Goal: Task Accomplishment & Management: Manage account settings

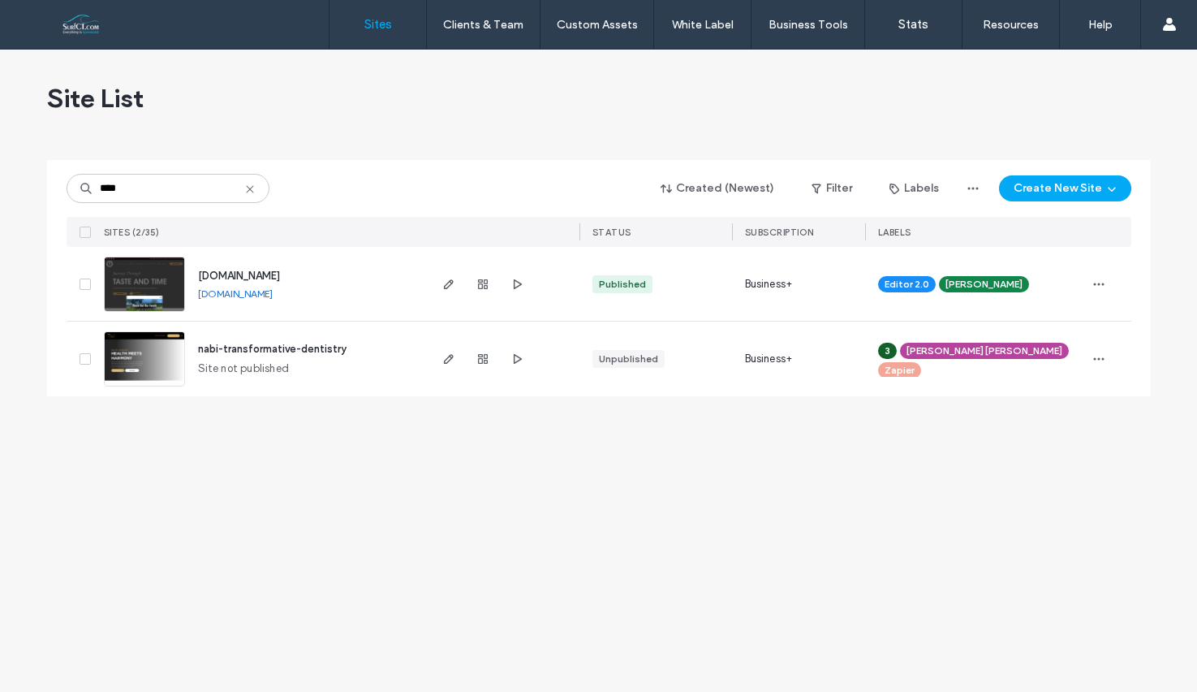
type input "****"
click at [268, 273] on span "www.tranquillityvineyard.com" at bounding box center [239, 275] width 82 height 12
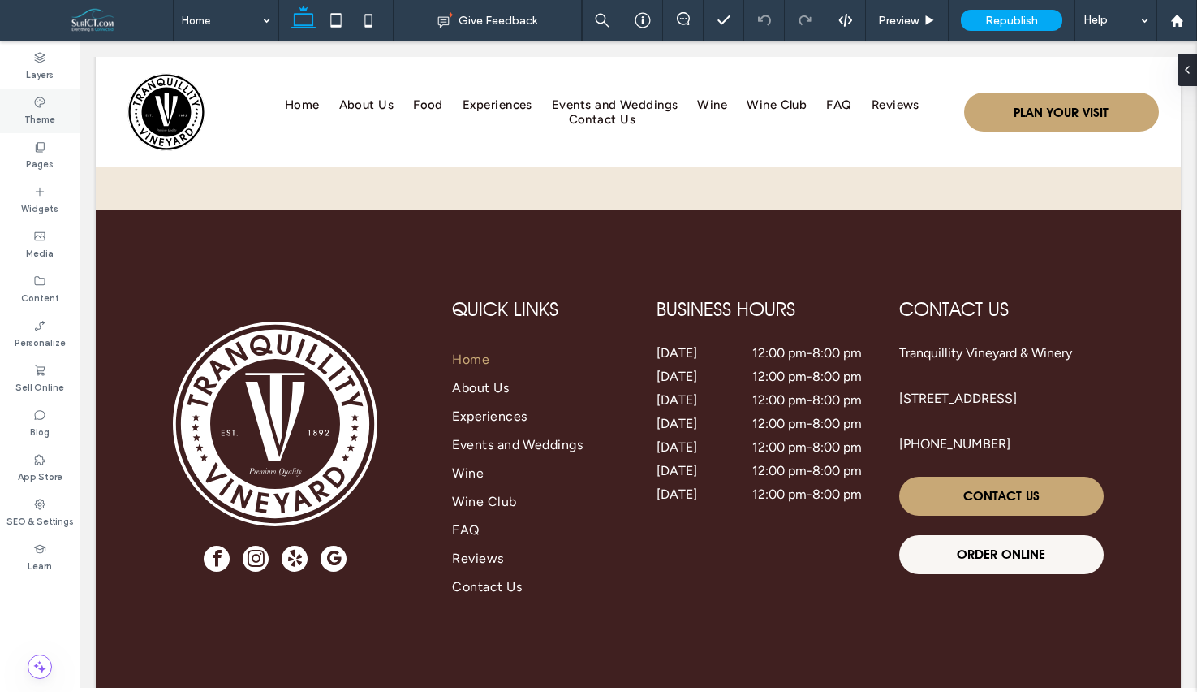
click at [49, 112] on label "Theme" at bounding box center [39, 118] width 31 height 18
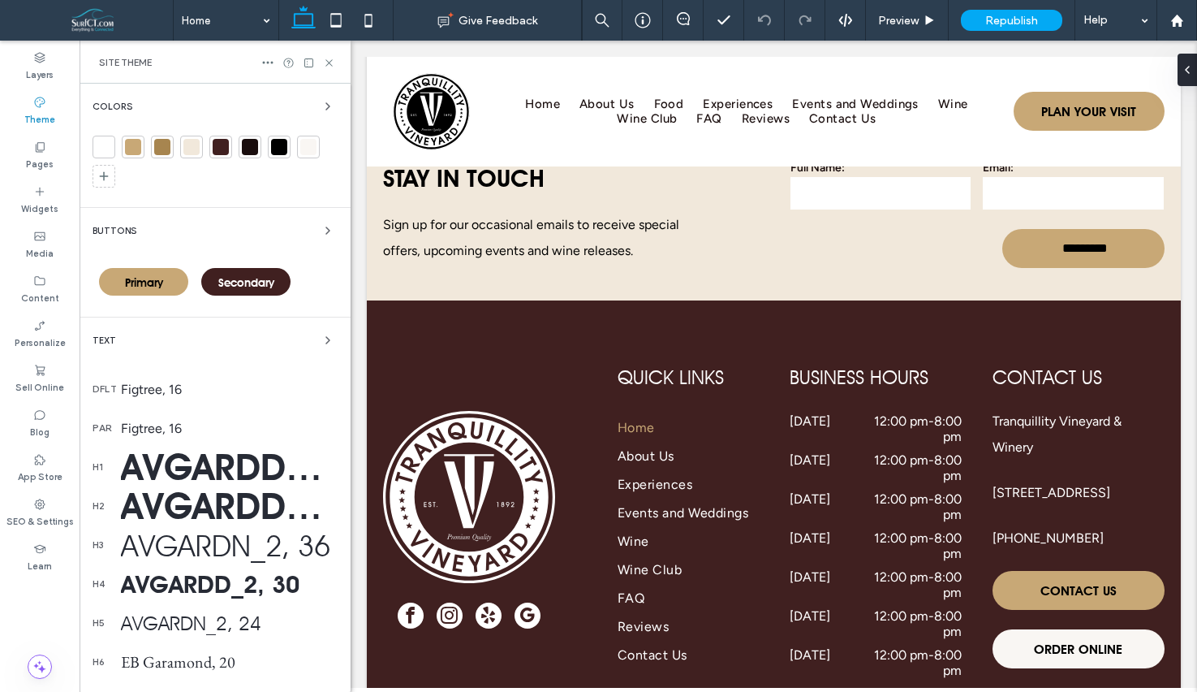
drag, startPoint x: 33, startPoint y: 142, endPoint x: 125, endPoint y: 343, distance: 221.2
click at [34, 142] on icon at bounding box center [39, 146] width 13 height 13
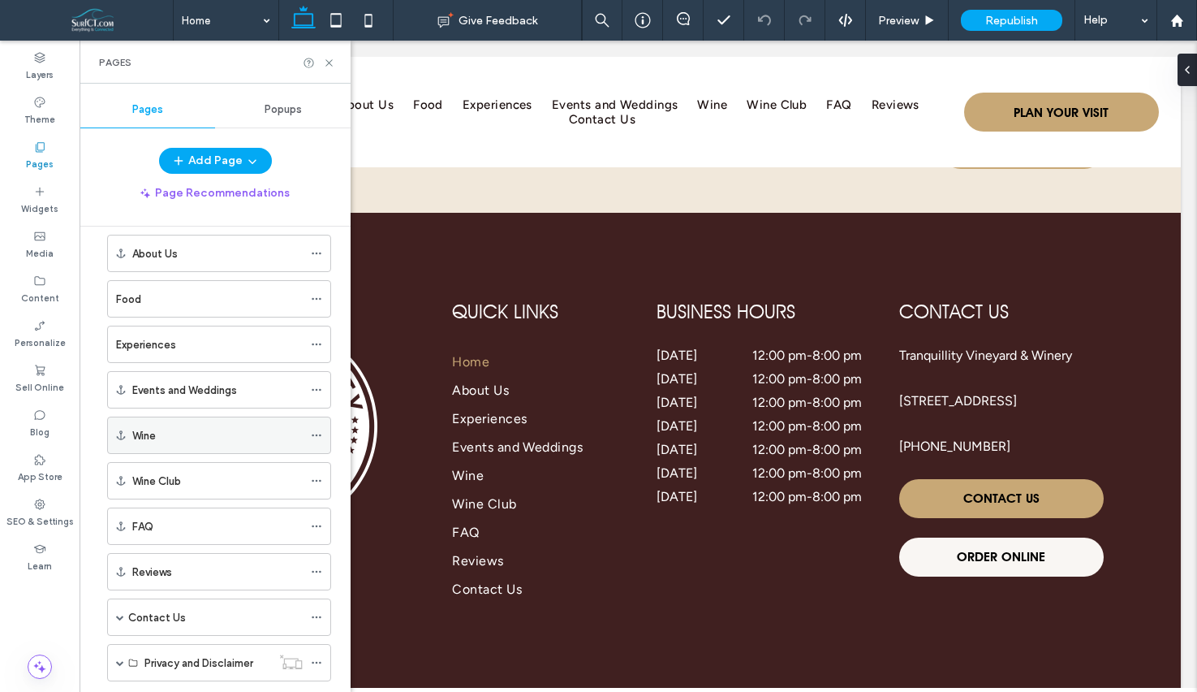
scroll to position [140, 0]
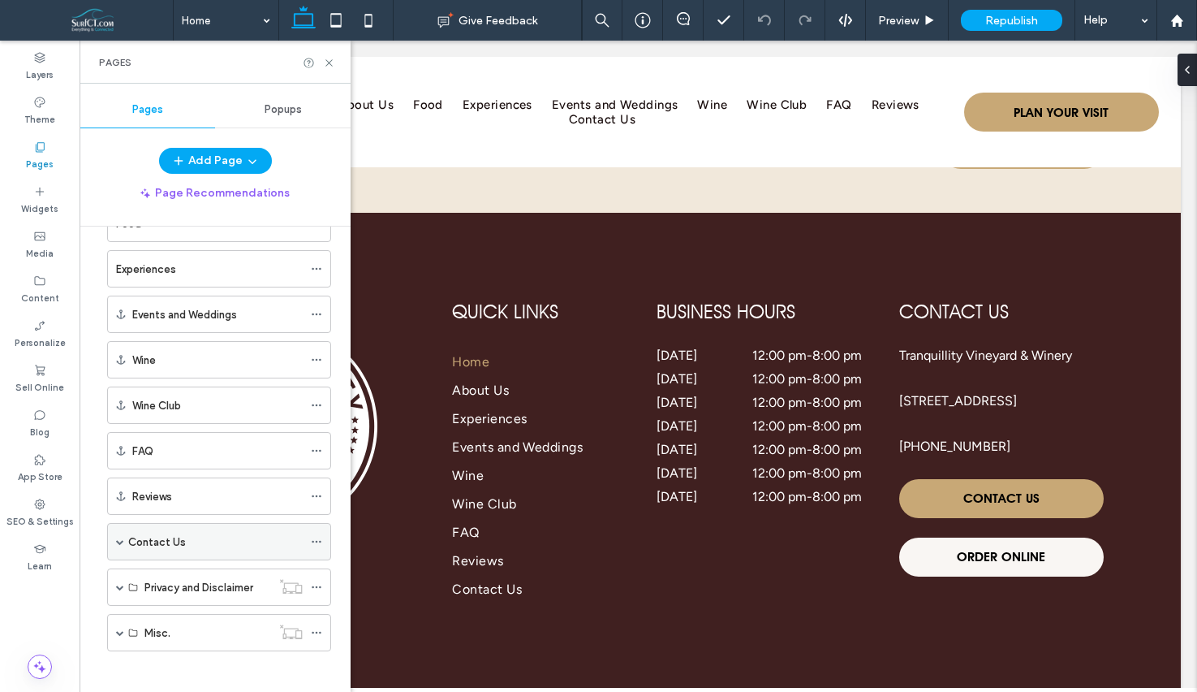
click at [178, 550] on div "Contact Us" at bounding box center [215, 542] width 175 height 36
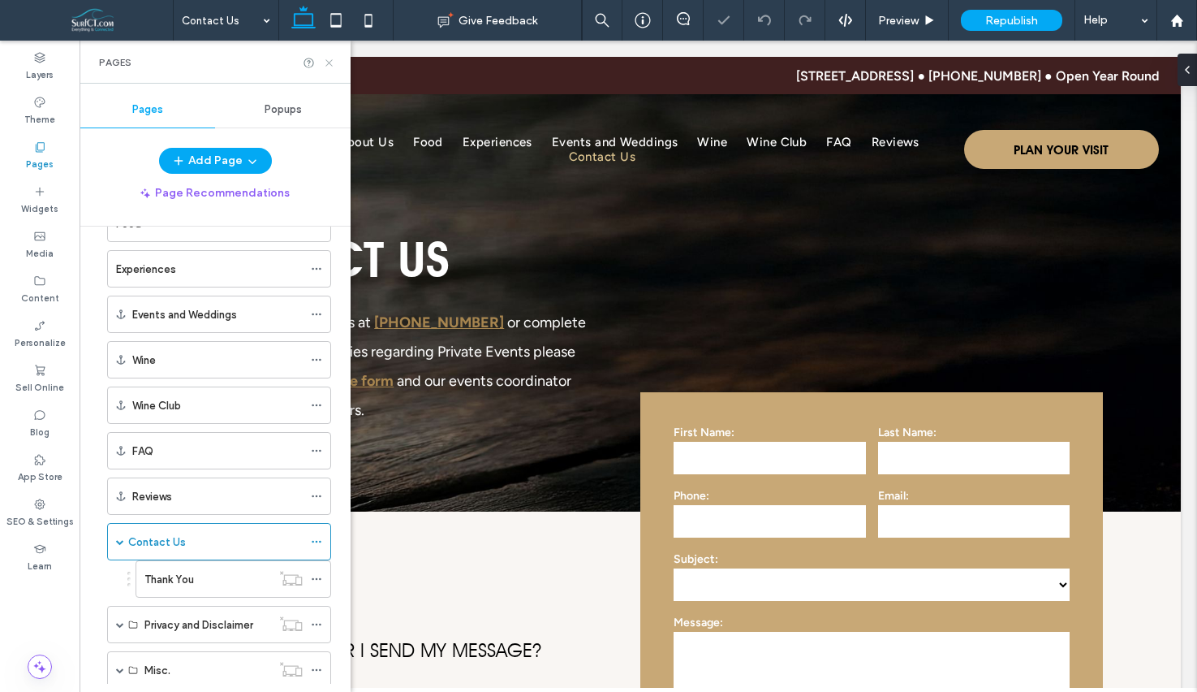
click at [334, 65] on icon at bounding box center [329, 63] width 12 height 12
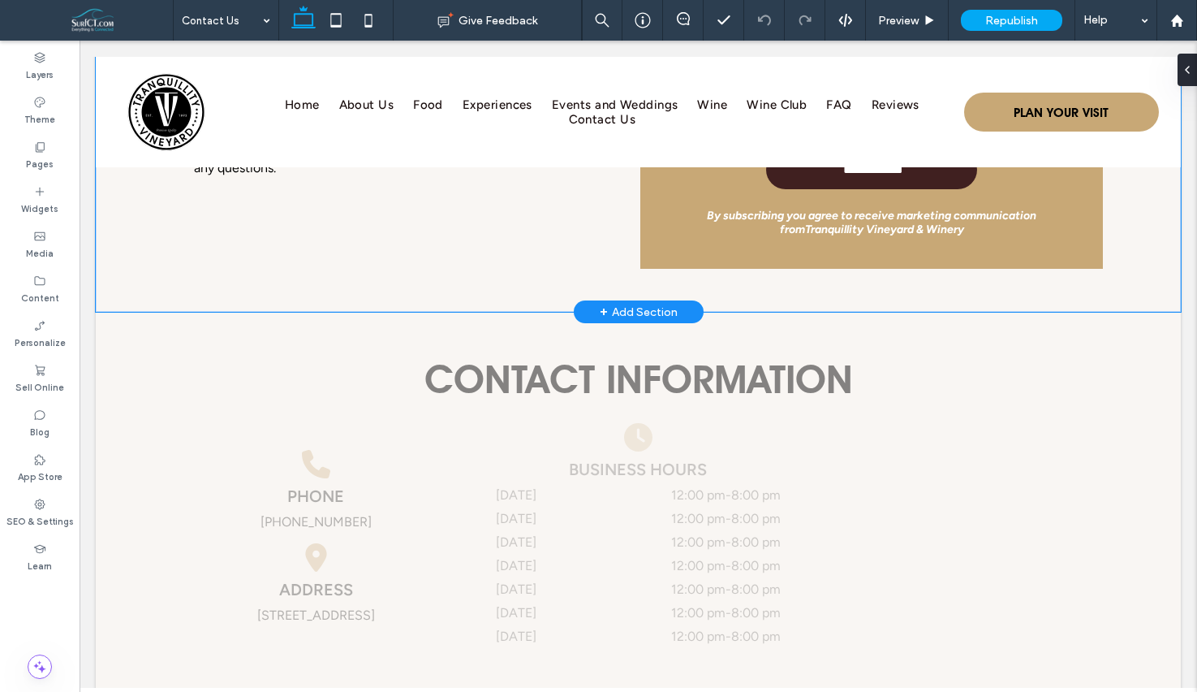
scroll to position [631, 0]
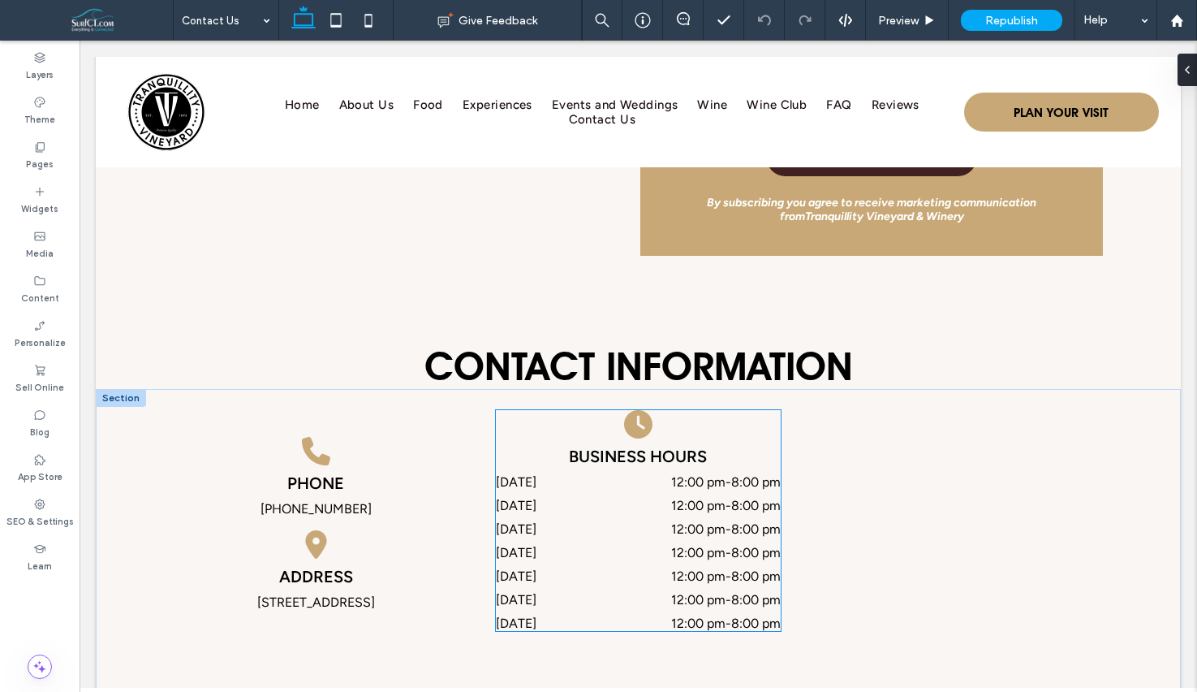
click at [746, 531] on time "8:00 pm" at bounding box center [756, 528] width 50 height 15
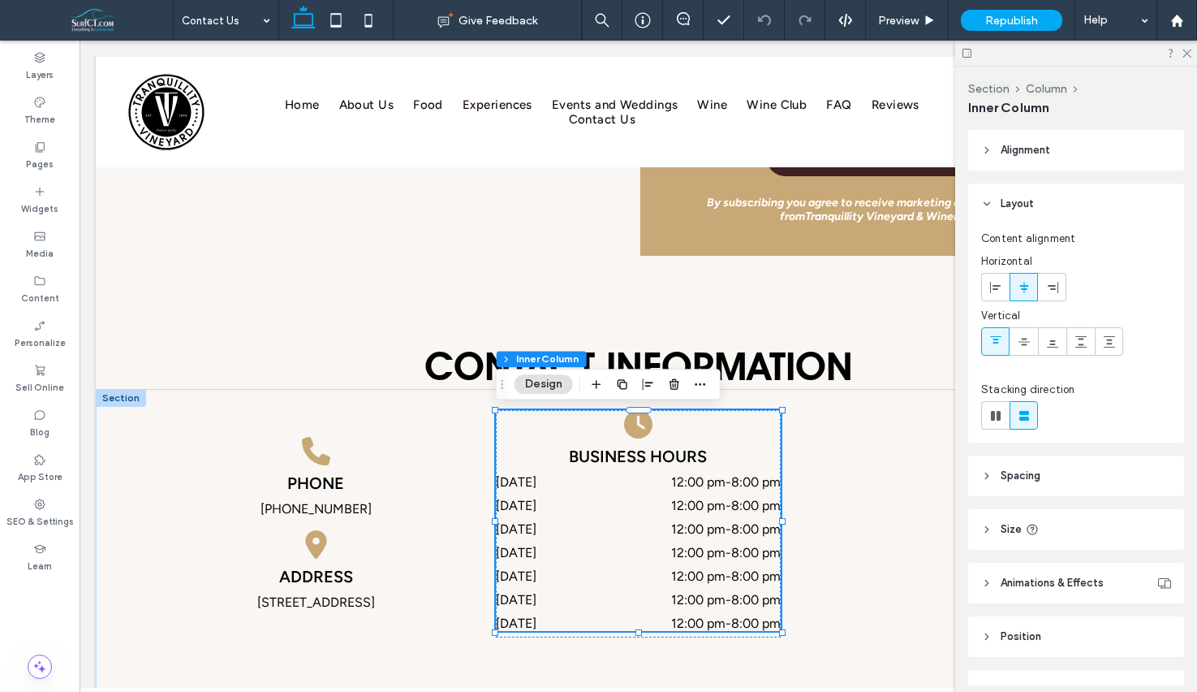
click at [747, 531] on time "8:00 pm" at bounding box center [756, 528] width 50 height 15
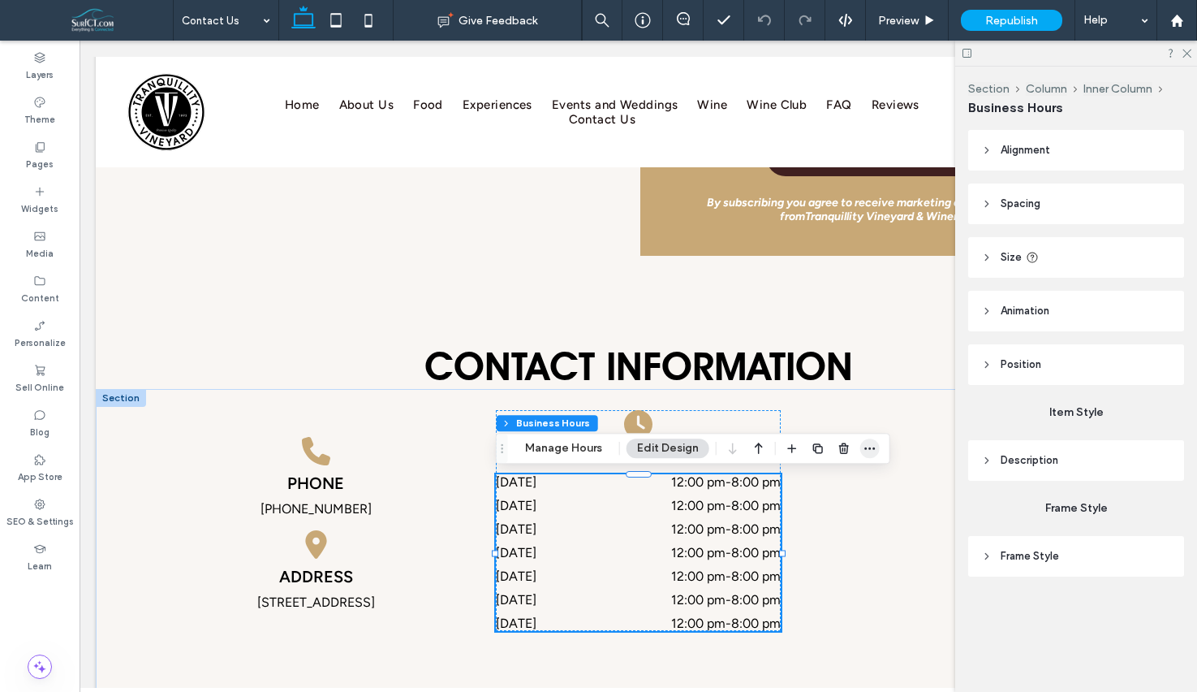
click at [866, 439] on span "button" at bounding box center [869, 447] width 19 height 19
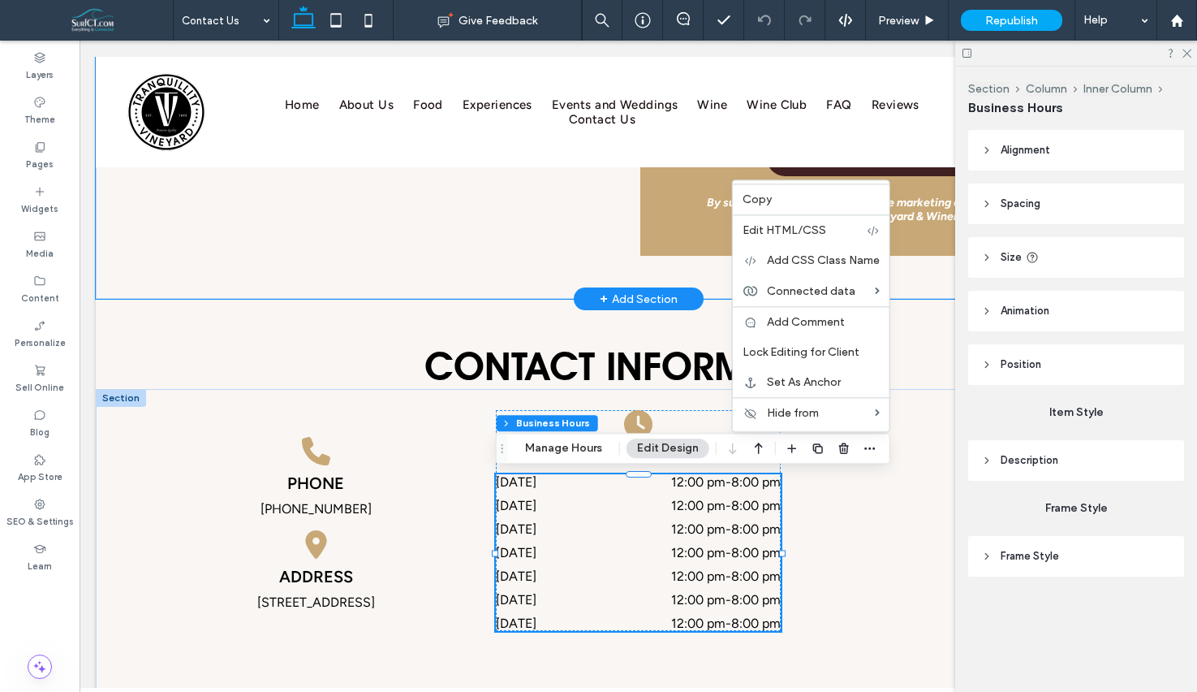
click at [434, 286] on div "**********" at bounding box center [639, 90] width 974 height 418
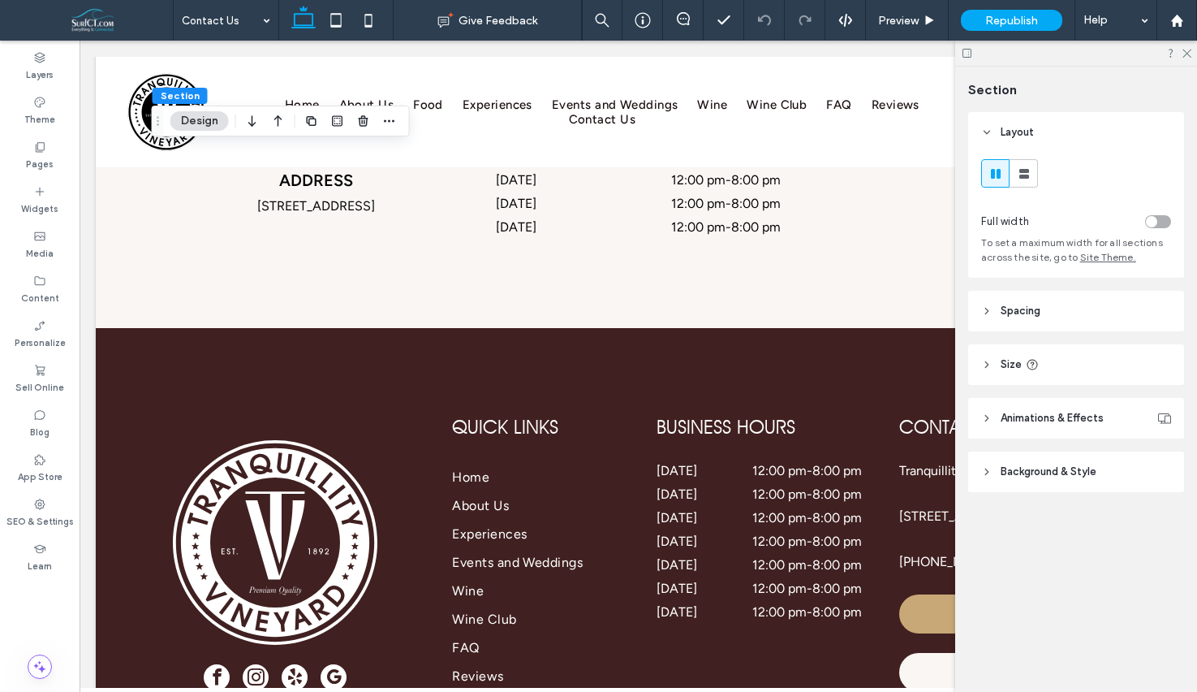
scroll to position [1179, 0]
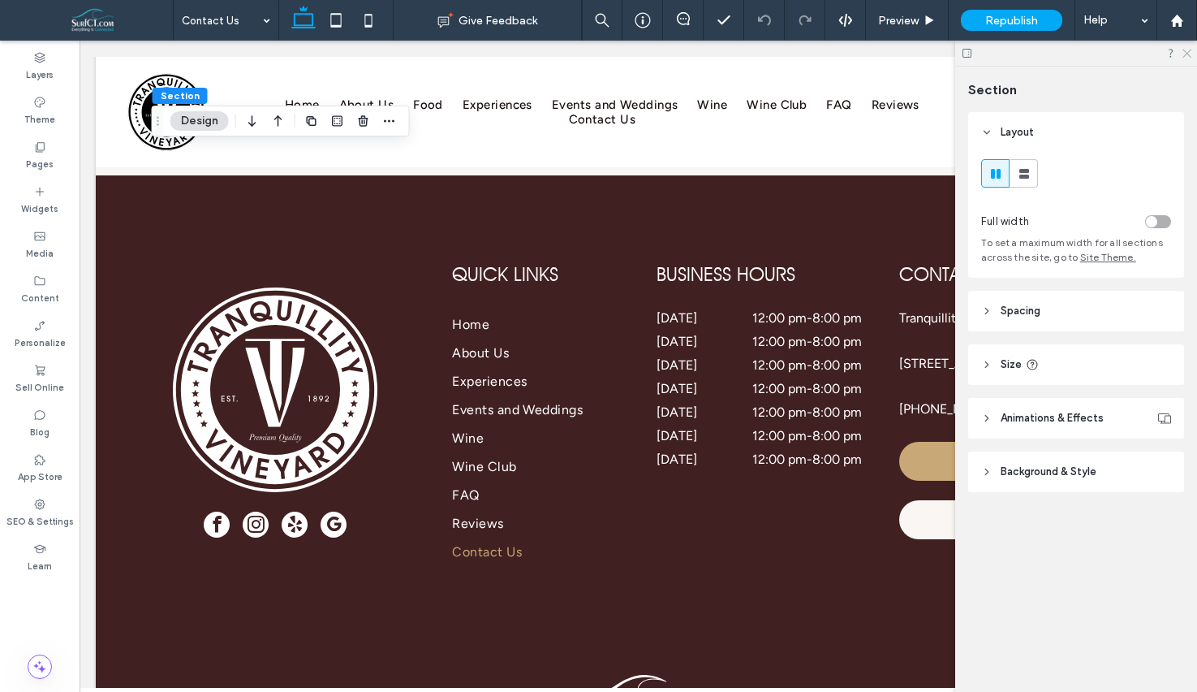
click at [1189, 55] on use at bounding box center [1187, 54] width 9 height 9
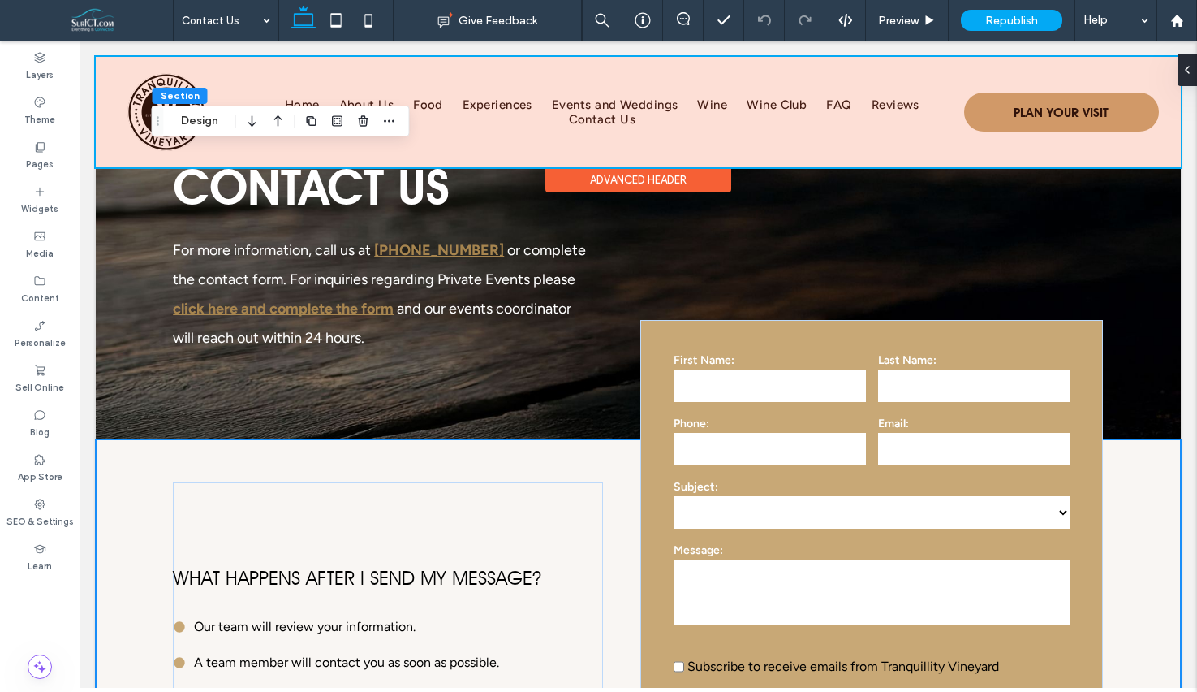
scroll to position [0, 0]
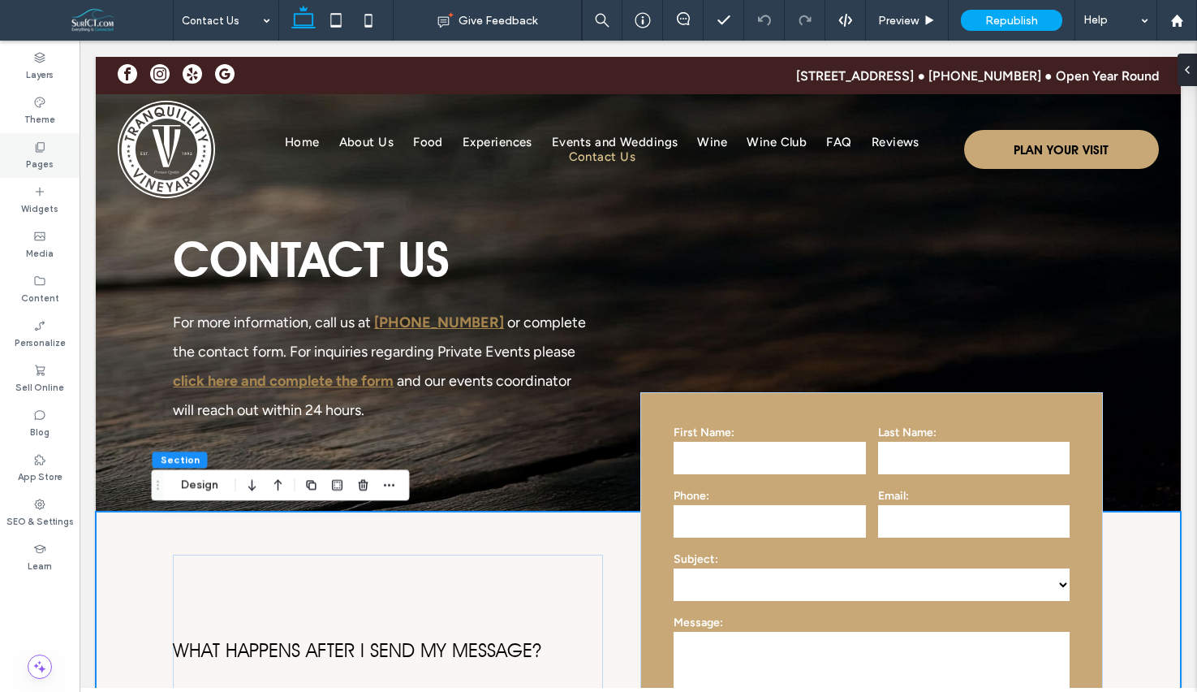
click at [8, 175] on div "Layers Theme Pages Widgets Media Content Personalize Sell Online Blog App Store…" at bounding box center [40, 366] width 80 height 651
click at [9, 171] on div "Pages" at bounding box center [40, 155] width 80 height 45
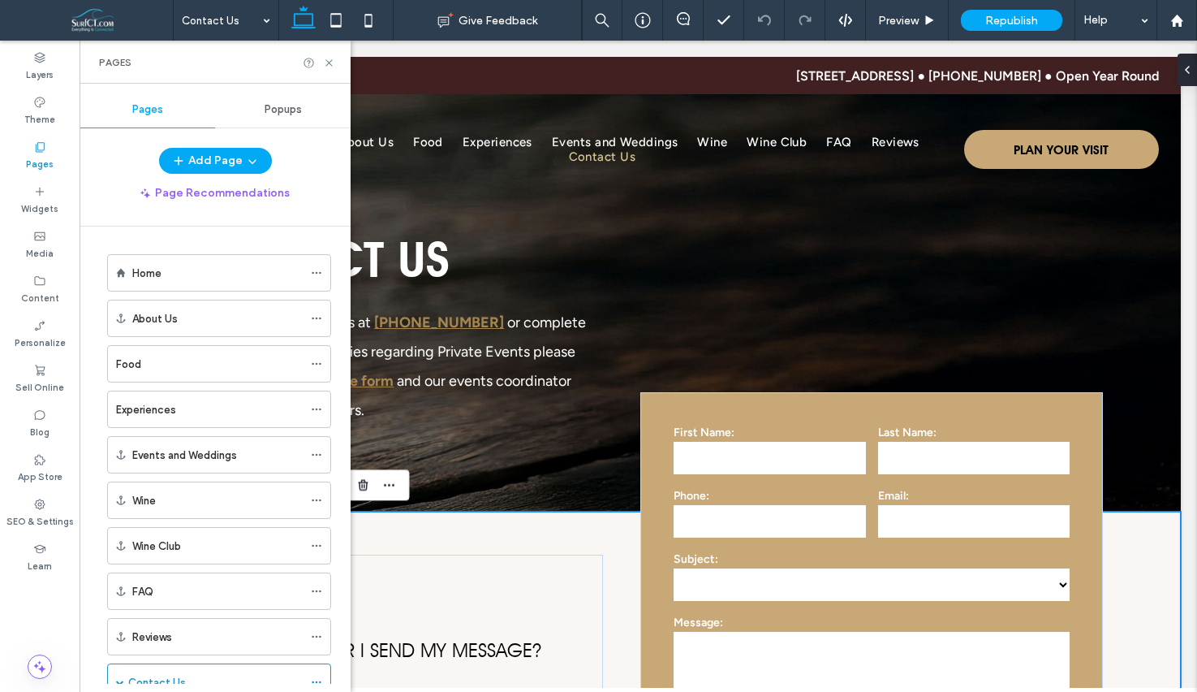
click at [180, 408] on div "Experiences" at bounding box center [209, 409] width 187 height 17
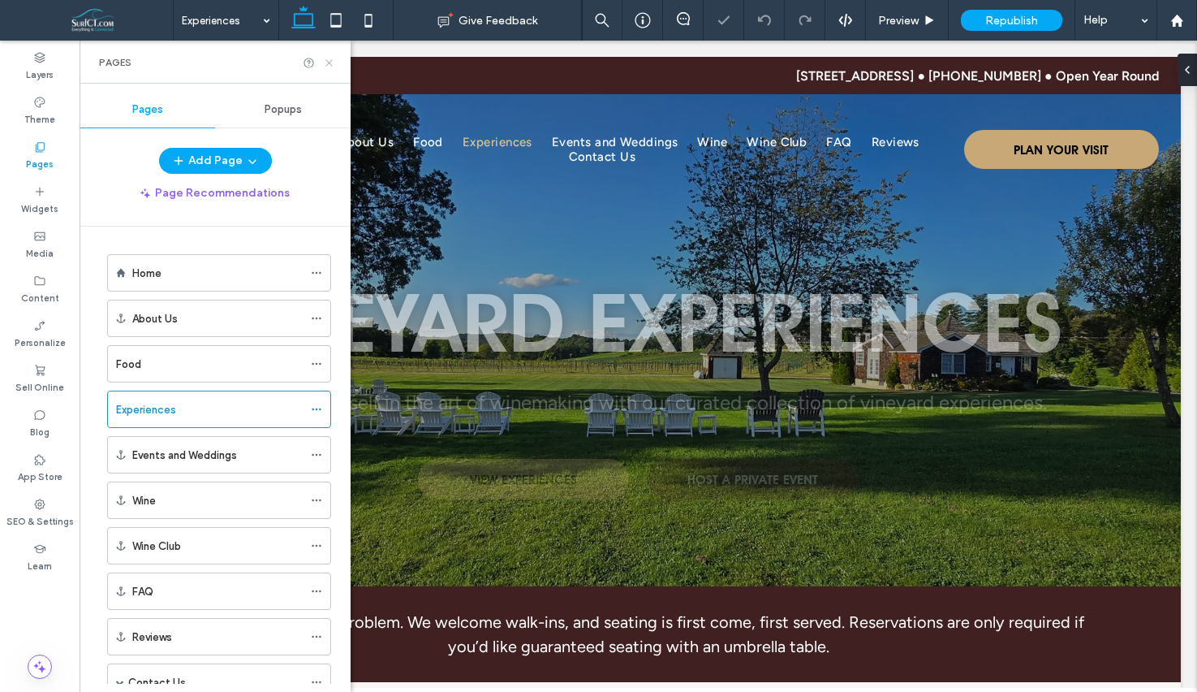
click at [326, 63] on icon at bounding box center [329, 63] width 12 height 12
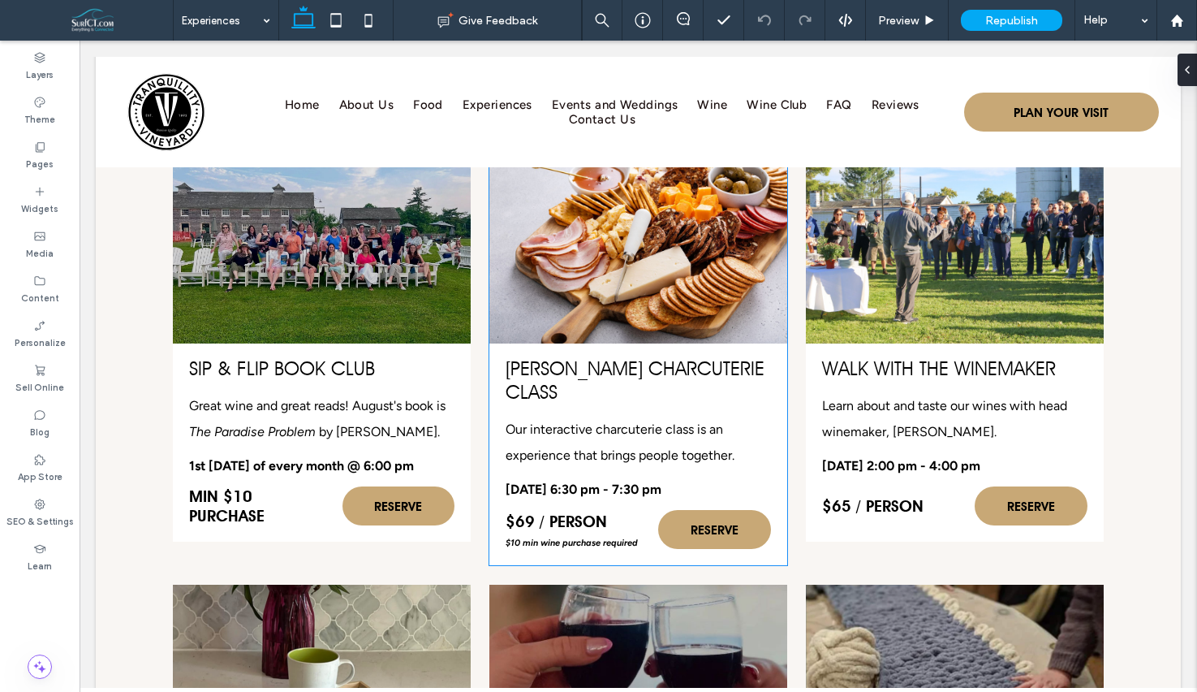
scroll to position [2909, 0]
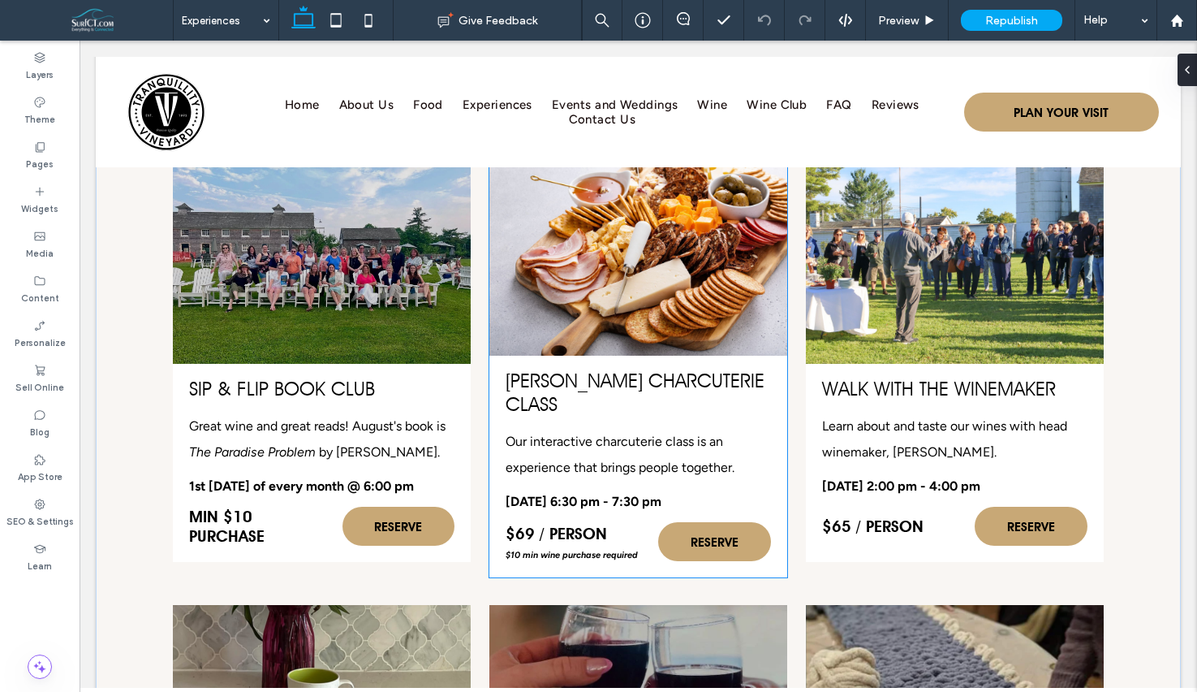
click at [751, 347] on div "Chell's Charcuterie class Our interactive charcuterie class is an experience th…" at bounding box center [638, 365] width 298 height 425
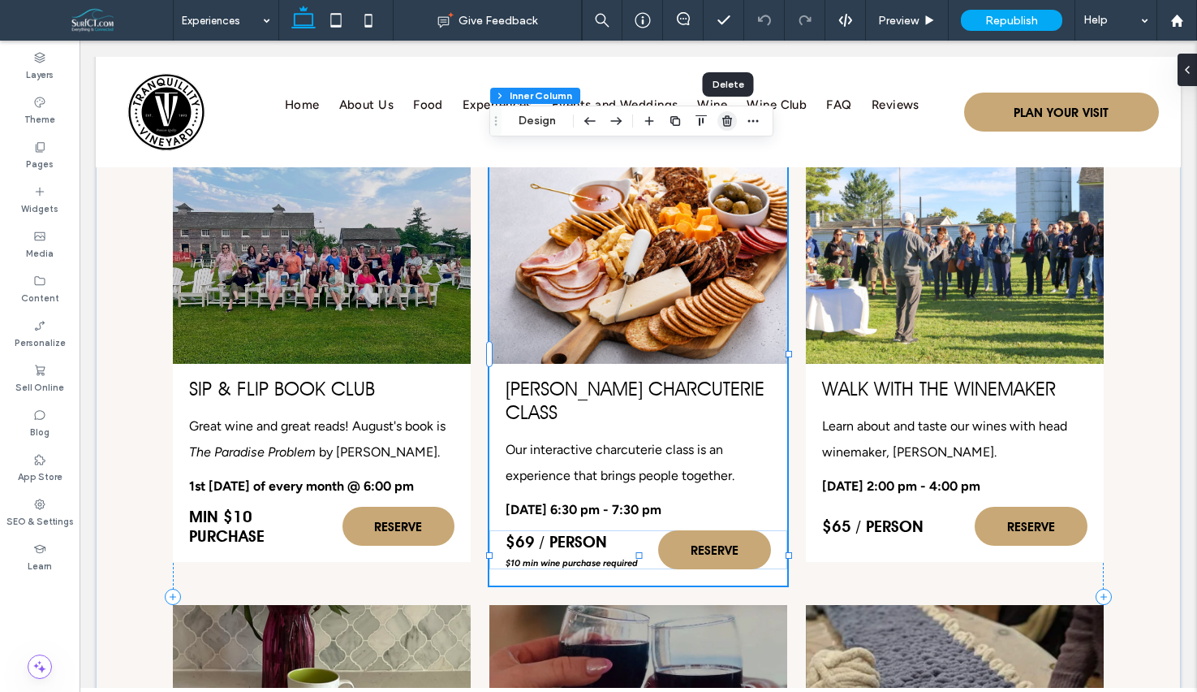
click at [731, 119] on use "button" at bounding box center [727, 120] width 10 height 11
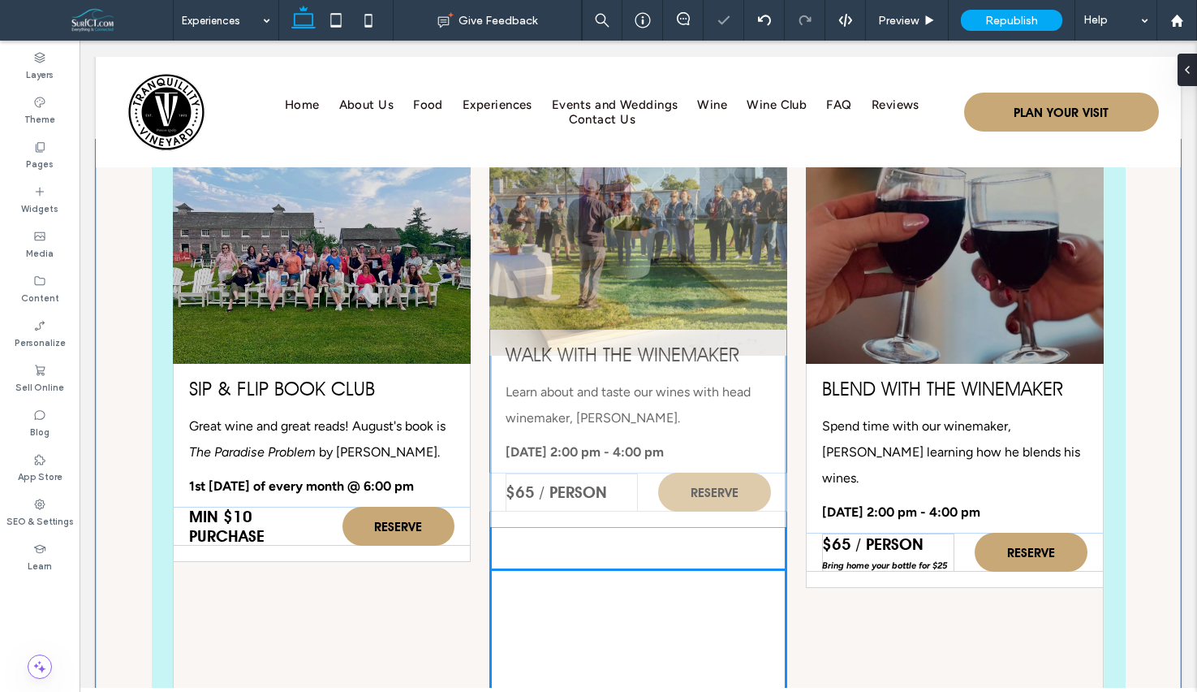
type input "***"
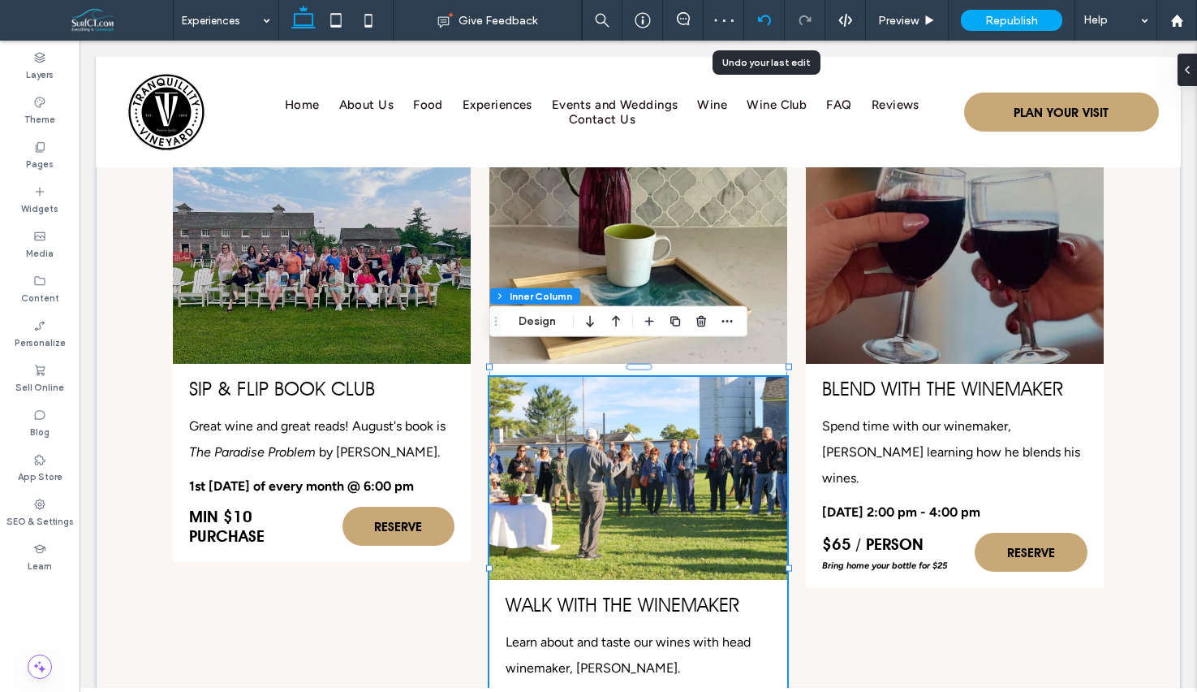
drag, startPoint x: 752, startPoint y: 32, endPoint x: 760, endPoint y: 35, distance: 8.5
click at [752, 32] on div at bounding box center [764, 20] width 41 height 41
click at [769, 19] on icon at bounding box center [764, 20] width 13 height 13
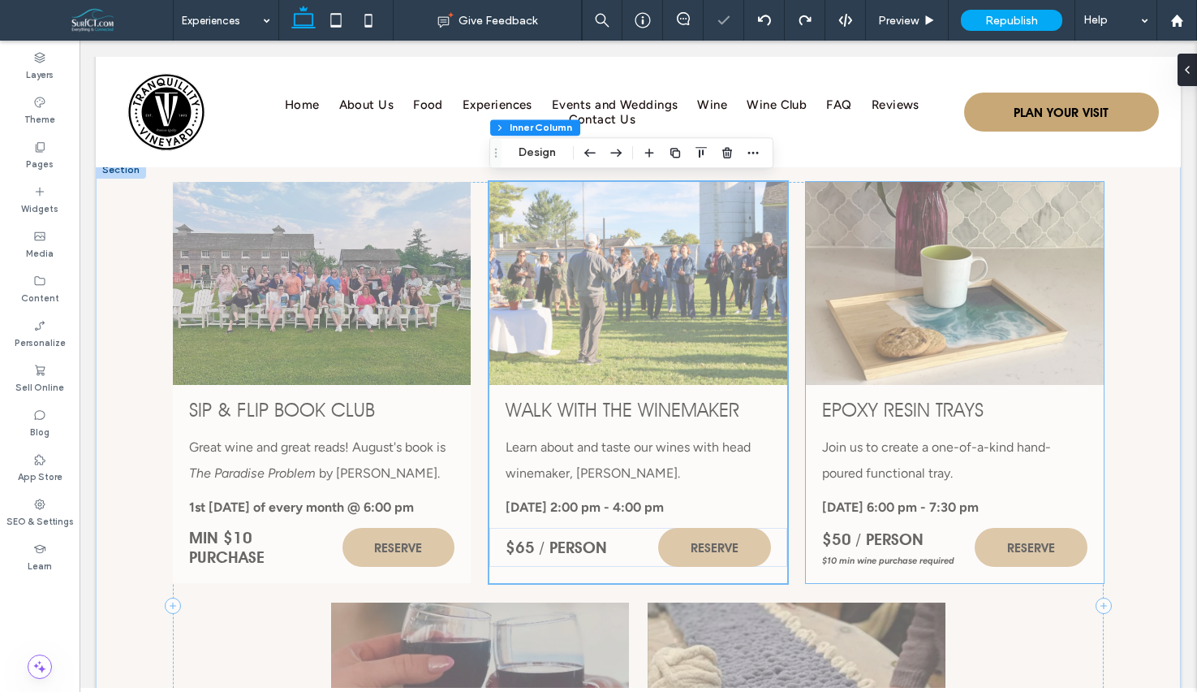
scroll to position [2889, 0]
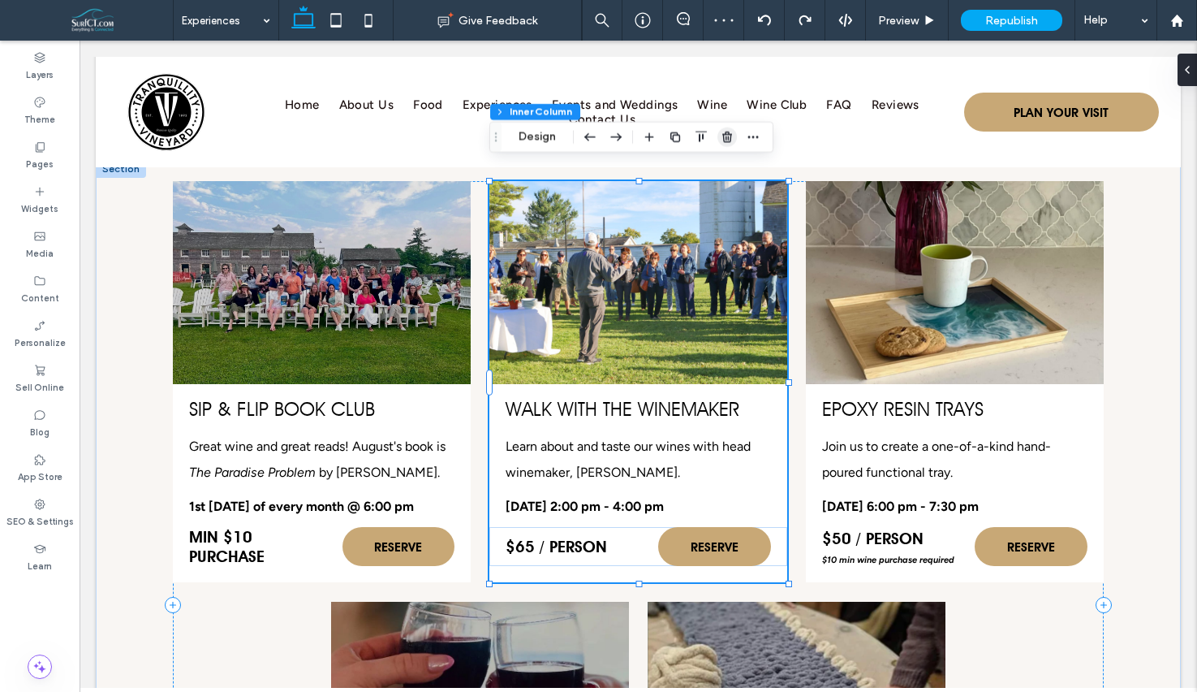
click at [723, 132] on icon "button" at bounding box center [727, 137] width 13 height 13
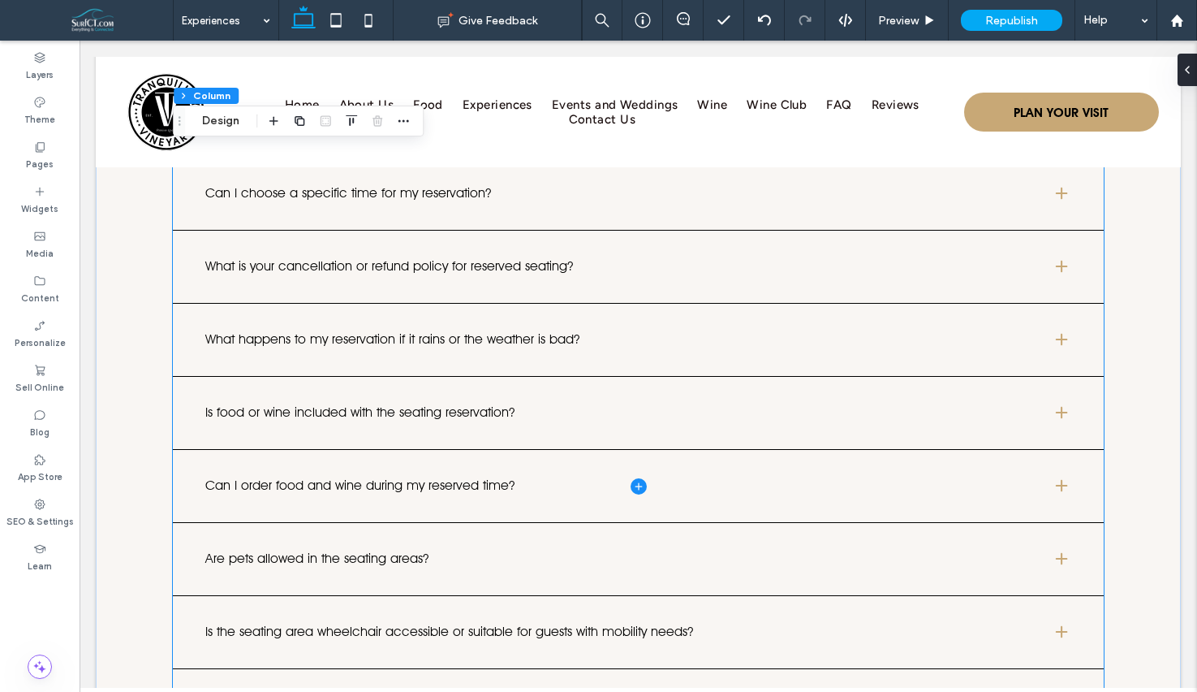
scroll to position [4189, 0]
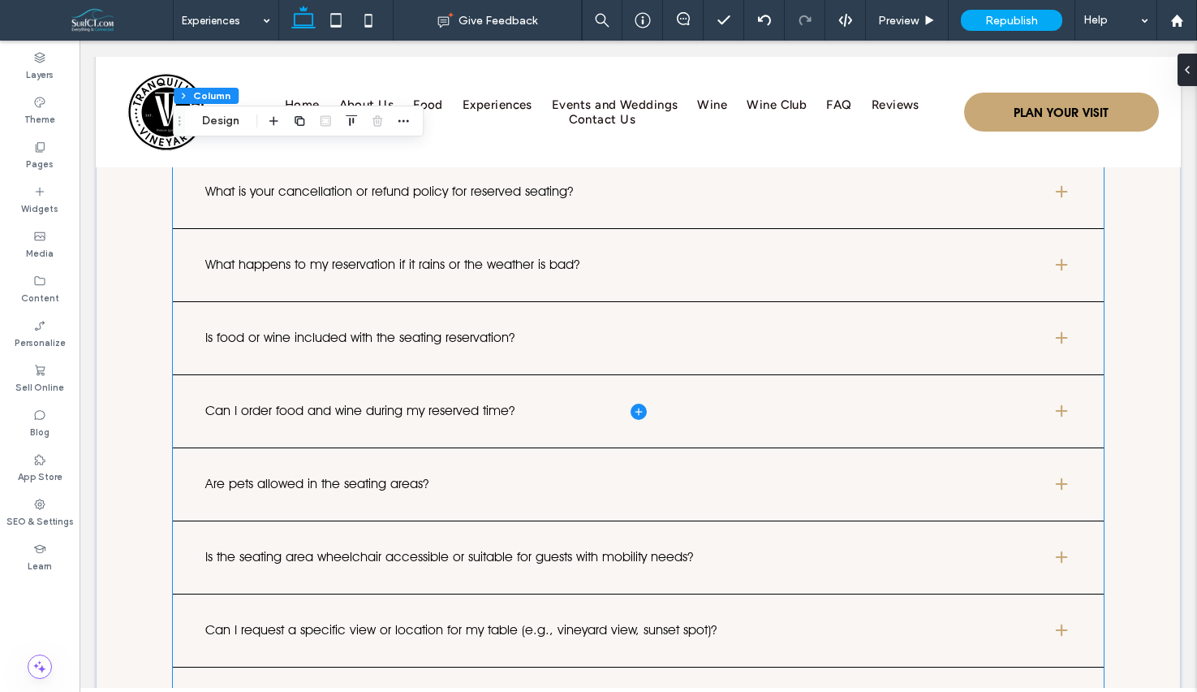
click at [651, 360] on span at bounding box center [638, 412] width 931 height 950
type input "*"
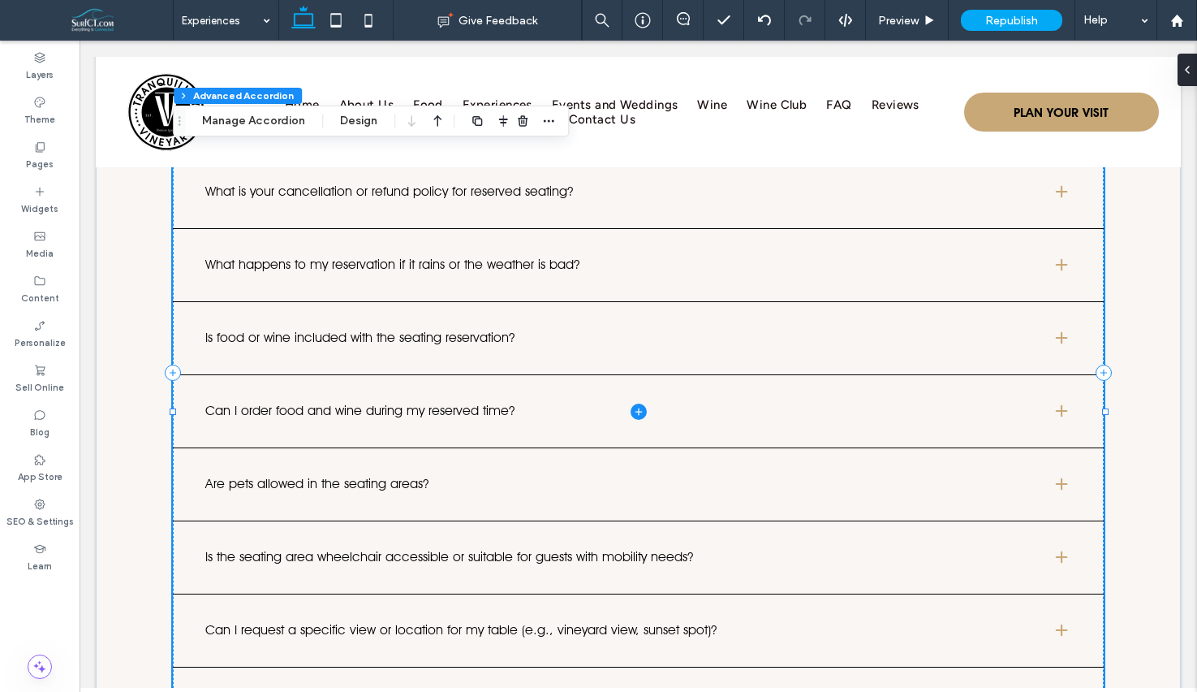
drag, startPoint x: 396, startPoint y: 273, endPoint x: 382, endPoint y: 247, distance: 29.4
click at [396, 273] on span at bounding box center [638, 412] width 931 height 950
click at [255, 109] on div "Section Column Advanced Accordion Manage Accordion Design" at bounding box center [371, 121] width 396 height 31
click at [263, 120] on button "Manage Accordion" at bounding box center [254, 120] width 124 height 19
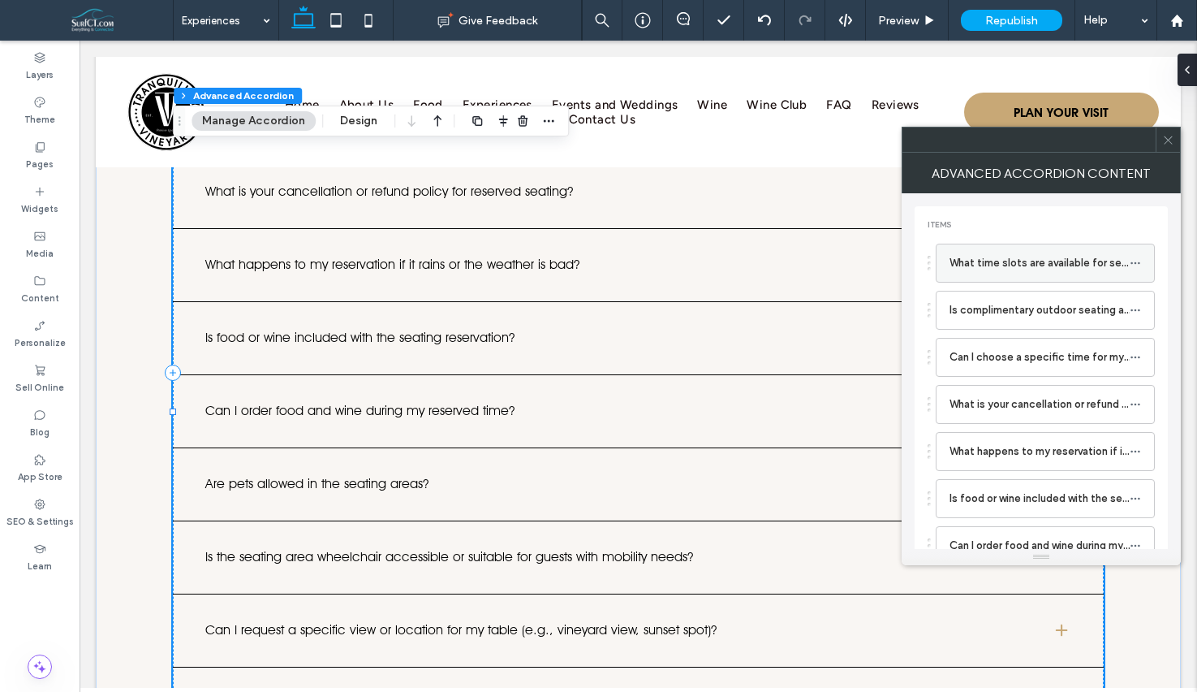
click at [1067, 256] on label "What time slots are available for seating reservations?" at bounding box center [1040, 263] width 180 height 32
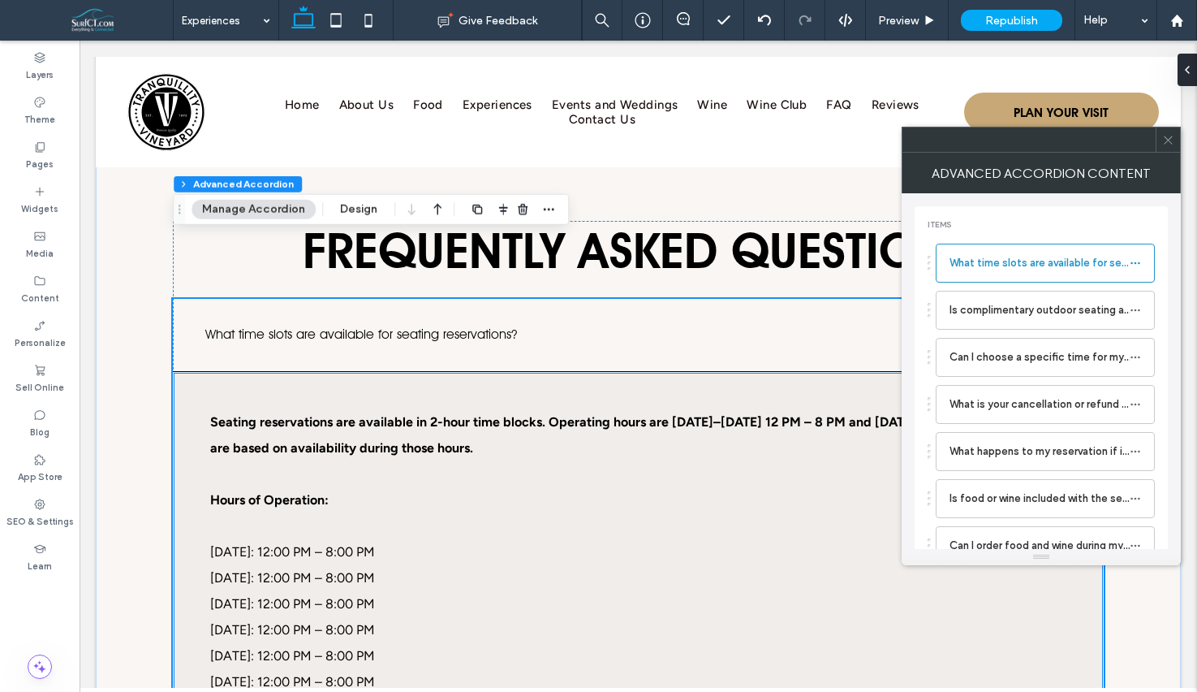
scroll to position [3845, 0]
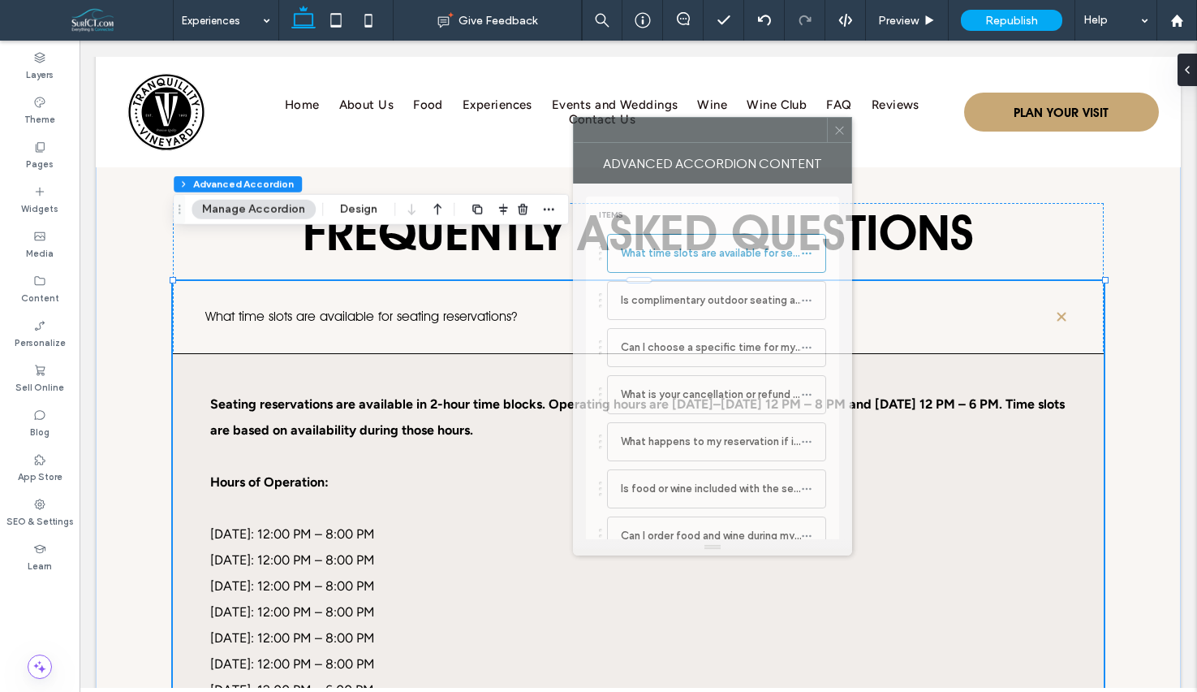
drag, startPoint x: 1067, startPoint y: 156, endPoint x: 729, endPoint y: 158, distance: 338.5
click at [722, 145] on div "Advanced Accordion Content" at bounding box center [712, 163] width 279 height 41
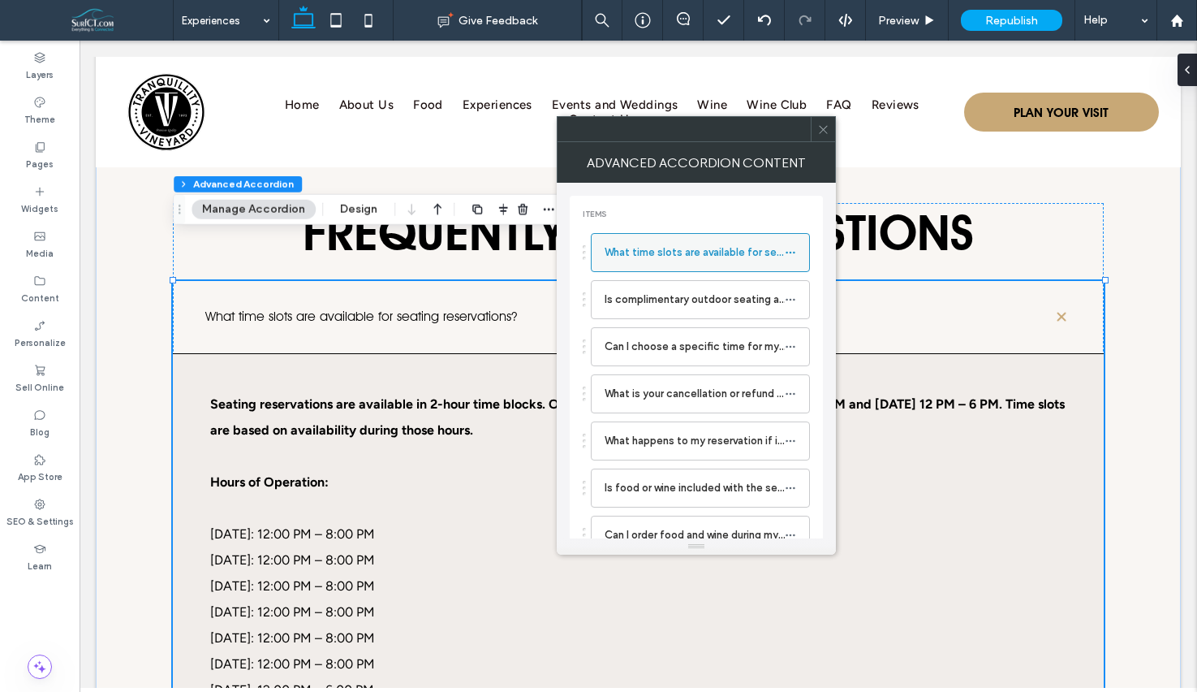
click at [787, 252] on use at bounding box center [790, 253] width 9 height 2
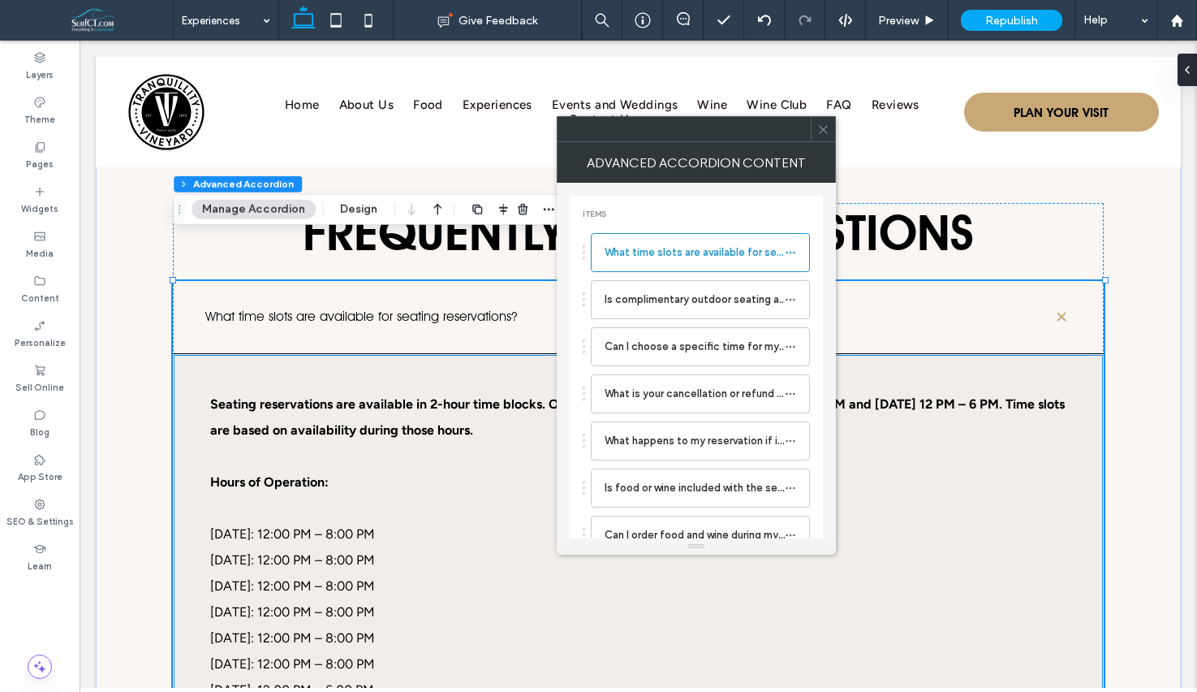
click at [321, 634] on p "Monday: 12:00 PM – 8:00 PM Tuesday: 12:00 PM – 8:00 PM Wednesday: 12:00 PM – 8:…" at bounding box center [637, 599] width 855 height 208
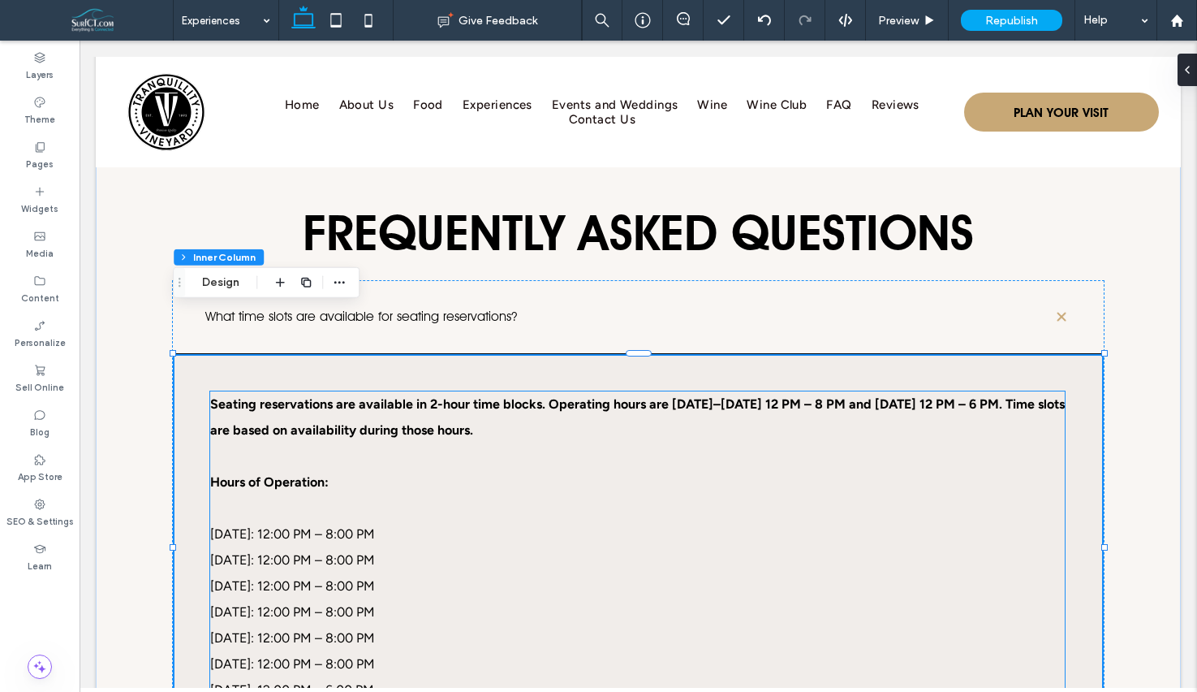
click at [324, 623] on span "Monday: 12:00 PM – 8:00 PM Tuesday: 12:00 PM – 8:00 PM Wednesday: 12:00 PM – 8:…" at bounding box center [292, 611] width 165 height 171
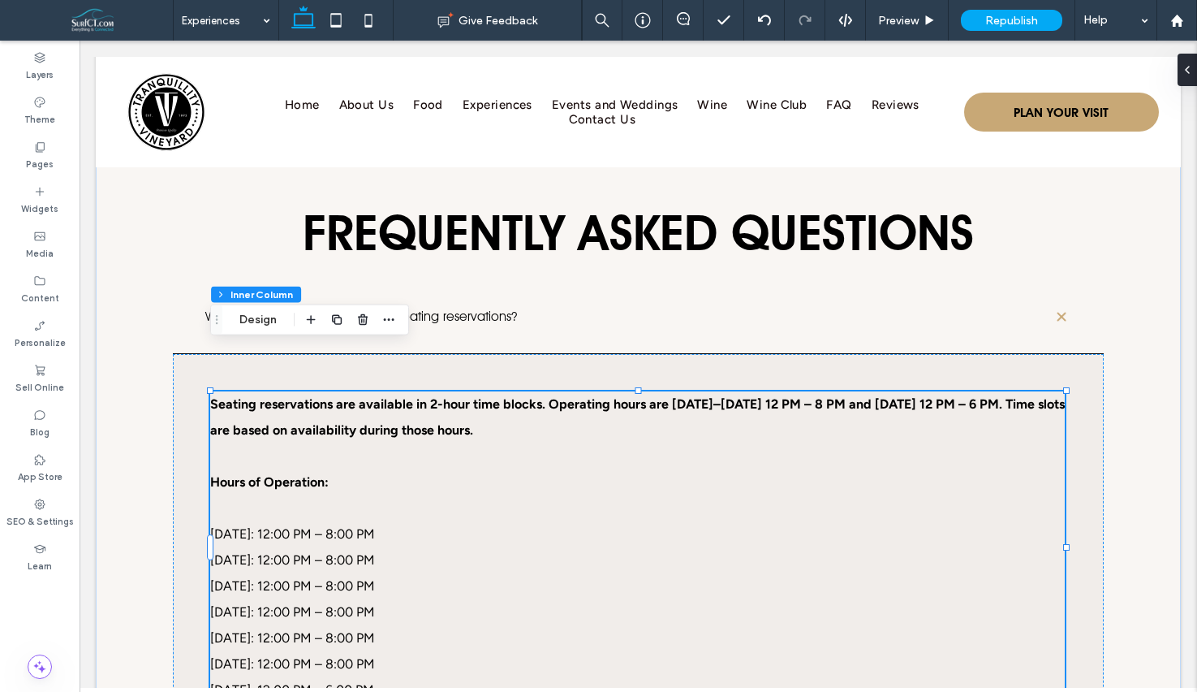
click at [324, 623] on span "Monday: 12:00 PM – 8:00 PM Tuesday: 12:00 PM – 8:00 PM Wednesday: 12:00 PM – 8:…" at bounding box center [292, 611] width 165 height 171
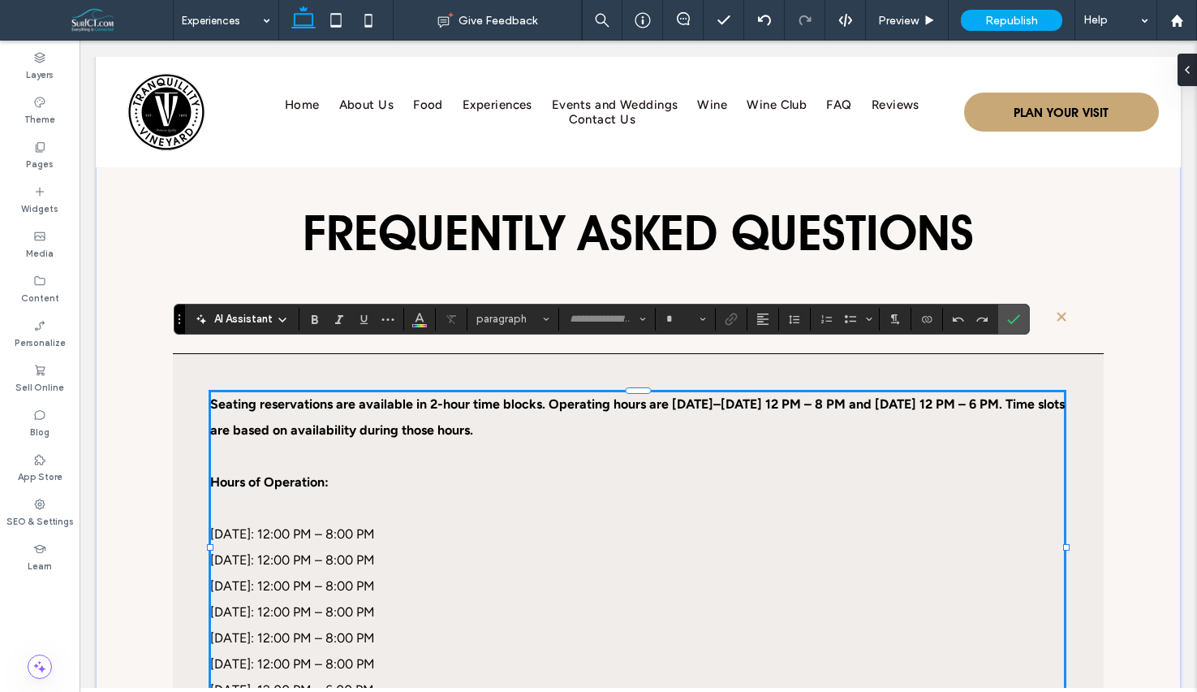
type input "*******"
type input "**"
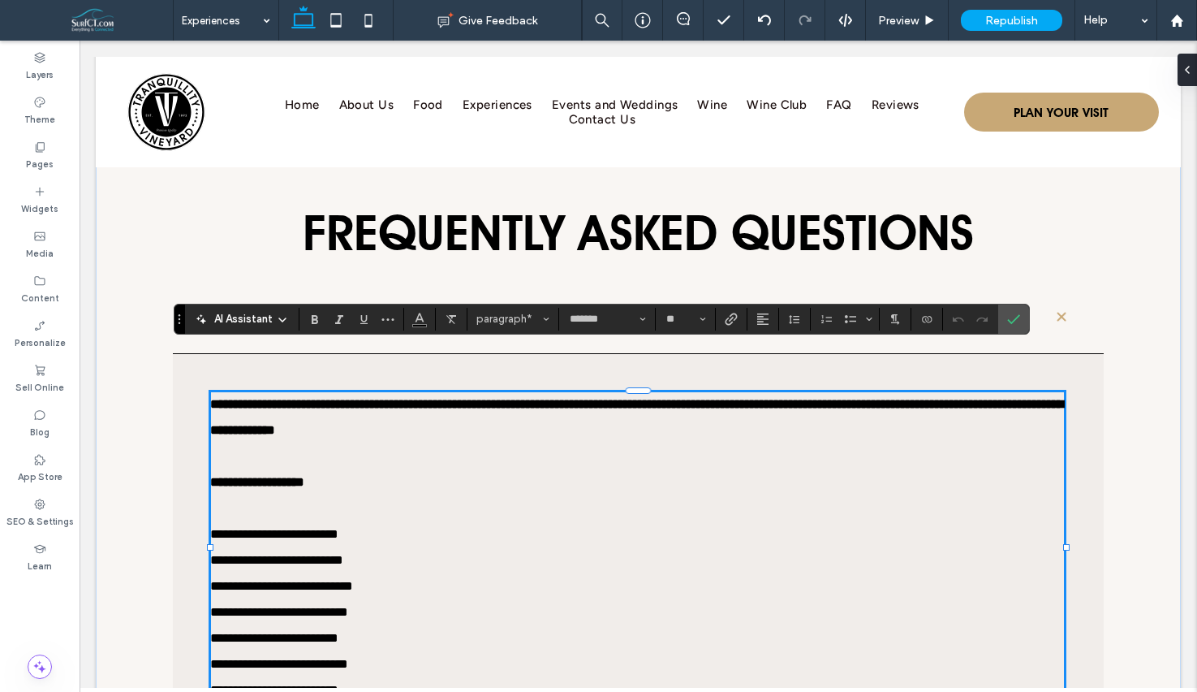
click at [347, 635] on p "**********" at bounding box center [637, 599] width 855 height 208
click at [334, 645] on span "**********" at bounding box center [281, 612] width 143 height 168
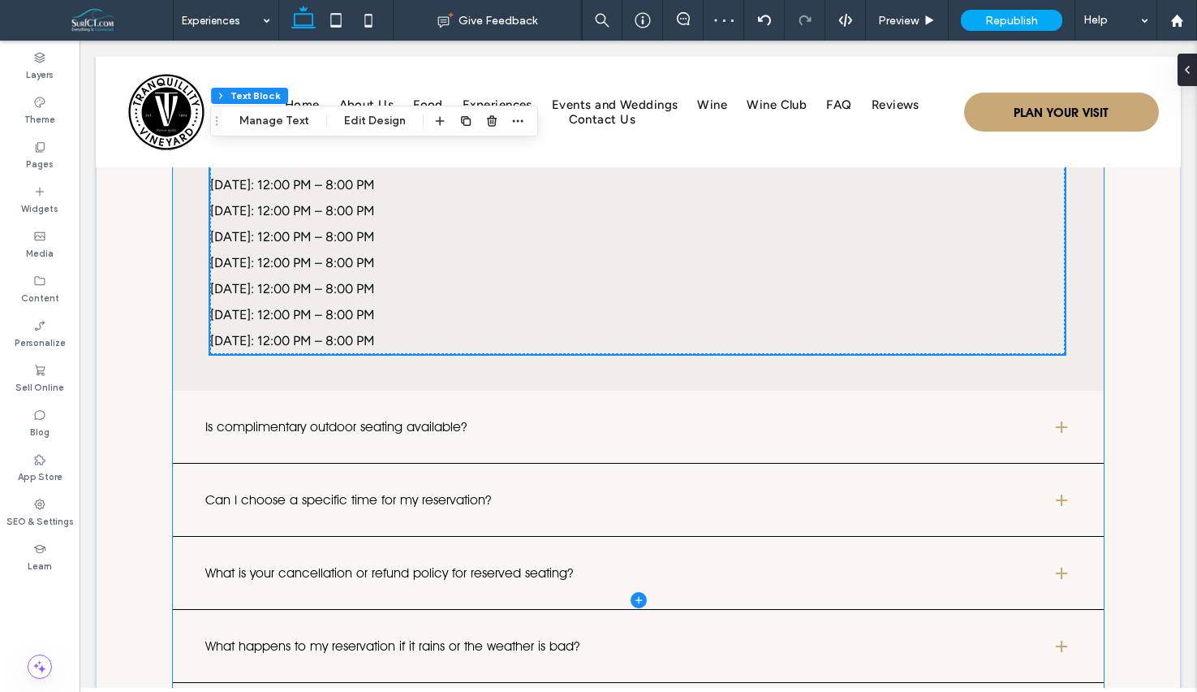
scroll to position [4365, 0]
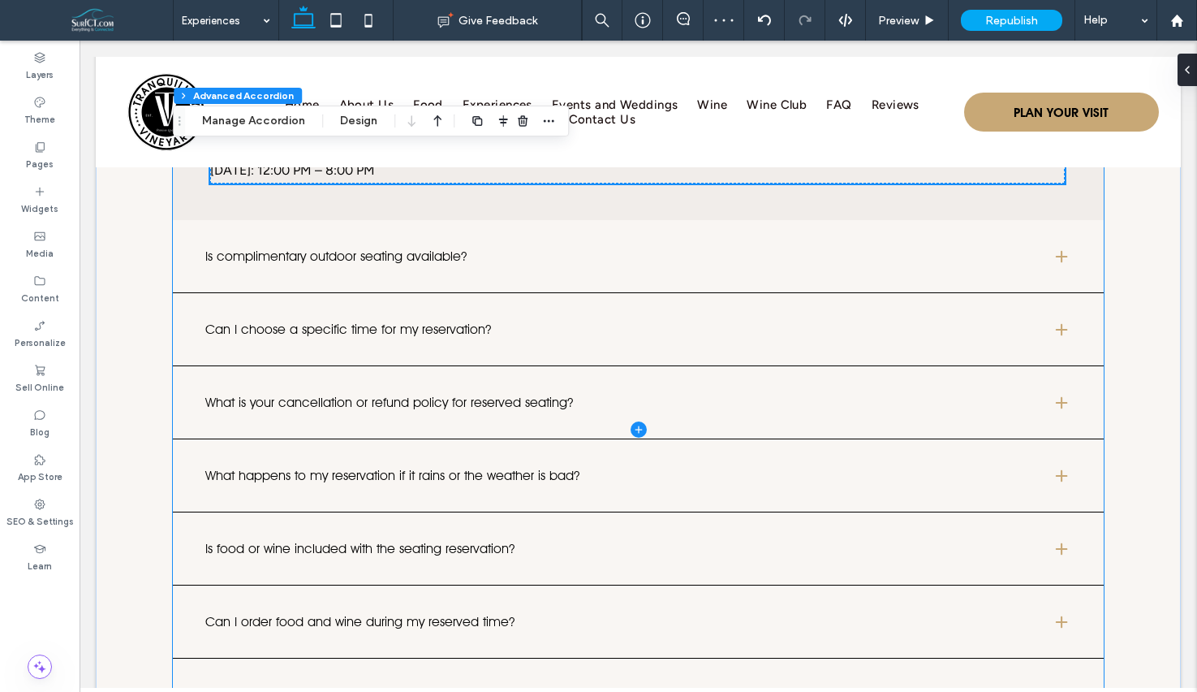
type input "*"
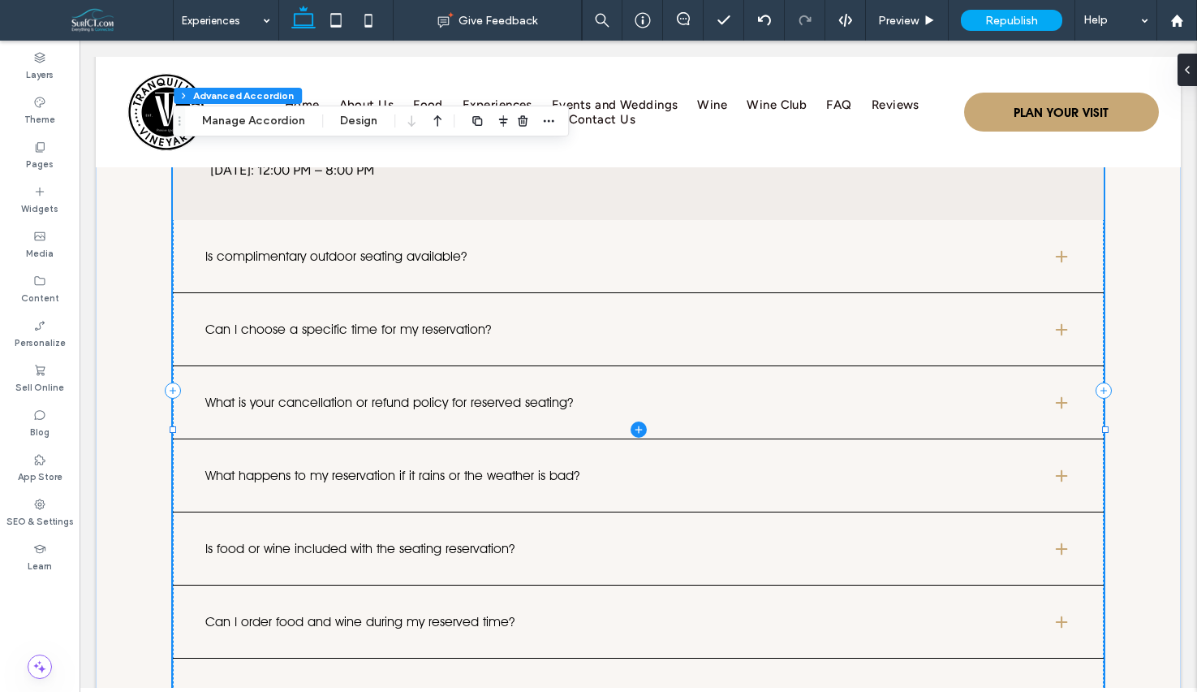
click at [300, 220] on span at bounding box center [638, 429] width 931 height 1336
click at [250, 124] on button "Manage Accordion" at bounding box center [254, 120] width 124 height 19
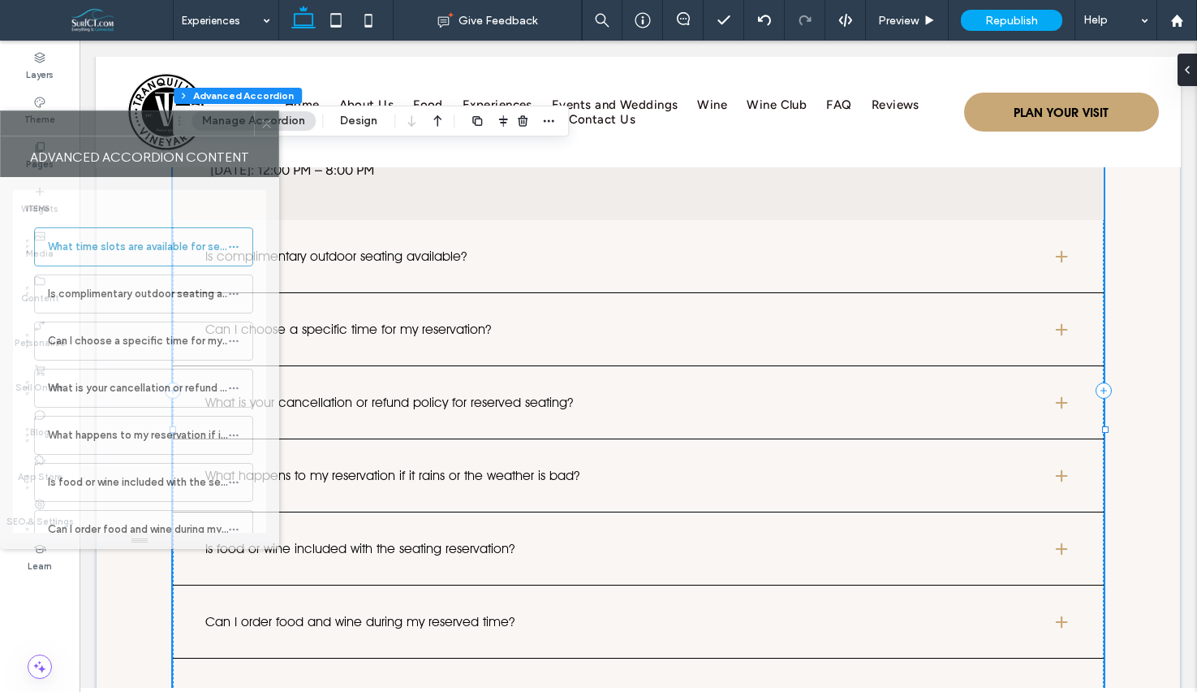
drag, startPoint x: 880, startPoint y: 136, endPoint x: -71, endPoint y: 123, distance: 951.4
click at [0, 123] on html ".wqwq-1{fill:#231f20;} .cls-1q, .cls-2q { fill-rule: evenodd; } .cls-2q { fill:…" at bounding box center [598, 346] width 1197 height 692
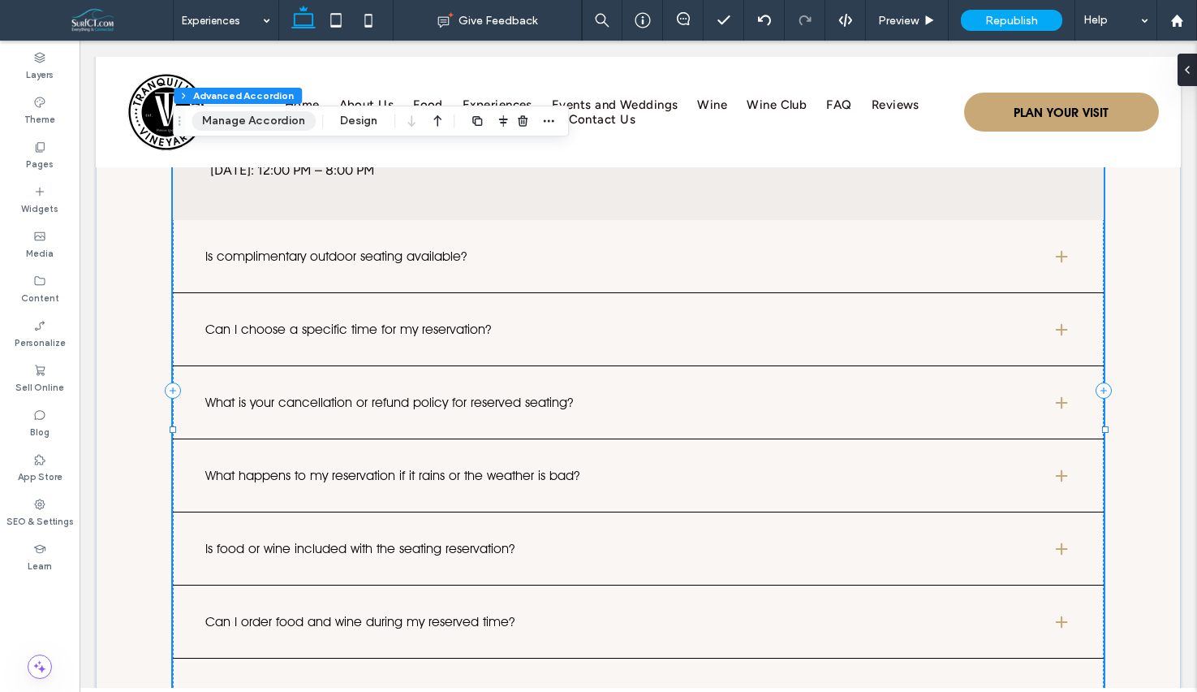
click at [276, 119] on button "Manage Accordion" at bounding box center [254, 120] width 124 height 19
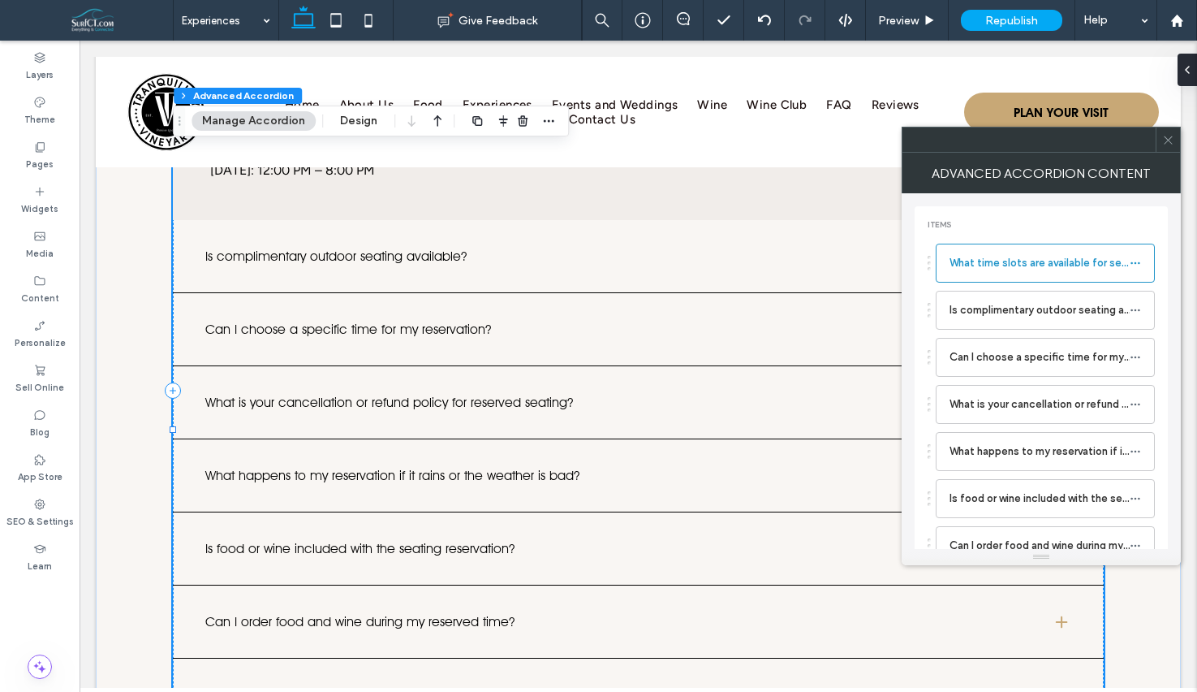
drag, startPoint x: 1054, startPoint y: 309, endPoint x: 1057, endPoint y: 206, distance: 103.1
click at [1054, 309] on label "Is complimentary outdoor seating available?" at bounding box center [1040, 310] width 180 height 32
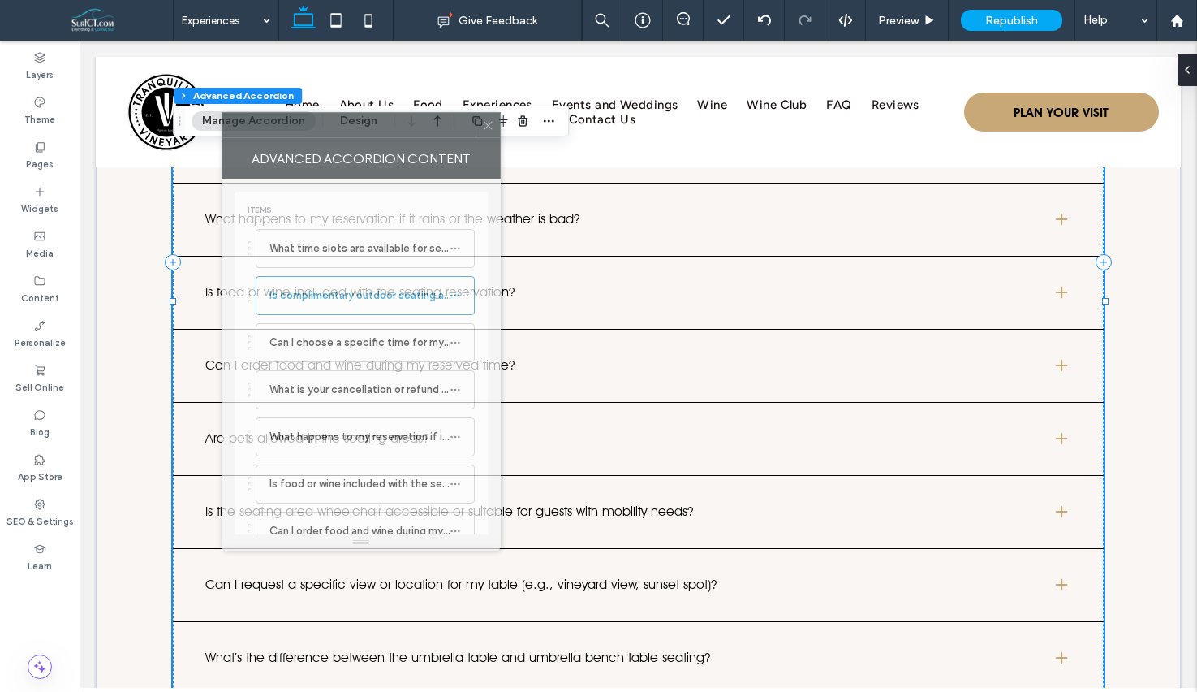
drag, startPoint x: 864, startPoint y: 152, endPoint x: 354, endPoint y: 133, distance: 510.9
click at [354, 133] on div at bounding box center [348, 125] width 253 height 24
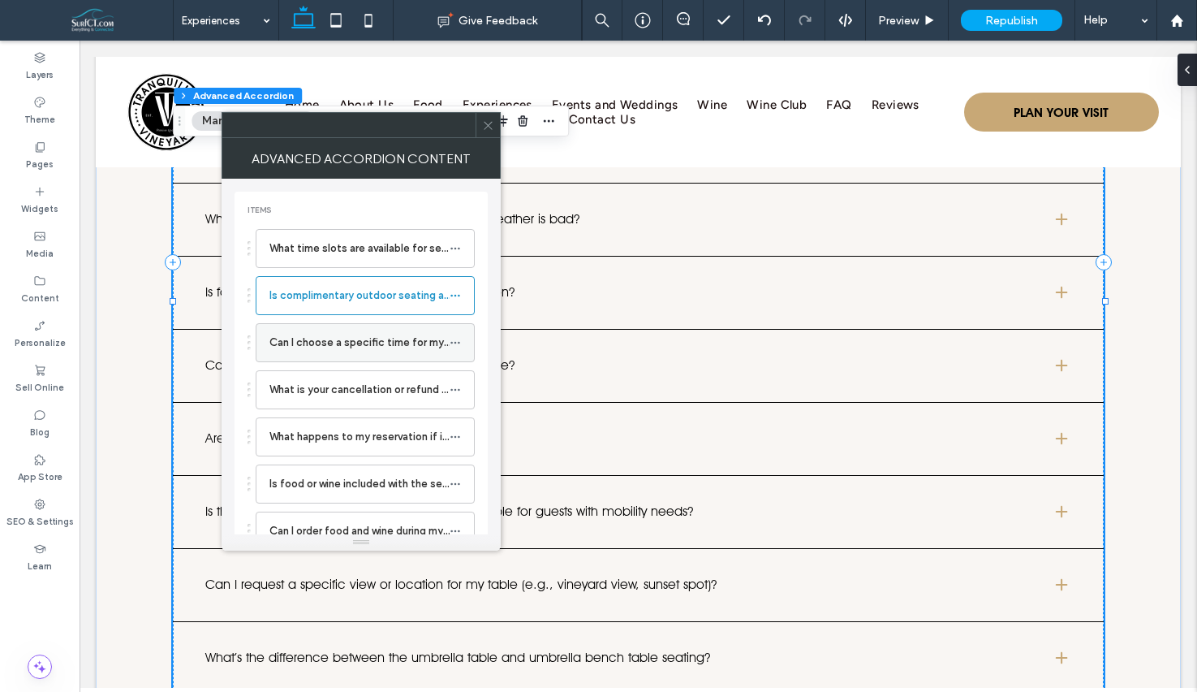
click at [395, 344] on label "Can I choose a specific time for my reservation?" at bounding box center [359, 342] width 180 height 32
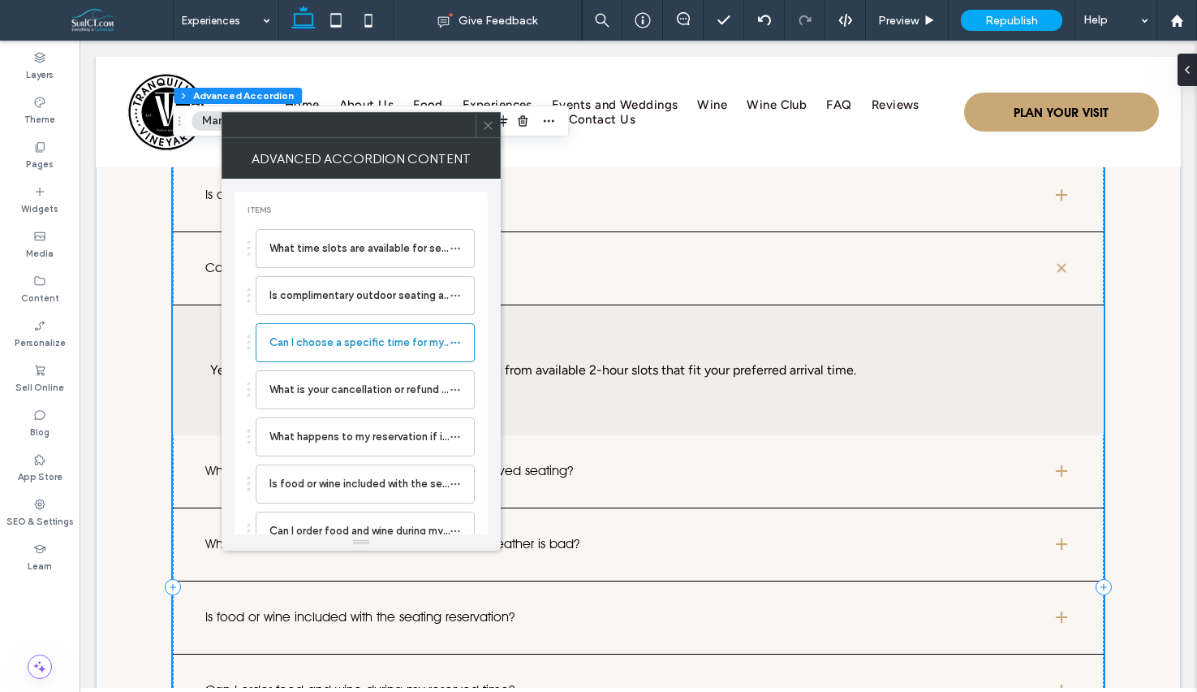
scroll to position [4029, 0]
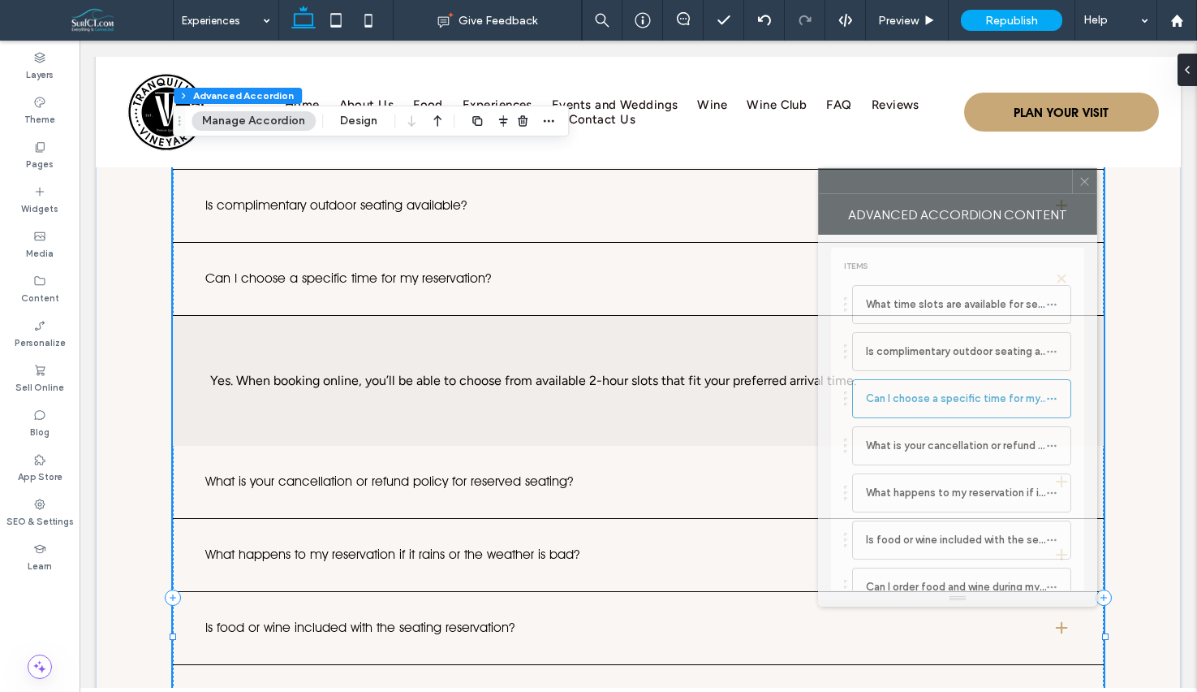
drag, startPoint x: 399, startPoint y: 128, endPoint x: 994, endPoint y: 184, distance: 598.4
click at [994, 184] on div at bounding box center [945, 181] width 253 height 24
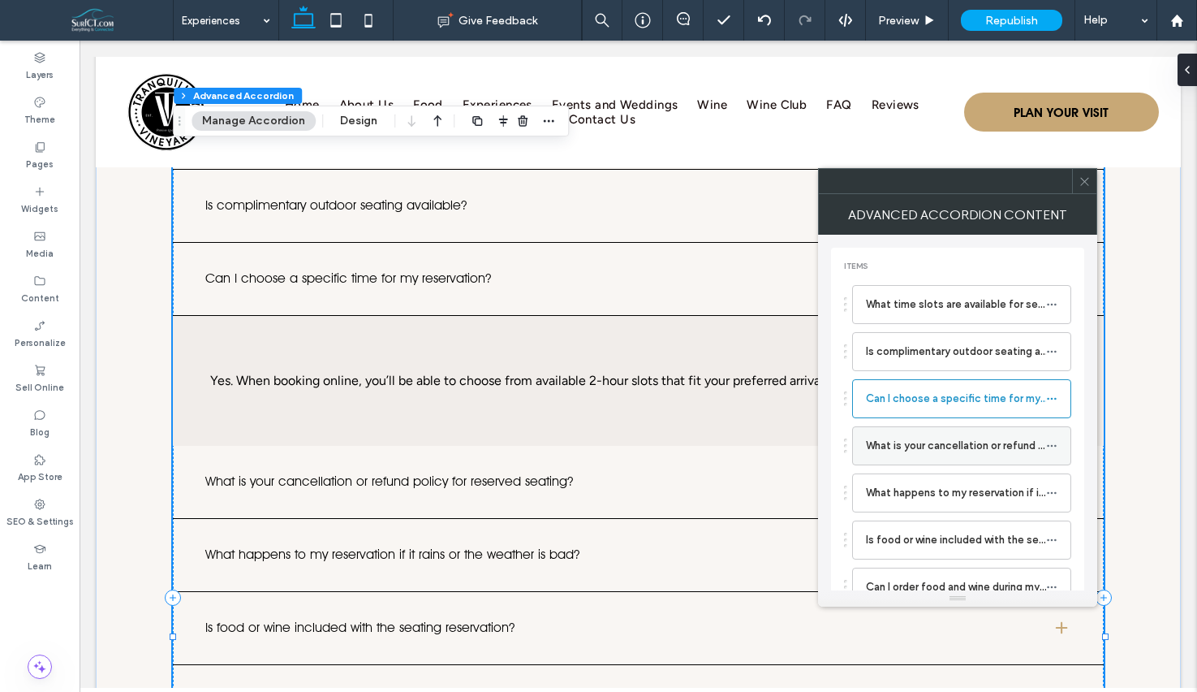
click at [969, 454] on label "What is your cancellation or refund policy for reserved seating?" at bounding box center [956, 445] width 180 height 32
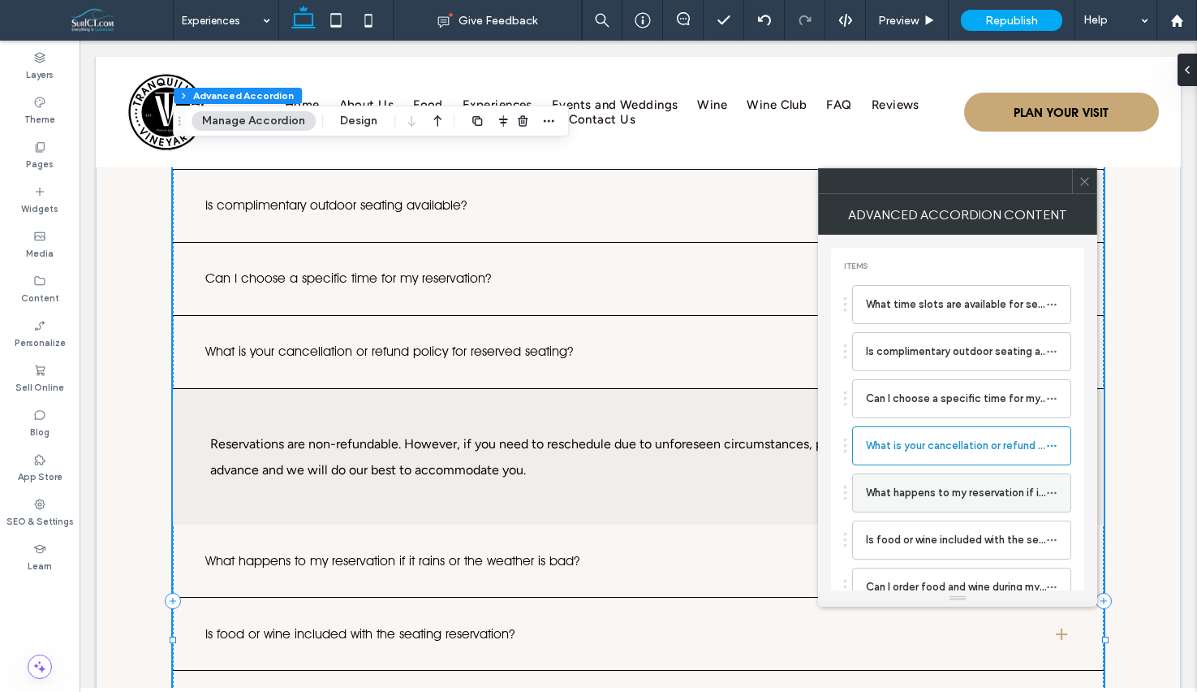
click at [963, 484] on label "What happens to my reservation if it rains or the weather is bad?" at bounding box center [956, 492] width 180 height 32
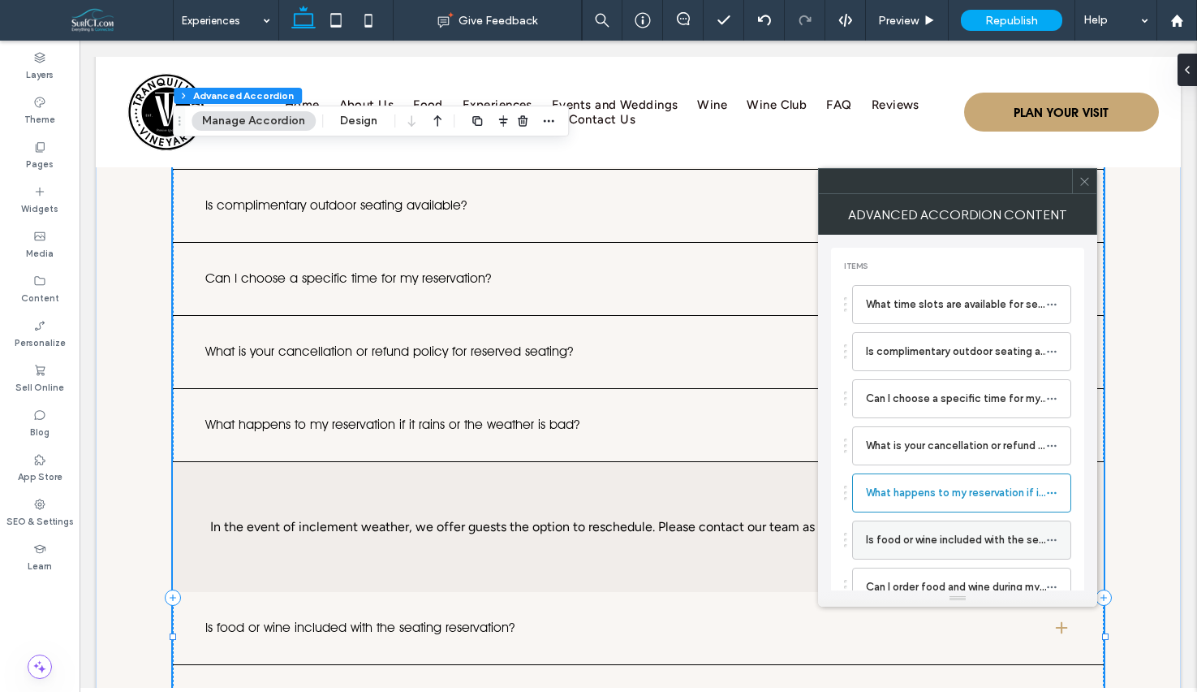
click at [959, 546] on label "Is food or wine included with the seating reservation?" at bounding box center [956, 540] width 180 height 32
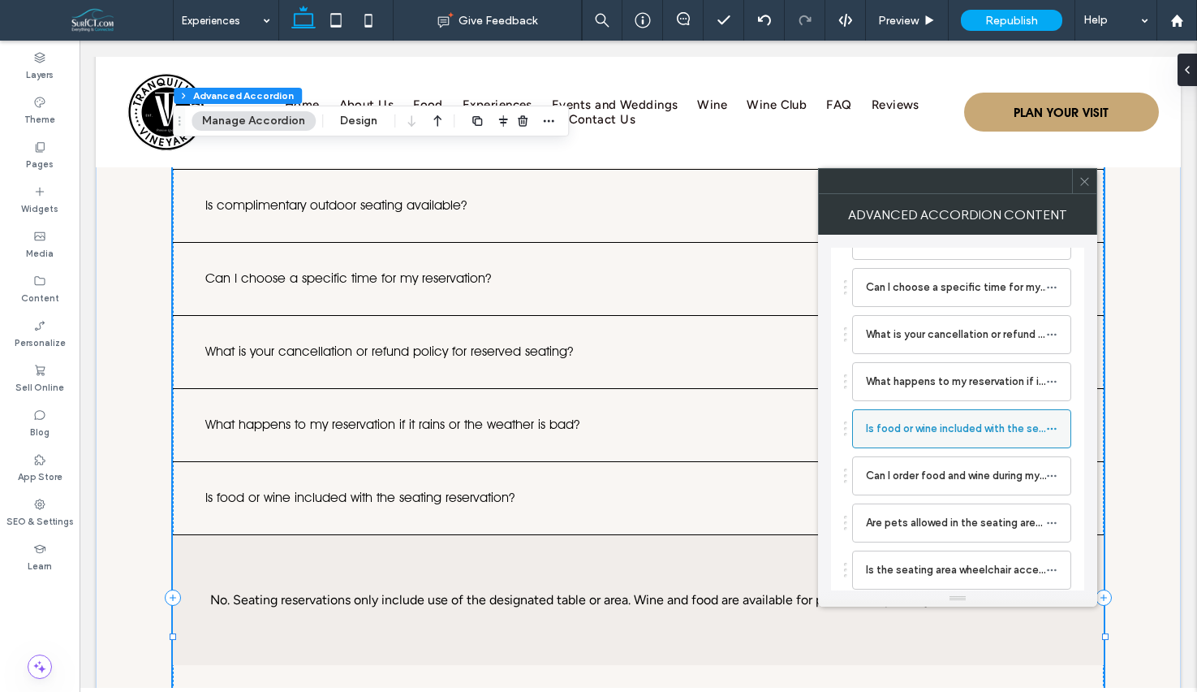
scroll to position [116, 0]
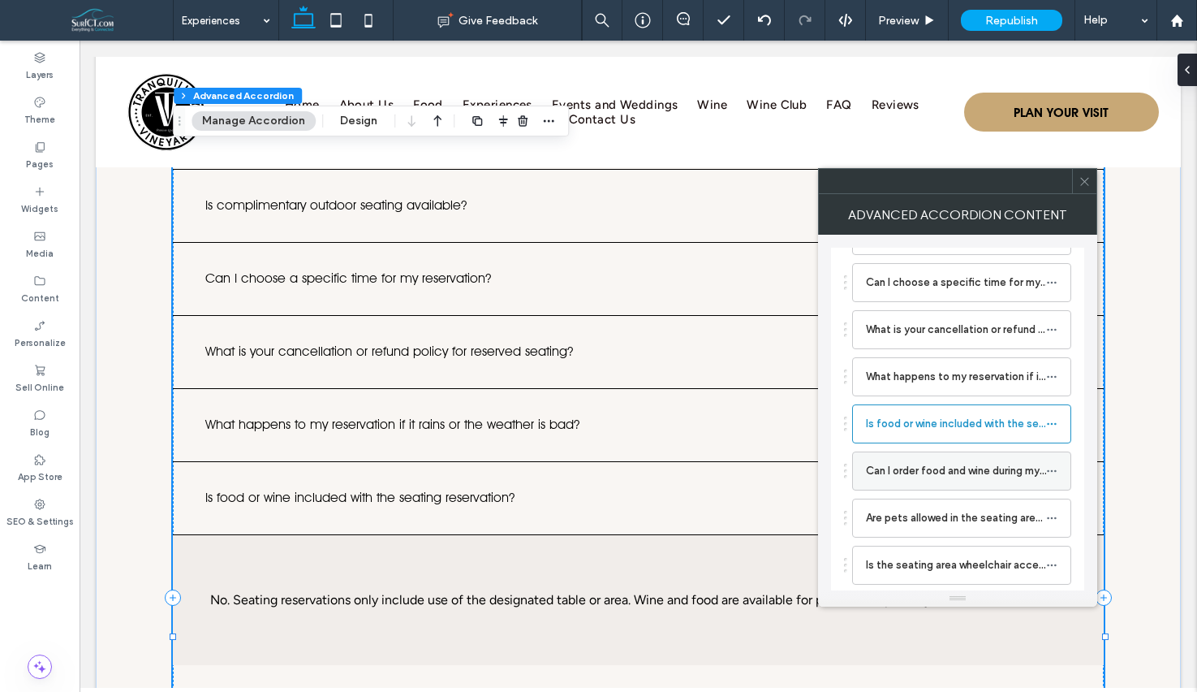
click at [904, 472] on label "Can I order food and wine during my reserved time?" at bounding box center [956, 471] width 180 height 32
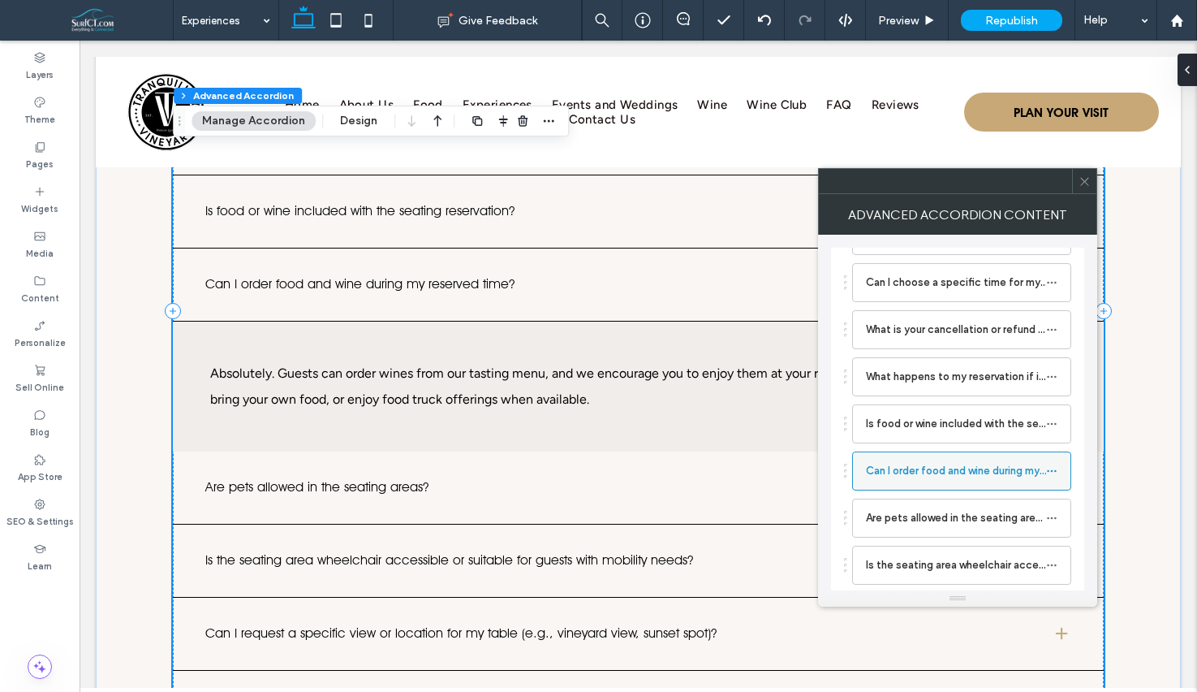
scroll to position [4322, 0]
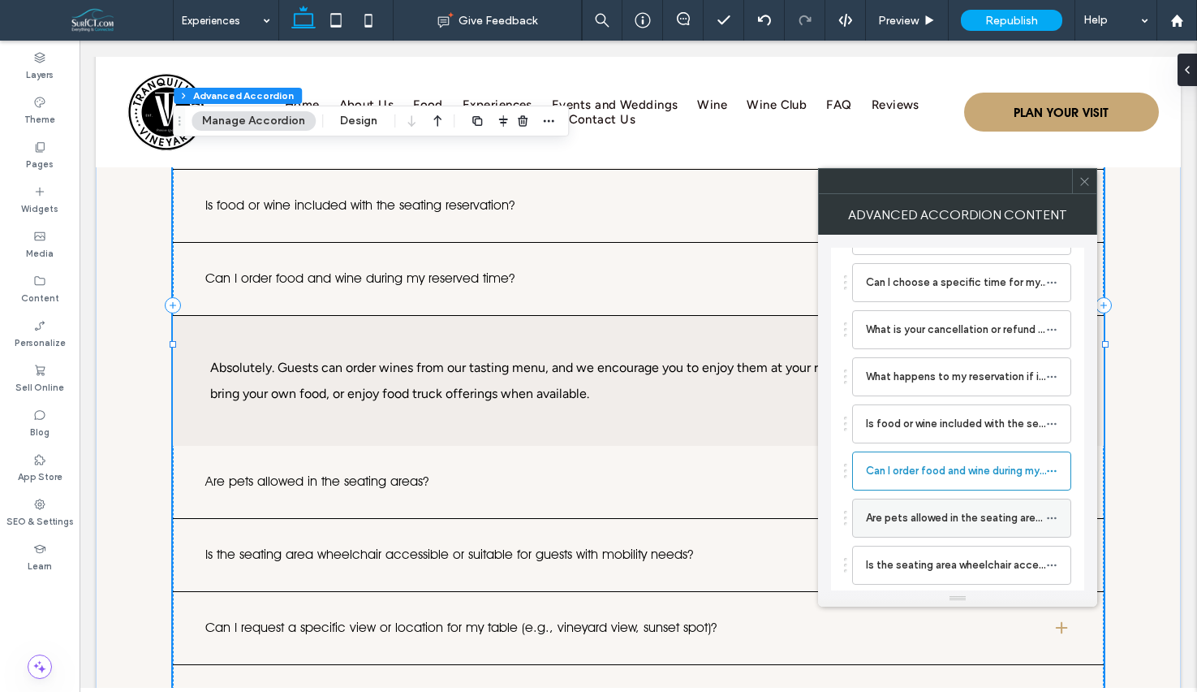
click at [924, 507] on label "Are pets allowed in the seating areas?" at bounding box center [956, 518] width 180 height 32
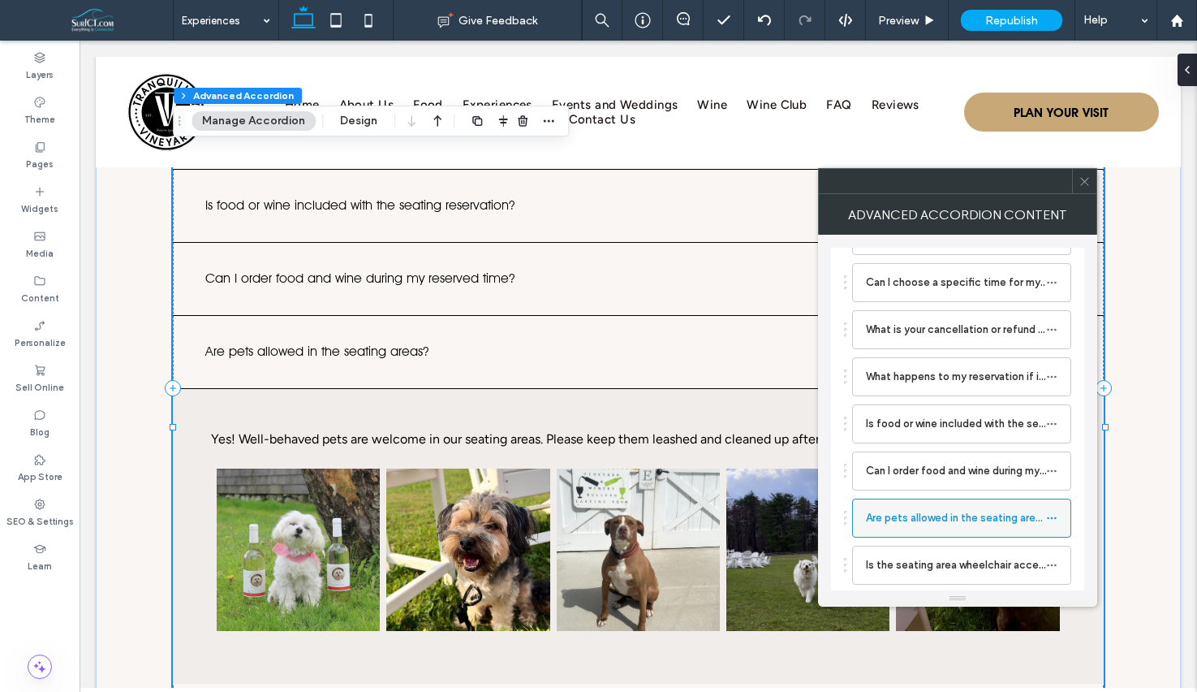
scroll to position [190, 0]
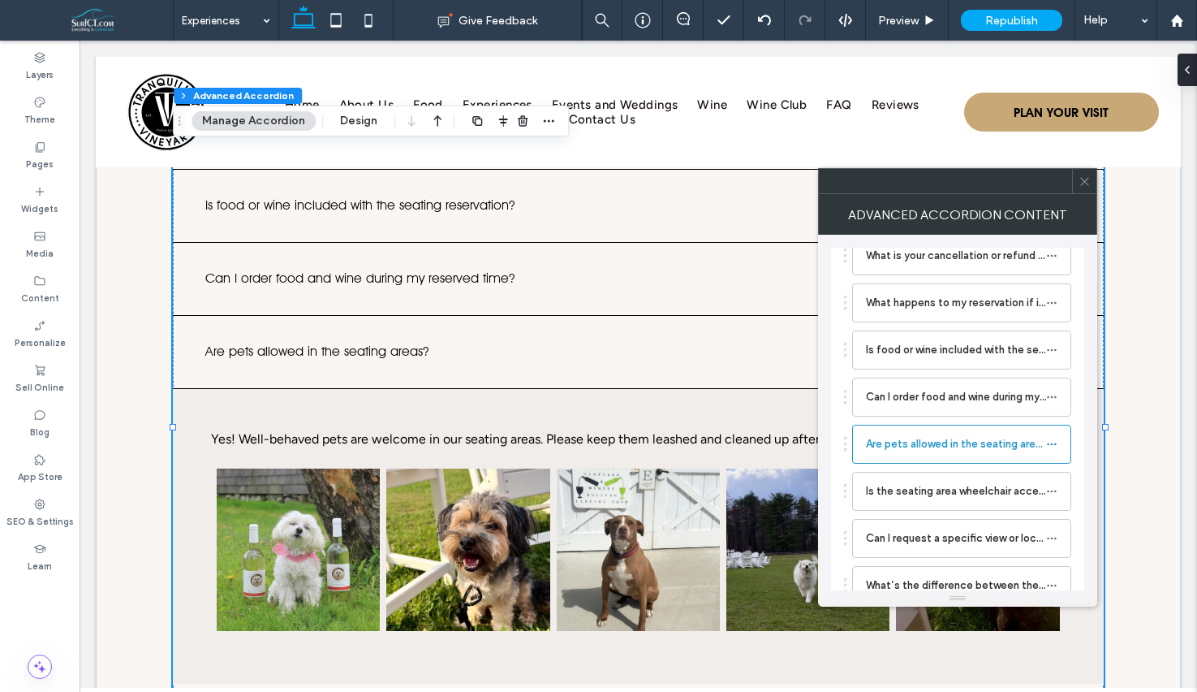
drag, startPoint x: 1083, startPoint y: 183, endPoint x: 1196, endPoint y: 231, distance: 123.3
click at [1084, 184] on icon at bounding box center [1085, 181] width 12 height 12
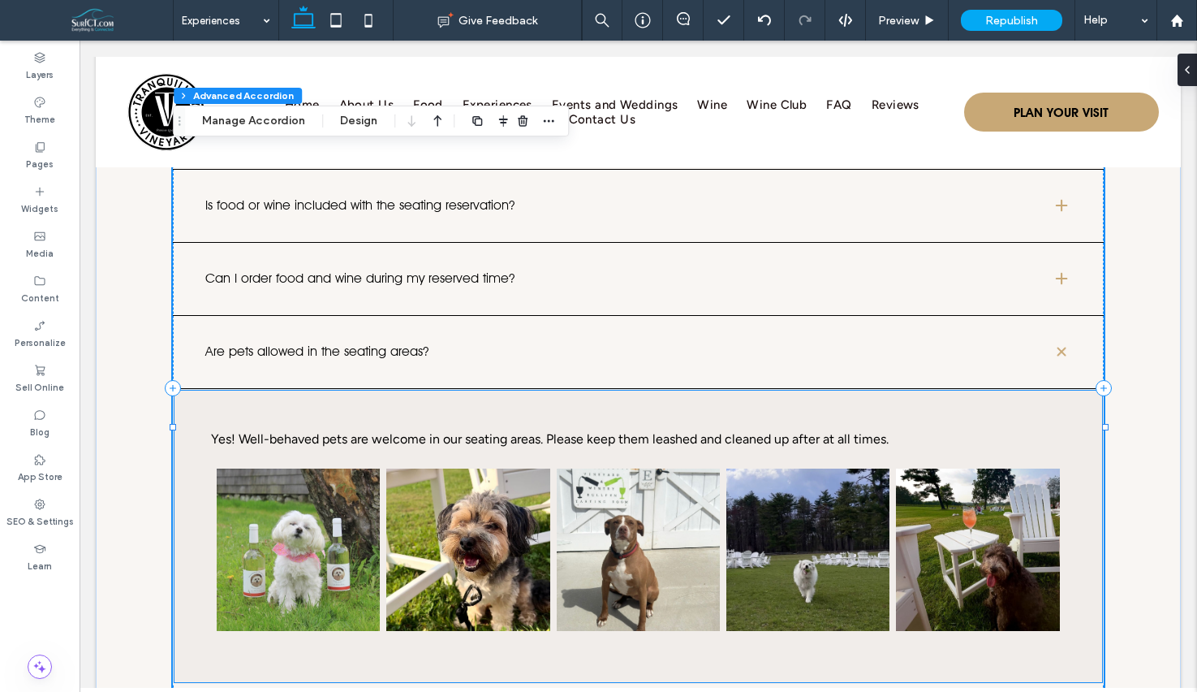
click at [401, 431] on span "Yes! Well-behaved pets are welcome in our seating areas. Please keep them leash…" at bounding box center [550, 438] width 678 height 15
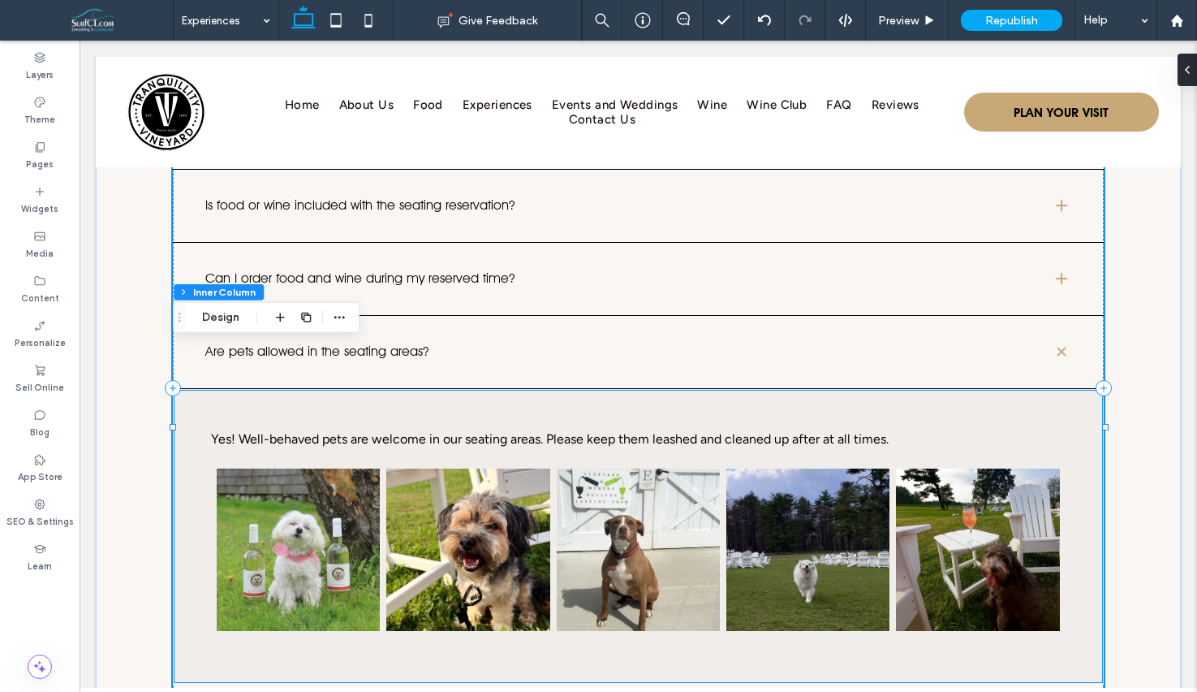
type input "**"
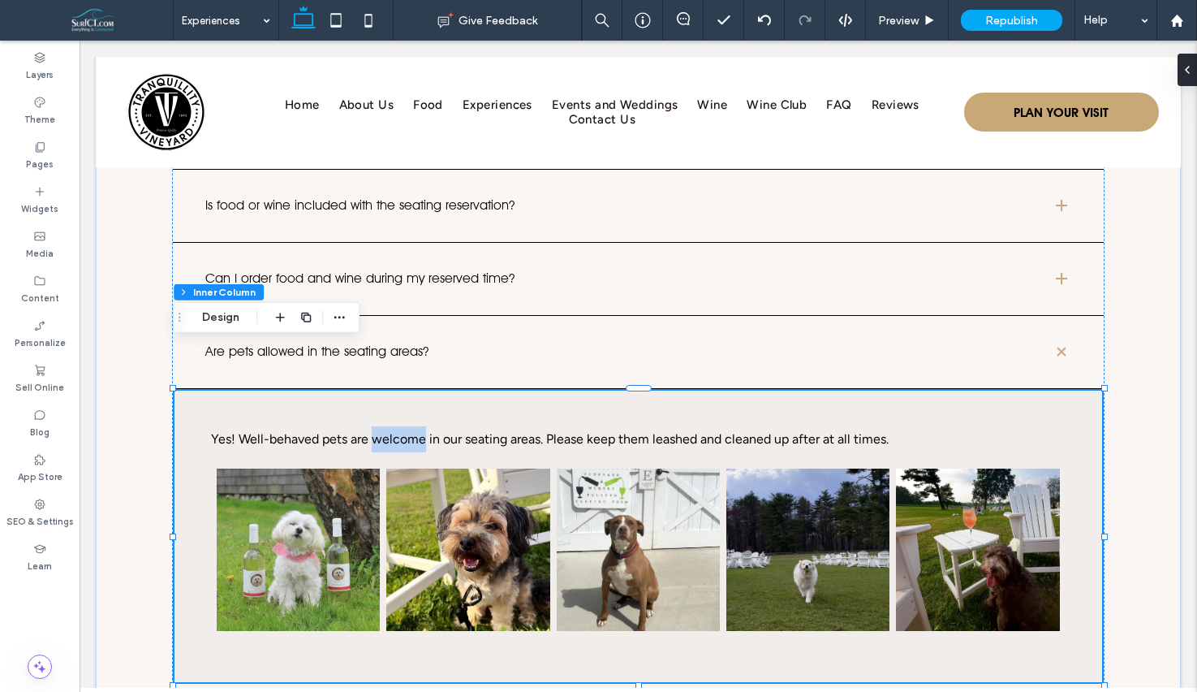
click at [401, 431] on span "Yes! Well-behaved pets are welcome in our seating areas. Please keep them leash…" at bounding box center [550, 438] width 678 height 15
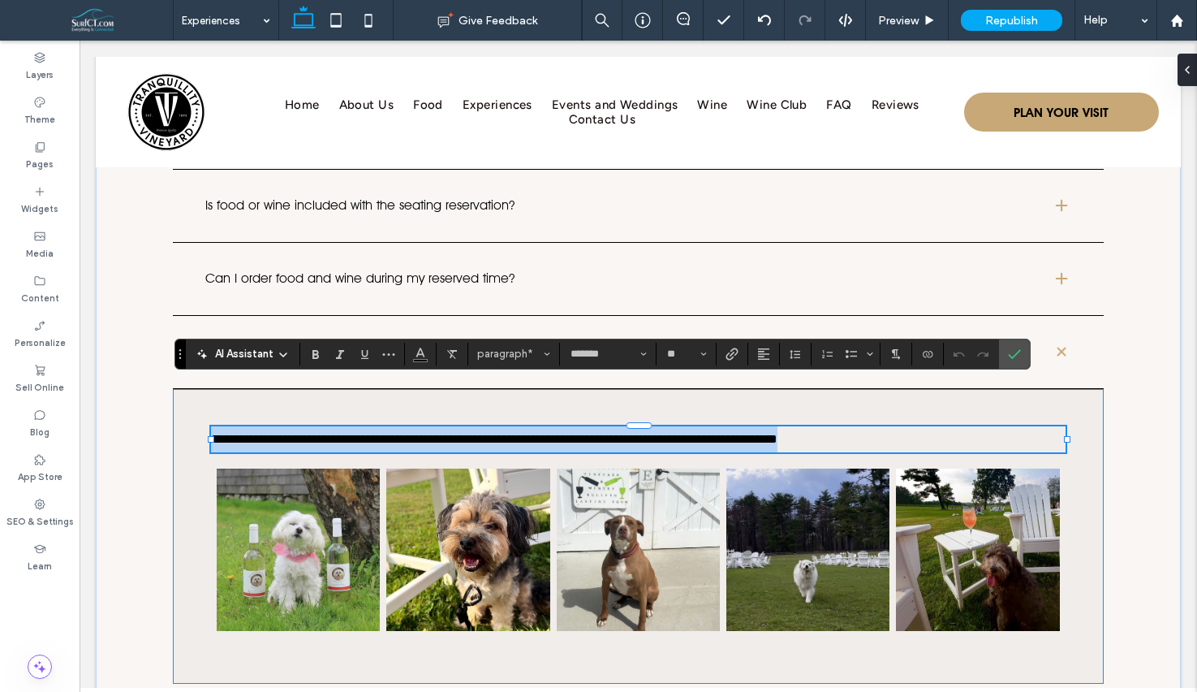
click at [338, 433] on span "**********" at bounding box center [494, 439] width 567 height 12
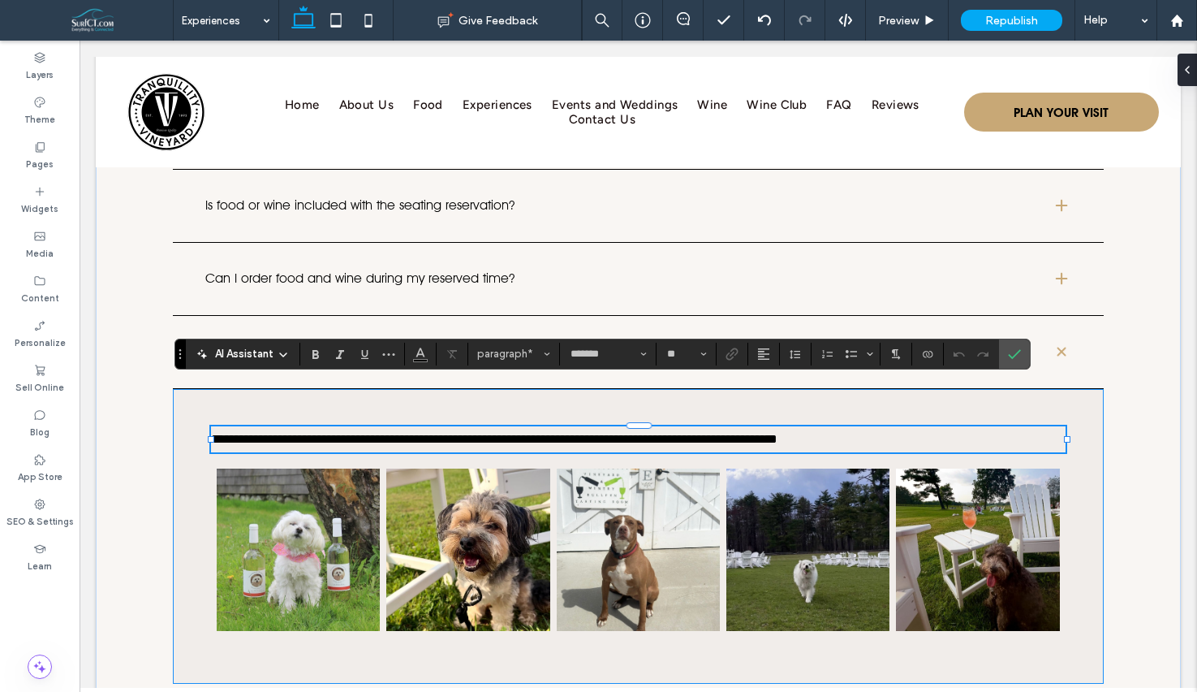
click at [346, 433] on span "**********" at bounding box center [494, 439] width 567 height 12
click at [1024, 361] on label "Confirm" at bounding box center [1014, 353] width 24 height 29
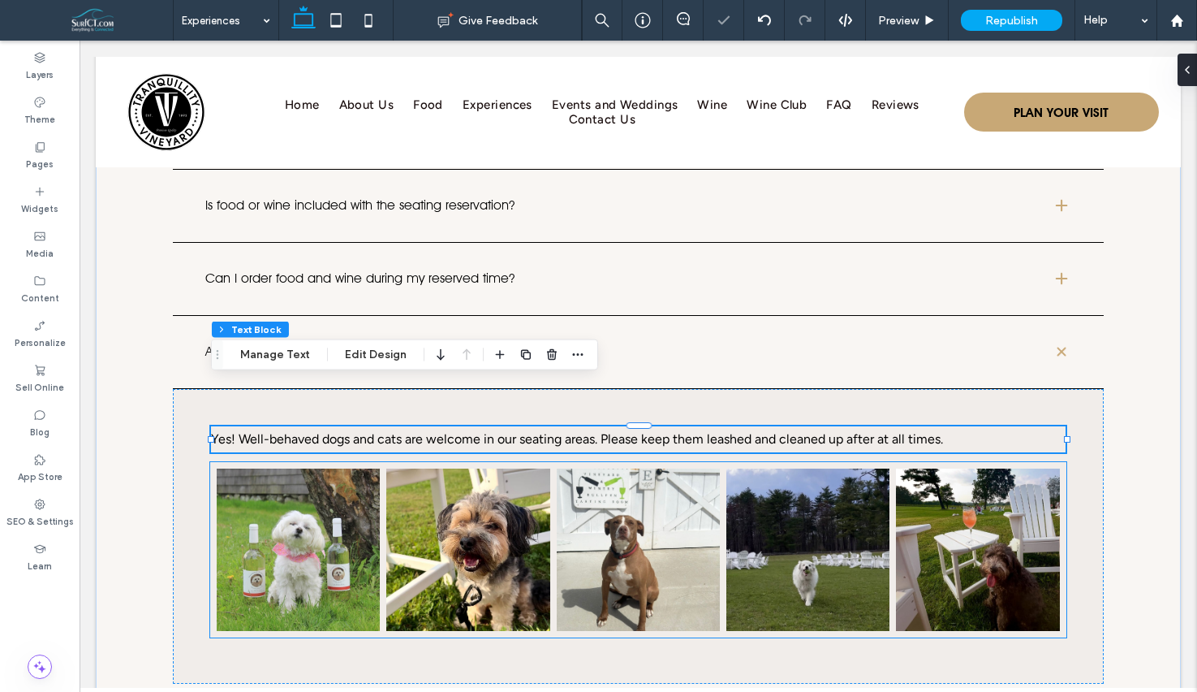
click at [888, 517] on link at bounding box center [808, 549] width 173 height 172
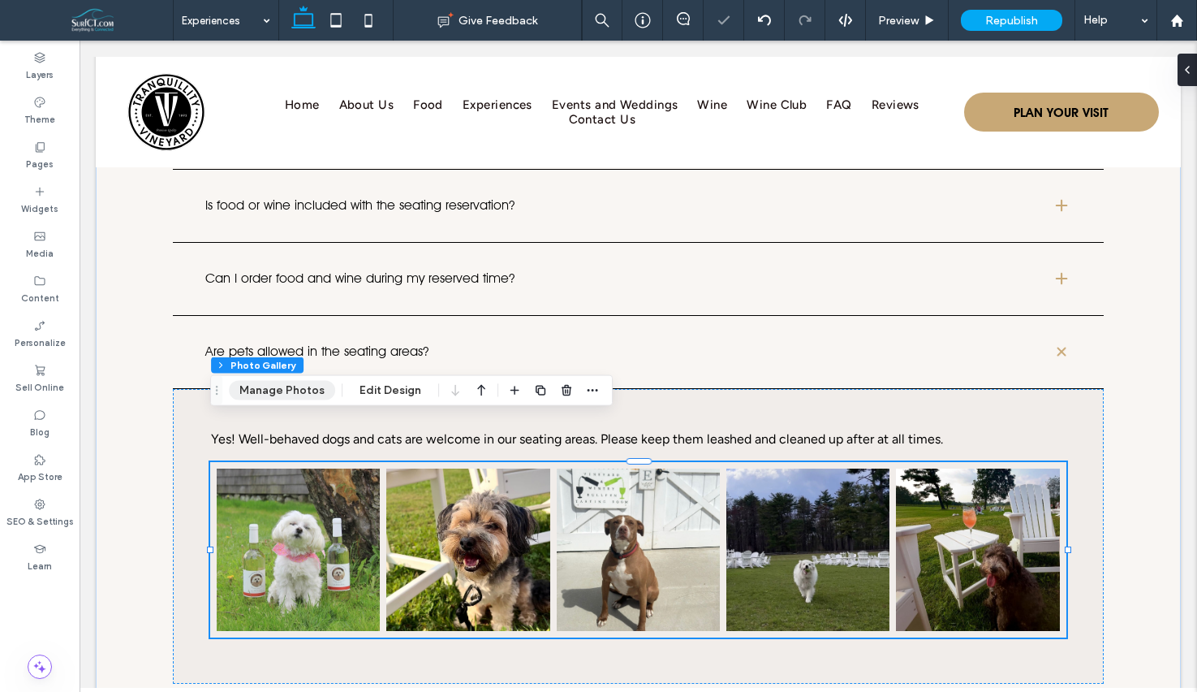
drag, startPoint x: 261, startPoint y: 390, endPoint x: 295, endPoint y: 383, distance: 34.1
click at [261, 390] on button "Manage Photos" at bounding box center [282, 390] width 106 height 19
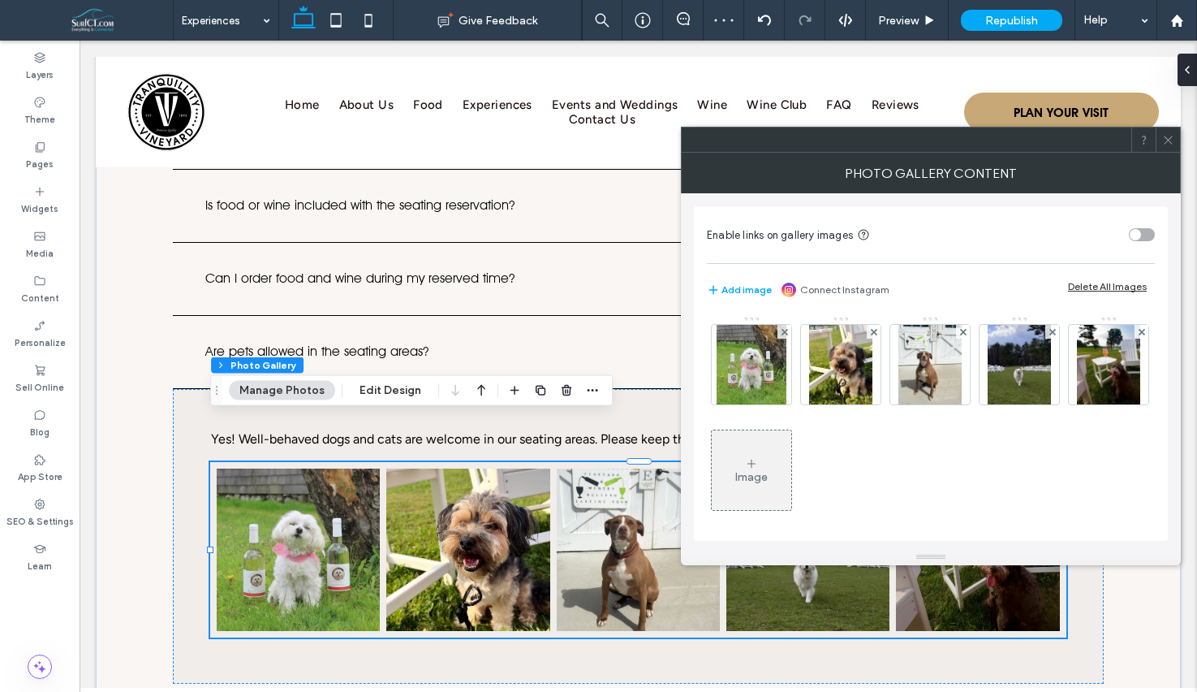
click at [791, 487] on div "Image" at bounding box center [752, 470] width 80 height 76
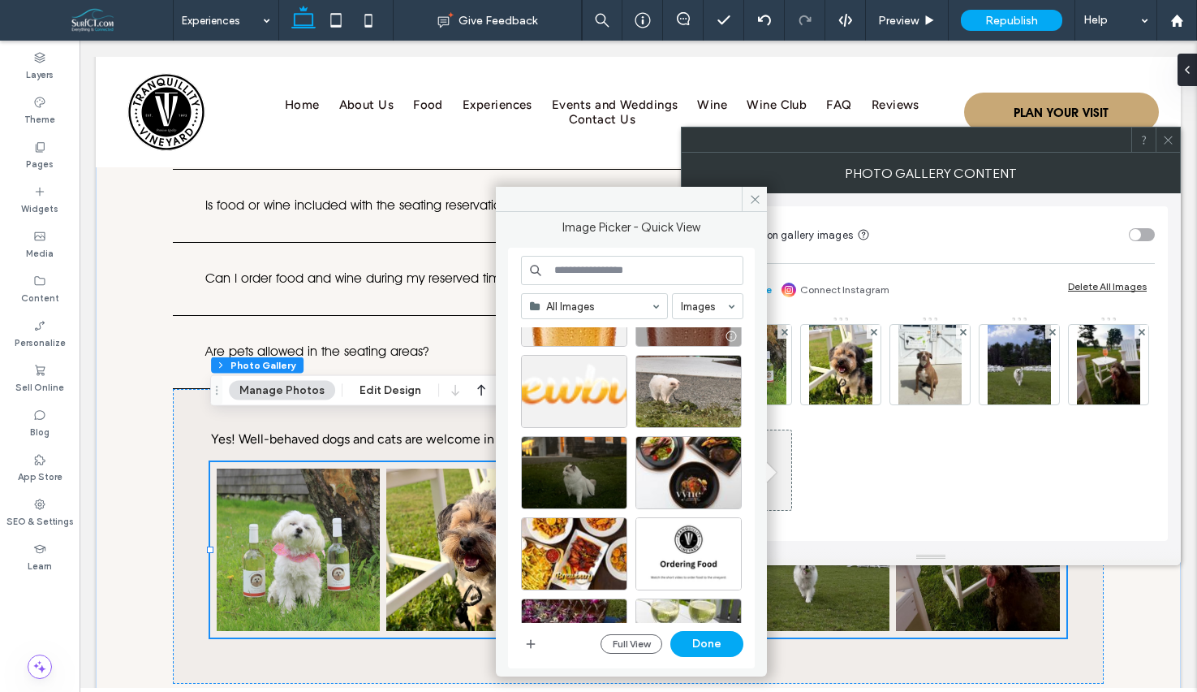
scroll to position [178, 0]
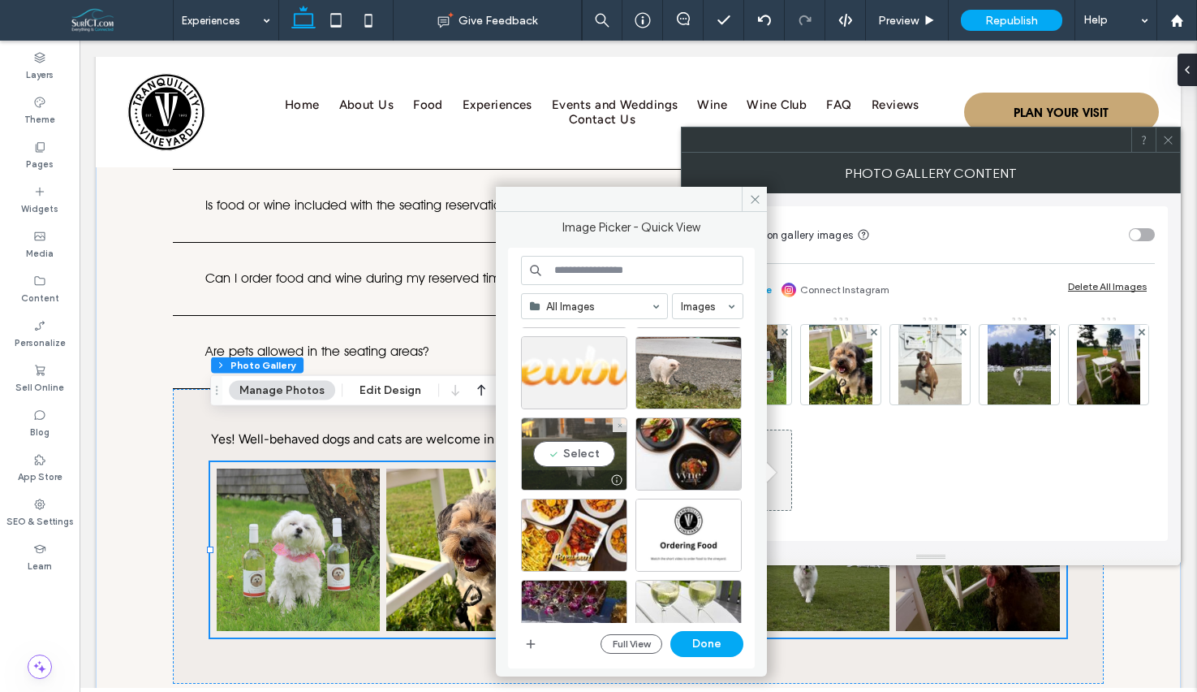
click at [584, 443] on div "Select" at bounding box center [574, 453] width 106 height 73
click at [717, 642] on button "Done" at bounding box center [706, 644] width 73 height 26
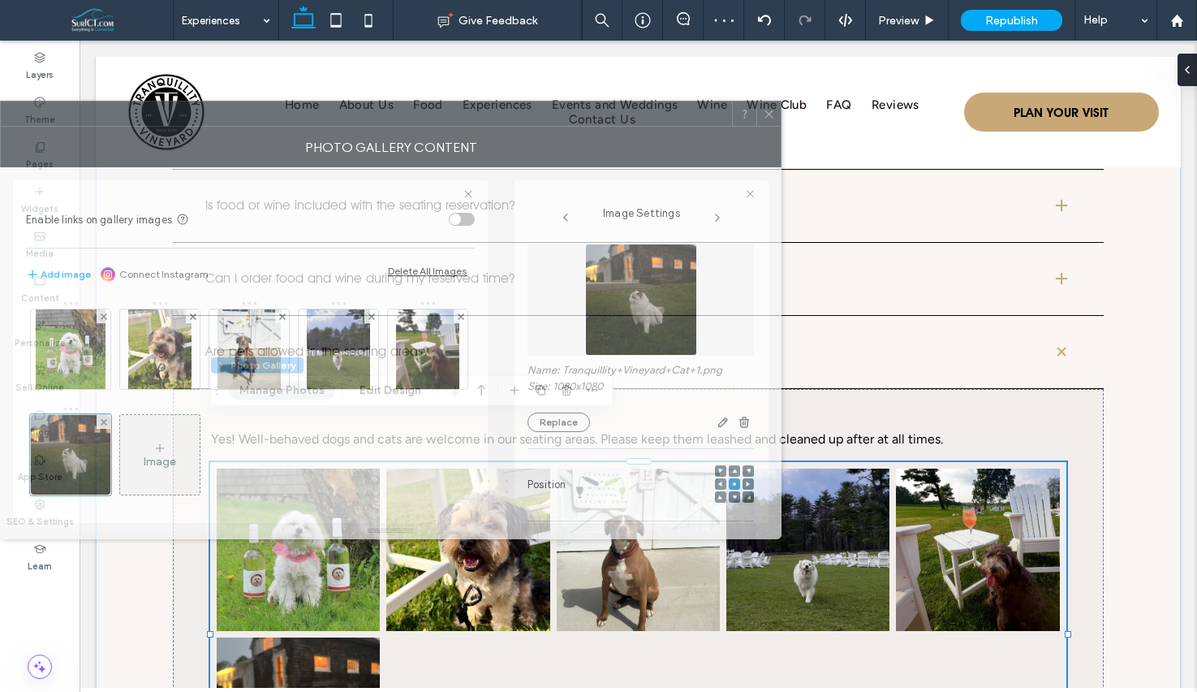
drag, startPoint x: 864, startPoint y: 149, endPoint x: 289, endPoint y: 124, distance: 575.3
click at [289, 124] on div at bounding box center [366, 113] width 731 height 24
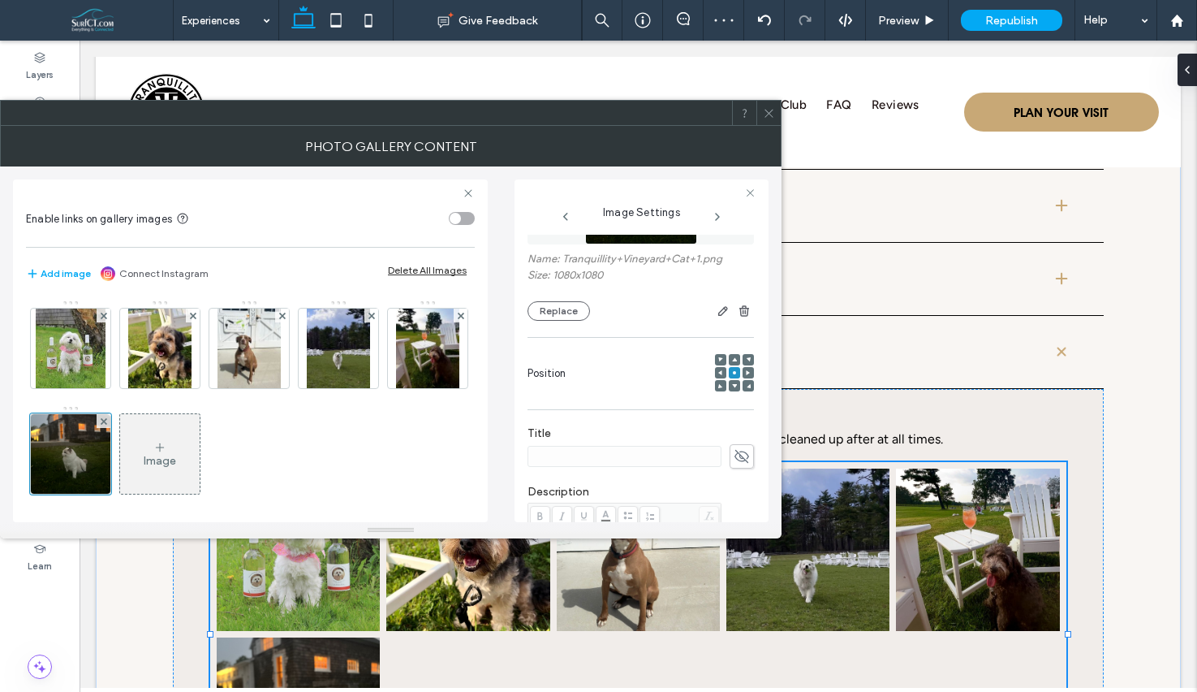
scroll to position [112, 0]
click at [766, 112] on icon at bounding box center [769, 113] width 12 height 12
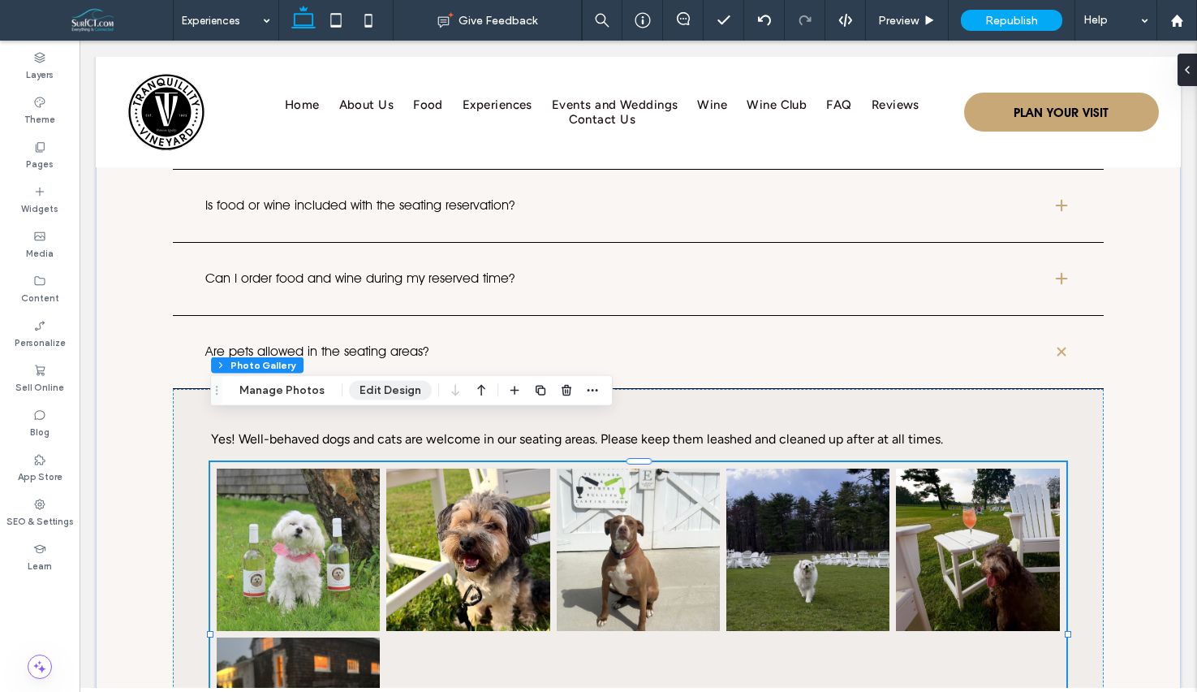
click at [396, 392] on button "Edit Design" at bounding box center [390, 390] width 83 height 19
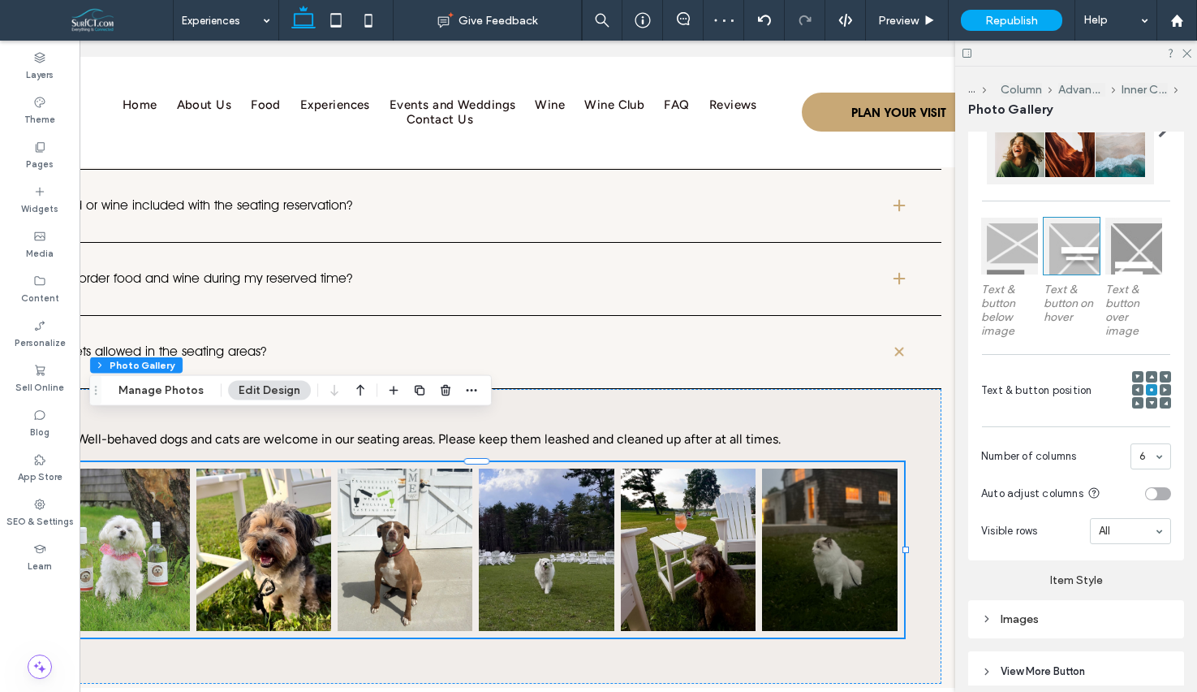
scroll to position [0, 162]
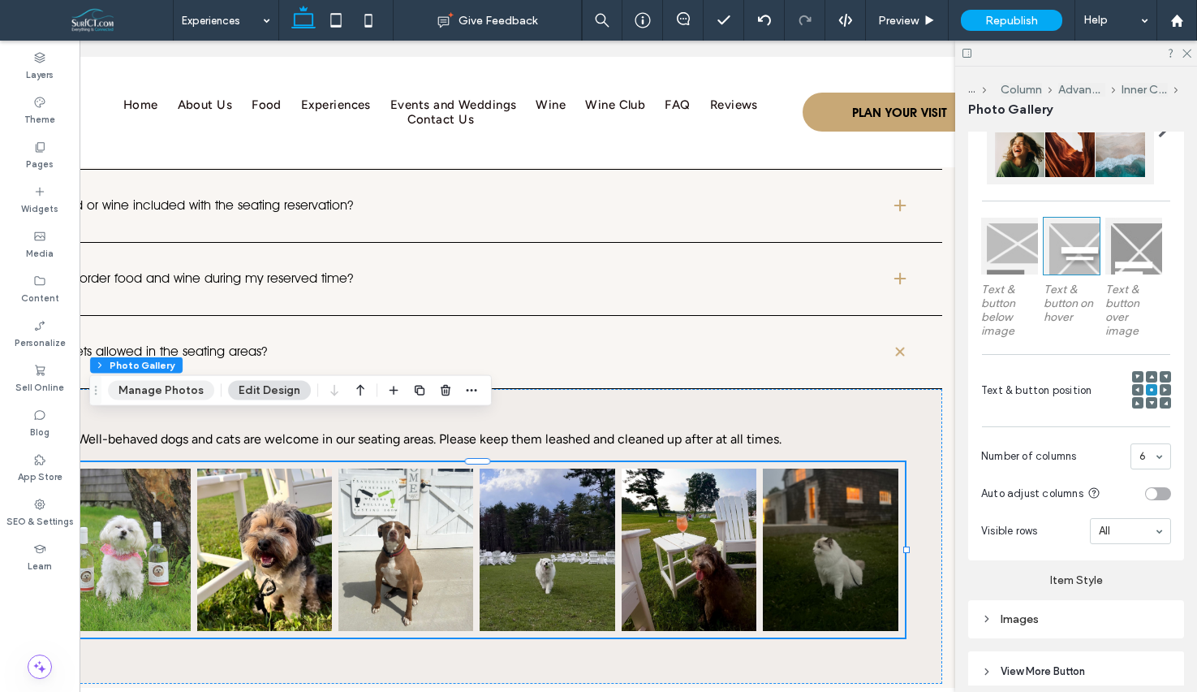
click at [136, 390] on button "Manage Photos" at bounding box center [161, 390] width 106 height 19
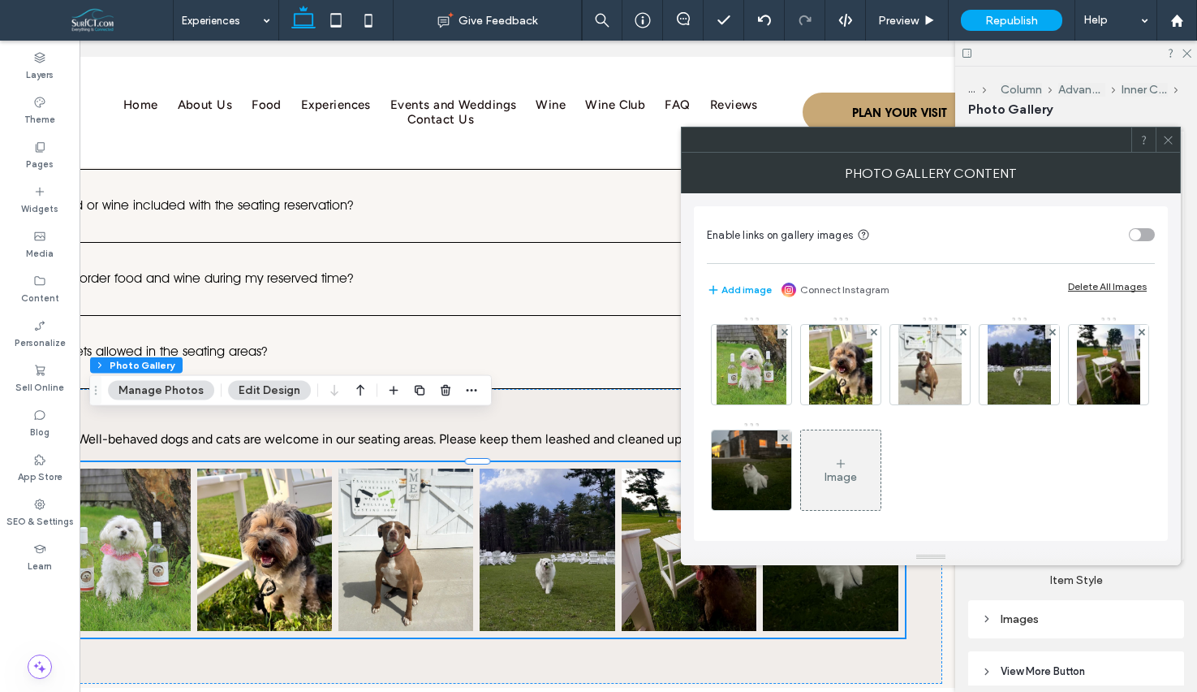
click at [1162, 147] on span at bounding box center [1168, 139] width 12 height 24
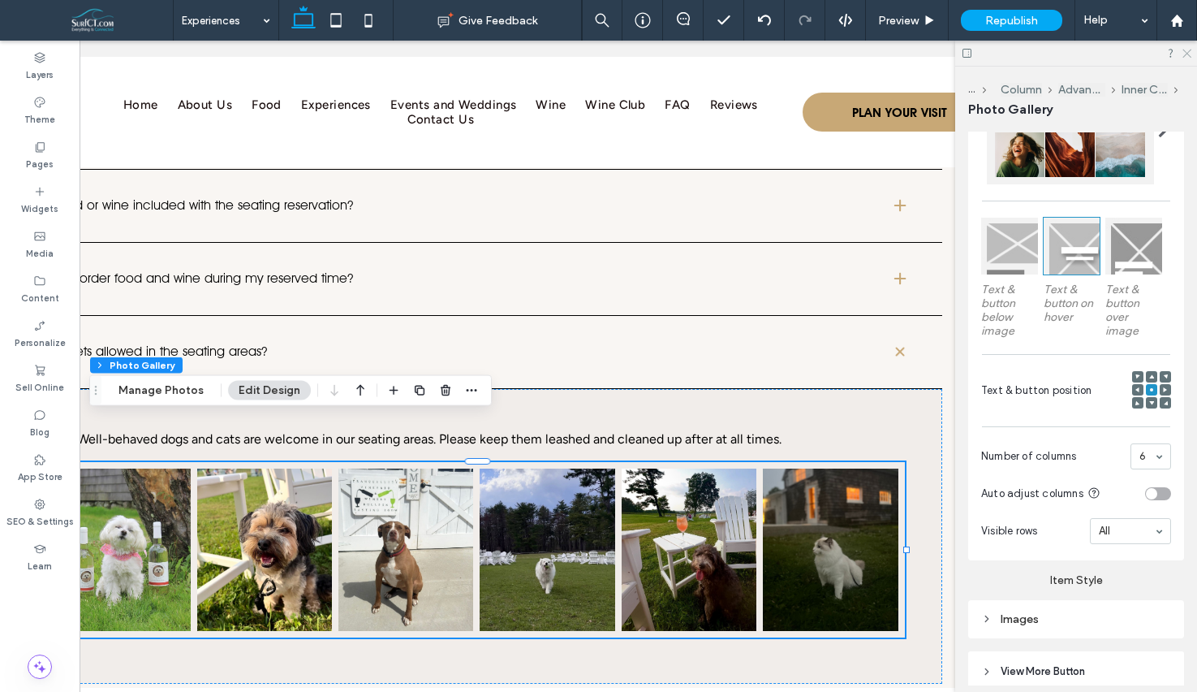
click at [1191, 53] on icon at bounding box center [1186, 52] width 11 height 11
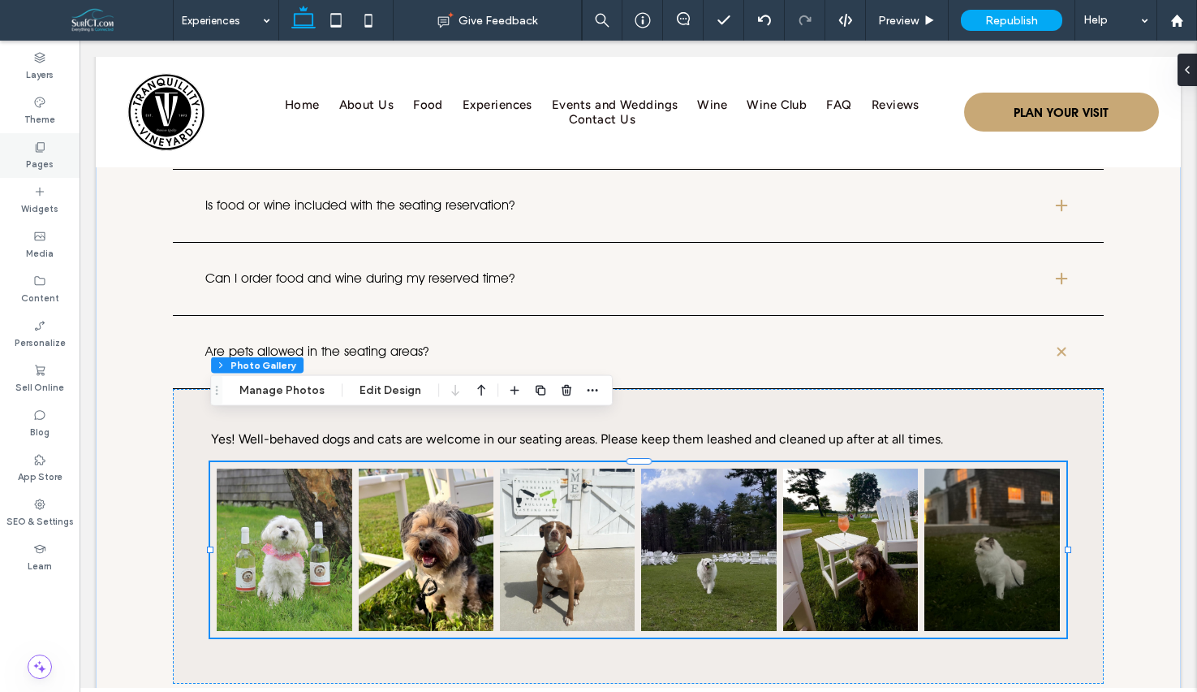
click at [63, 158] on div "Pages" at bounding box center [40, 155] width 80 height 45
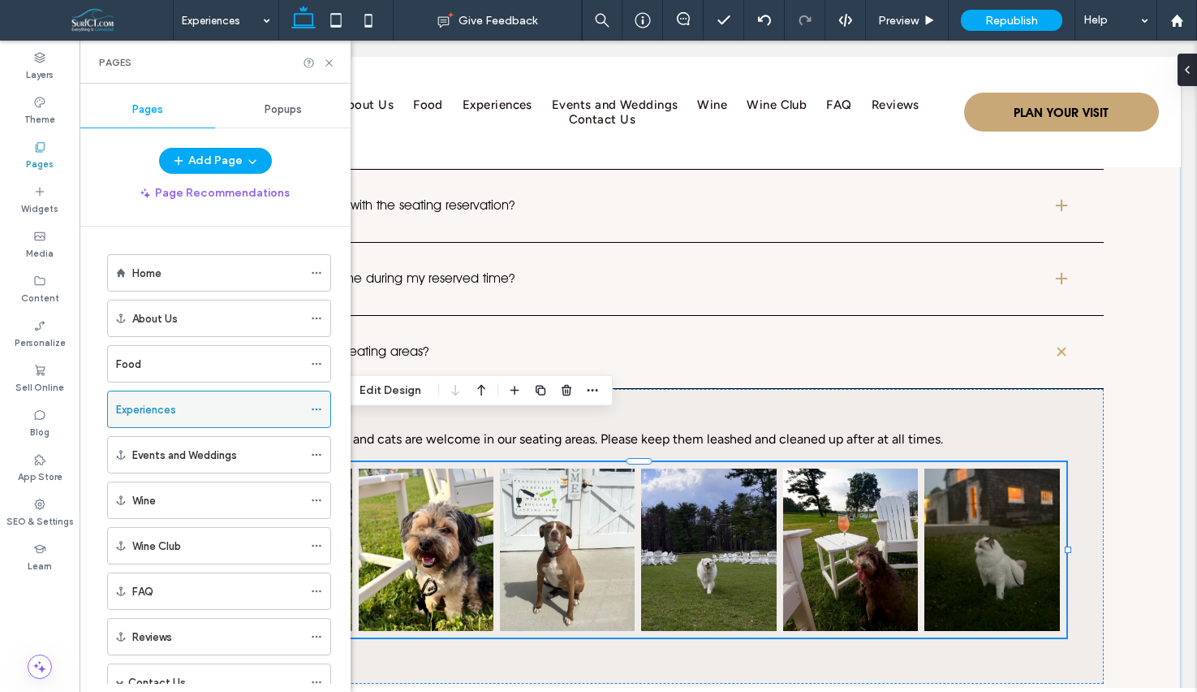
click at [313, 411] on icon at bounding box center [316, 408] width 11 height 11
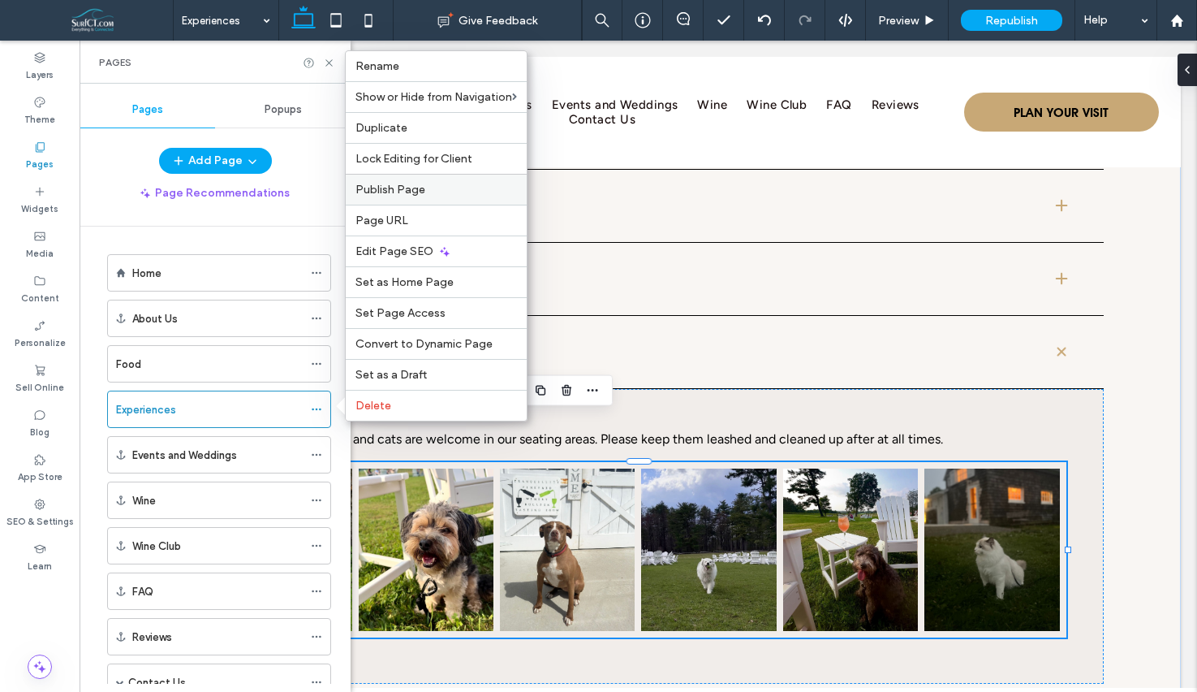
click at [442, 195] on label "Publish Page" at bounding box center [437, 190] width 162 height 14
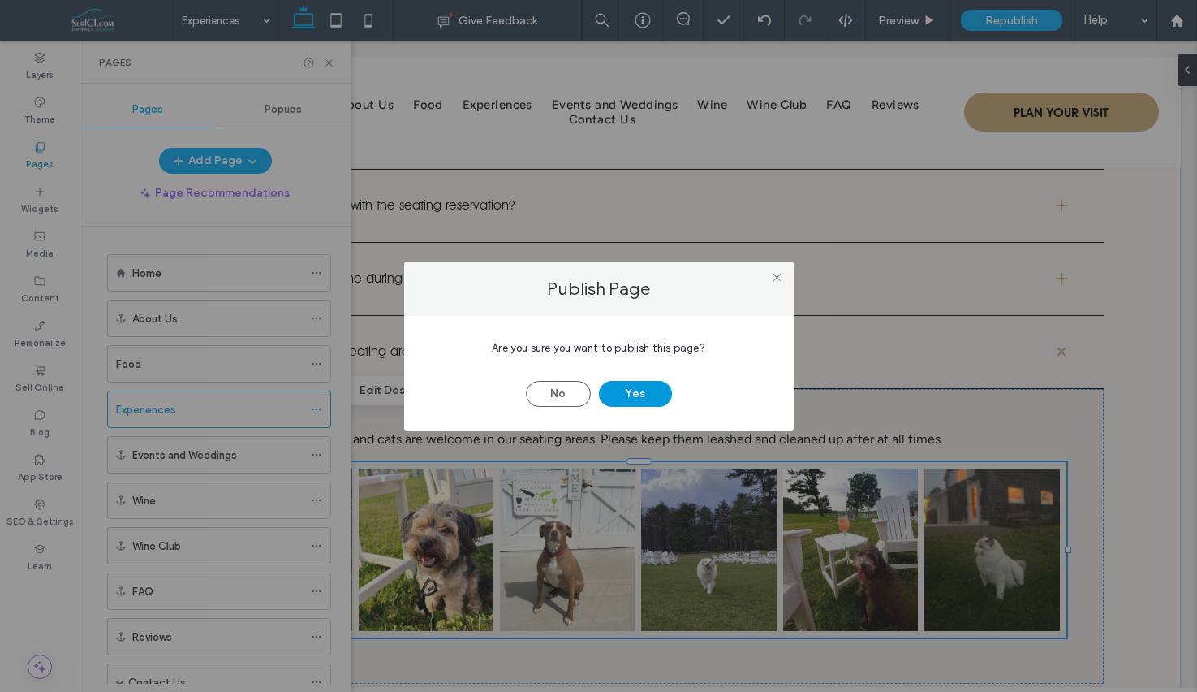
click at [648, 395] on button "Yes" at bounding box center [635, 394] width 73 height 26
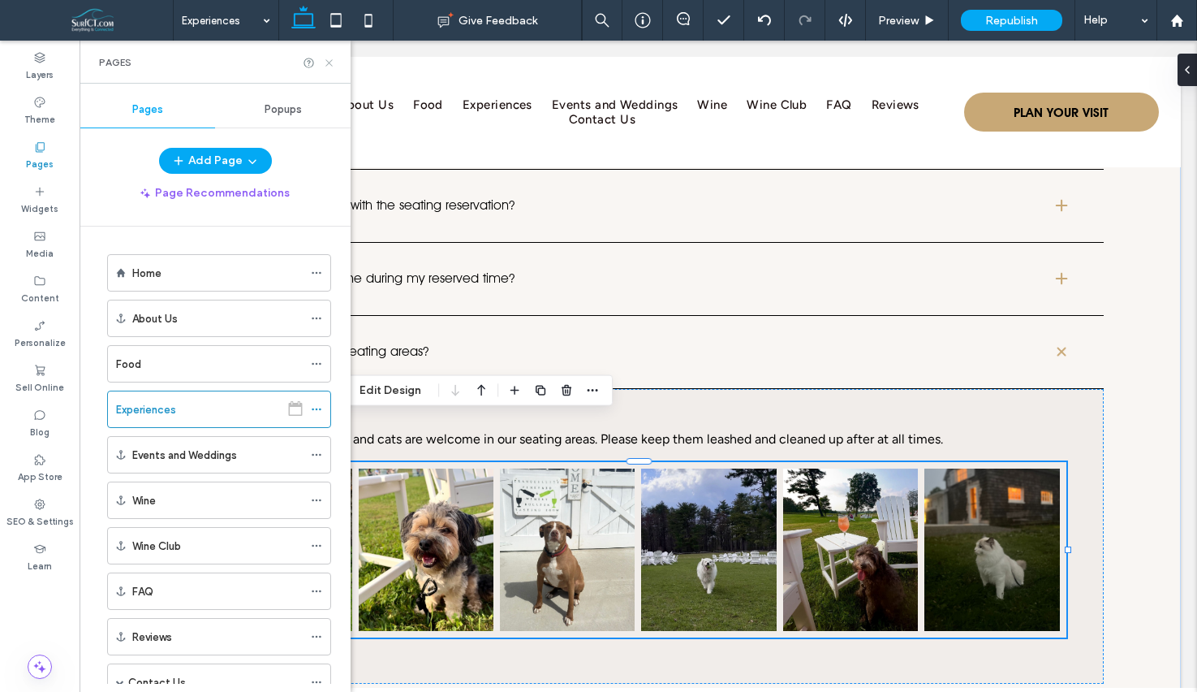
click at [331, 63] on icon at bounding box center [329, 63] width 12 height 12
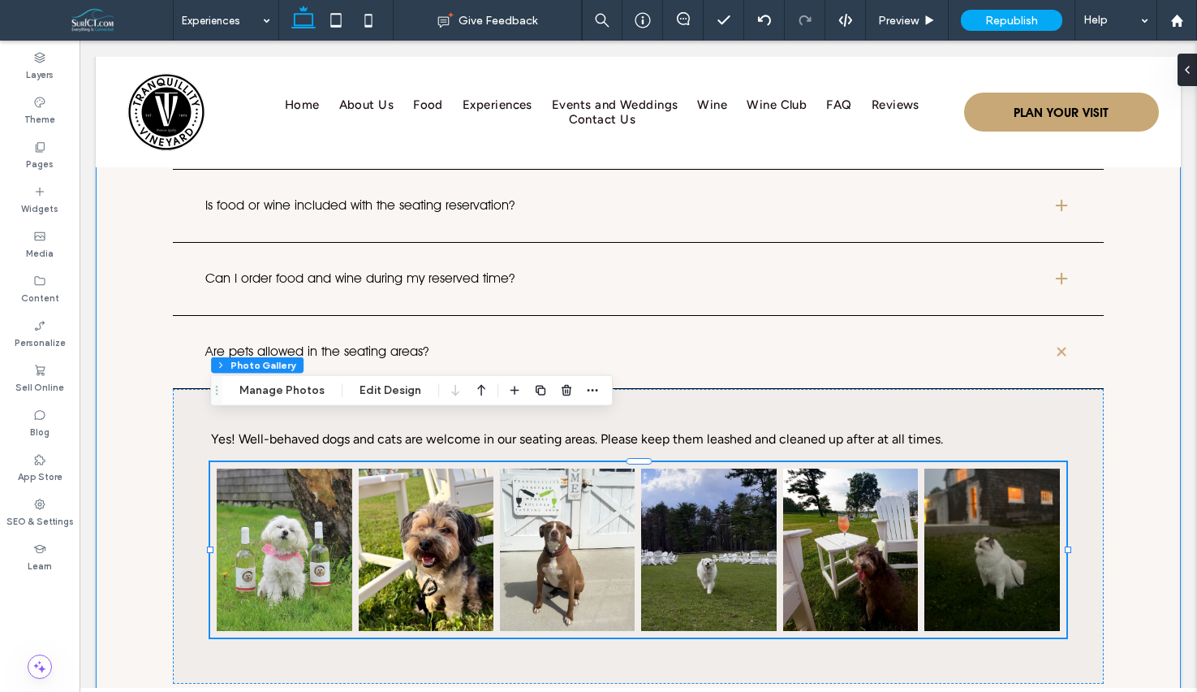
click at [1163, 281] on div "Frequently Asked Questions What time slots are available for seating reservatio…" at bounding box center [638, 388] width 1085 height 1540
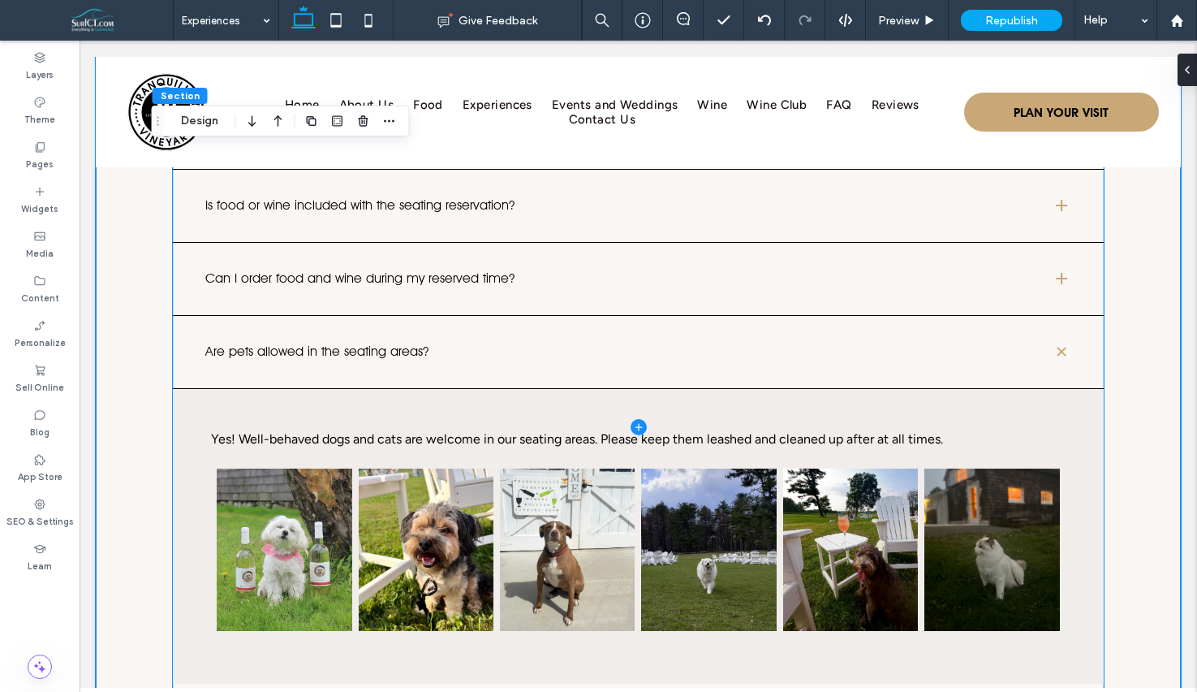
click at [1062, 309] on span at bounding box center [638, 426] width 931 height 1245
type input "*"
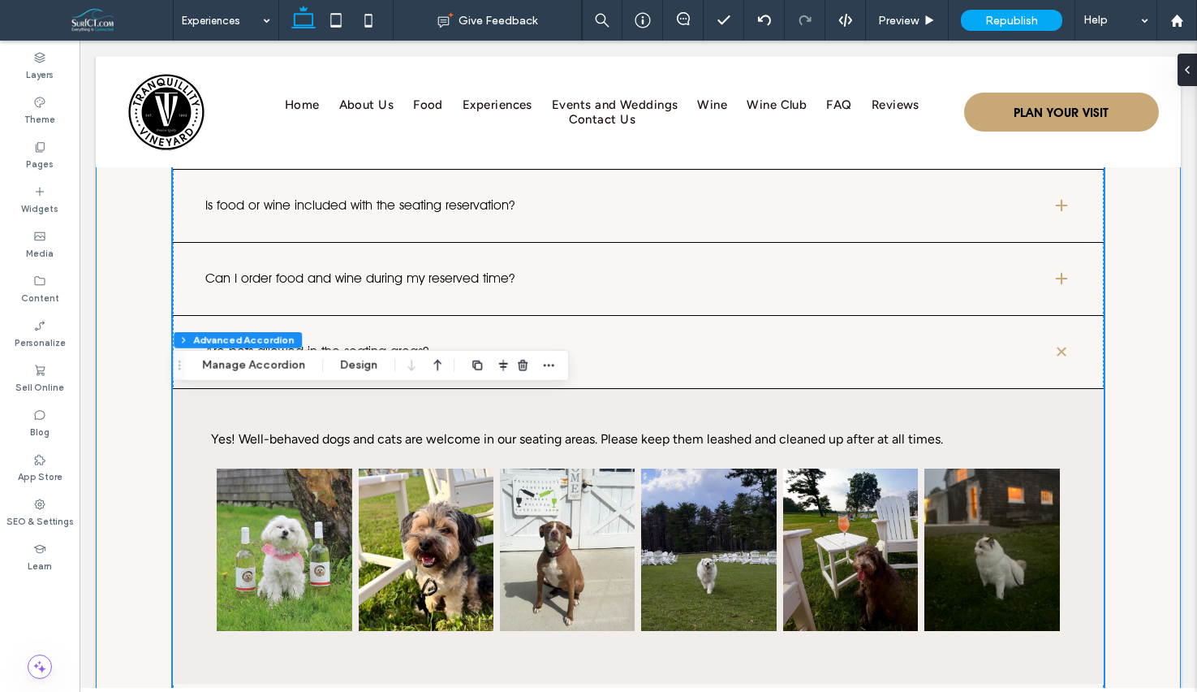
scroll to position [3689, 0]
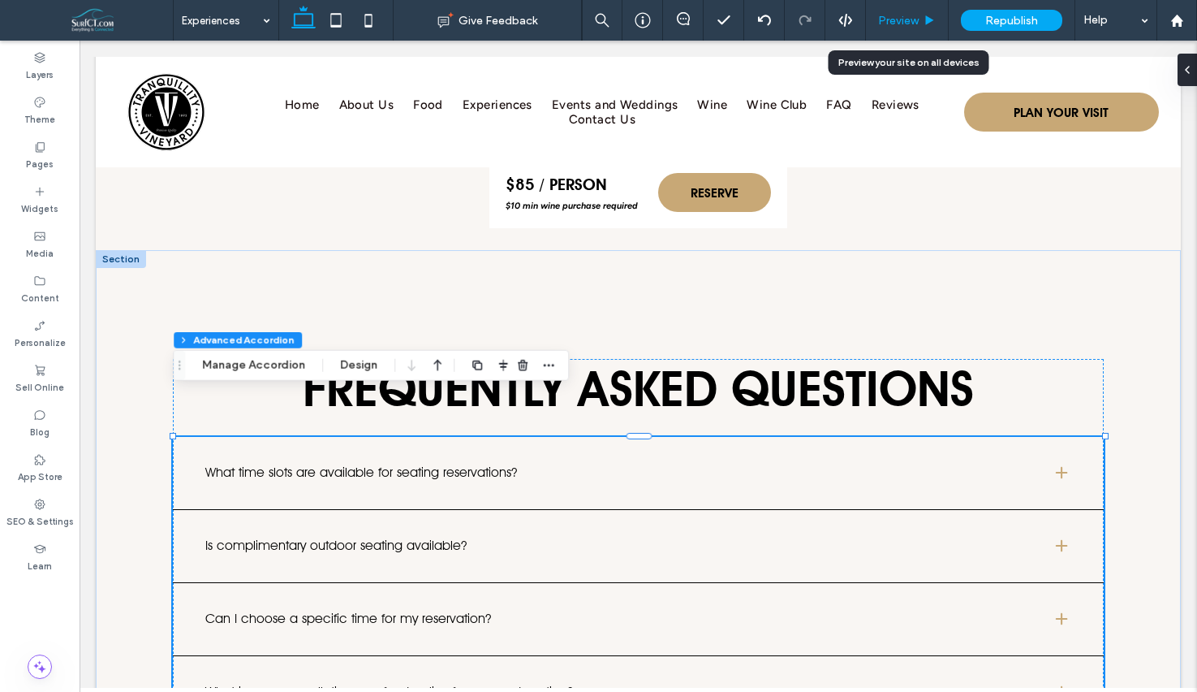
click at [918, 14] on span "Preview" at bounding box center [898, 21] width 41 height 14
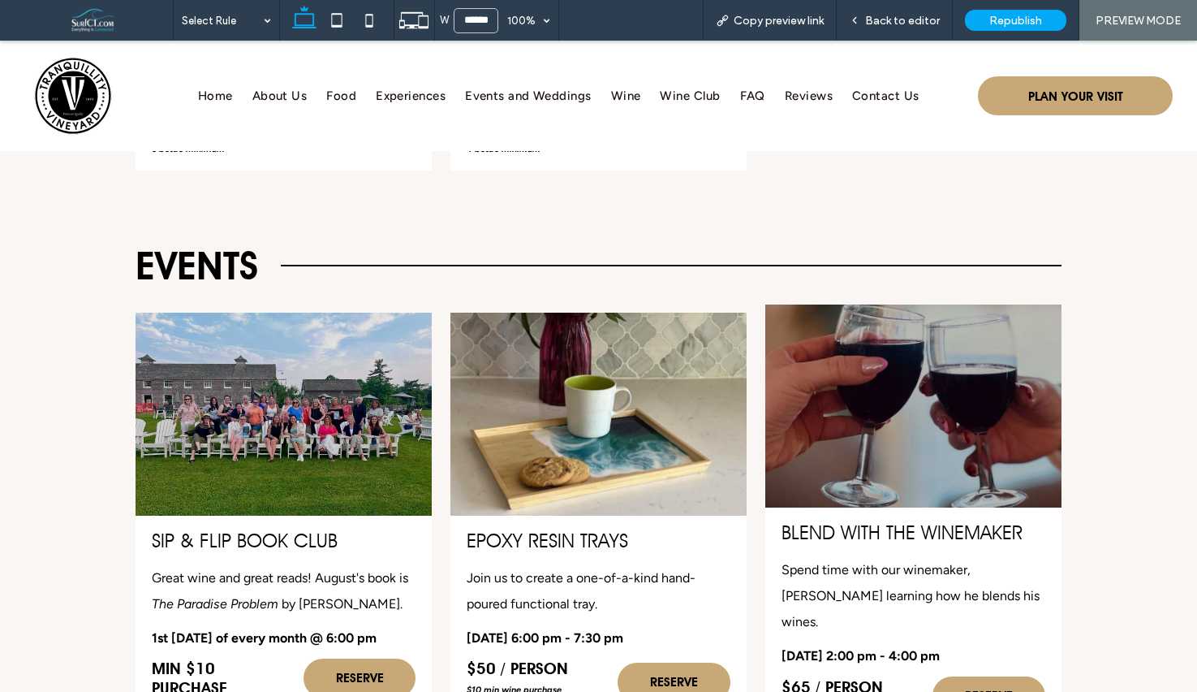
scroll to position [2774, 0]
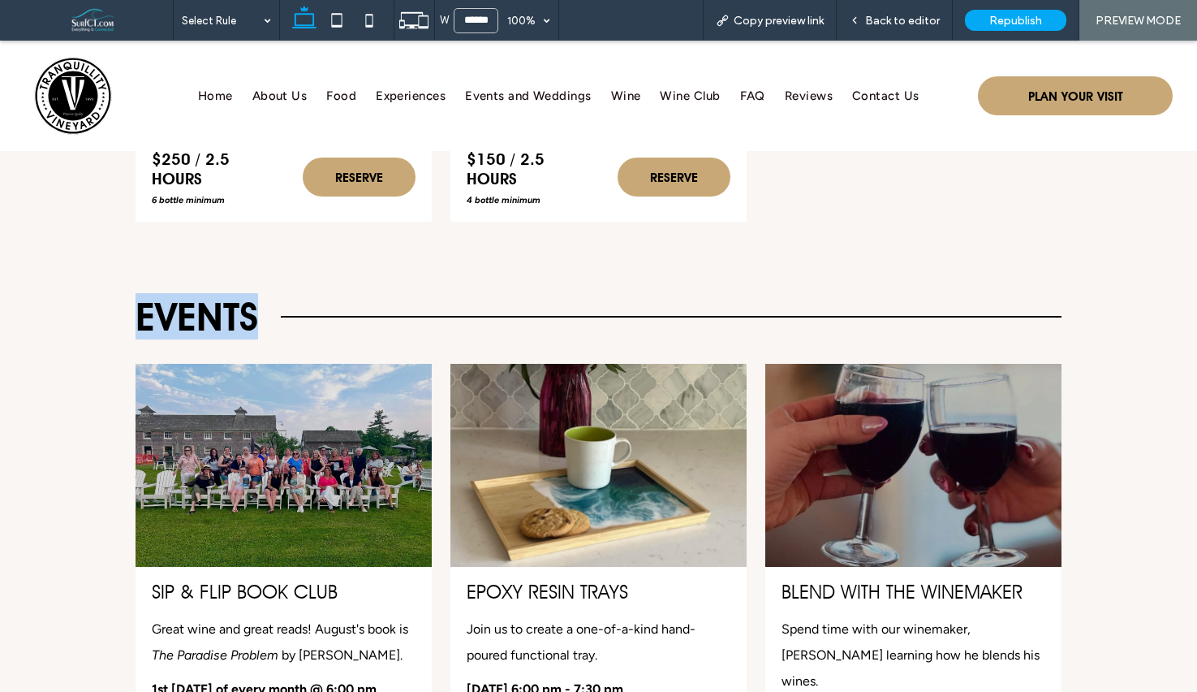
drag, startPoint x: 137, startPoint y: 296, endPoint x: 288, endPoint y: 305, distance: 151.2
click at [288, 305] on div "Events" at bounding box center [599, 316] width 926 height 46
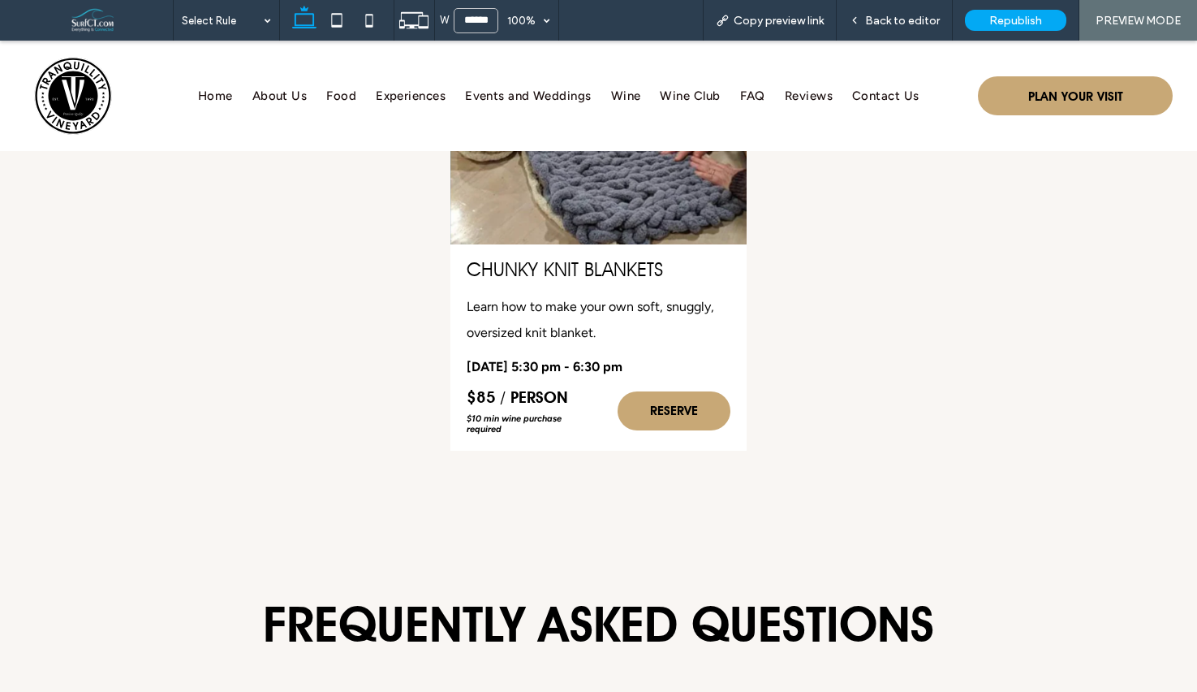
scroll to position [4076, 0]
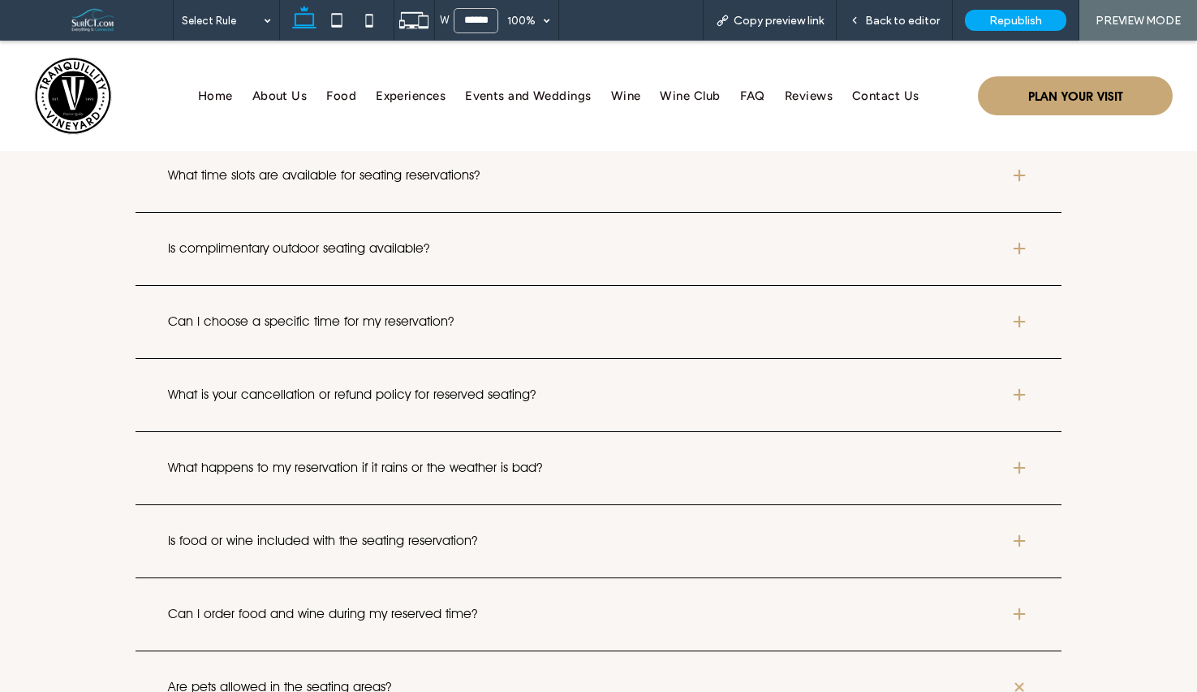
click at [538, 286] on div "Can I choose a specific time for my reservation?" at bounding box center [599, 322] width 926 height 73
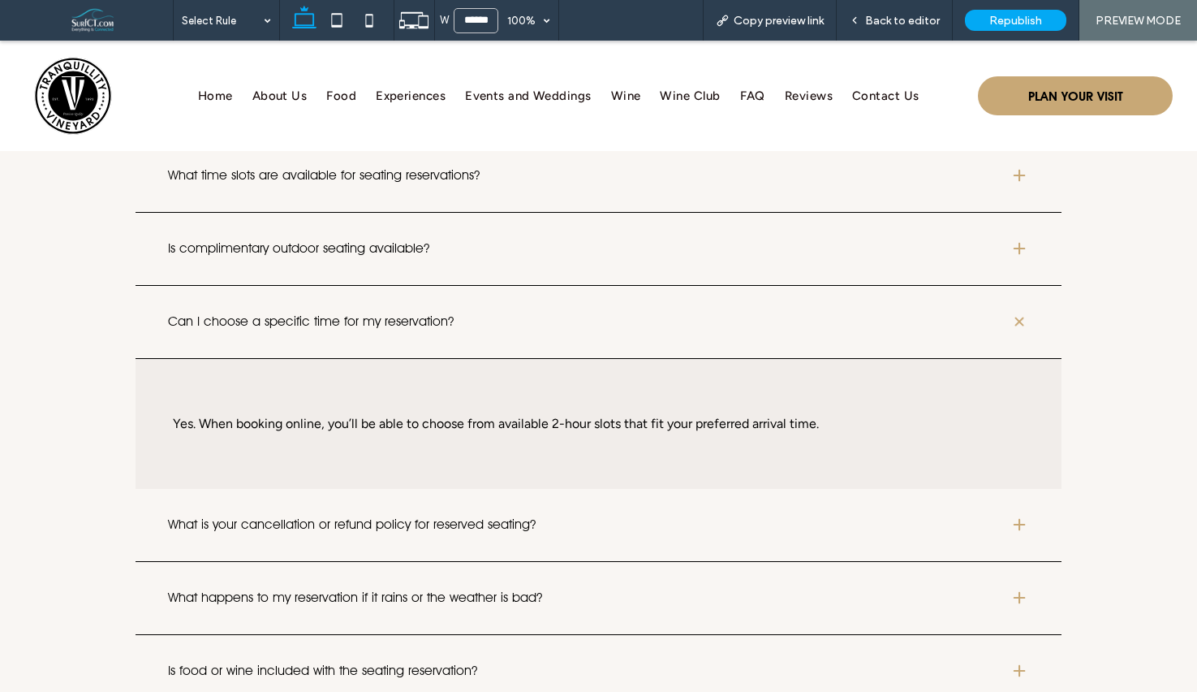
click at [422, 315] on h3 "Can I choose a specific time for my reservation?" at bounding box center [576, 321] width 816 height 13
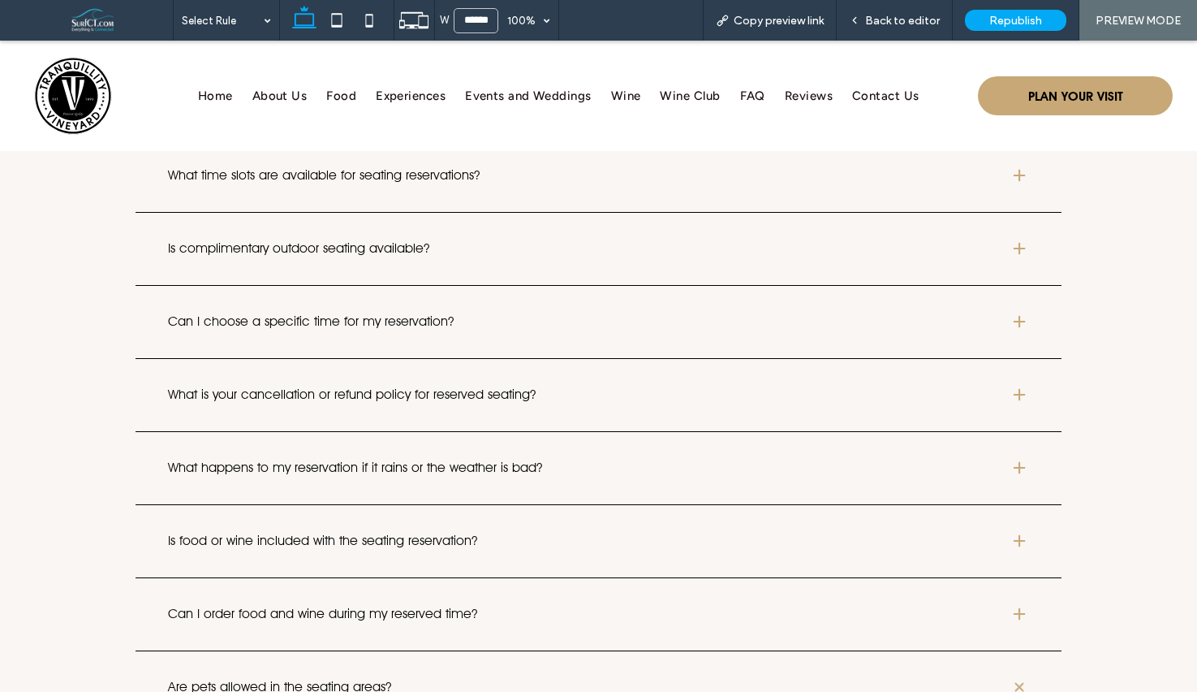
click at [441, 242] on h3 "Is complimentary outdoor seating available?" at bounding box center [576, 248] width 816 height 13
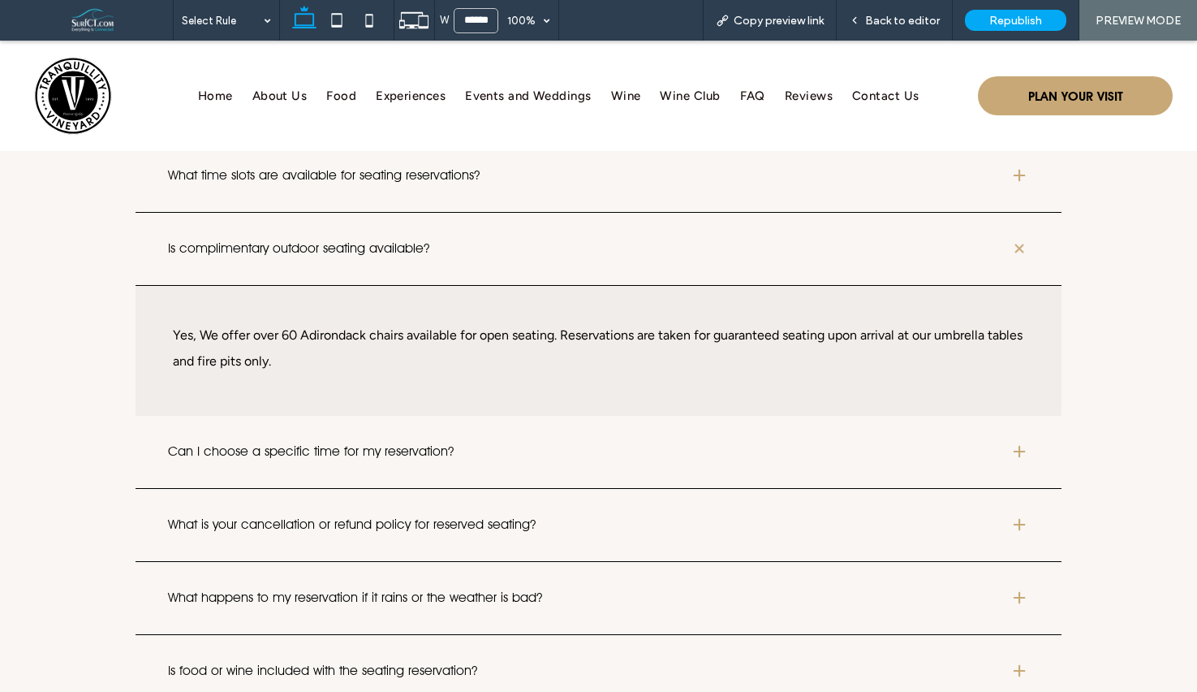
click at [441, 242] on h3 "Is complimentary outdoor seating available?" at bounding box center [576, 248] width 816 height 13
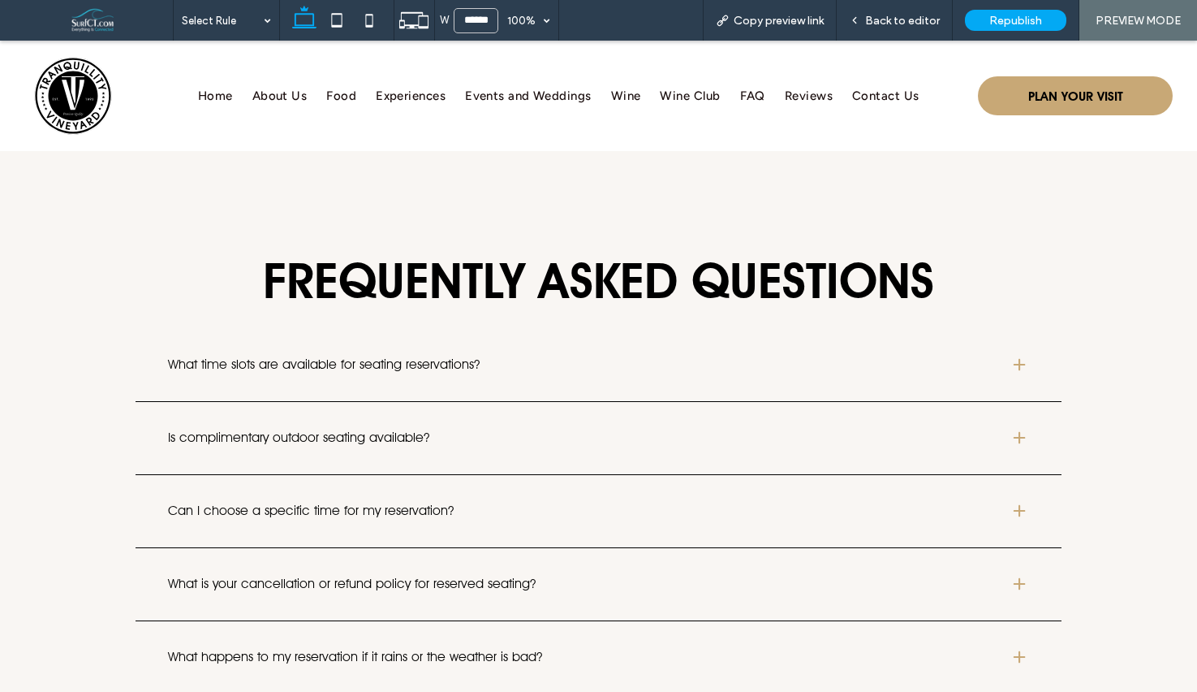
scroll to position [3955, 0]
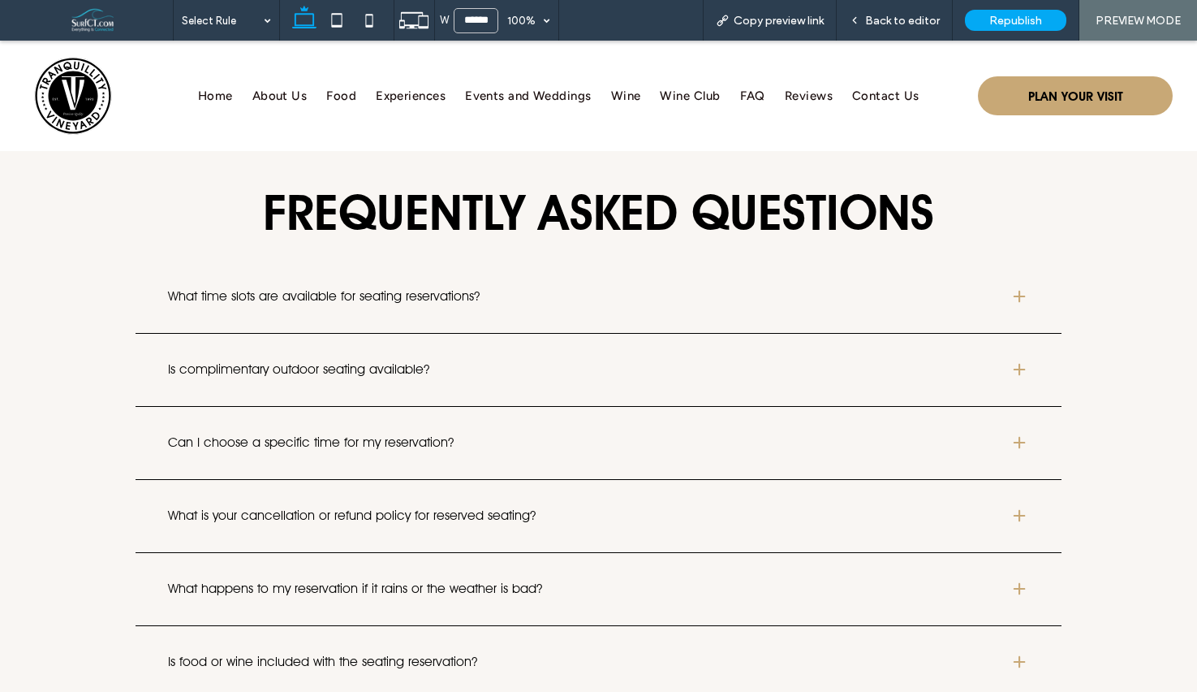
click at [349, 480] on div "What is your cancellation or refund policy for reserved seating?" at bounding box center [599, 516] width 926 height 73
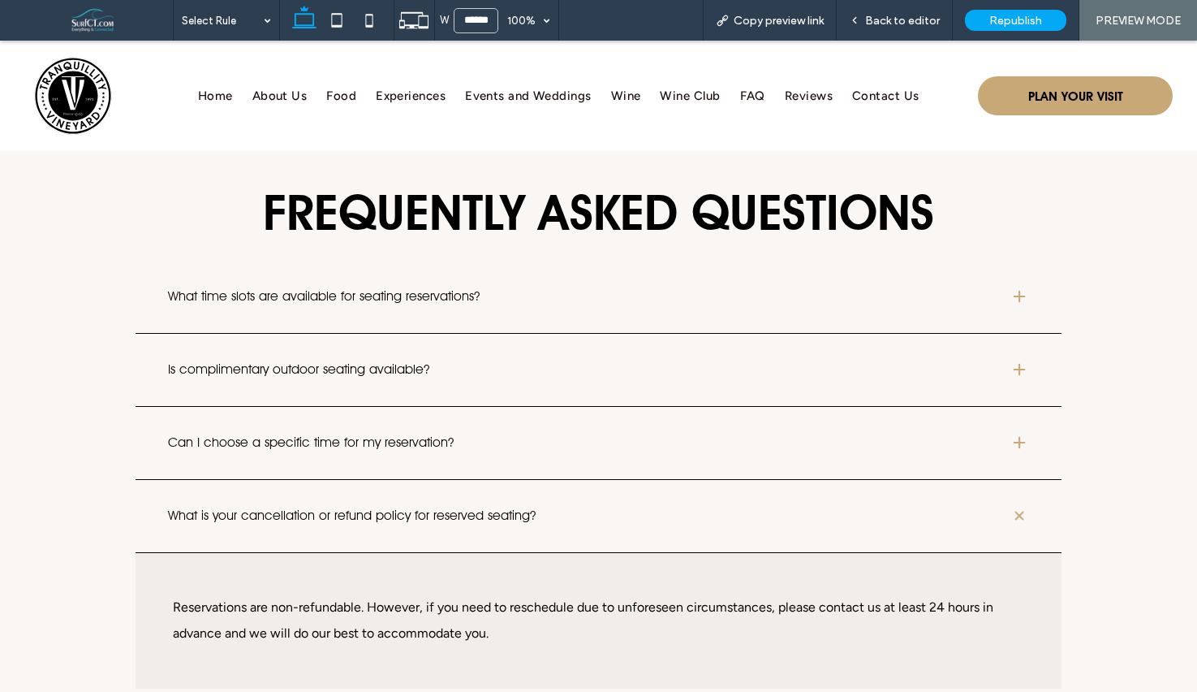
click at [349, 480] on div "What is your cancellation or refund policy for reserved seating?" at bounding box center [599, 516] width 926 height 73
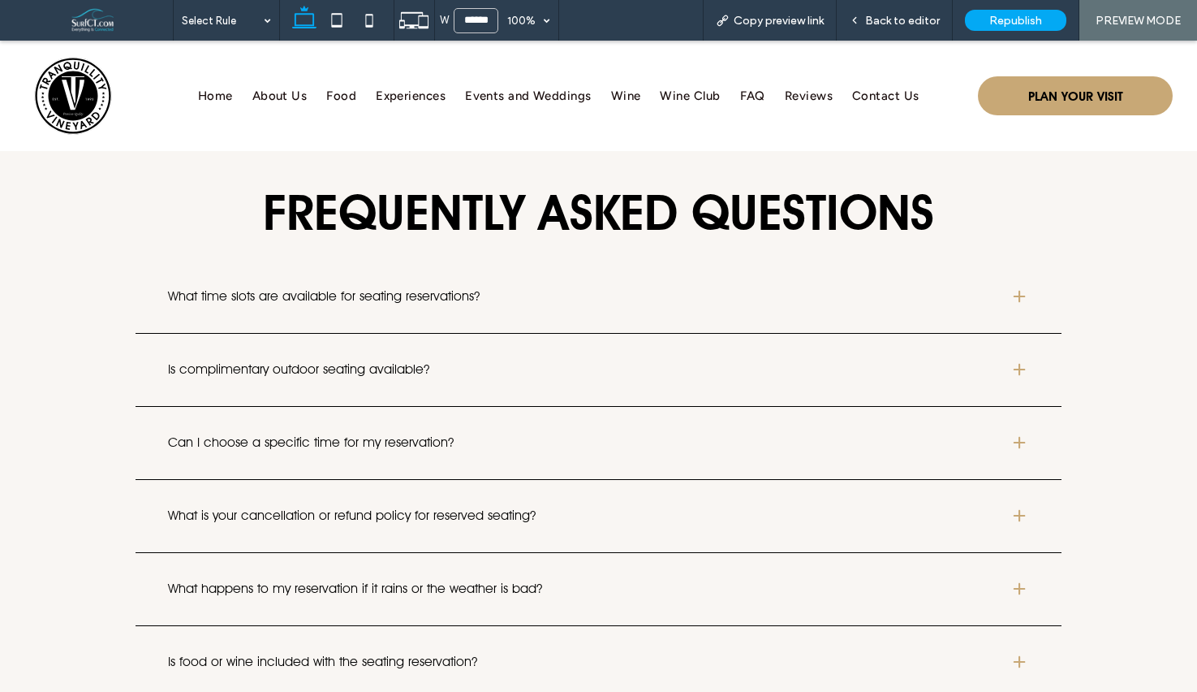
click at [352, 407] on div "Can I choose a specific time for my reservation?" at bounding box center [599, 443] width 926 height 73
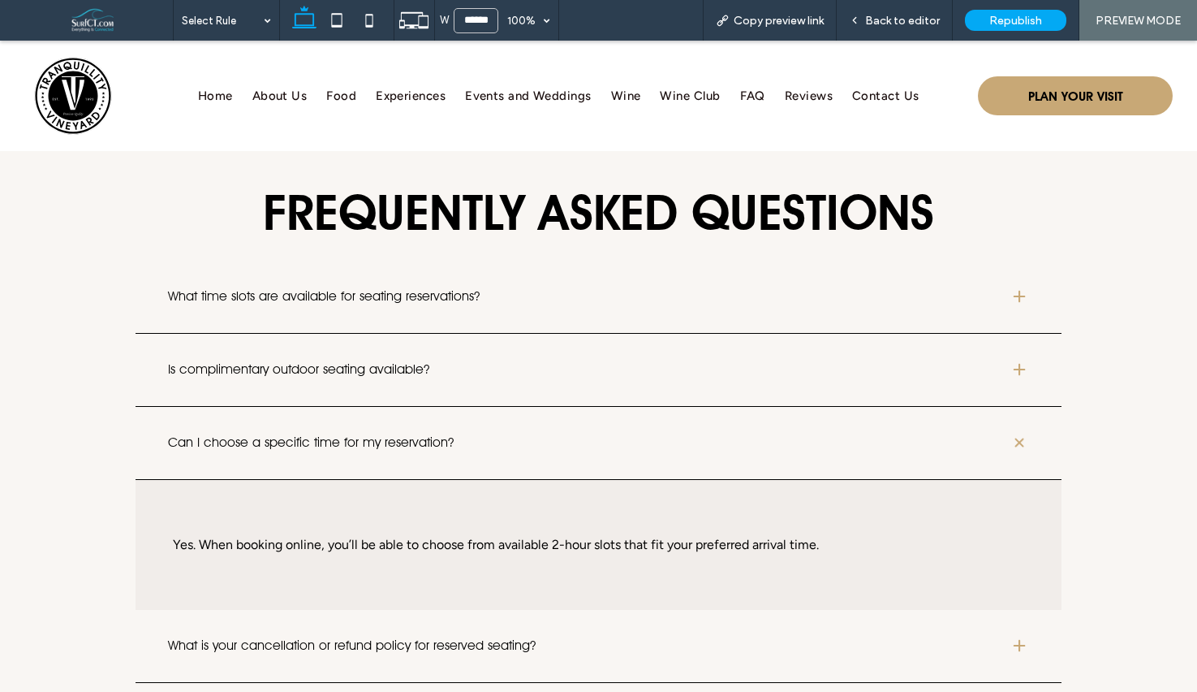
click at [352, 436] on h3 "Can I choose a specific time for my reservation?" at bounding box center [576, 442] width 816 height 13
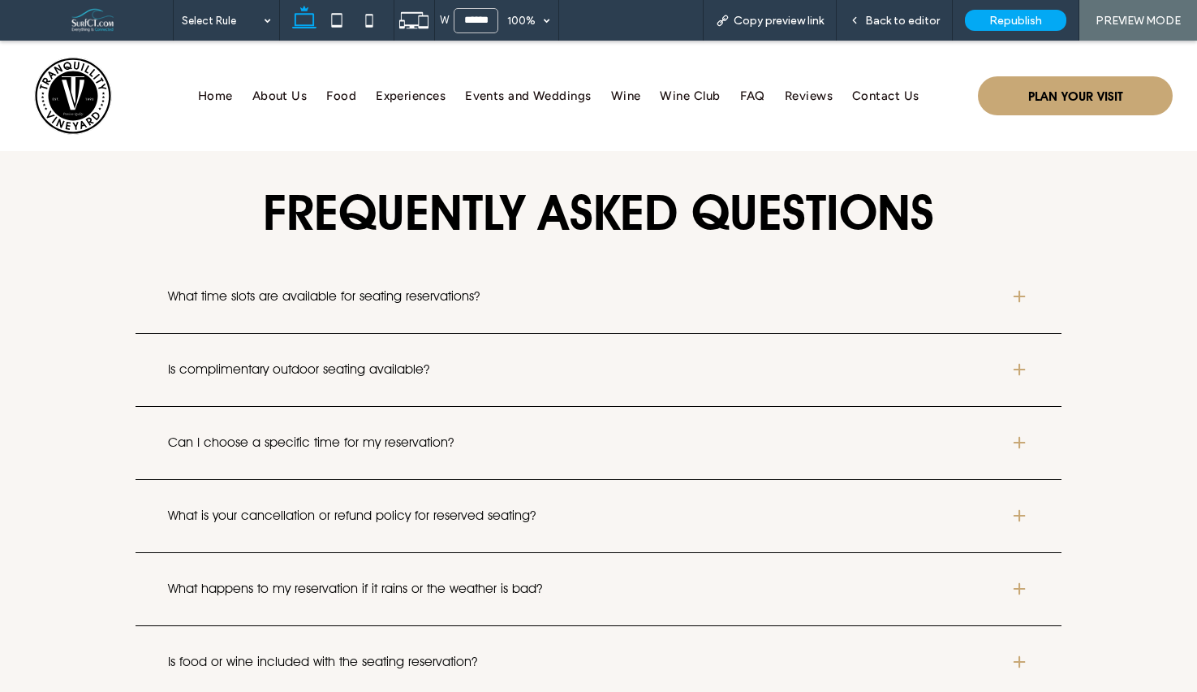
scroll to position [4041, 0]
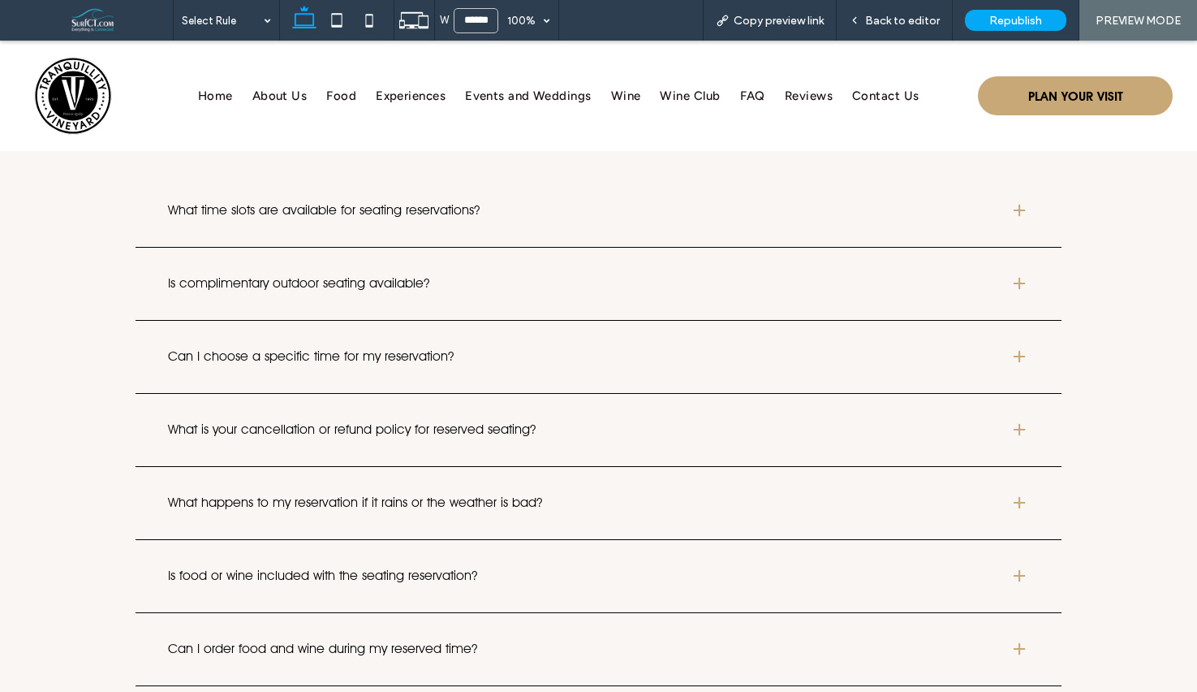
click at [353, 467] on div "What happens to my reservation if it rains or the weather is bad?" at bounding box center [599, 503] width 926 height 73
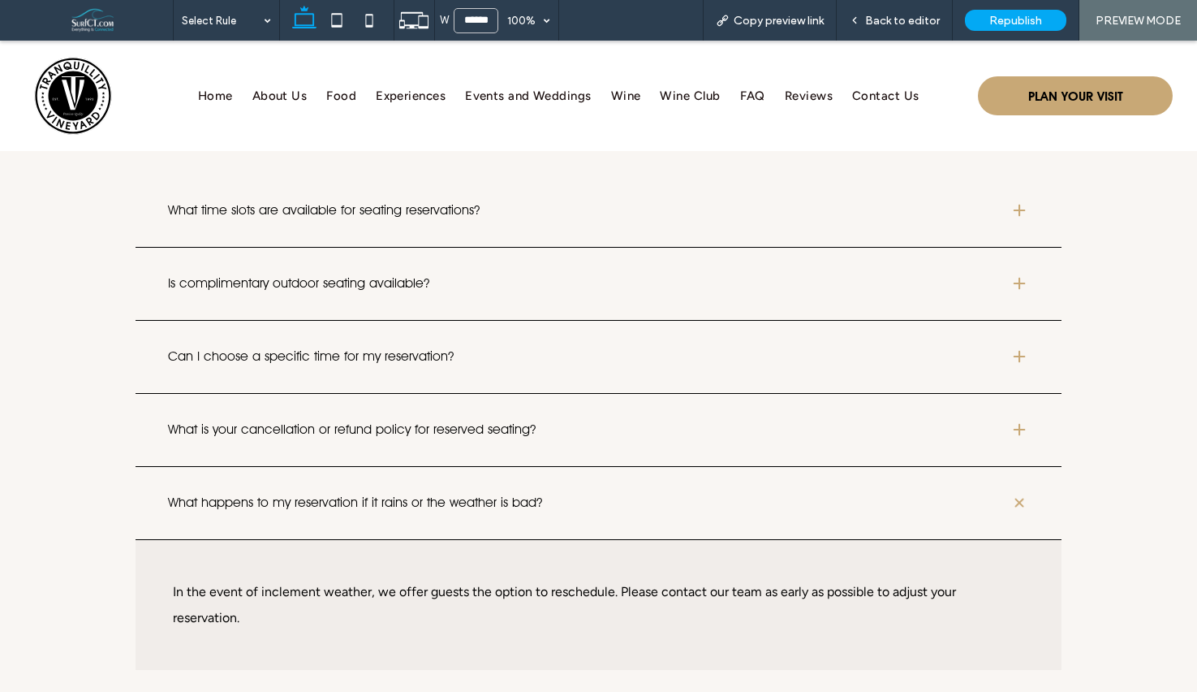
click at [353, 467] on div "What happens to my reservation if it rains or the weather is bad?" at bounding box center [599, 503] width 926 height 73
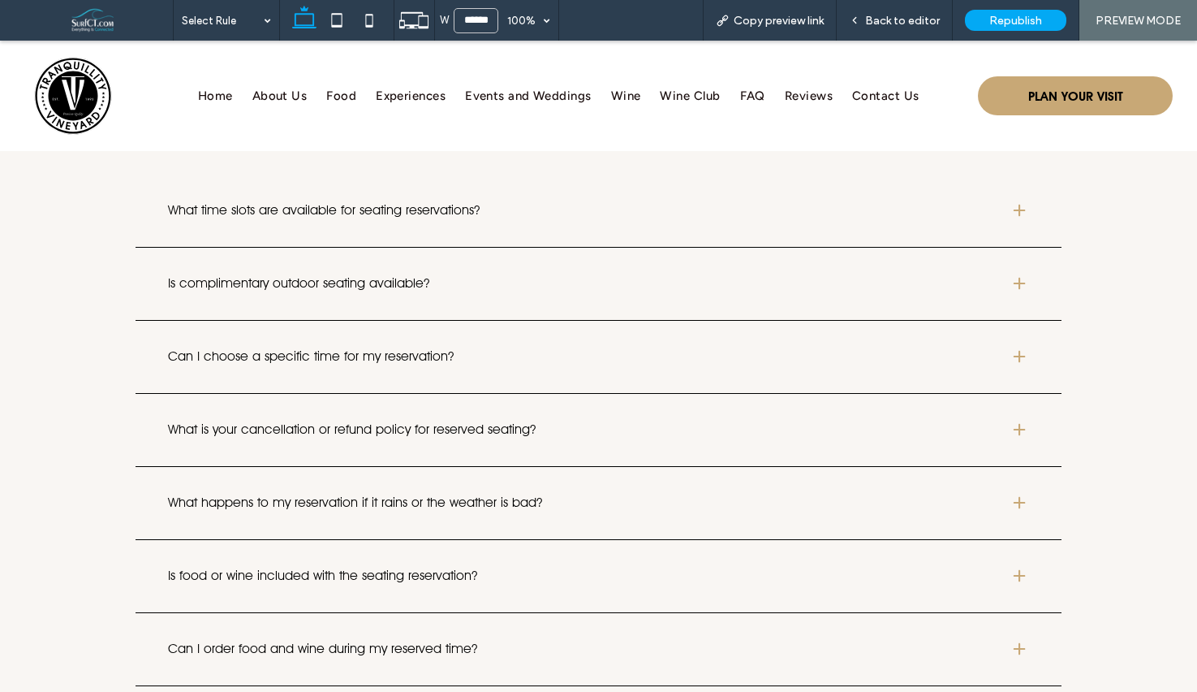
click at [334, 569] on h3 "Is food or wine included with the seating reservation?" at bounding box center [576, 575] width 816 height 13
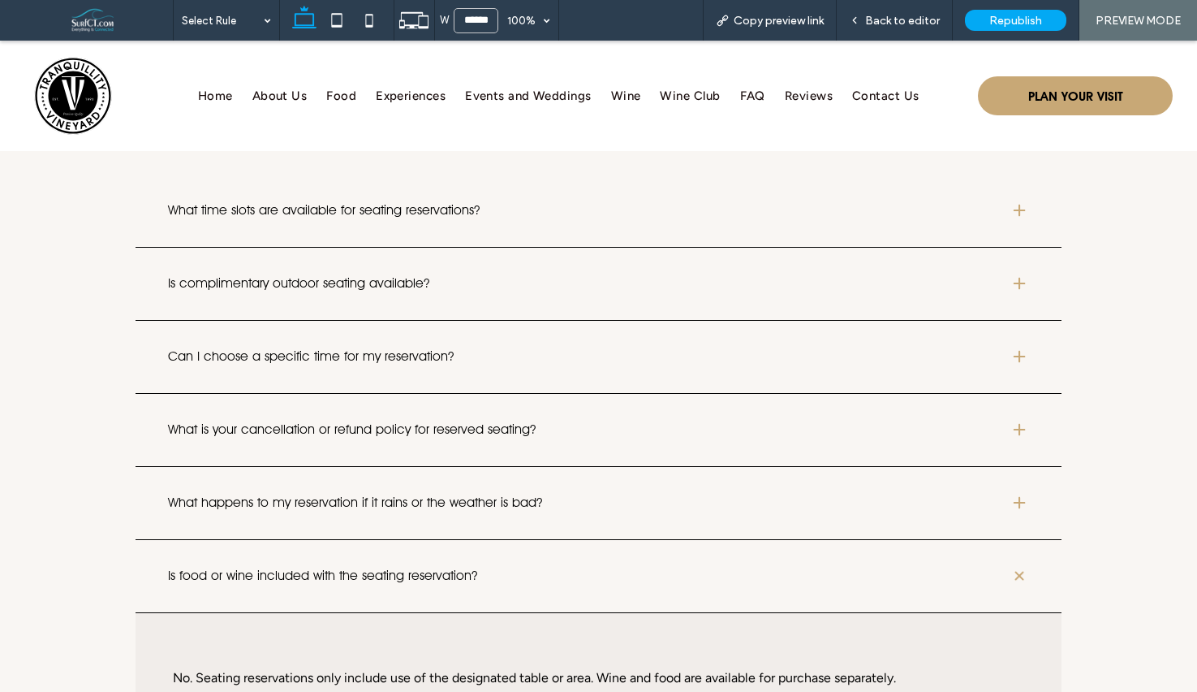
click at [334, 569] on h3 "Is food or wine included with the seating reservation?" at bounding box center [576, 575] width 816 height 13
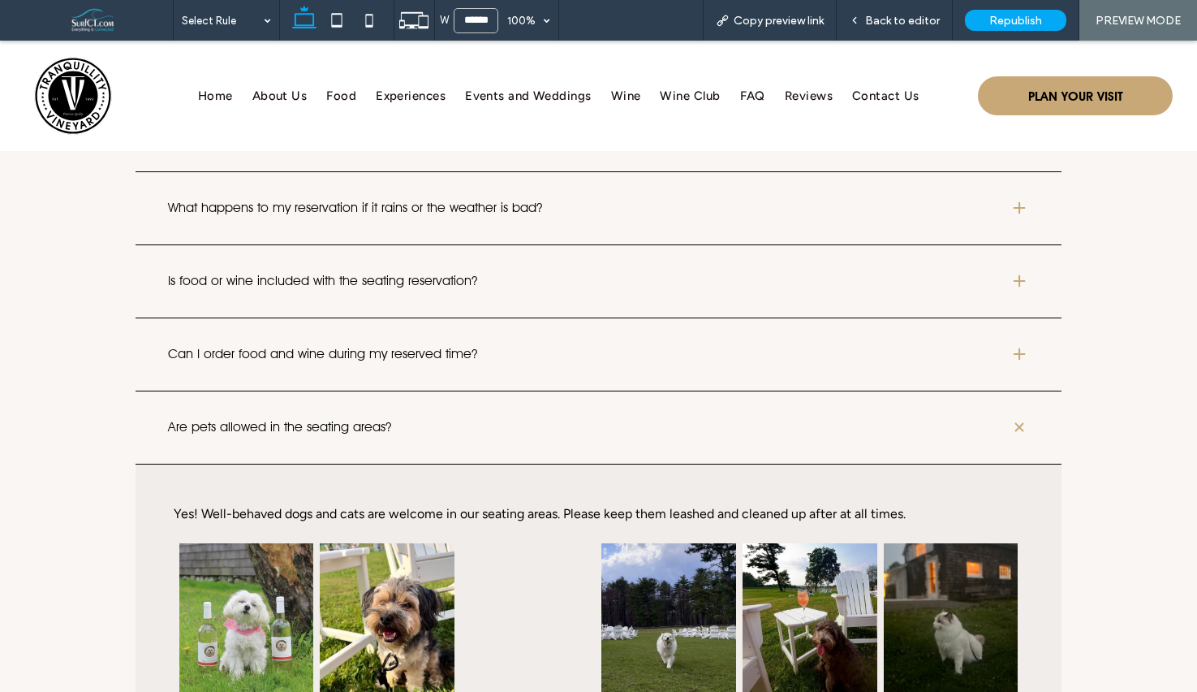
scroll to position [4336, 0]
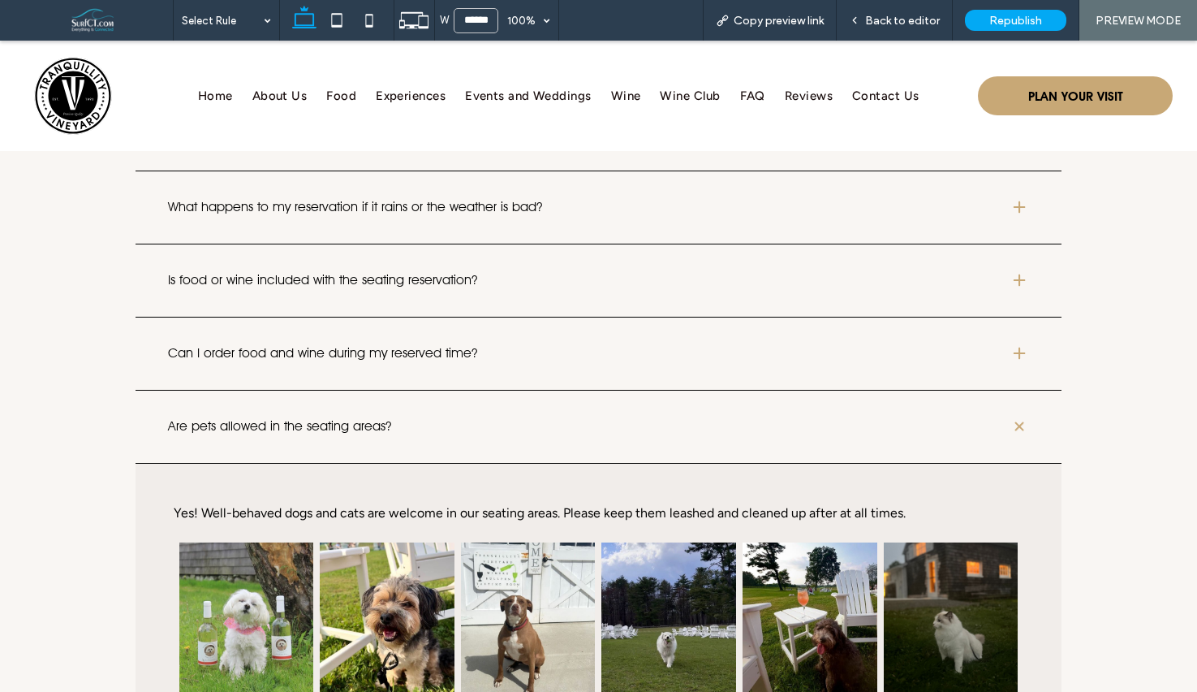
click at [343, 420] on h3 "Are pets allowed in the seating areas?" at bounding box center [576, 426] width 816 height 13
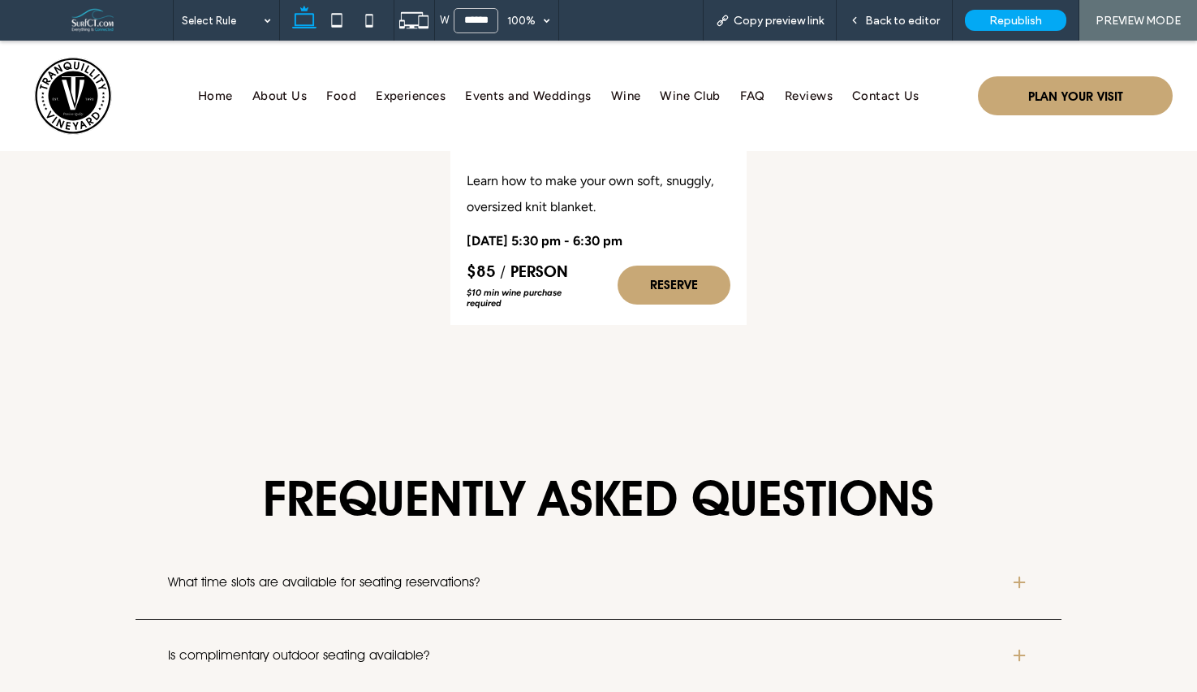
scroll to position [3942, 0]
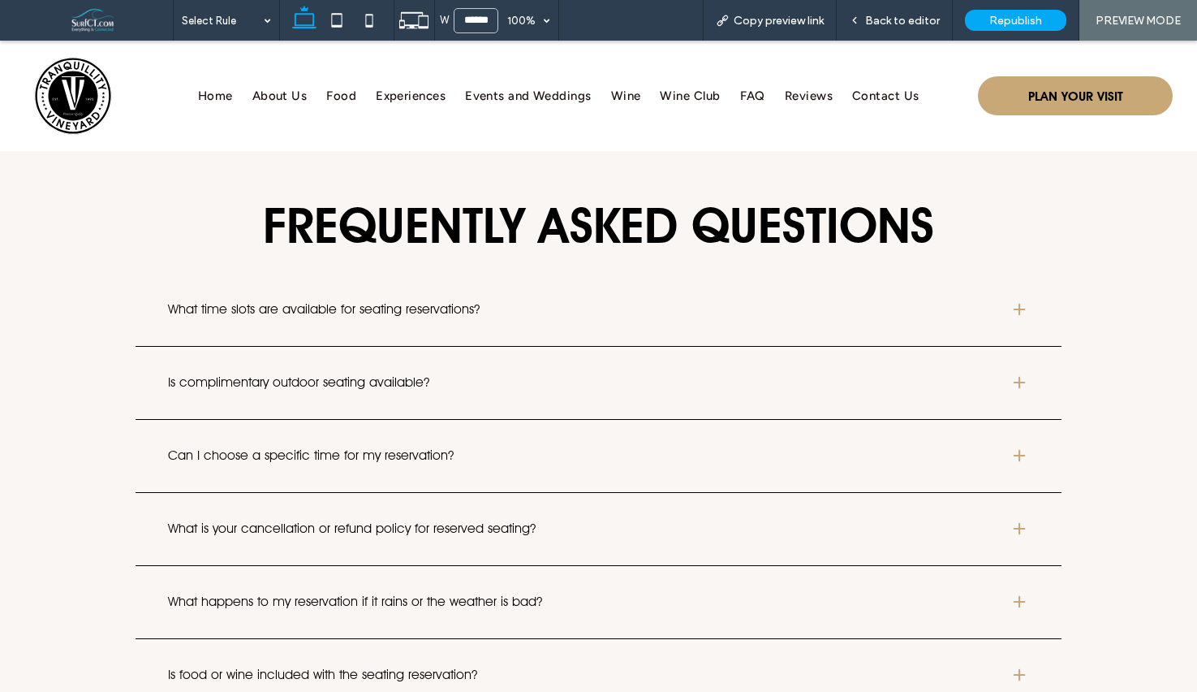
click at [317, 274] on div "What time slots are available for seating reservations?" at bounding box center [599, 310] width 926 height 73
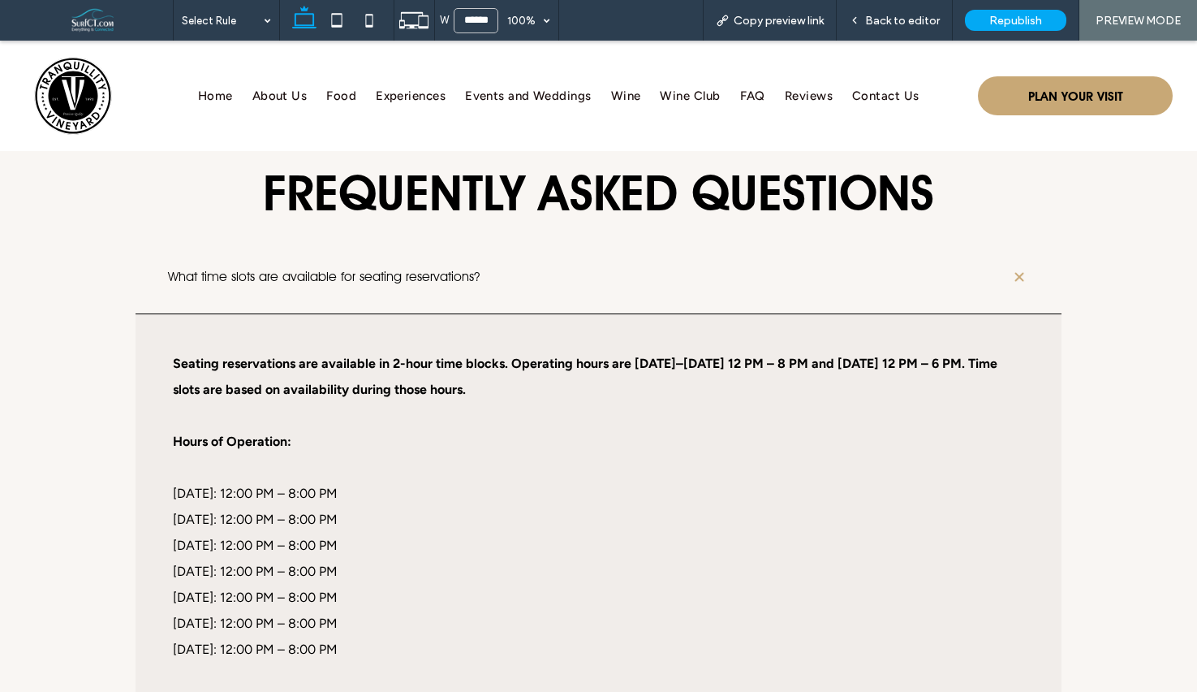
scroll to position [3982, 0]
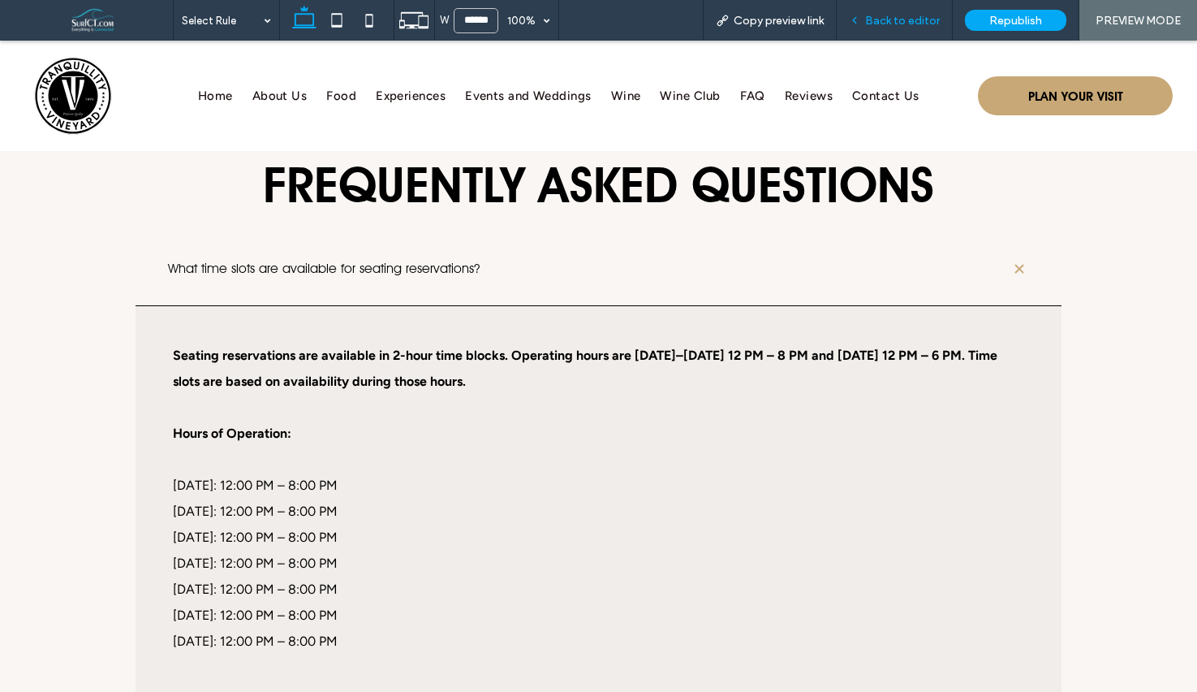
click at [935, 26] on span "Back to editor" at bounding box center [902, 21] width 75 height 14
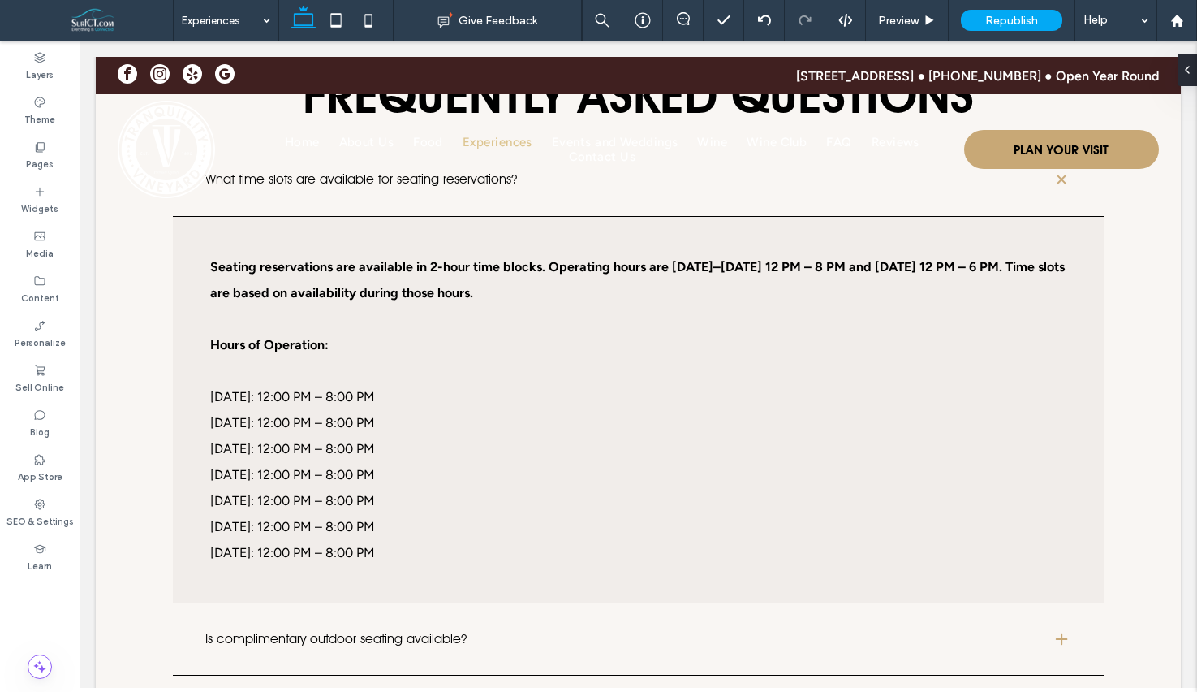
scroll to position [3917, 0]
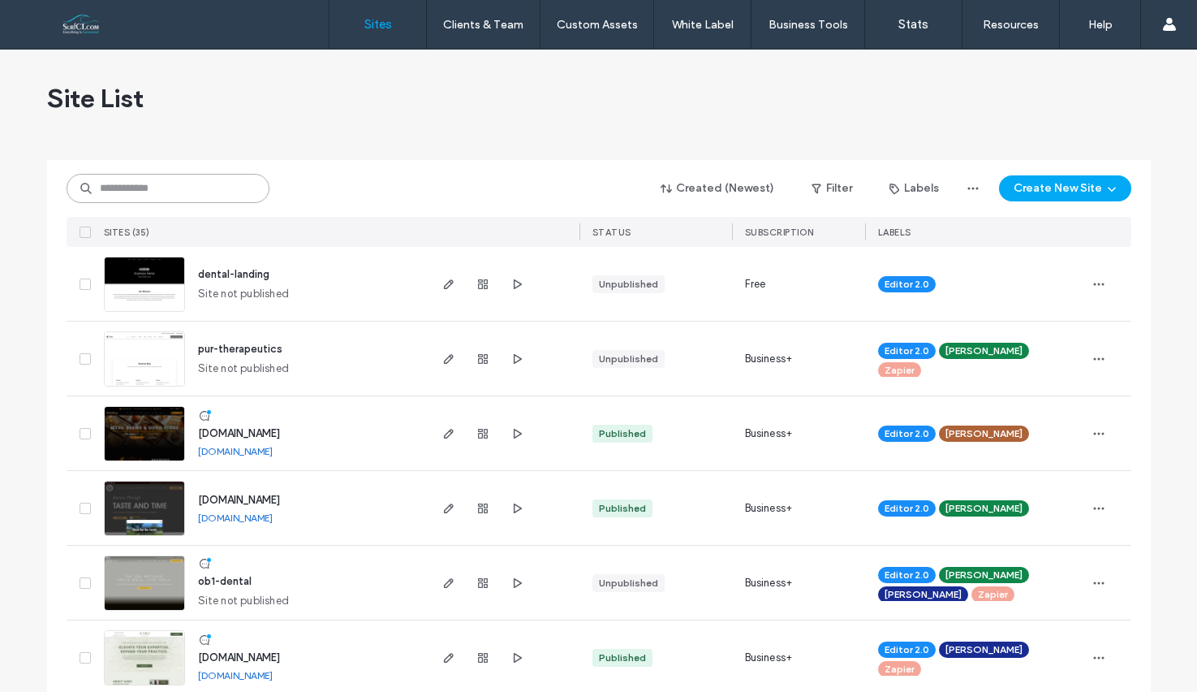
click at [135, 189] on input at bounding box center [168, 188] width 203 height 29
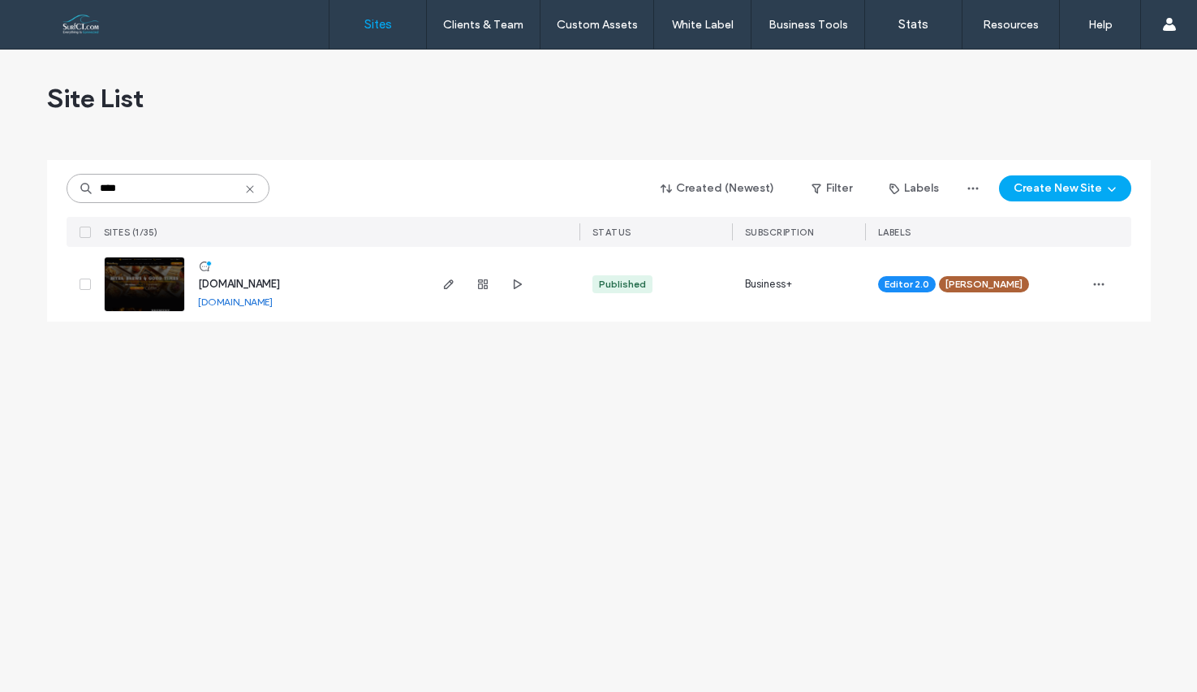
type input "****"
click at [280, 286] on span "[DOMAIN_NAME]" at bounding box center [239, 284] width 82 height 12
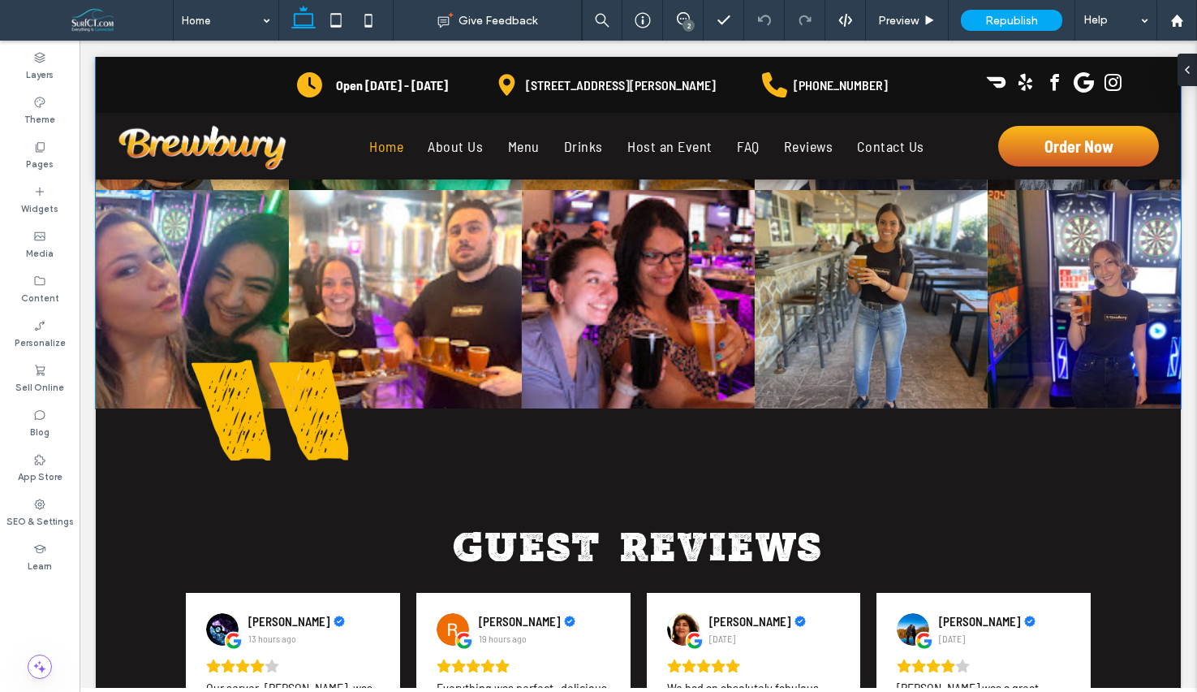
scroll to position [13147, 0]
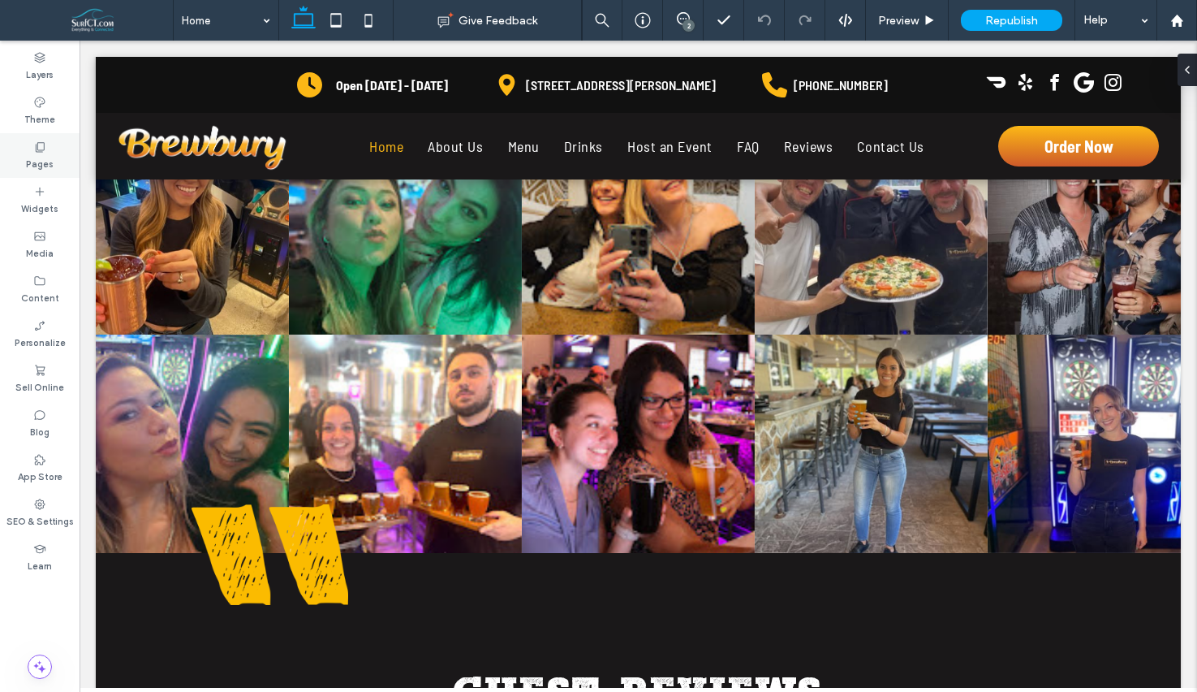
click at [9, 135] on div "Pages" at bounding box center [40, 155] width 80 height 45
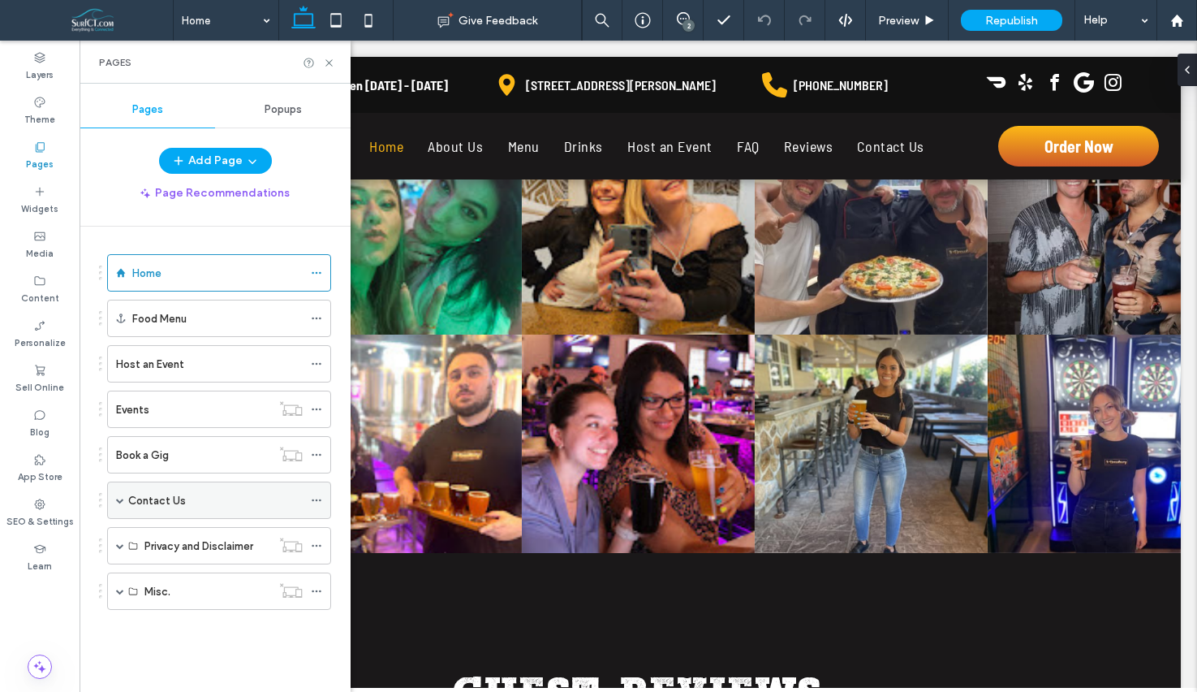
click at [175, 501] on label "Contact Us" at bounding box center [157, 500] width 58 height 28
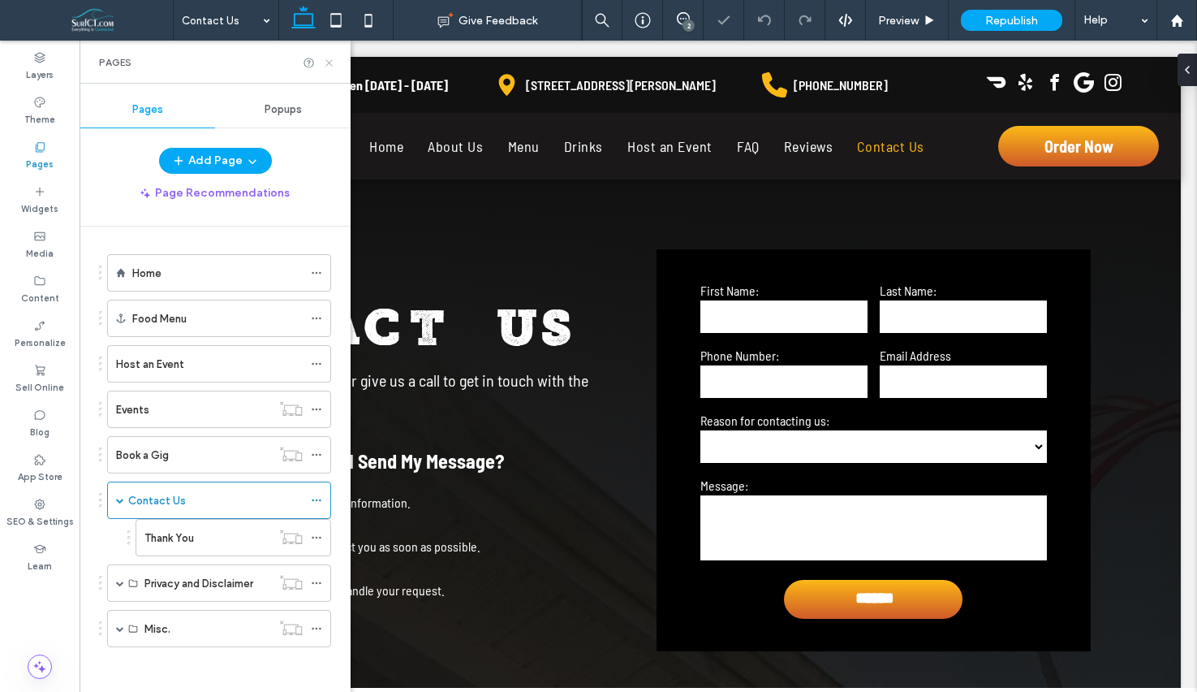
click at [334, 61] on icon at bounding box center [329, 63] width 12 height 12
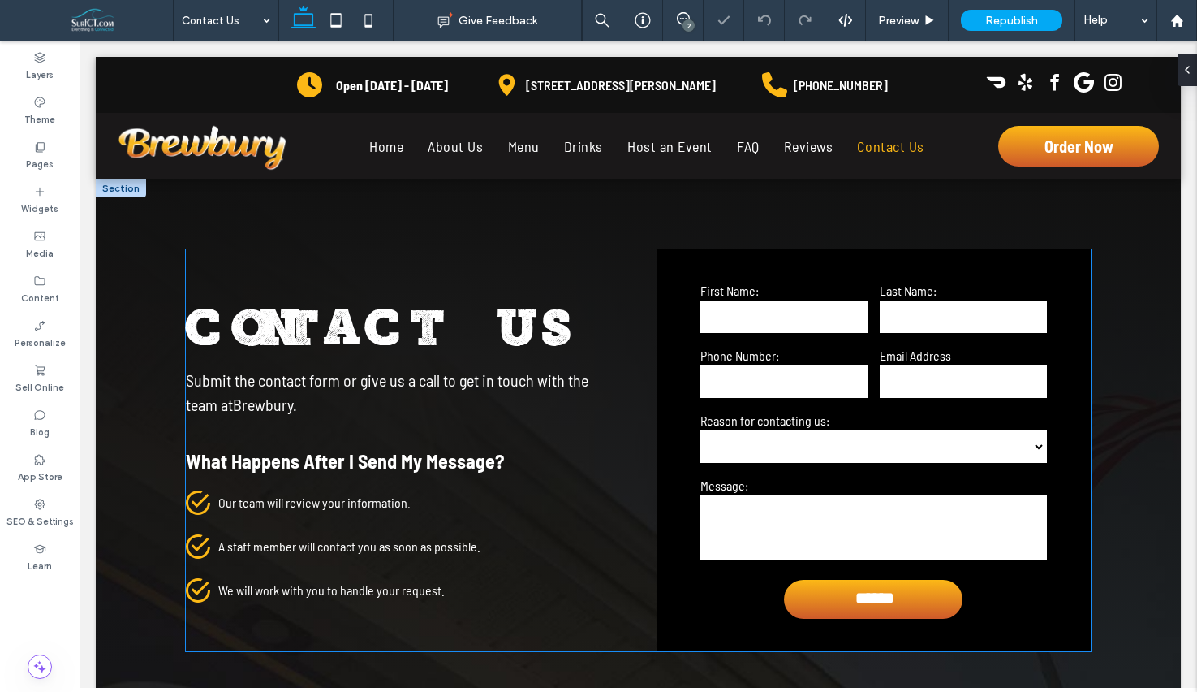
click at [923, 455] on select "**********" at bounding box center [874, 446] width 347 height 32
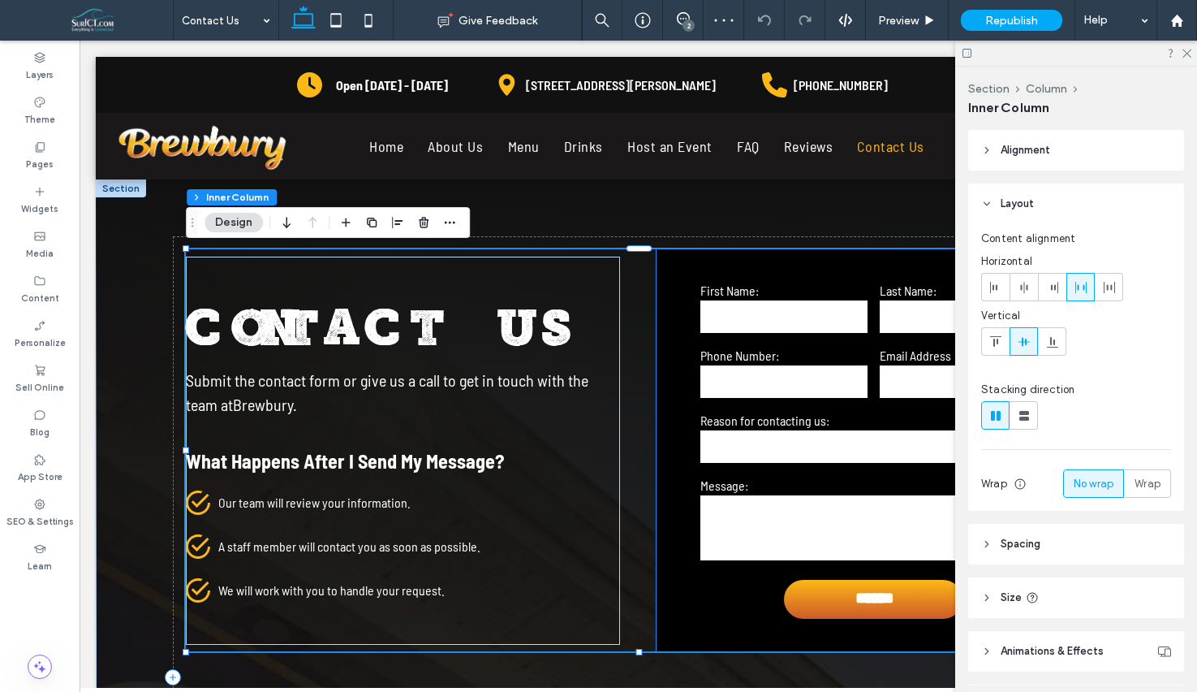
click at [826, 417] on label "Reason for contacting us:" at bounding box center [874, 419] width 347 height 15
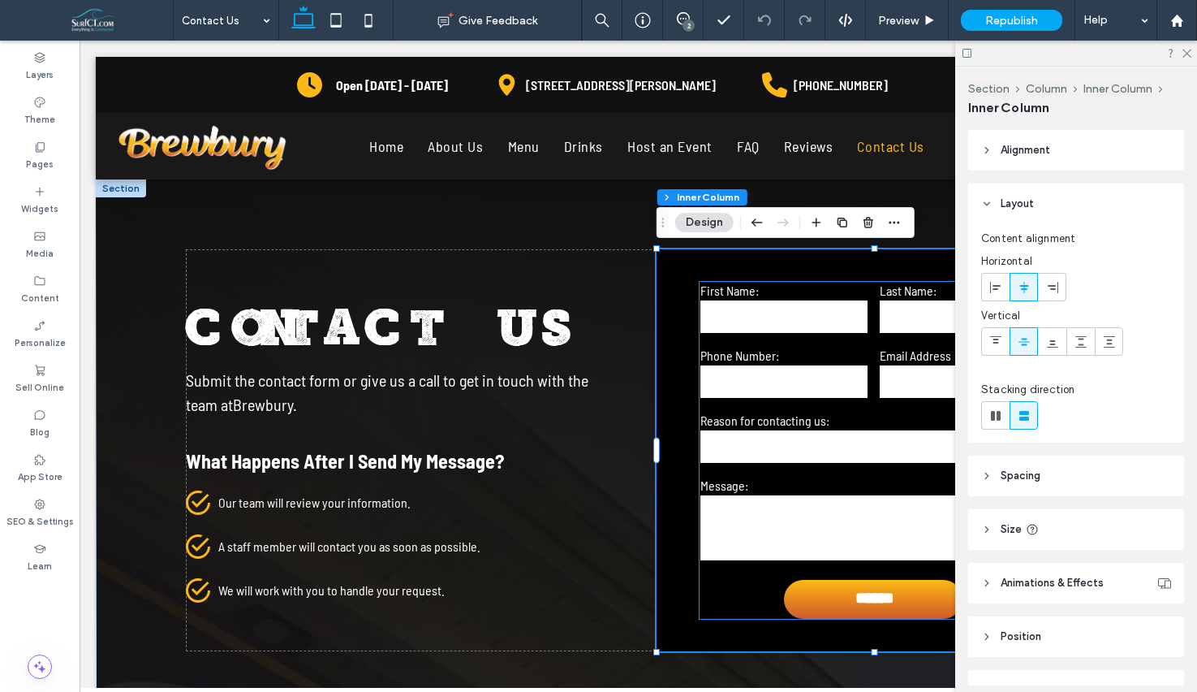
click at [791, 378] on input "tel" at bounding box center [784, 381] width 167 height 32
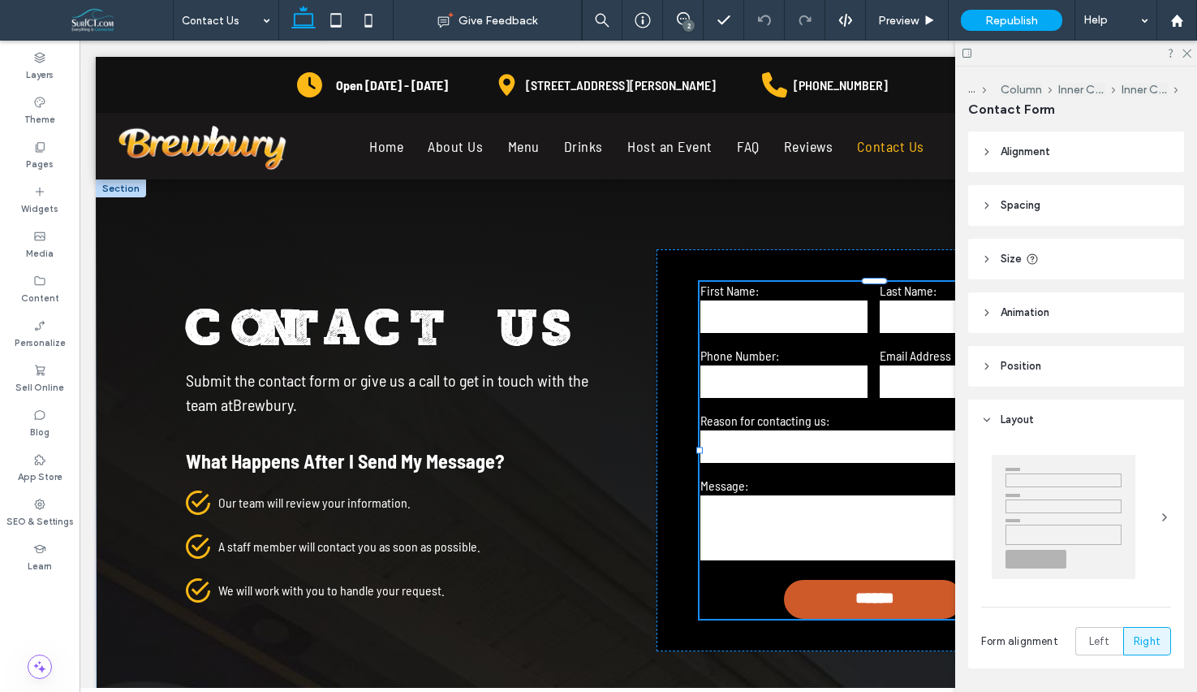
type input "*"
type input "***"
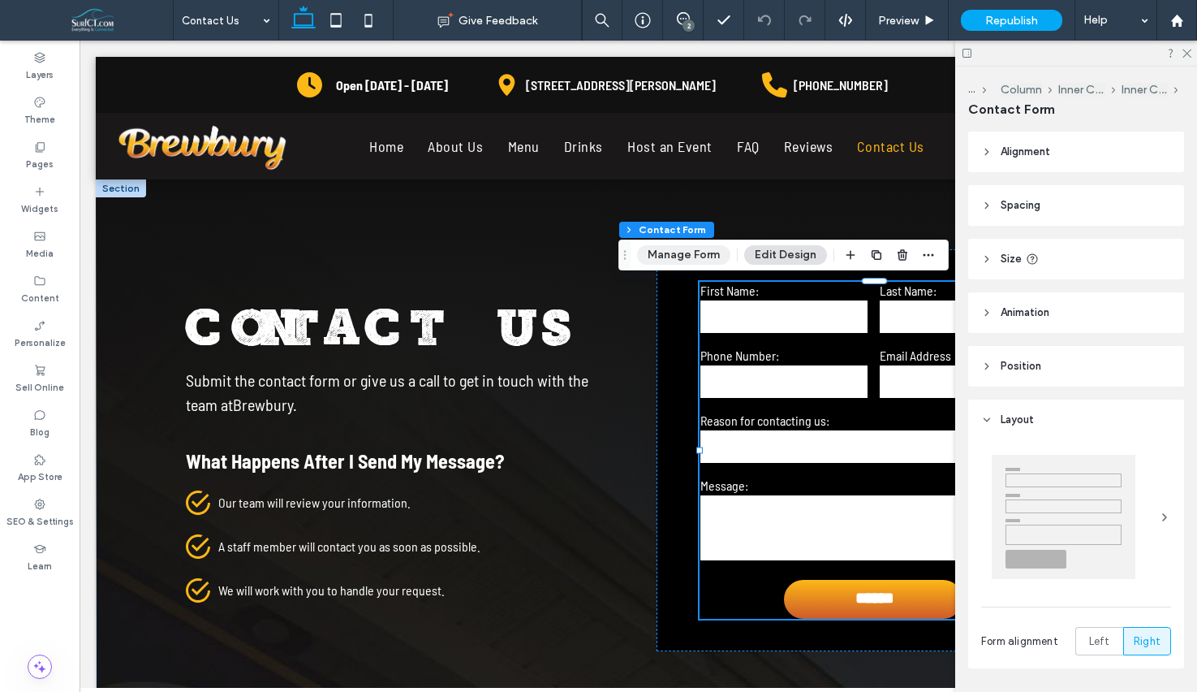
click at [688, 259] on button "Manage Form" at bounding box center [683, 254] width 93 height 19
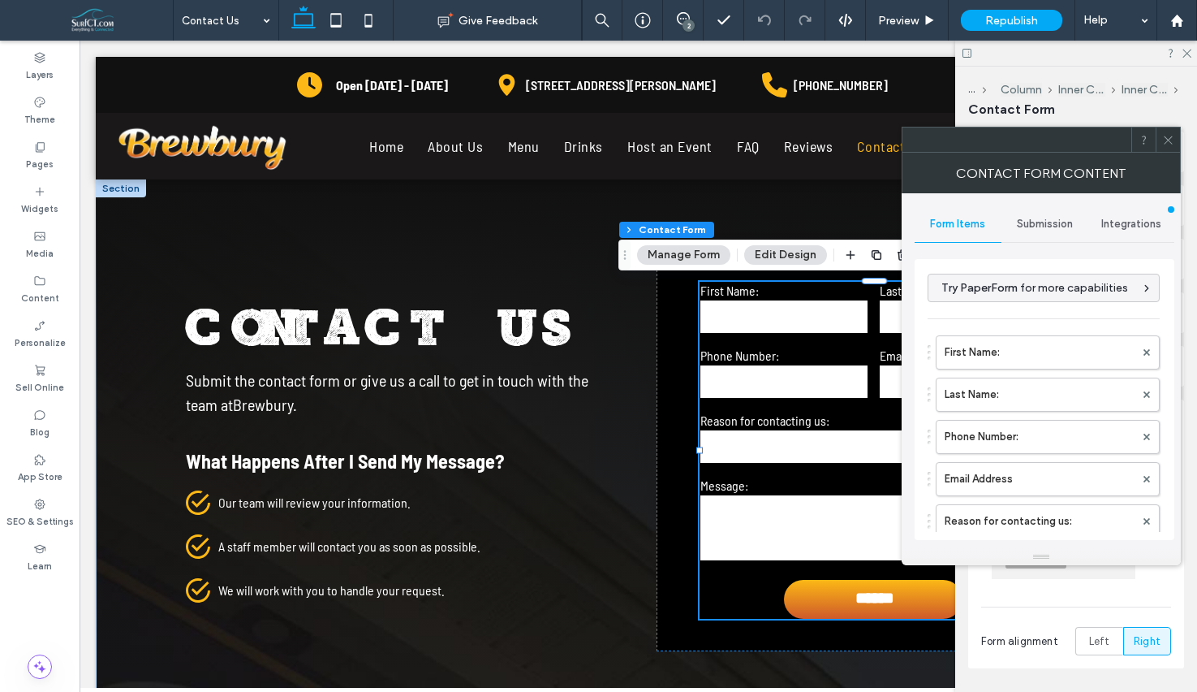
click at [1050, 220] on span "Submission" at bounding box center [1045, 224] width 56 height 13
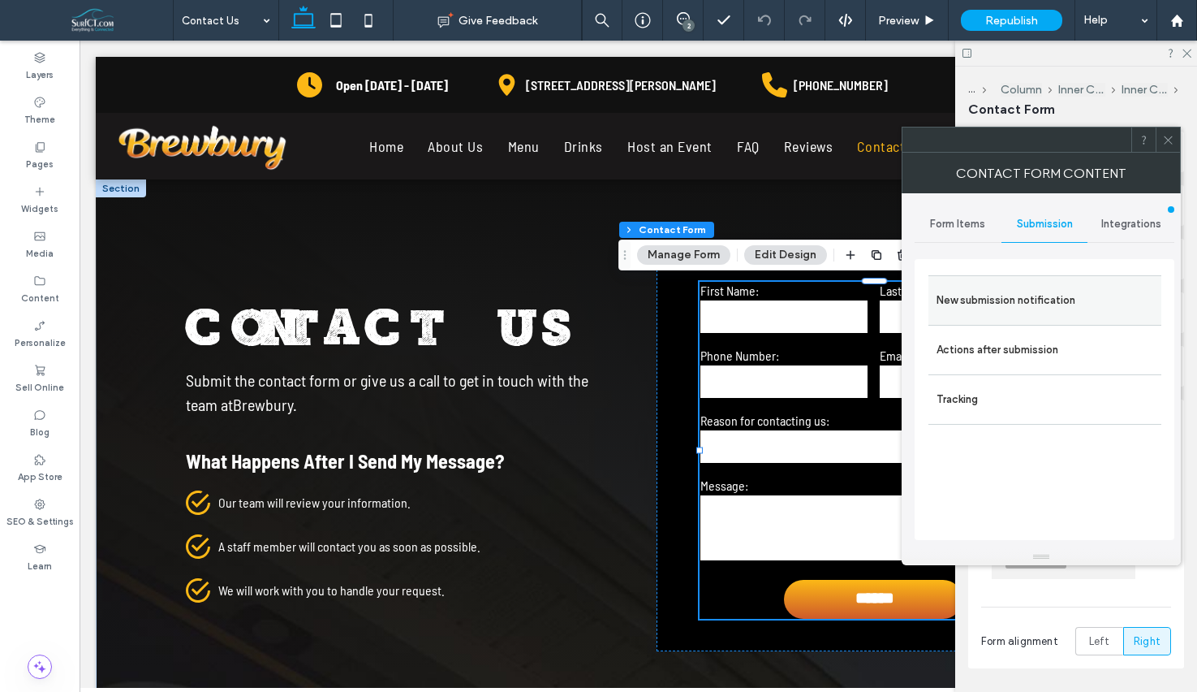
click at [1049, 299] on label "New submission notification" at bounding box center [1045, 300] width 217 height 32
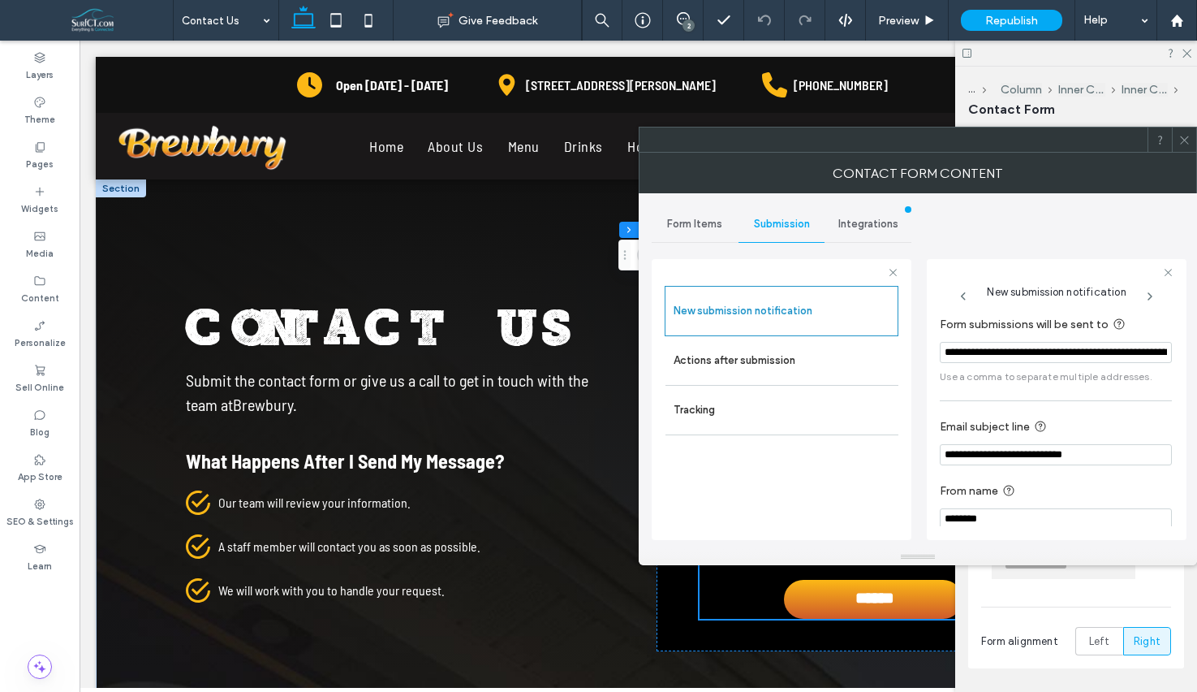
scroll to position [0, 47]
drag, startPoint x: 1135, startPoint y: 352, endPoint x: 1003, endPoint y: 357, distance: 131.6
click at [1003, 357] on input "**********" at bounding box center [1051, 353] width 223 height 23
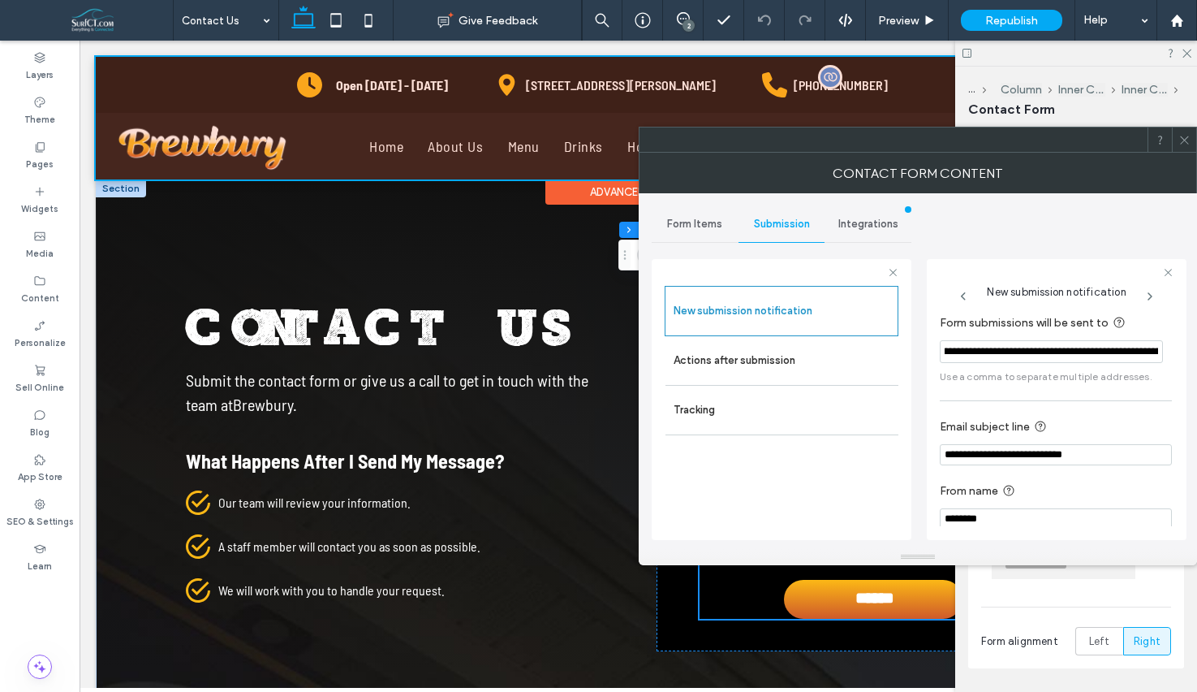
scroll to position [0, 0]
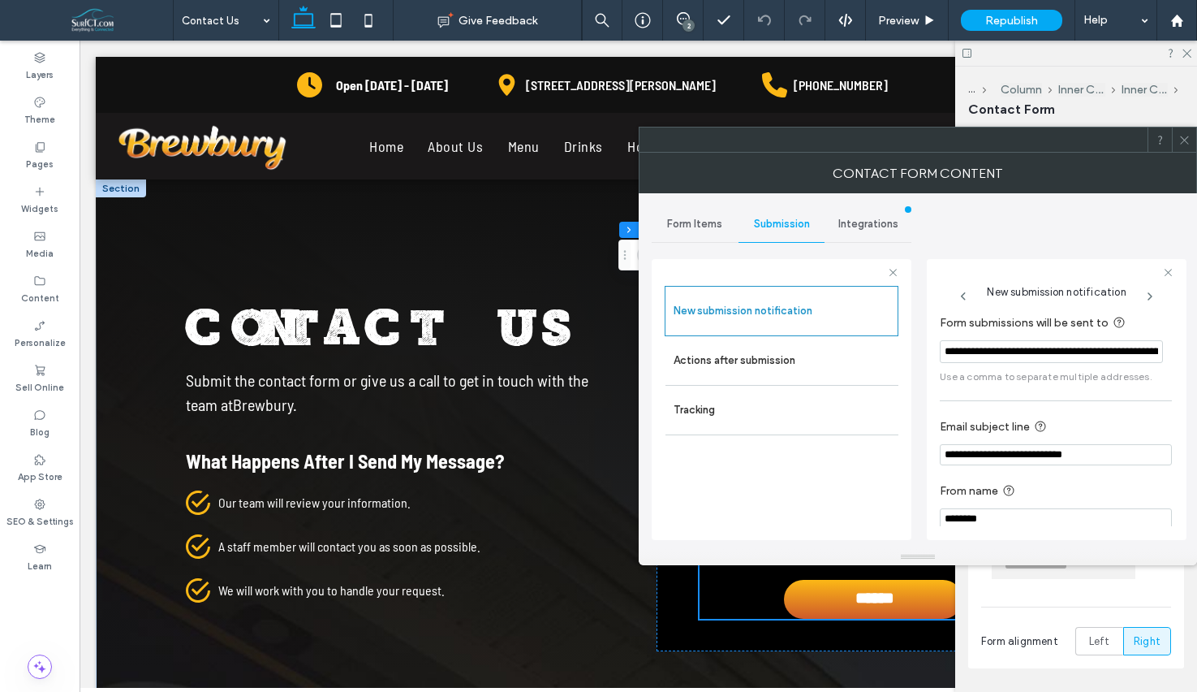
click at [1189, 136] on icon at bounding box center [1185, 140] width 12 height 12
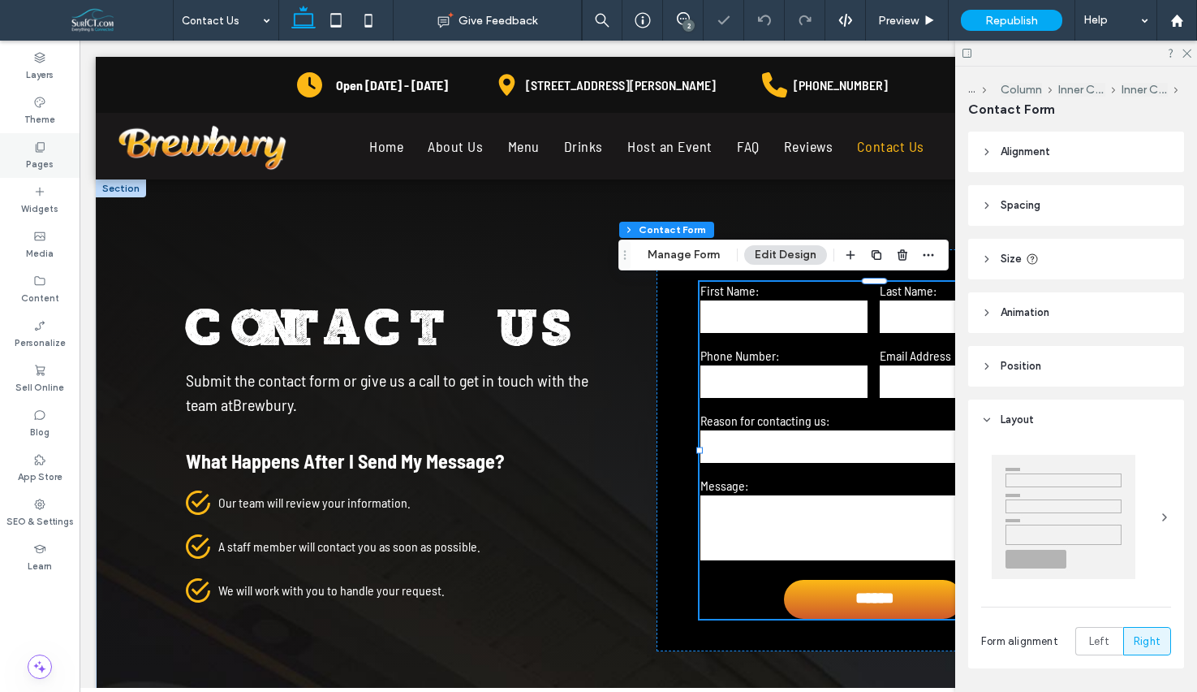
click at [60, 155] on div "Pages" at bounding box center [40, 155] width 80 height 45
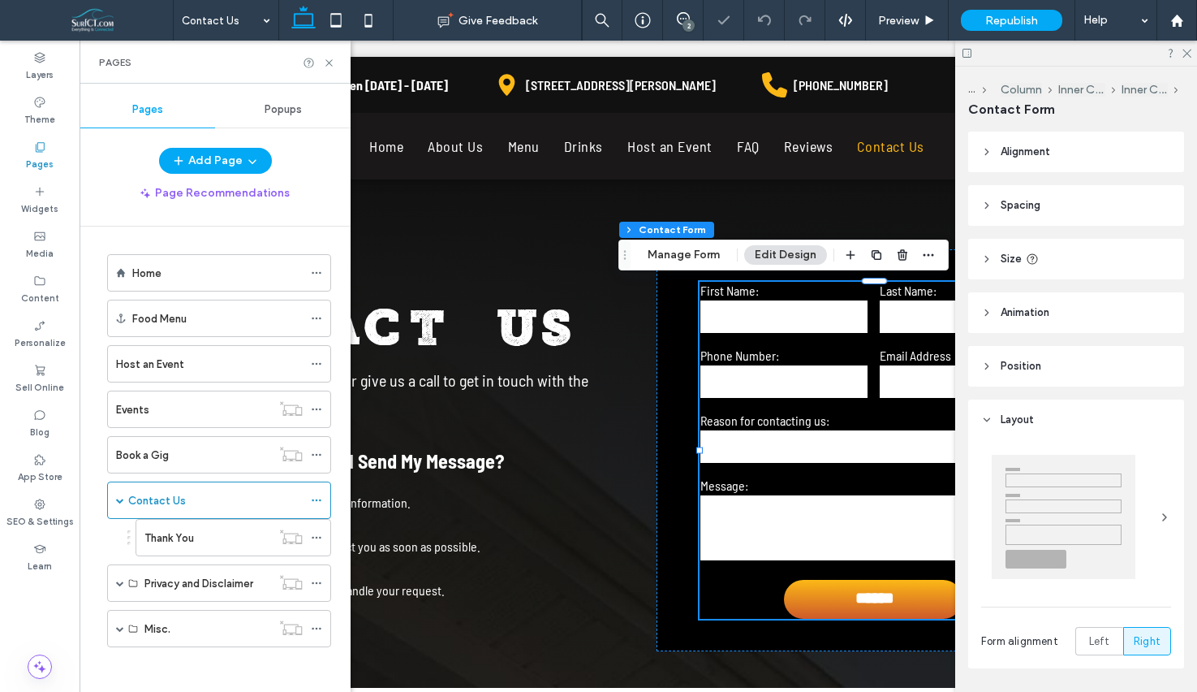
click at [199, 416] on div "Events" at bounding box center [193, 409] width 155 height 17
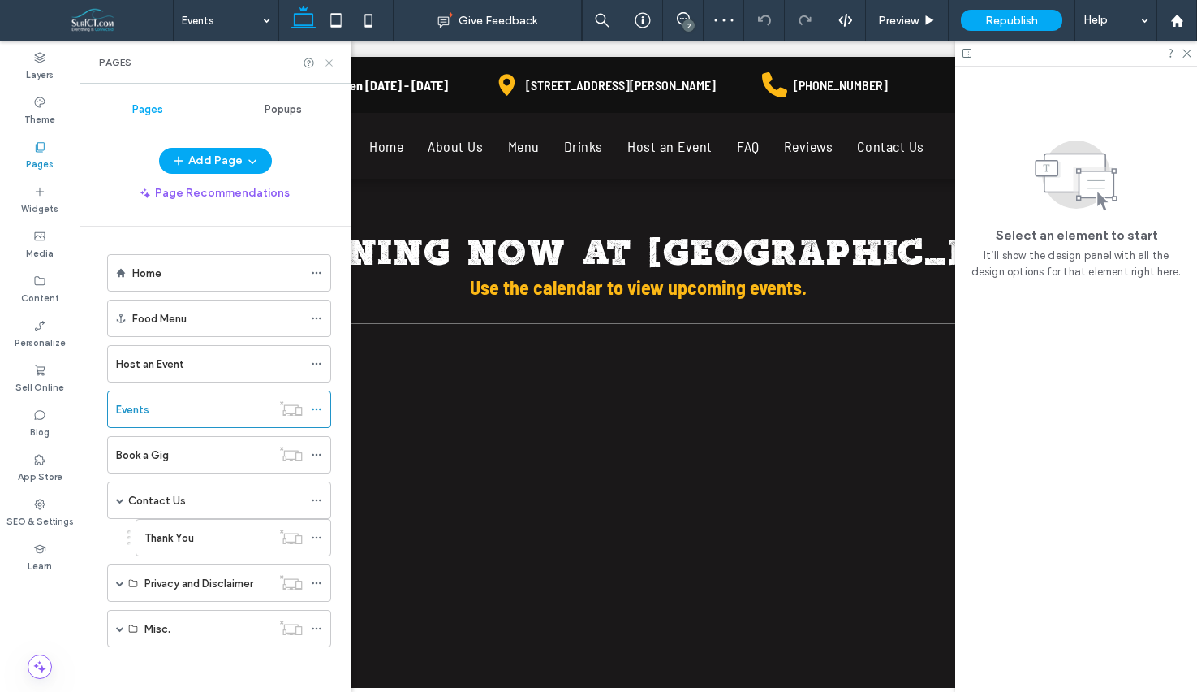
click at [325, 62] on icon at bounding box center [329, 63] width 12 height 12
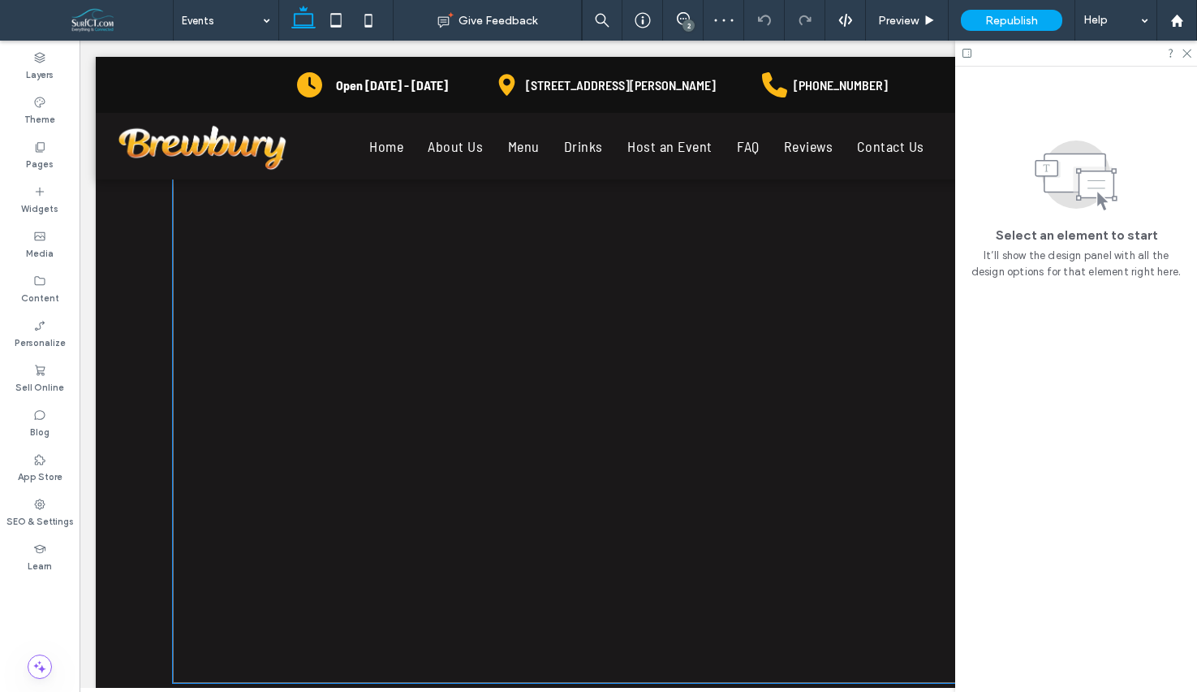
scroll to position [239, 0]
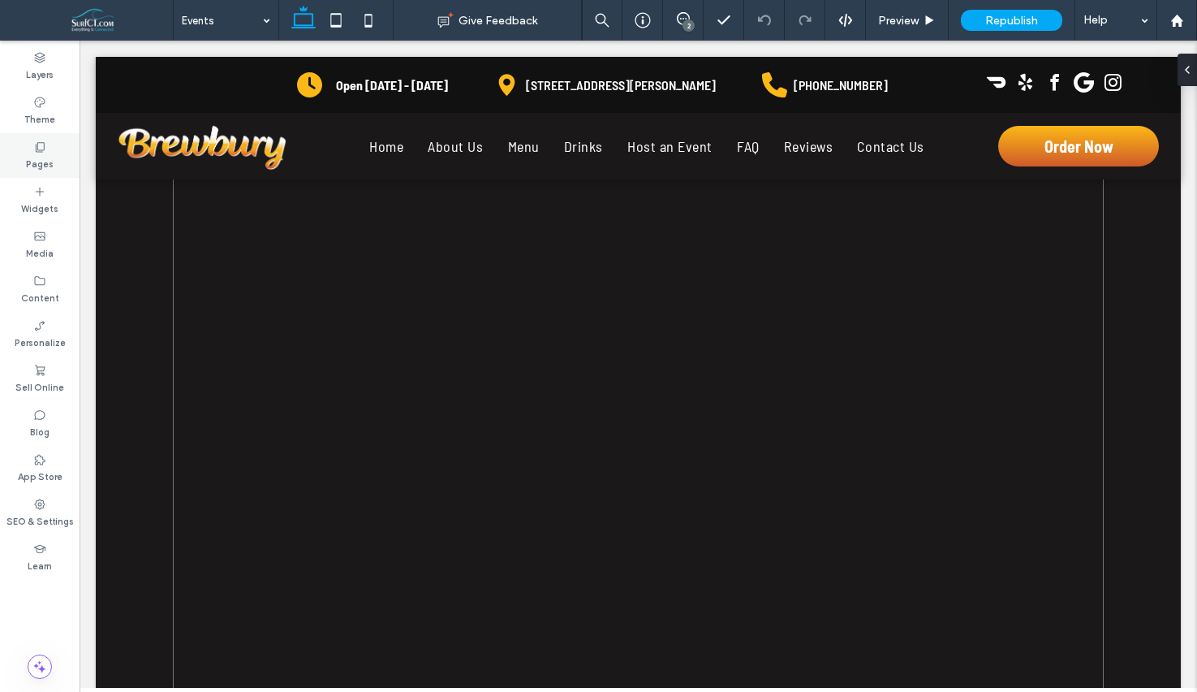
click at [50, 162] on label "Pages" at bounding box center [40, 162] width 28 height 18
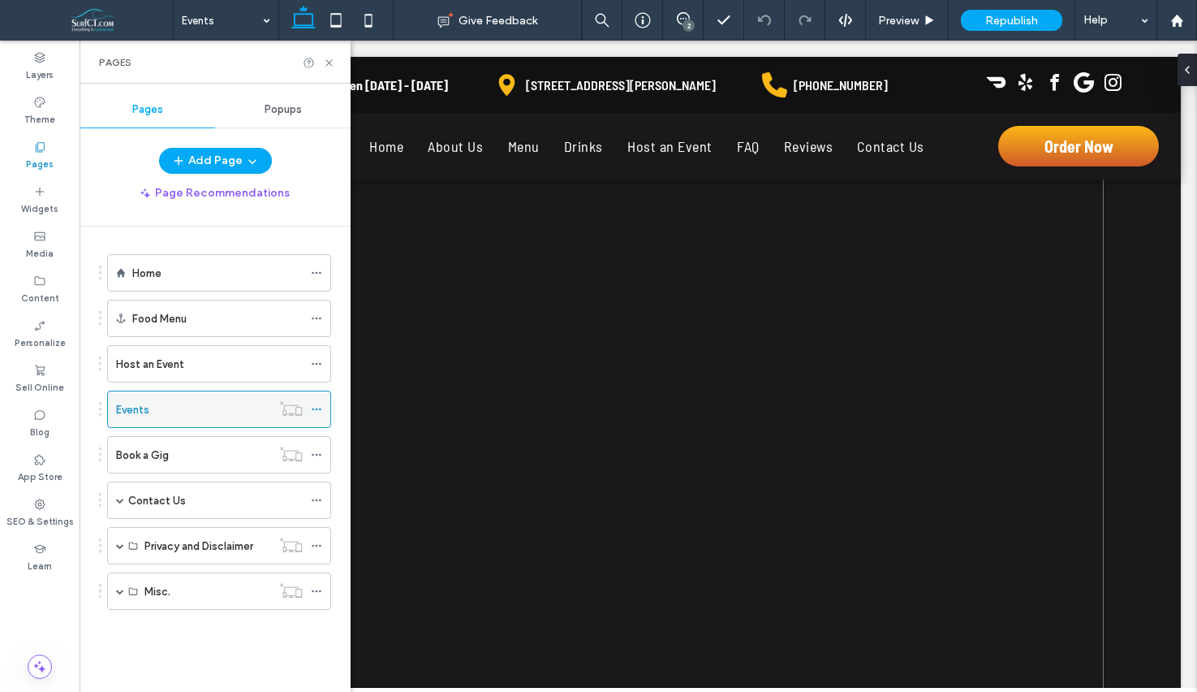
click at [317, 407] on icon at bounding box center [316, 408] width 11 height 11
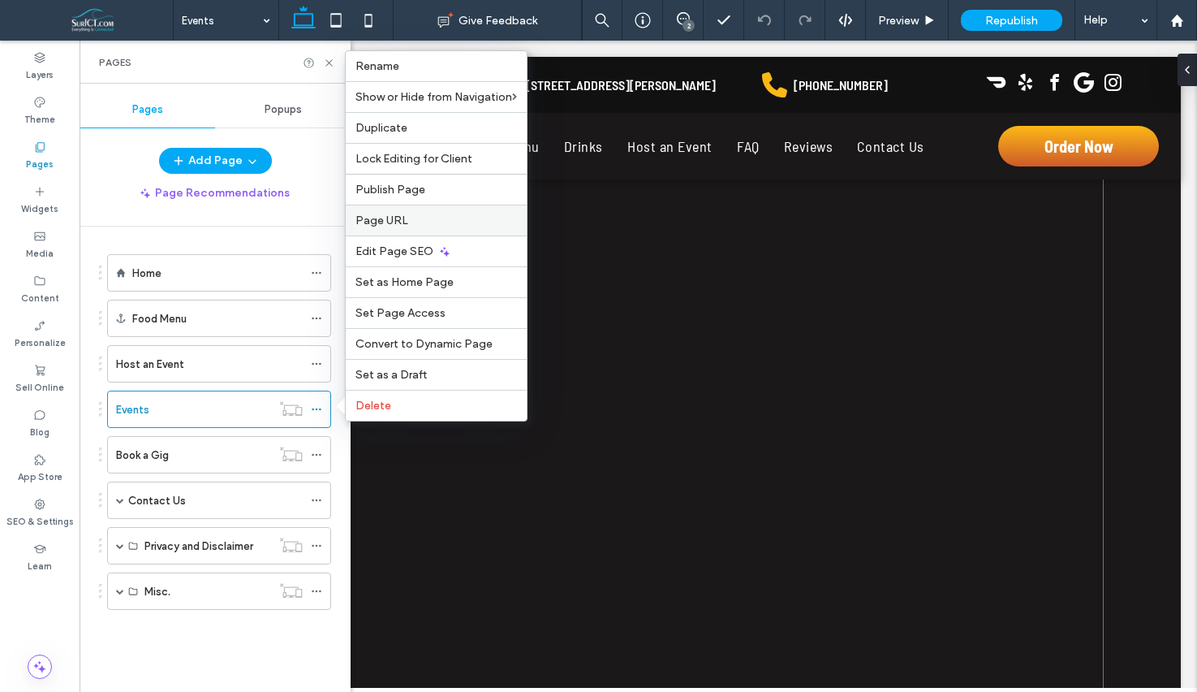
click at [412, 218] on label "Page URL" at bounding box center [437, 220] width 162 height 14
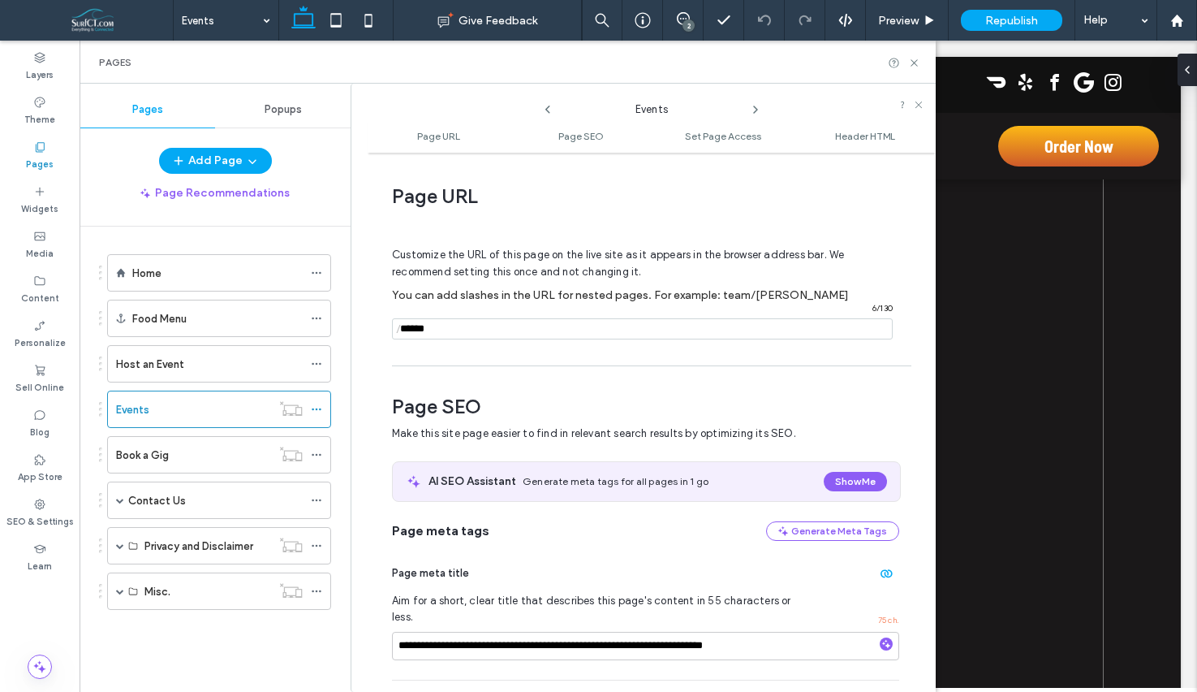
click at [467, 324] on input "notEmpty" at bounding box center [642, 328] width 501 height 21
click at [912, 63] on icon at bounding box center [914, 63] width 12 height 12
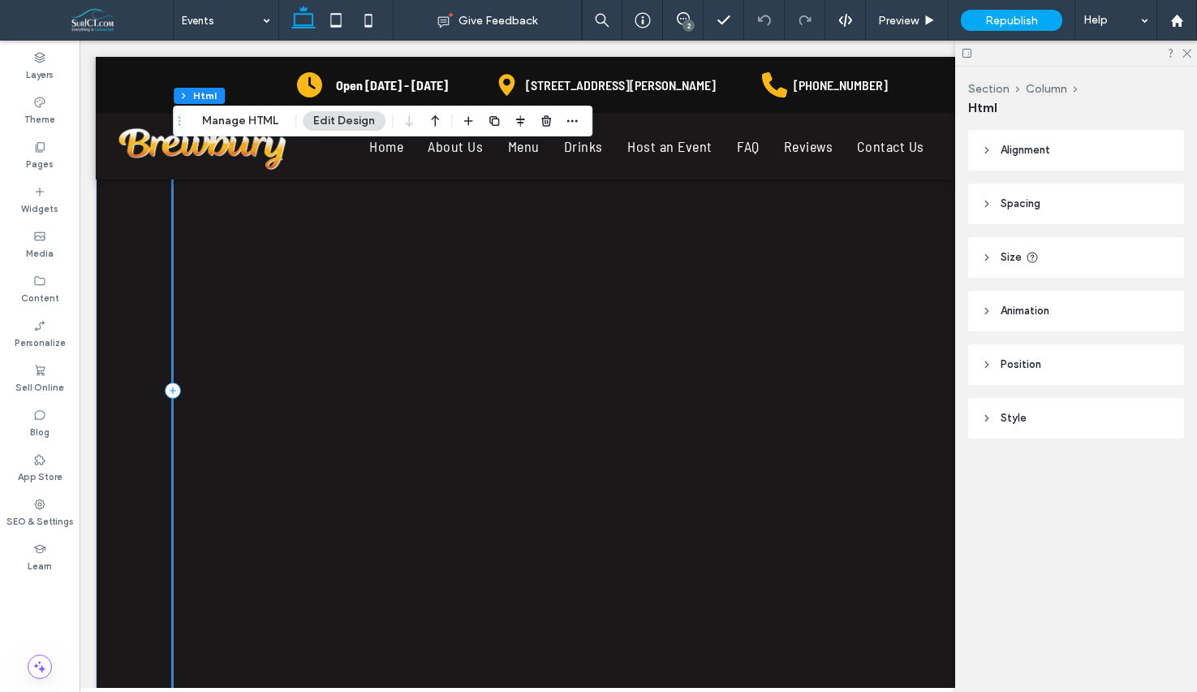
scroll to position [181, 0]
click at [403, 282] on div at bounding box center [638, 434] width 931 height 584
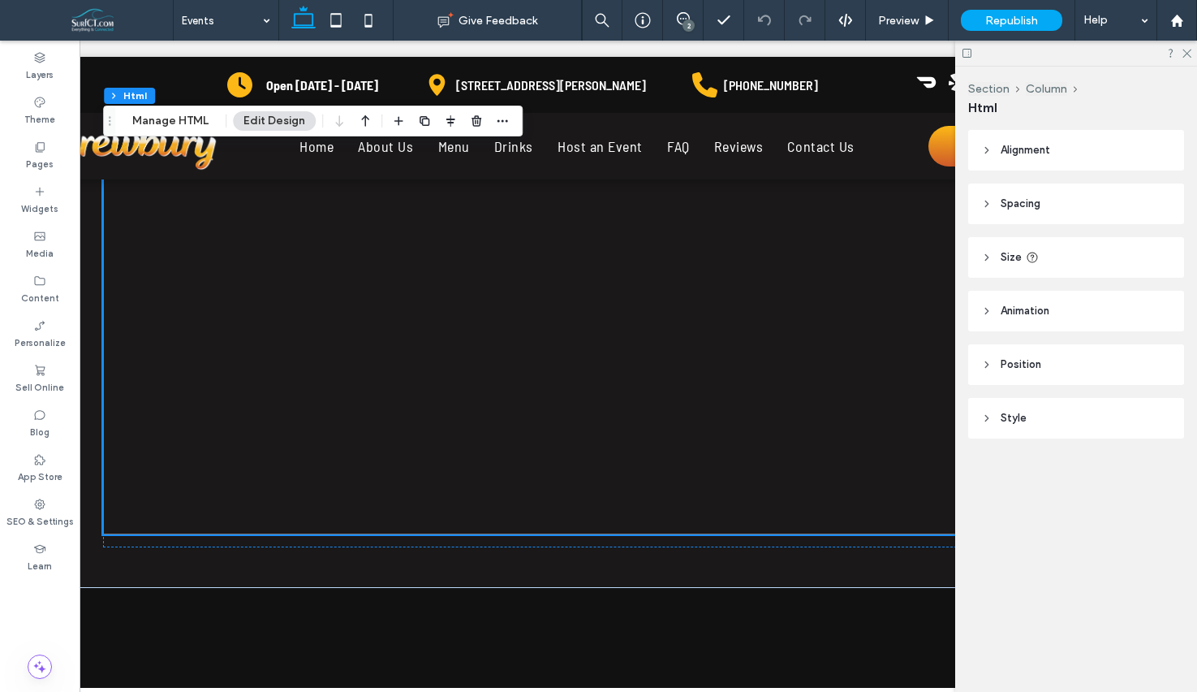
scroll to position [293, 0]
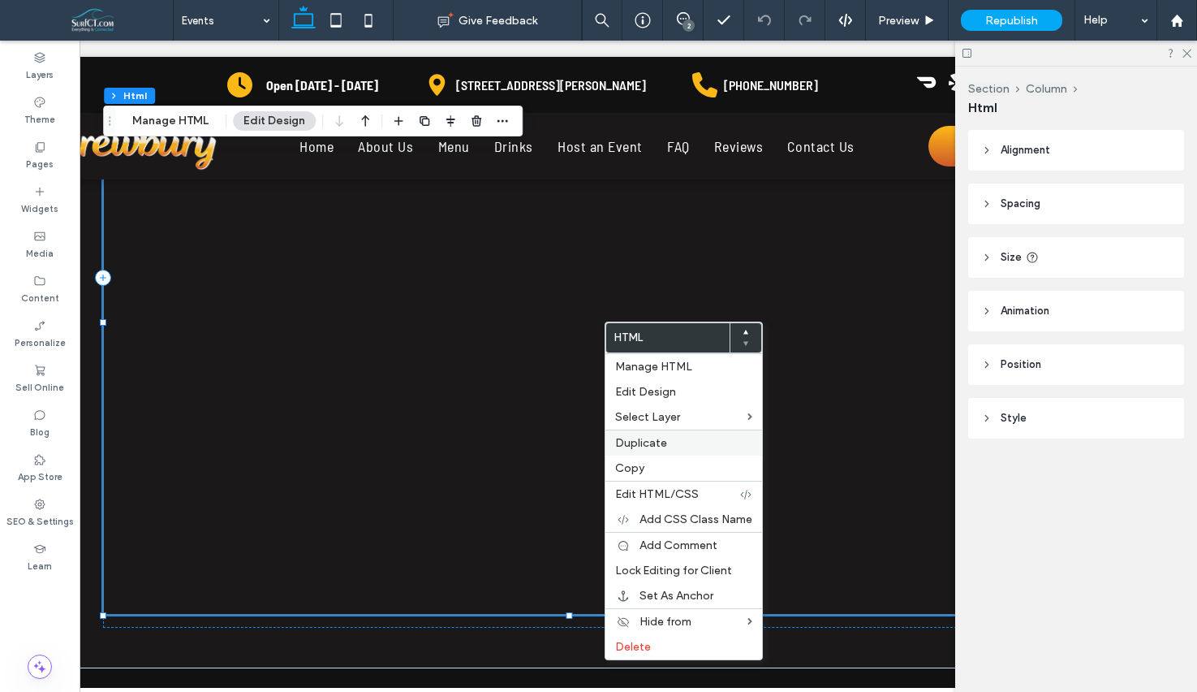
click at [679, 443] on label "Duplicate" at bounding box center [683, 443] width 137 height 14
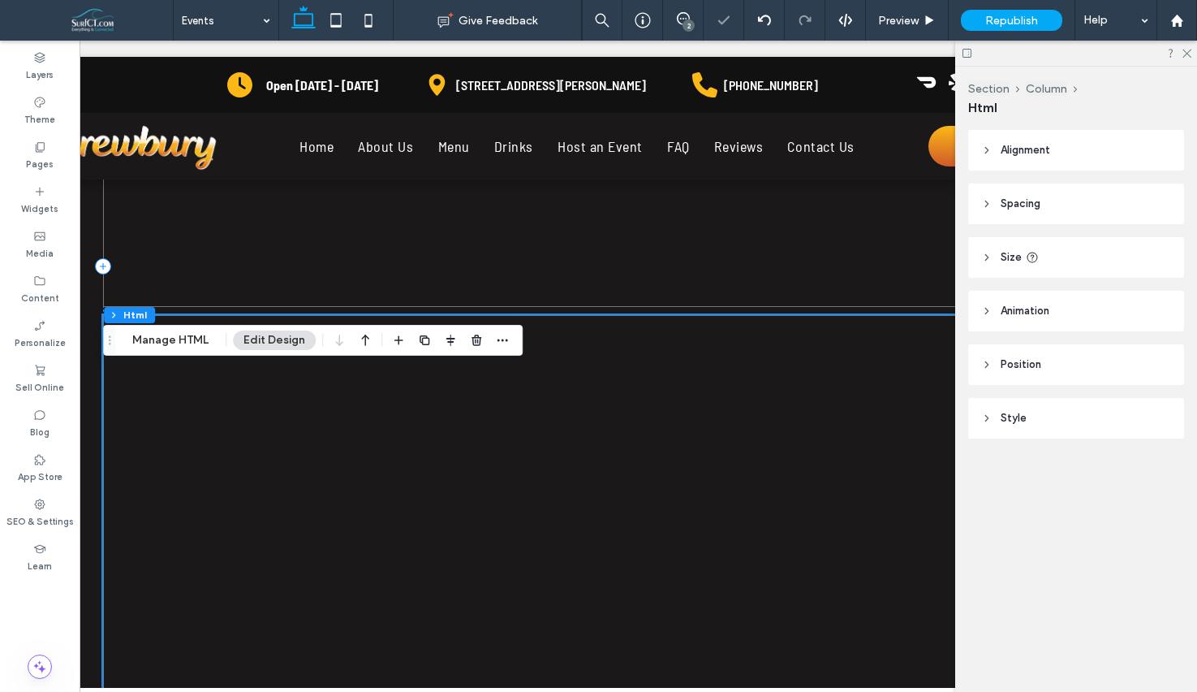
scroll to position [640, 0]
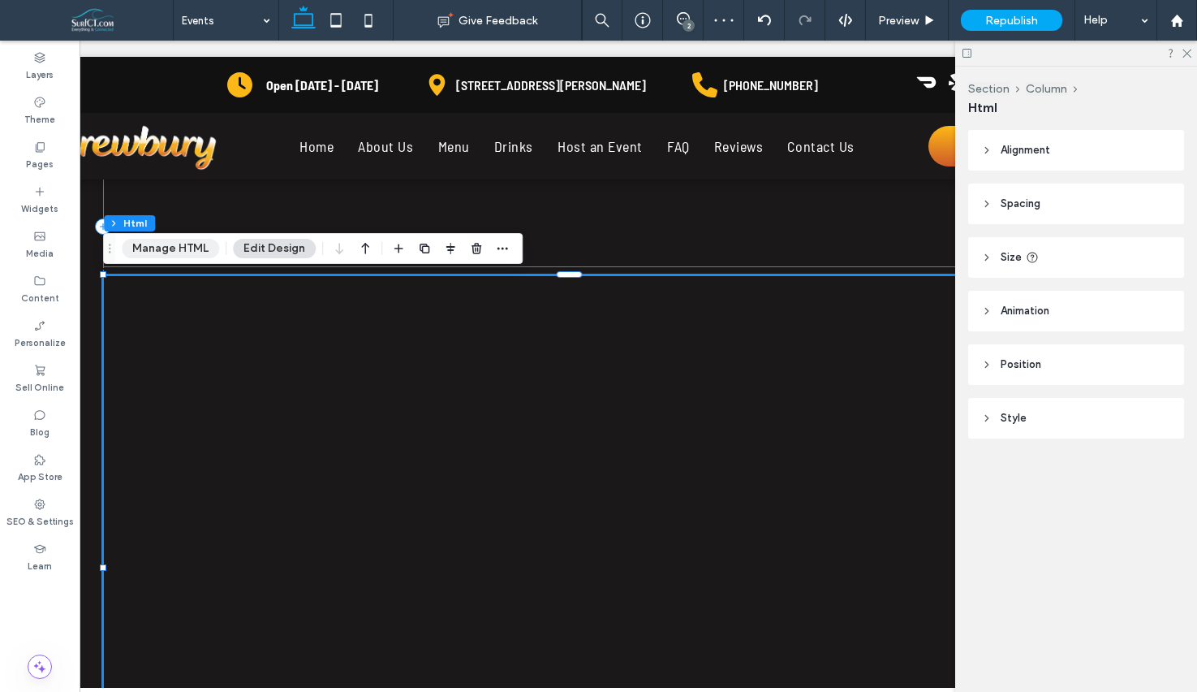
click at [162, 252] on button "Manage HTML" at bounding box center [170, 248] width 97 height 19
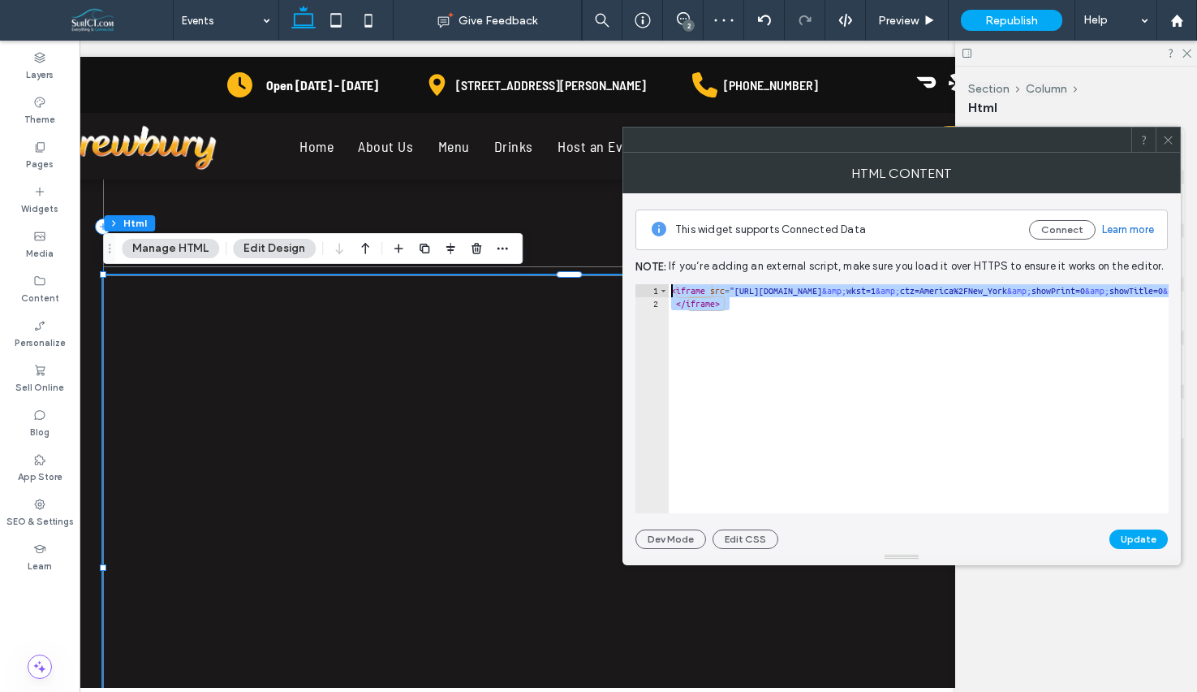
drag, startPoint x: 798, startPoint y: 346, endPoint x: 618, endPoint y: 267, distance: 196.7
type textarea "**********"
paste textarea "Cursor at row 1"
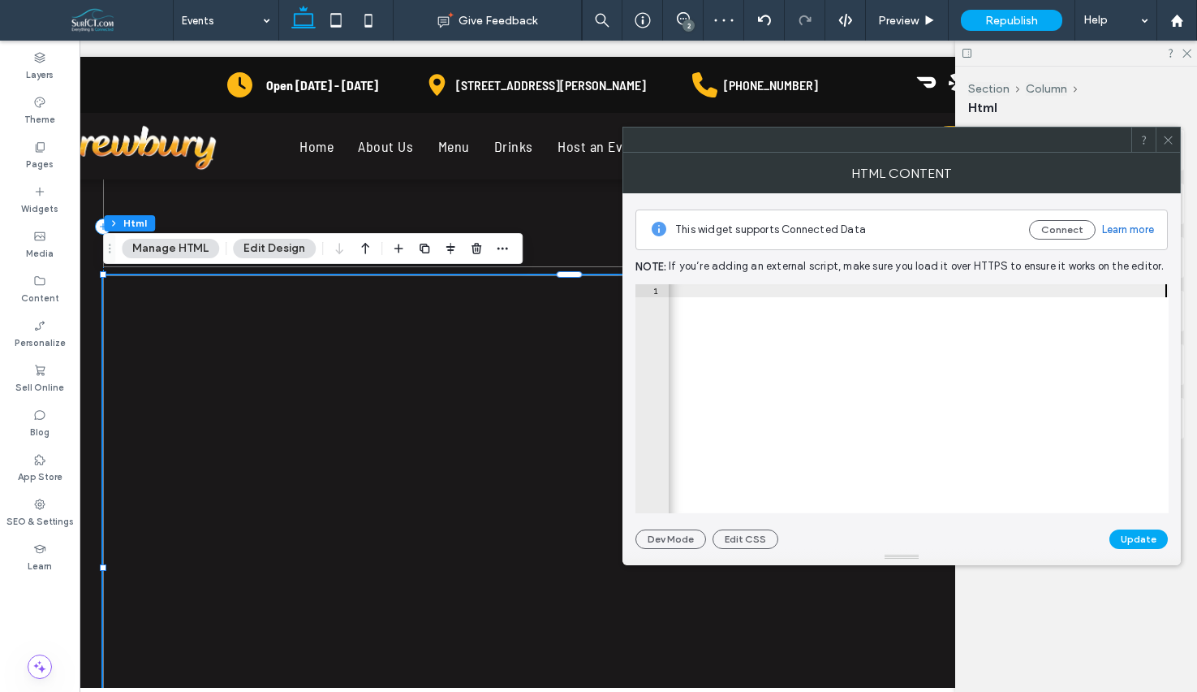
scroll to position [0, 1885]
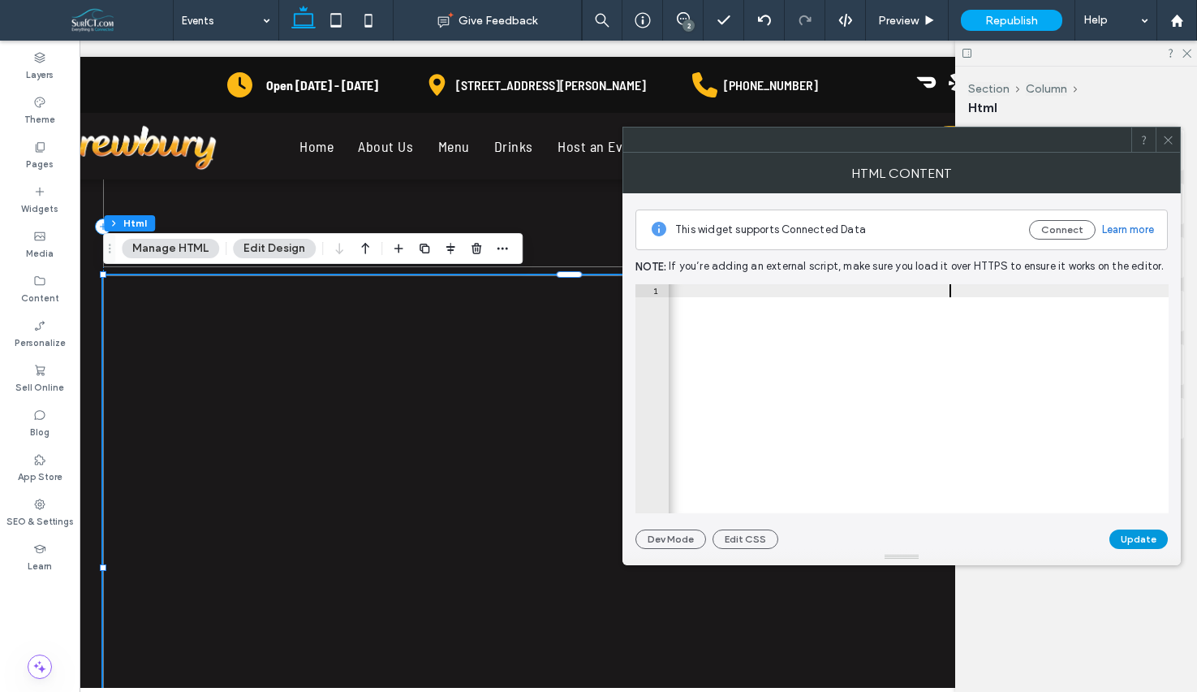
type textarea "**********"
click at [1132, 545] on button "Update" at bounding box center [1139, 538] width 58 height 19
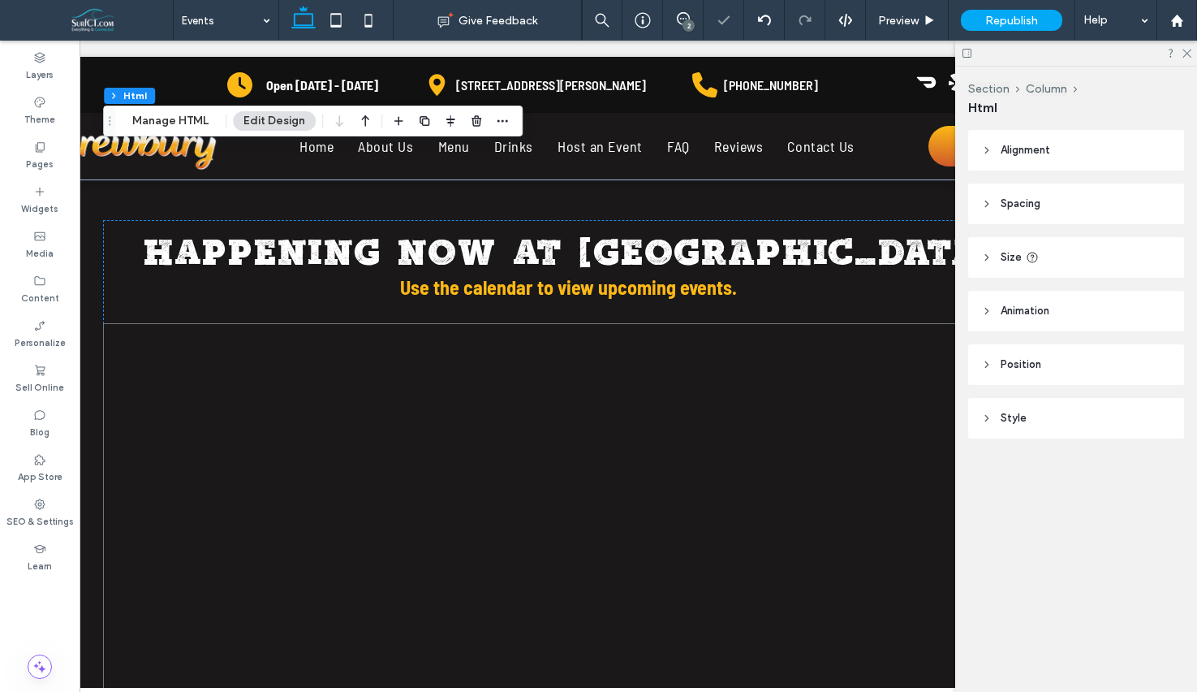
scroll to position [843, 0]
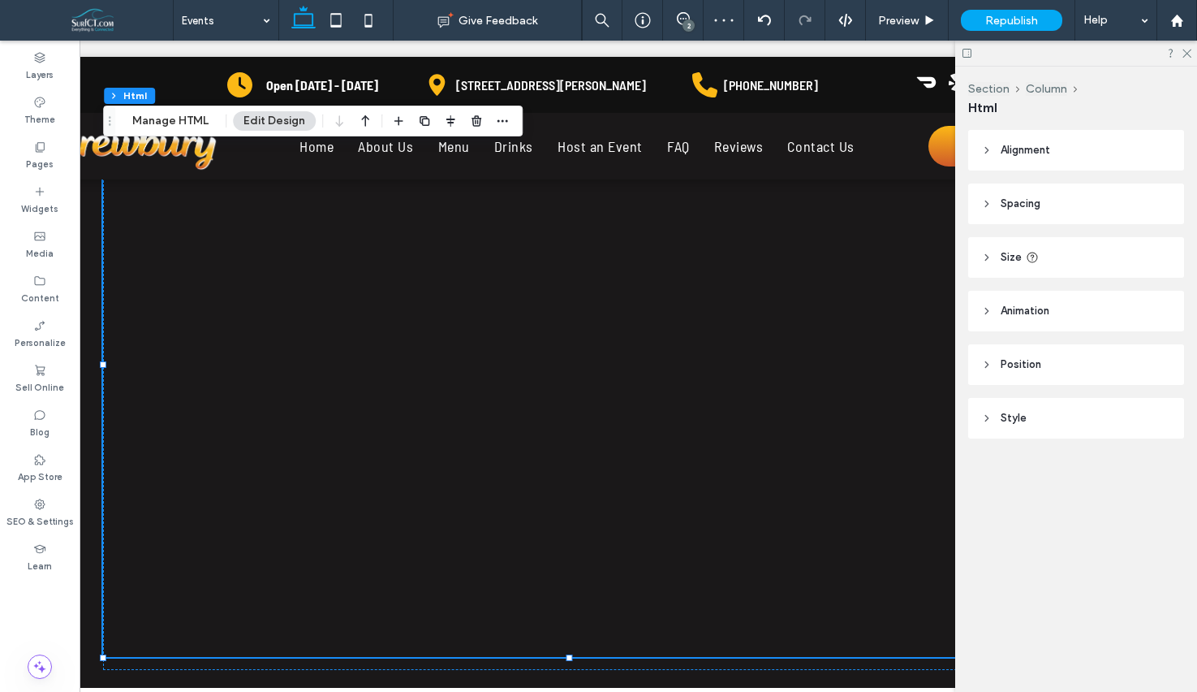
click at [527, 465] on div at bounding box center [568, 364] width 931 height 584
drag, startPoint x: 466, startPoint y: 129, endPoint x: 456, endPoint y: 88, distance: 41.7
click at [467, 129] on span "button" at bounding box center [476, 120] width 19 height 19
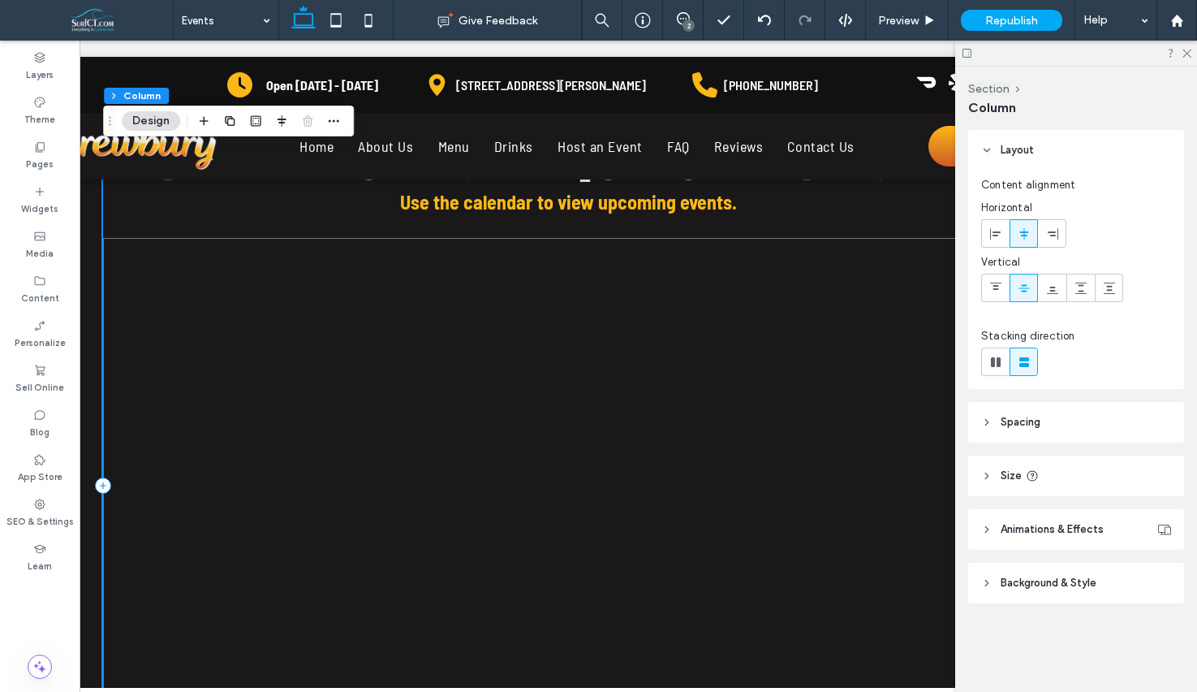
scroll to position [105, 0]
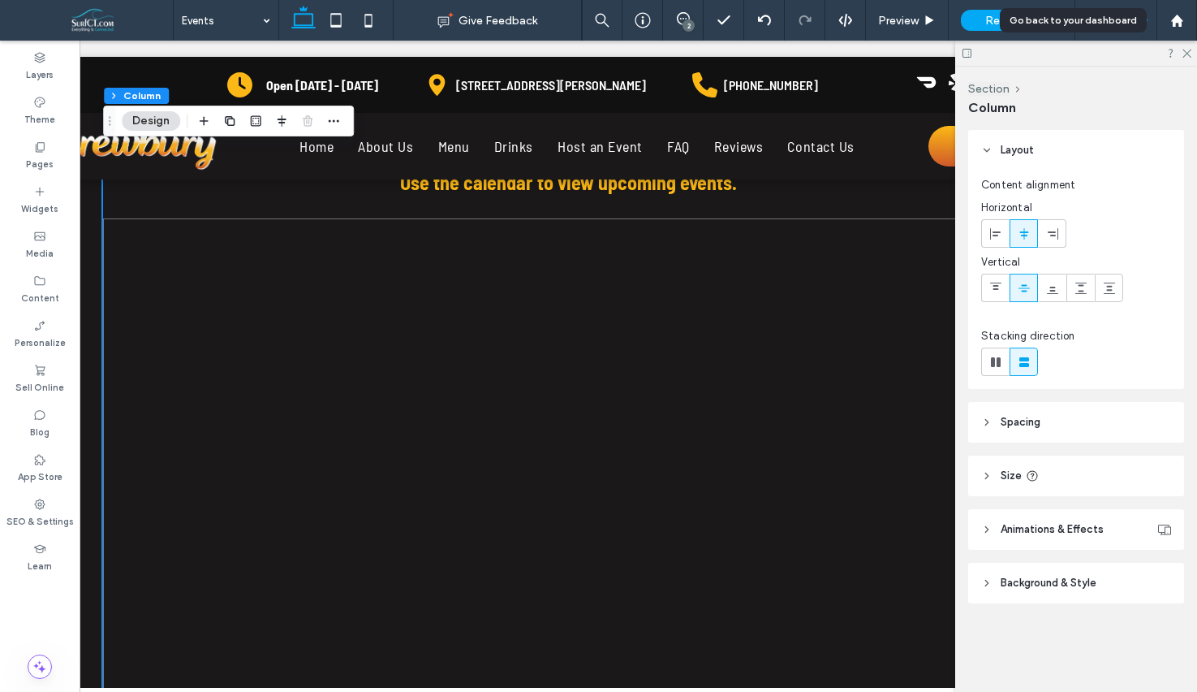
drag, startPoint x: 1186, startPoint y: 22, endPoint x: 1076, endPoint y: 11, distance: 110.1
click at [1185, 22] on div at bounding box center [1177, 21] width 39 height 14
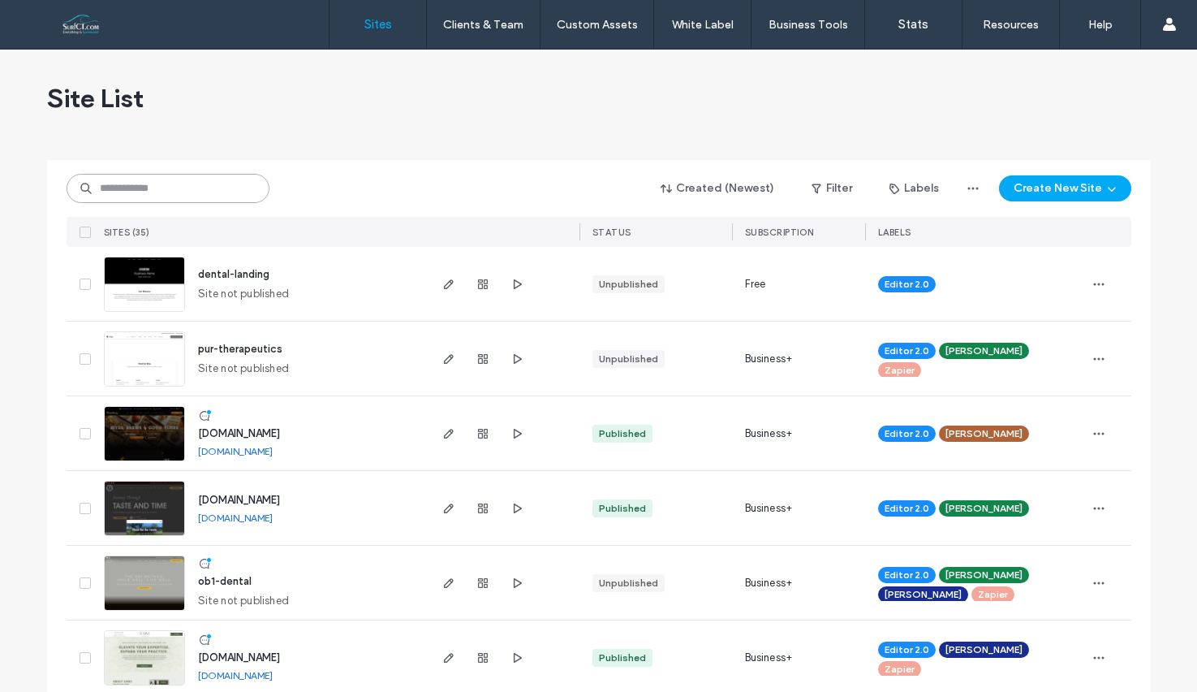
click at [156, 195] on input at bounding box center [168, 188] width 203 height 29
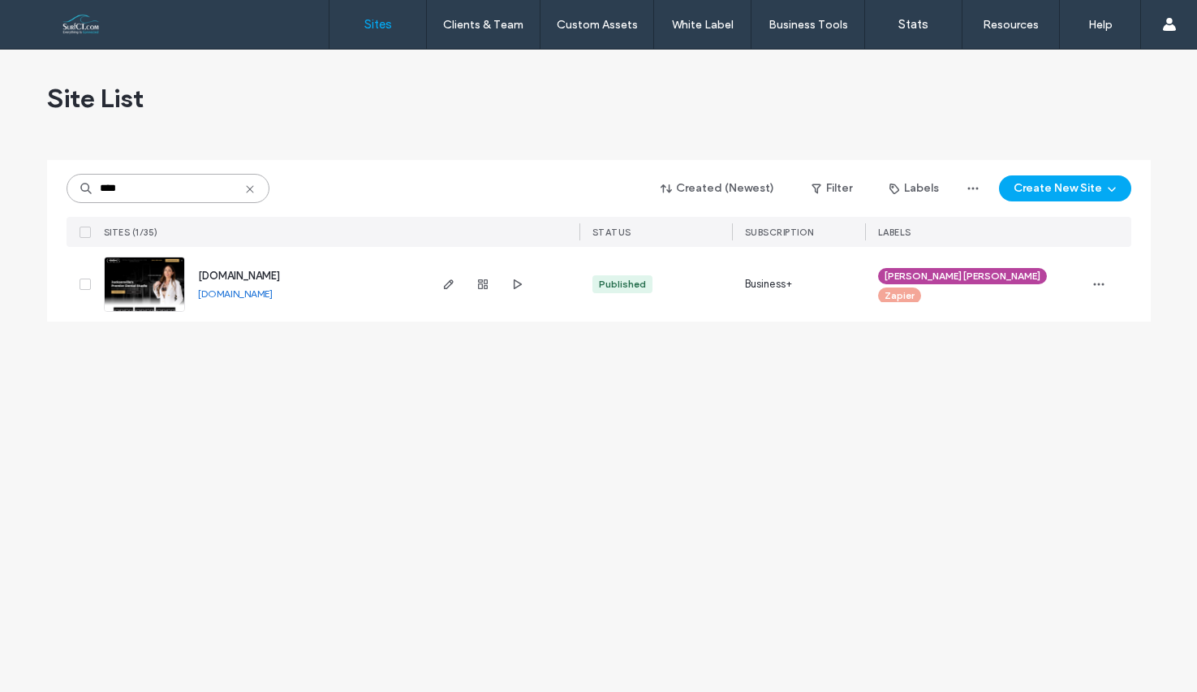
type input "****"
click at [219, 269] on span "[DOMAIN_NAME]" at bounding box center [239, 275] width 82 height 12
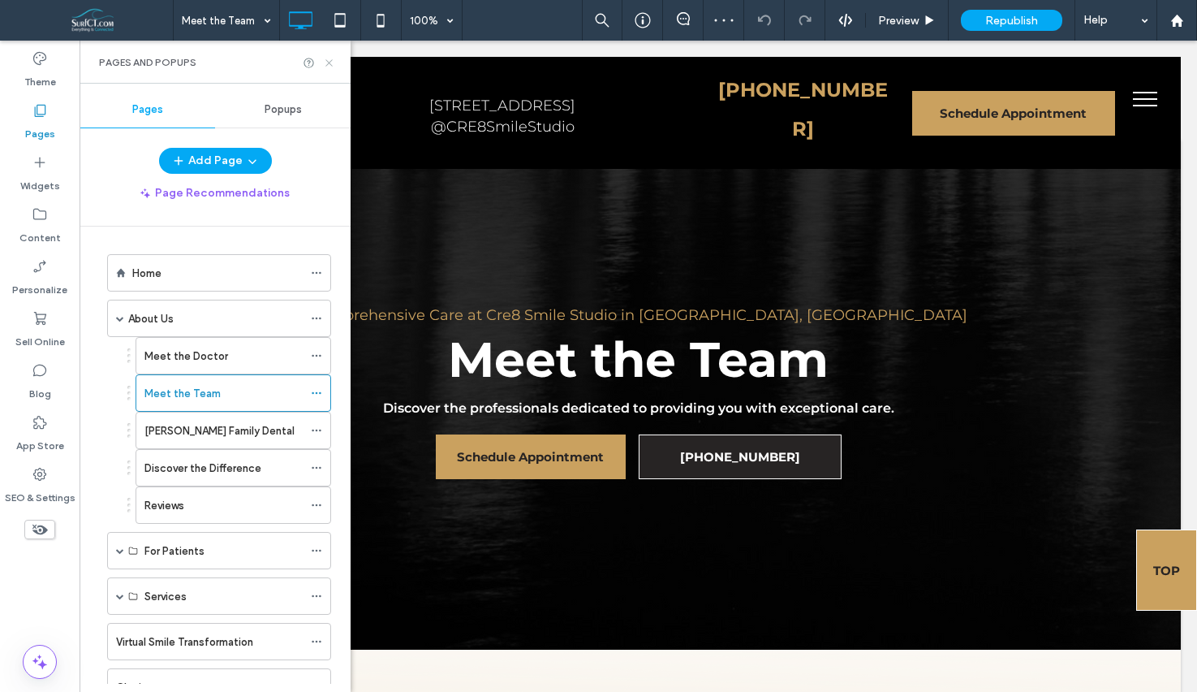
click at [330, 63] on use at bounding box center [329, 62] width 6 height 6
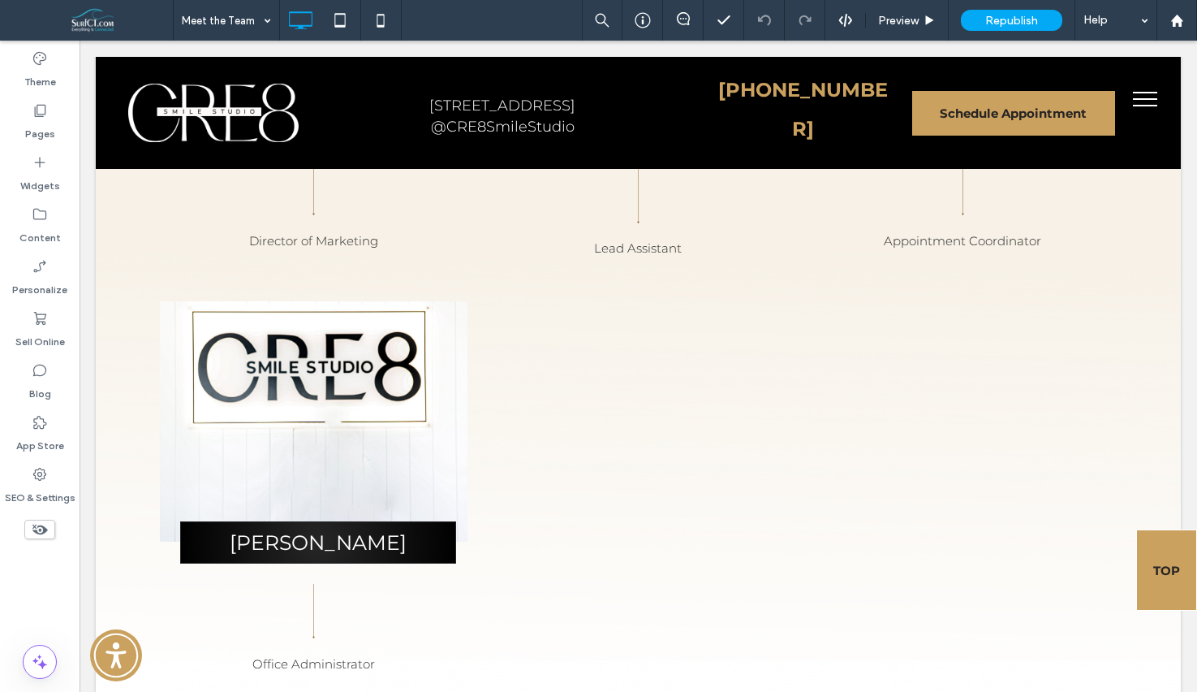
scroll to position [1706, 0]
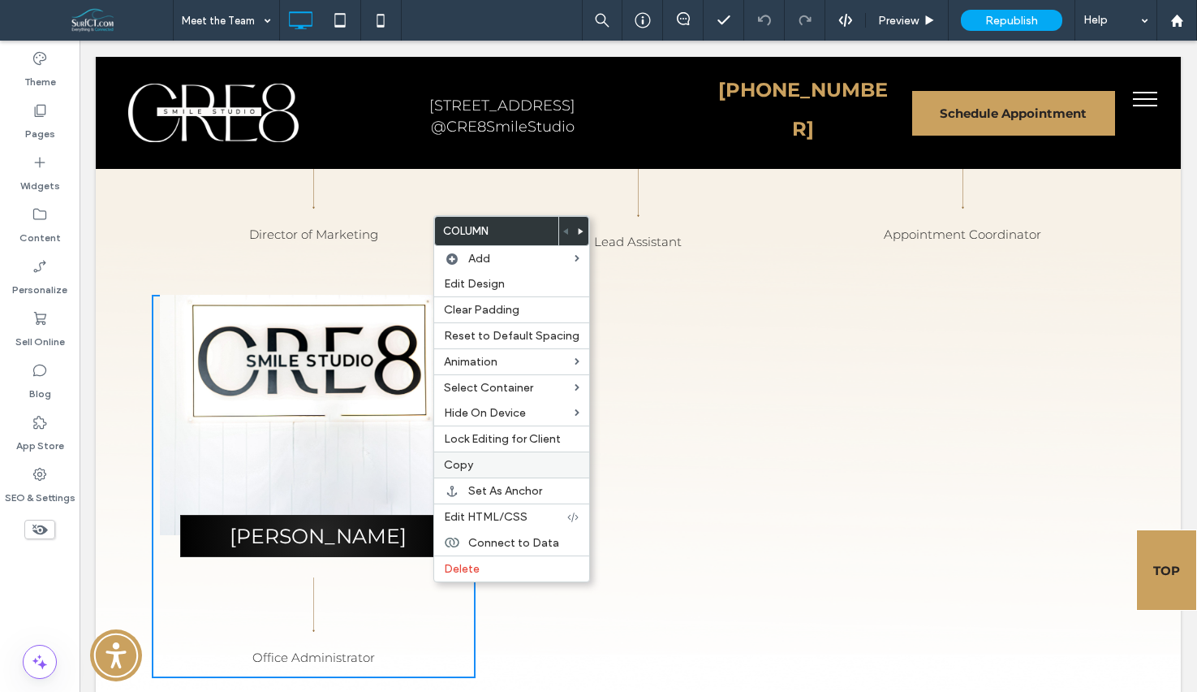
click at [473, 464] on label "Copy" at bounding box center [512, 465] width 136 height 14
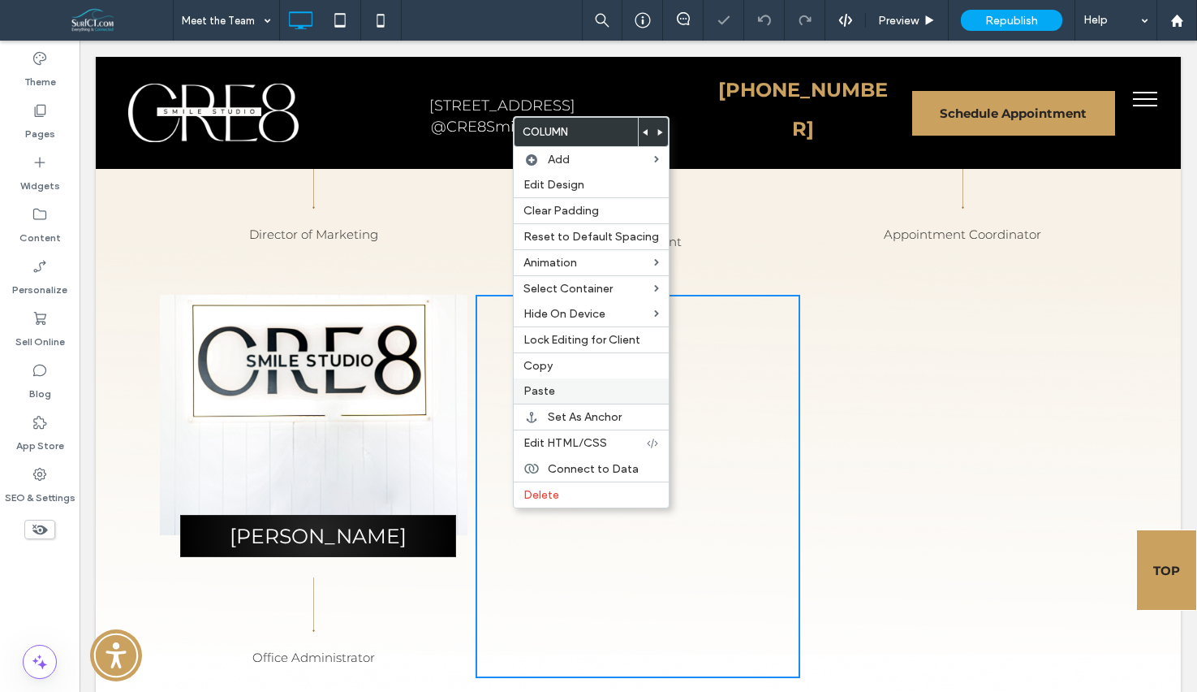
click at [550, 398] on span "Paste" at bounding box center [540, 391] width 32 height 14
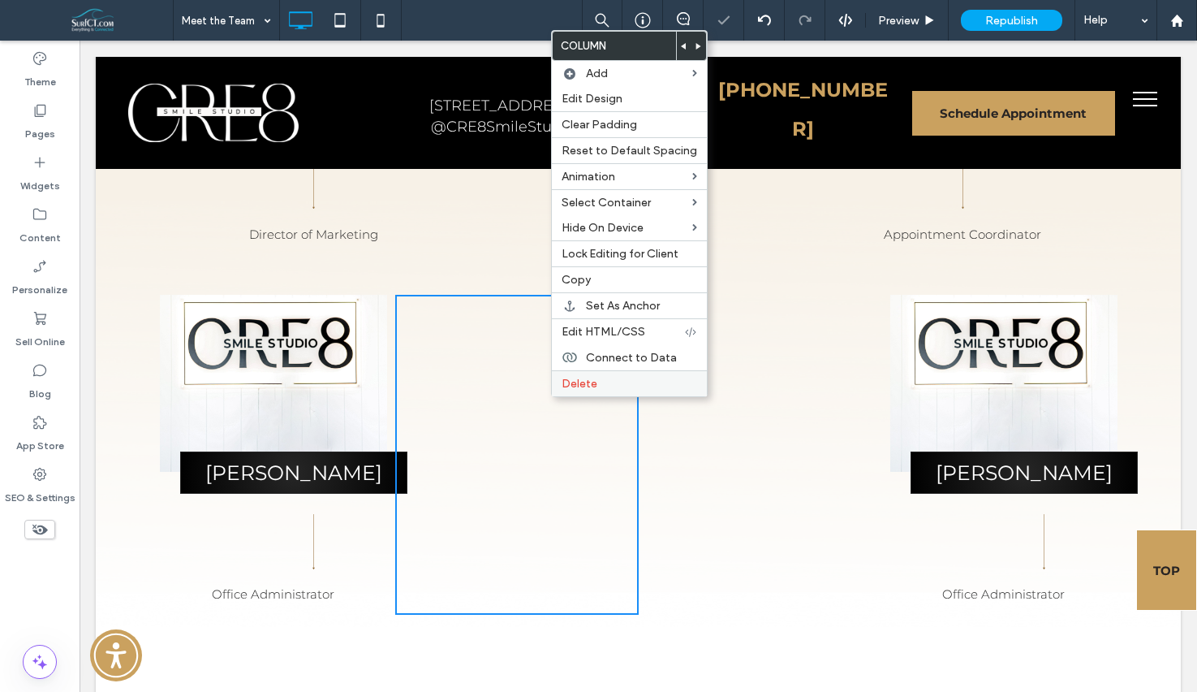
click at [614, 378] on label "Delete" at bounding box center [630, 384] width 136 height 14
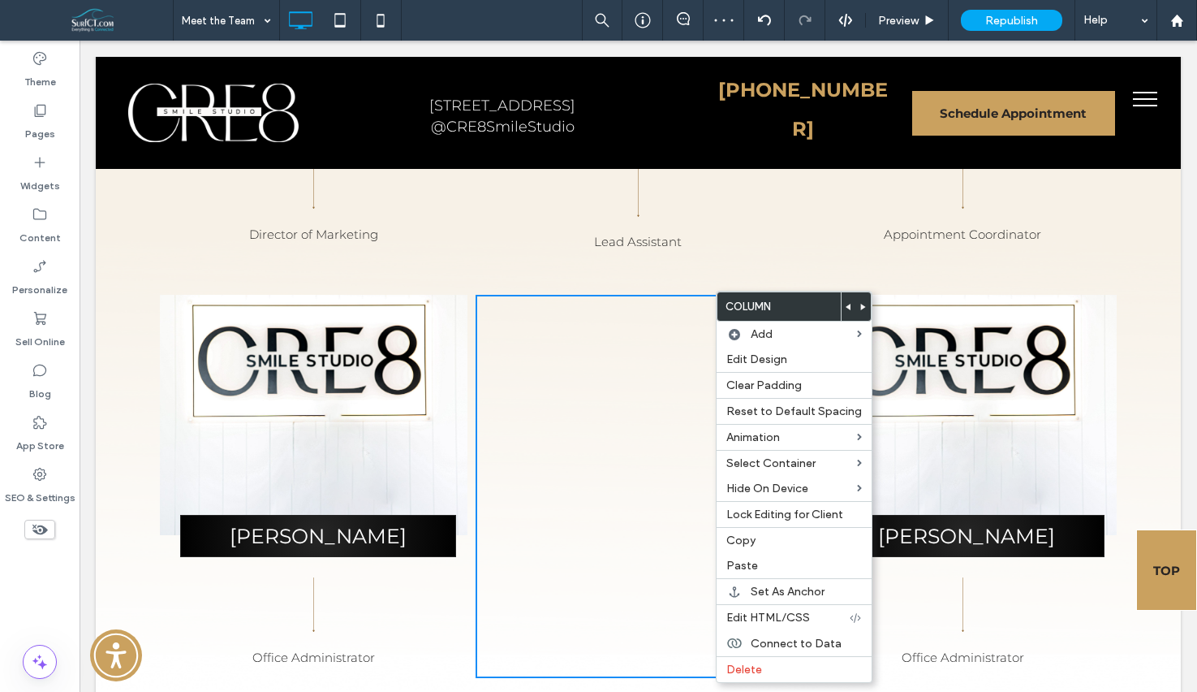
click at [861, 308] on use at bounding box center [863, 307] width 5 height 6
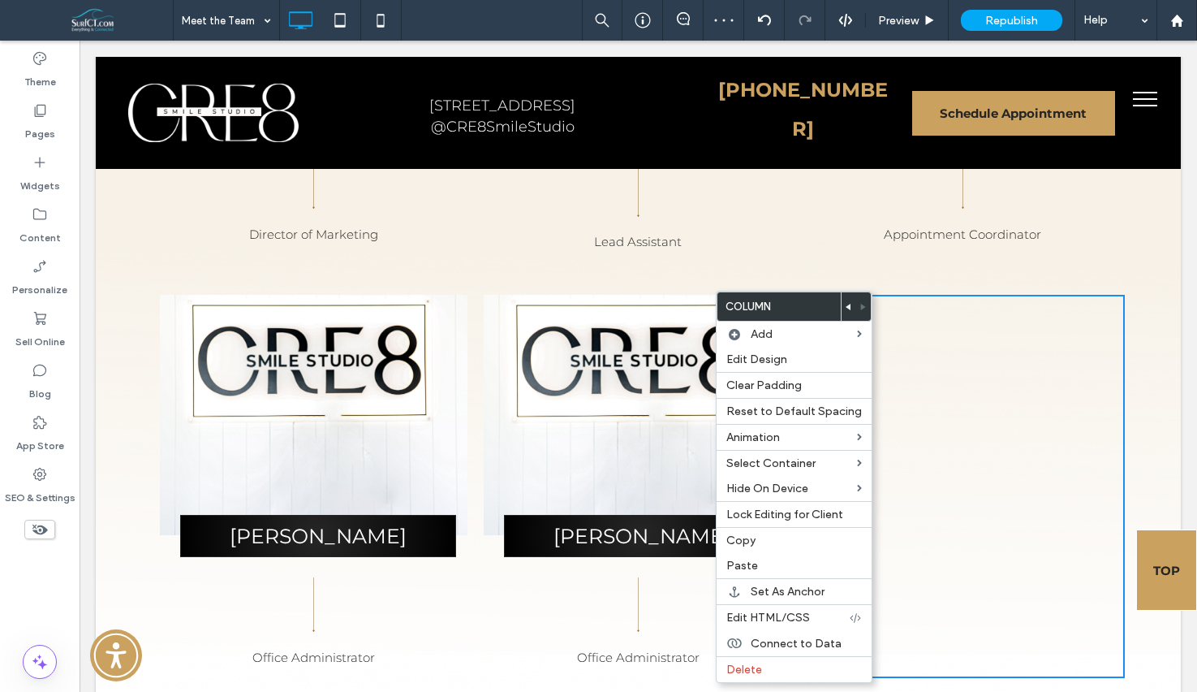
click at [352, 396] on img at bounding box center [314, 415] width 308 height 240
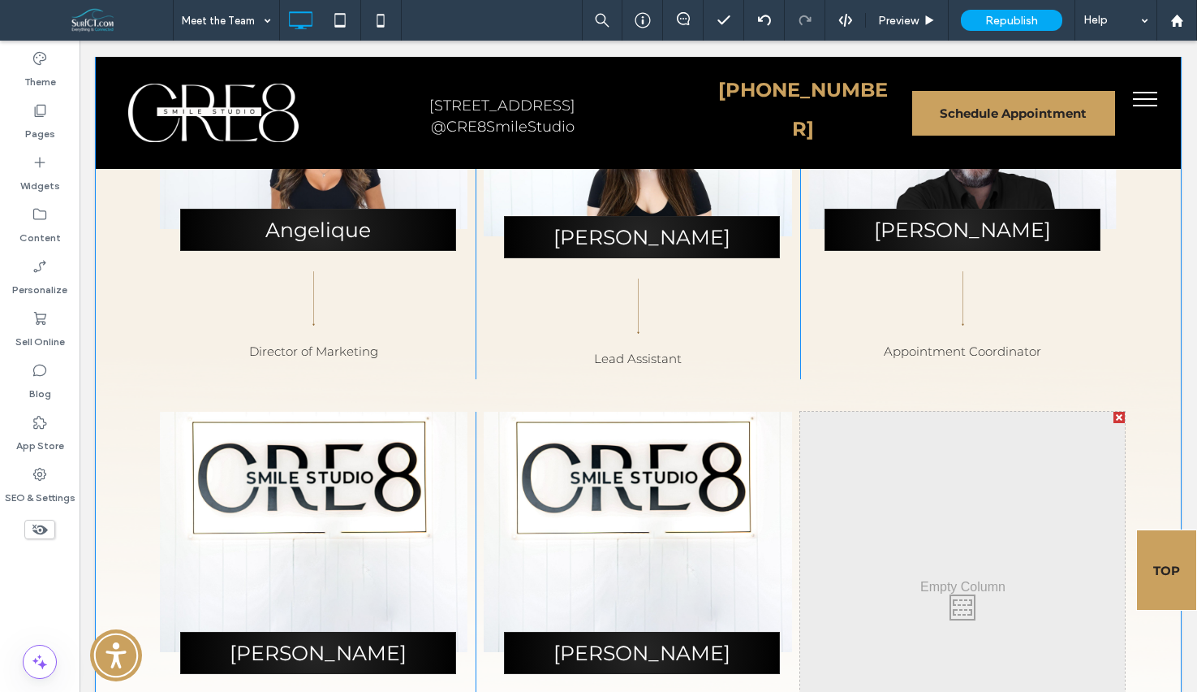
scroll to position [1710, 0]
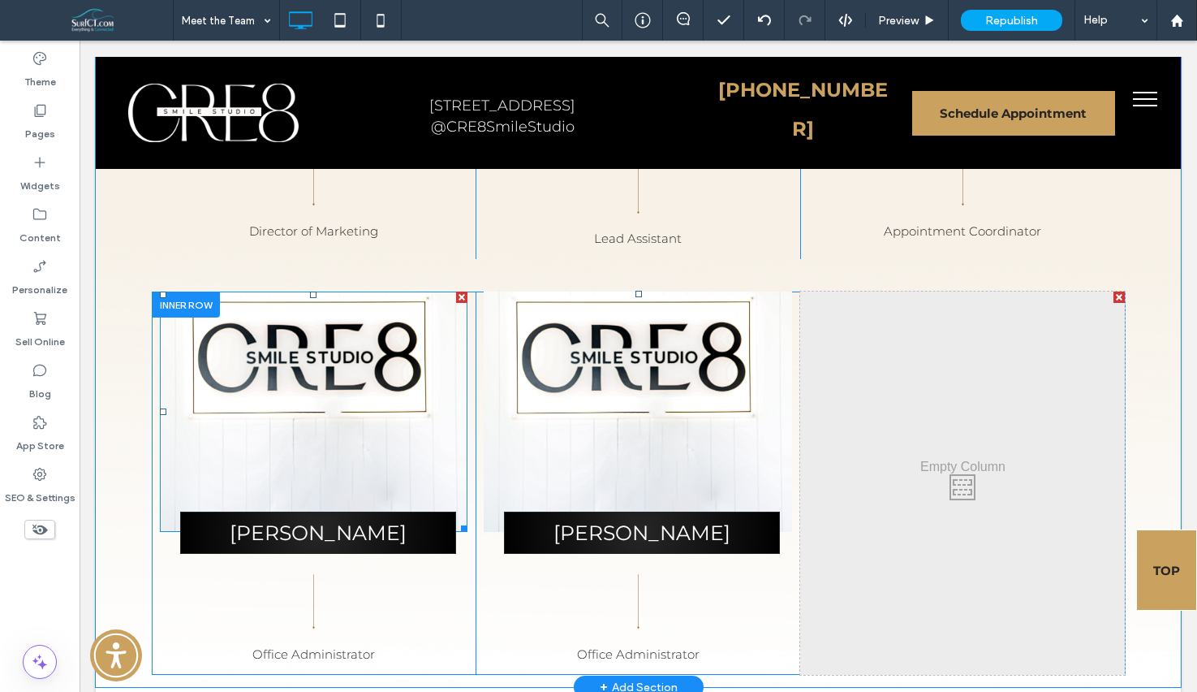
click at [312, 382] on img at bounding box center [314, 411] width 308 height 240
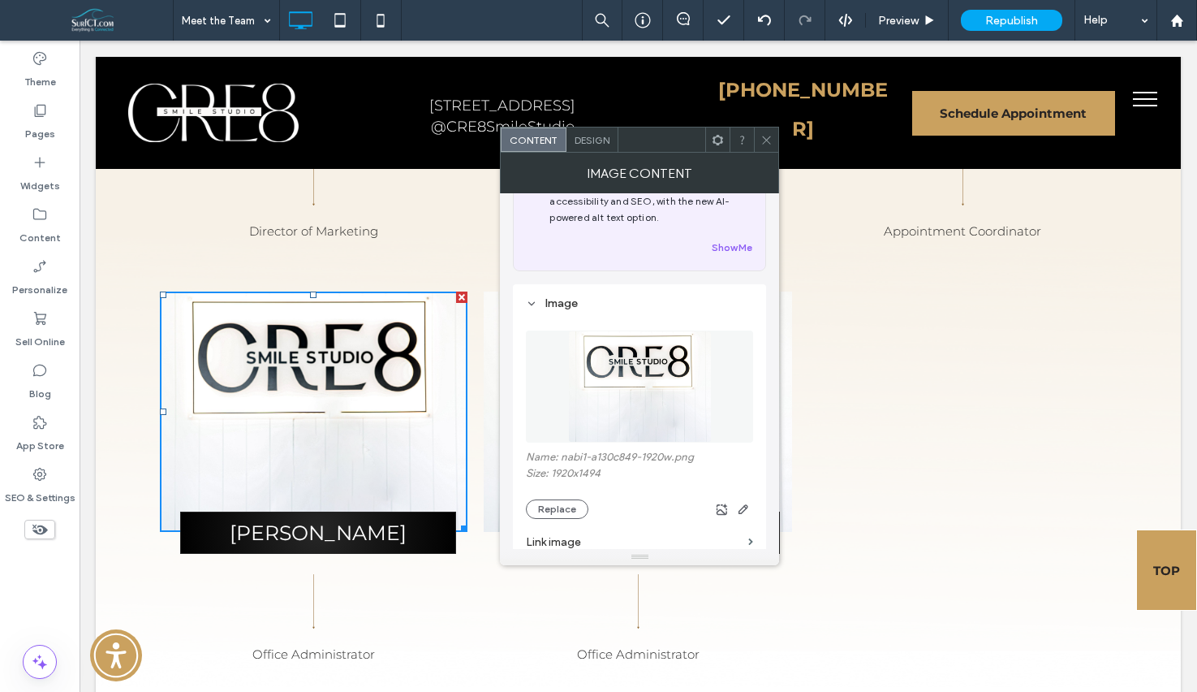
scroll to position [118, 0]
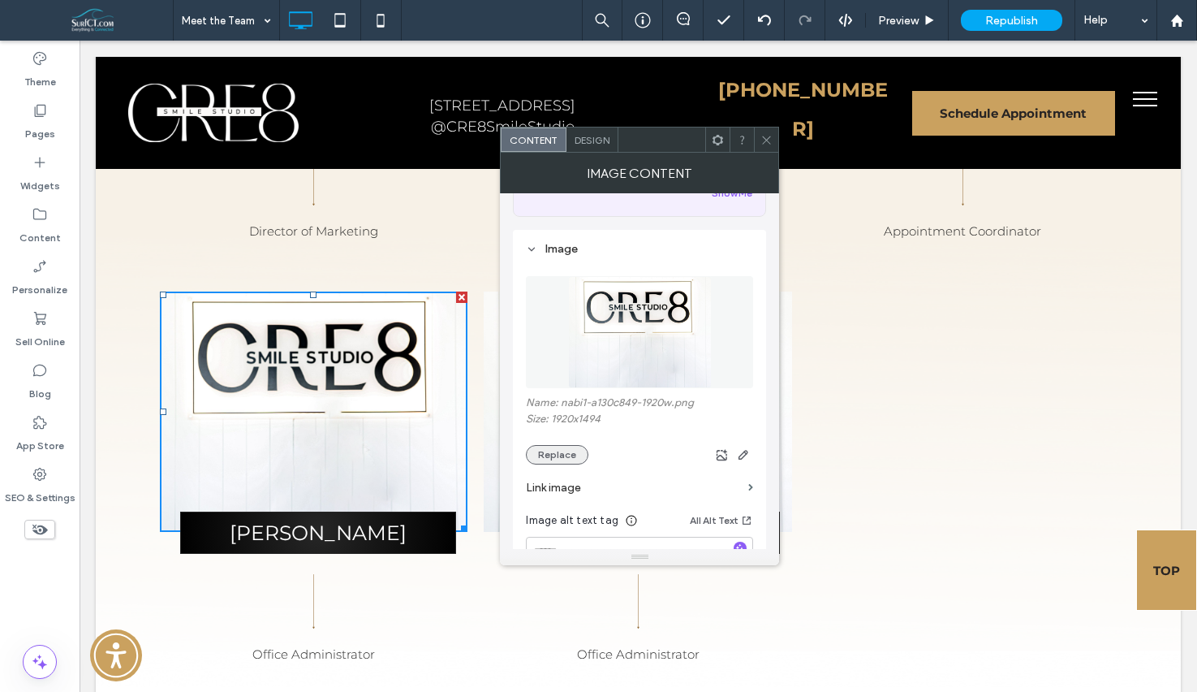
click at [551, 456] on button "Replace" at bounding box center [557, 454] width 63 height 19
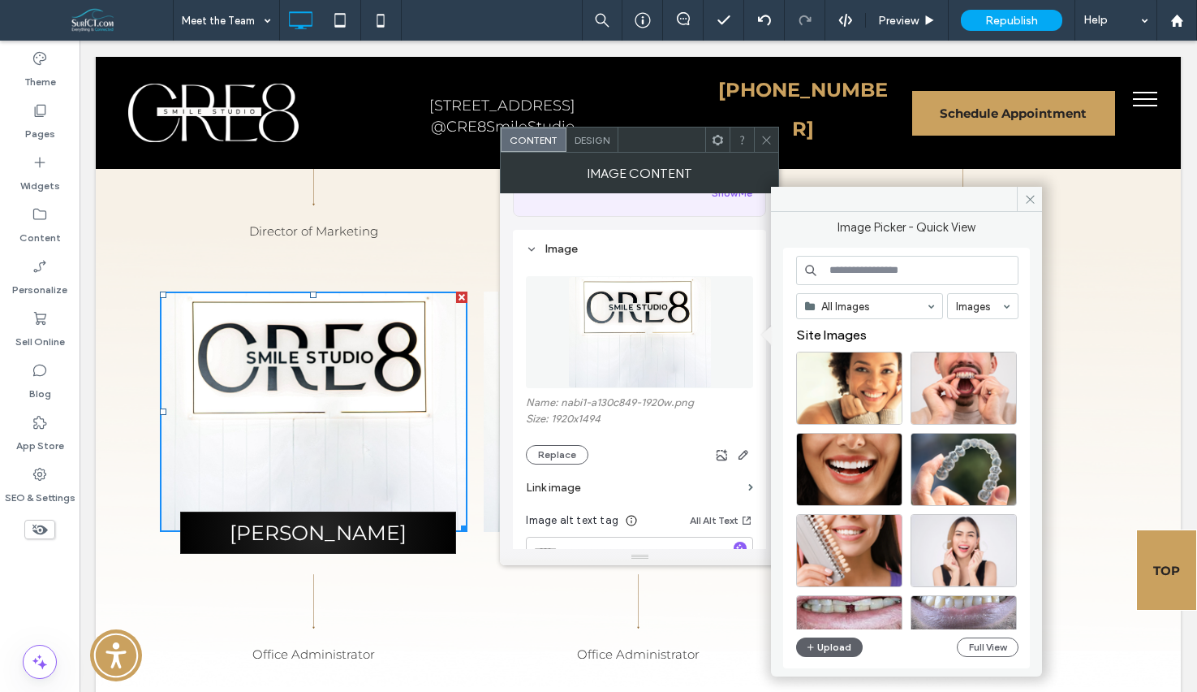
click at [882, 265] on input at bounding box center [907, 270] width 222 height 29
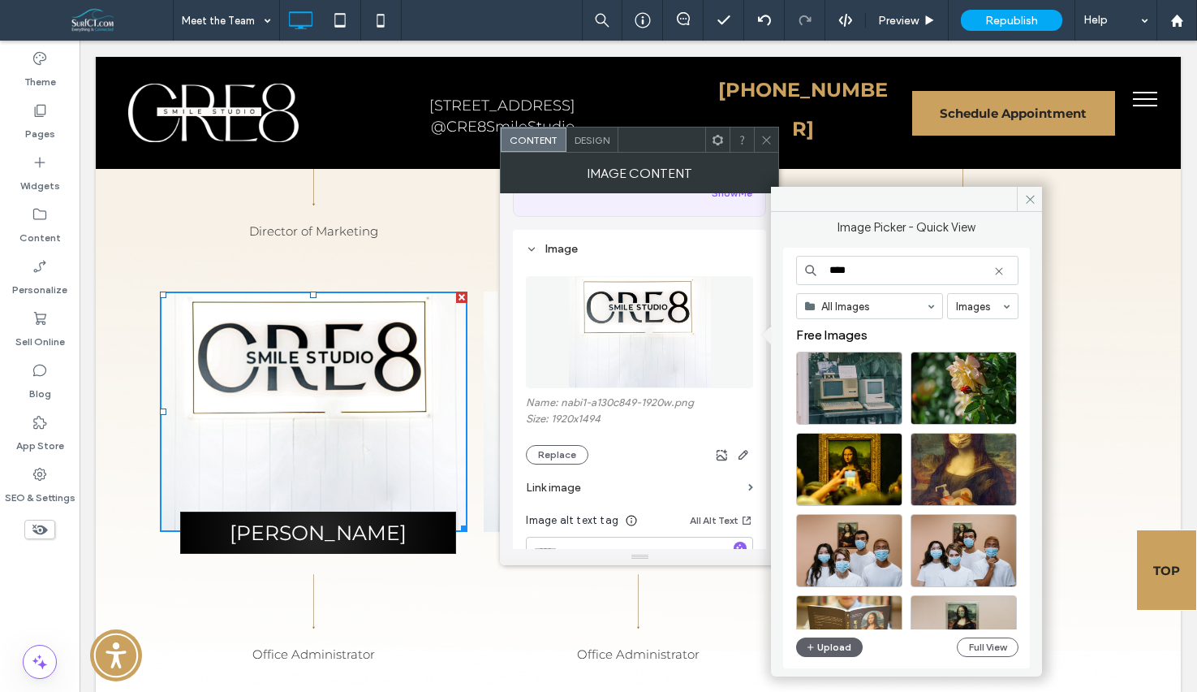
type input "****"
click at [998, 270] on icon at bounding box center [999, 271] width 13 height 13
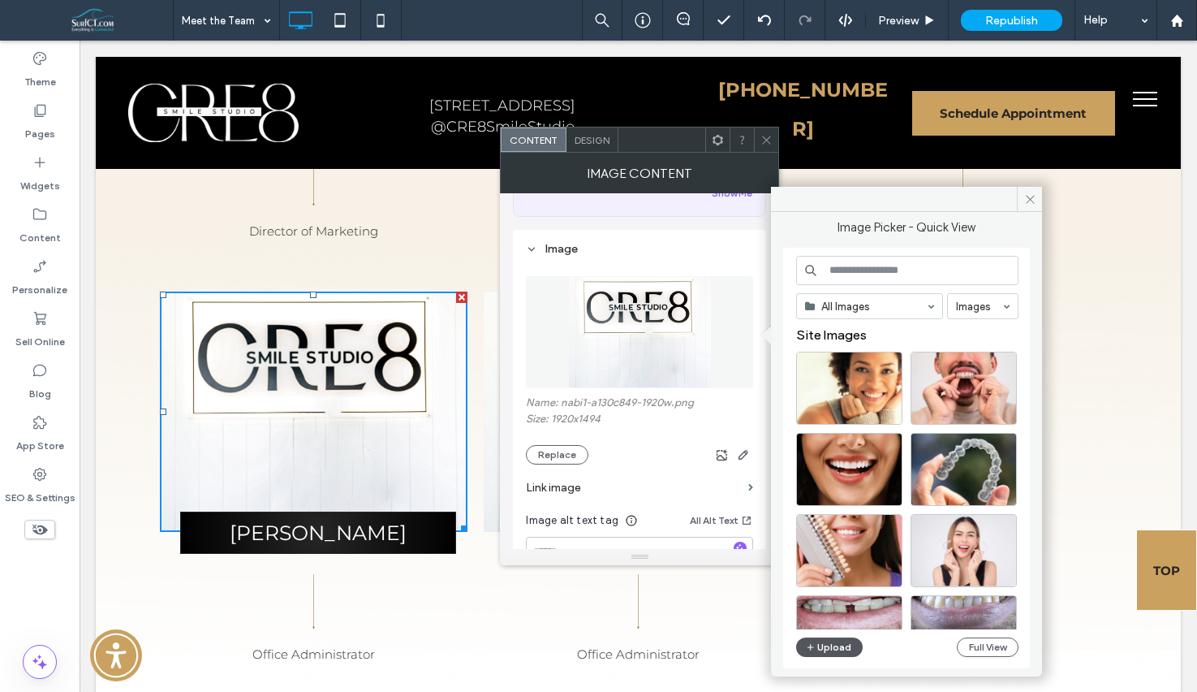
click at [814, 652] on icon "button" at bounding box center [811, 646] width 10 height 13
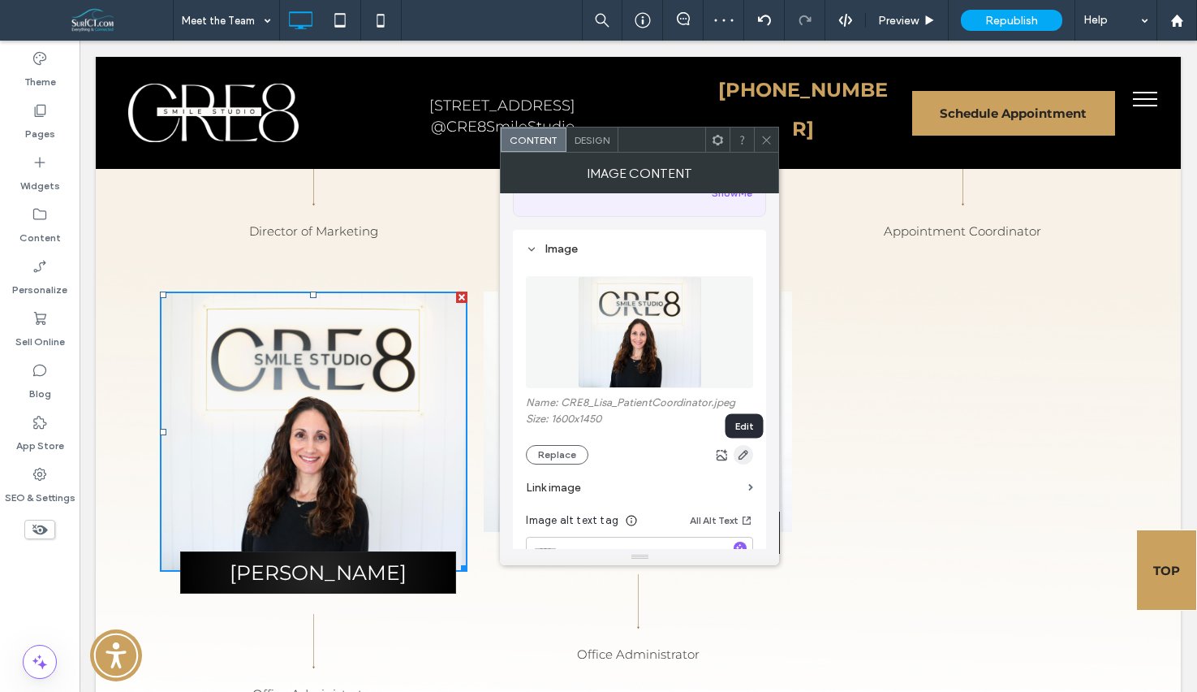
click at [744, 459] on icon "button" at bounding box center [743, 454] width 13 height 13
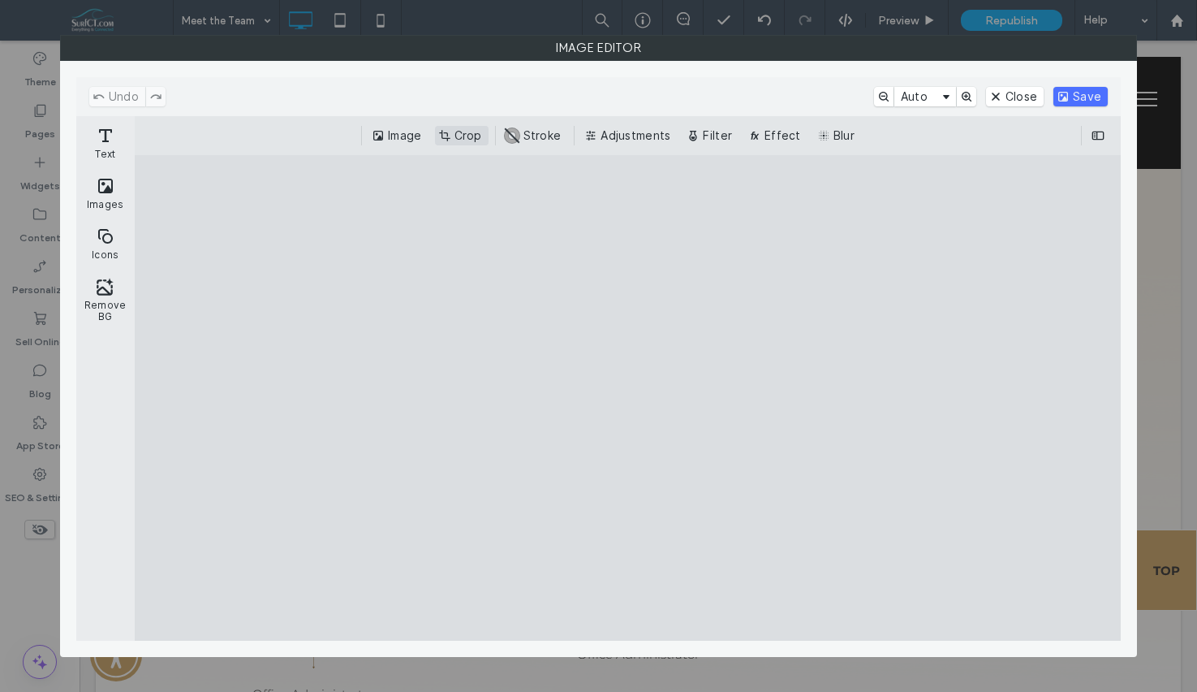
click at [456, 135] on button "Crop" at bounding box center [462, 135] width 54 height 19
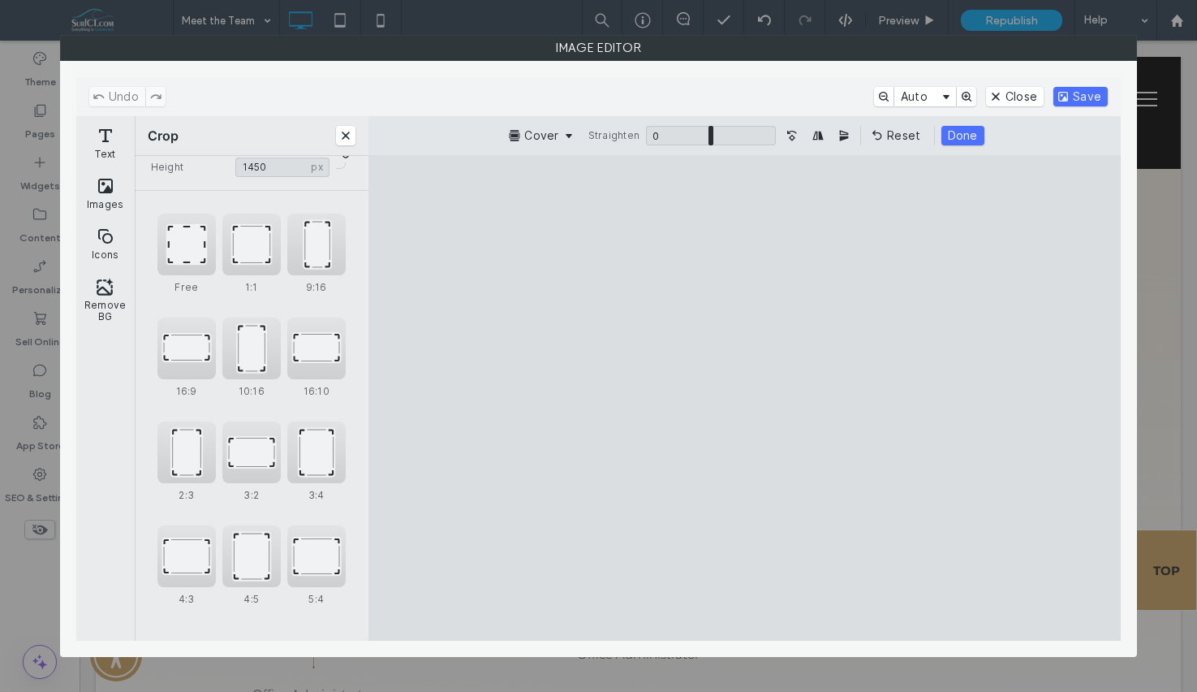
scroll to position [67, 0]
click at [255, 438] on div "3:2" at bounding box center [251, 449] width 58 height 62
type input "****"
click at [745, 398] on cesdk-canvas "Editor canvas" at bounding box center [745, 398] width 0 height 0
drag, startPoint x: 1079, startPoint y: 96, endPoint x: 1196, endPoint y: 250, distance: 194.0
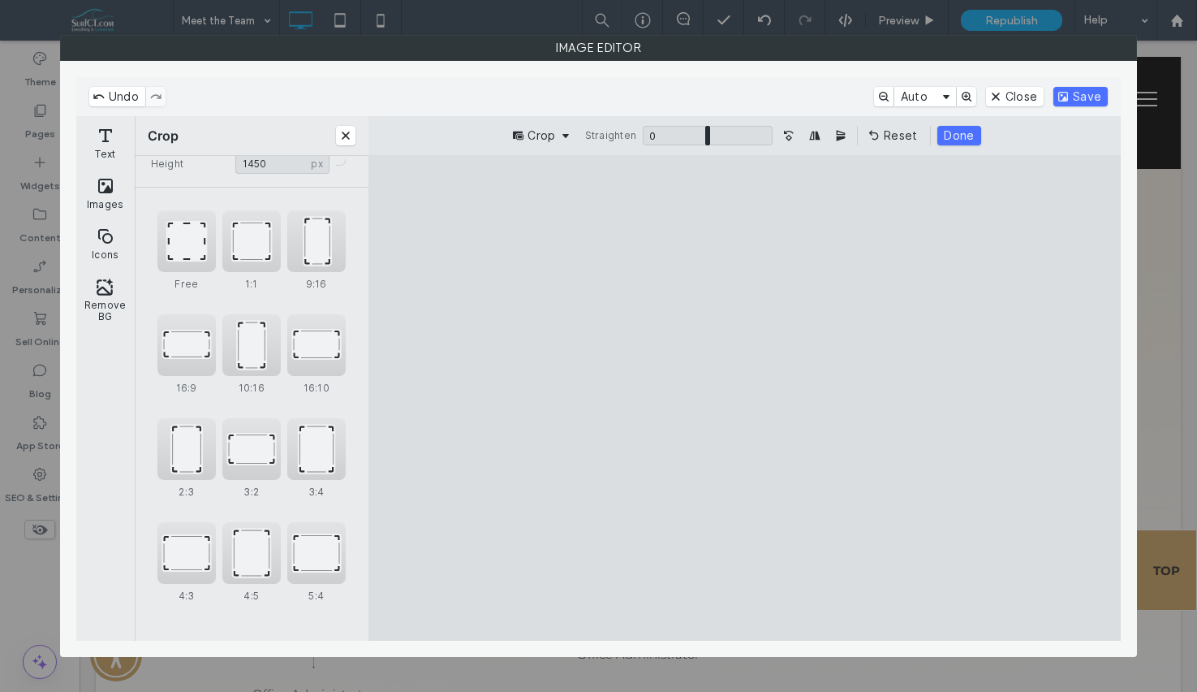
click at [1079, 96] on button "Save" at bounding box center [1081, 96] width 54 height 19
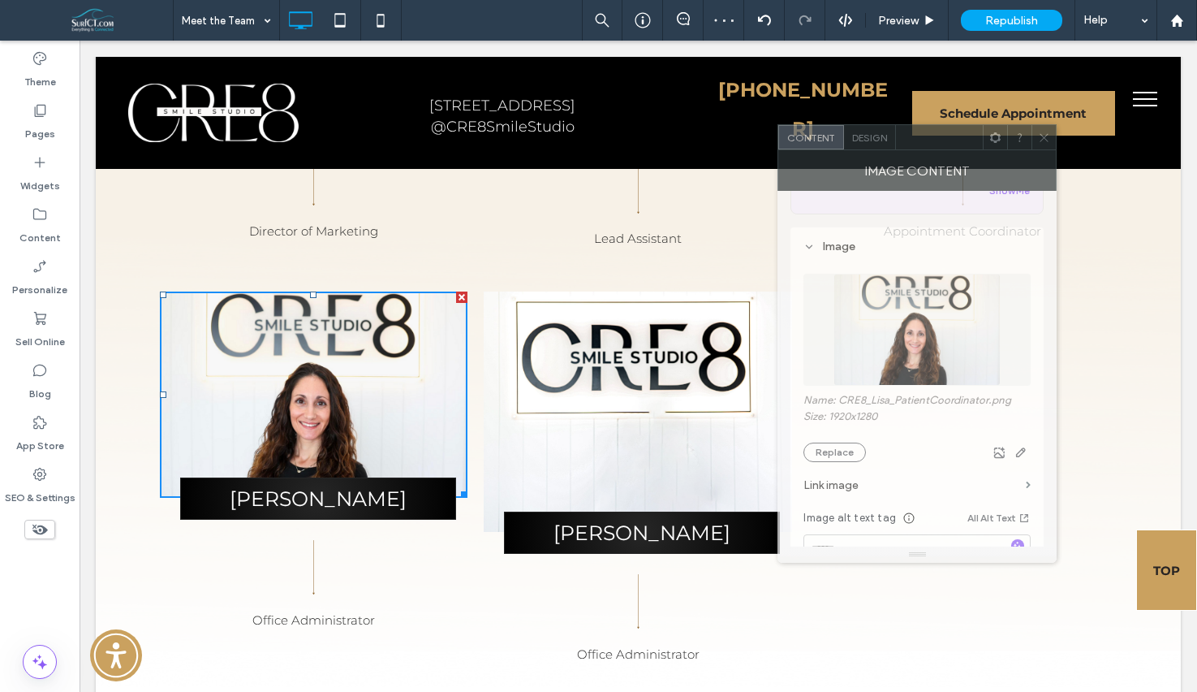
drag, startPoint x: 677, startPoint y: 138, endPoint x: 930, endPoint y: 138, distance: 253.3
click at [930, 138] on div at bounding box center [939, 137] width 87 height 24
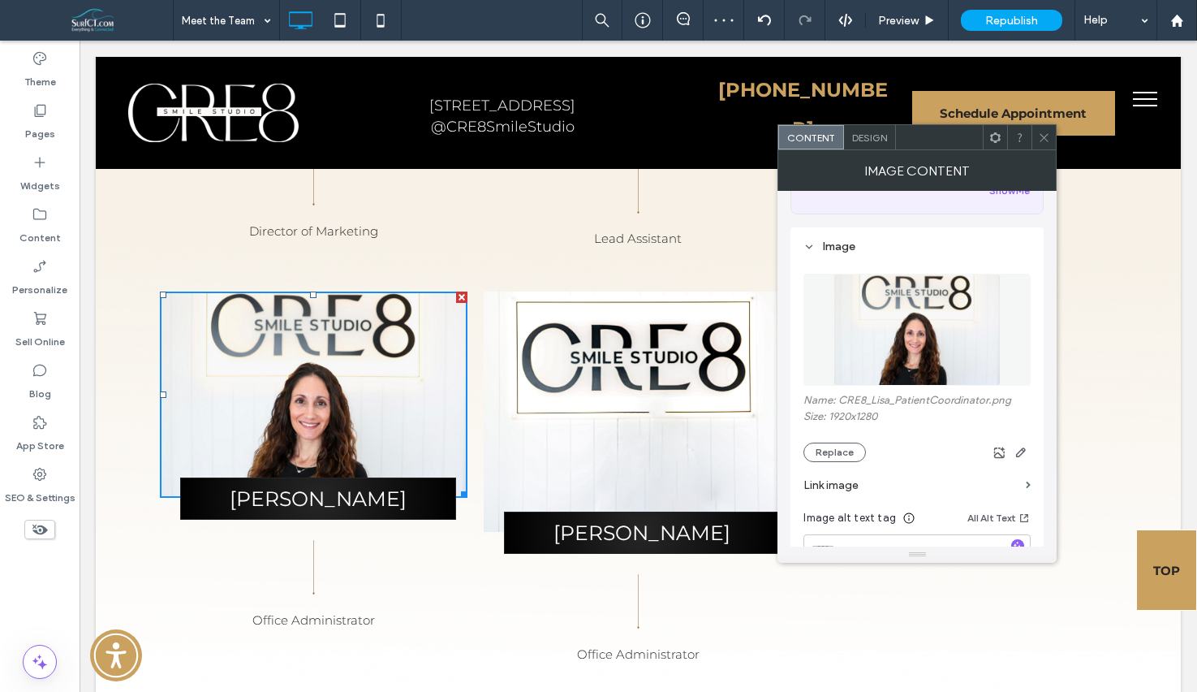
click at [589, 449] on img at bounding box center [638, 411] width 308 height 240
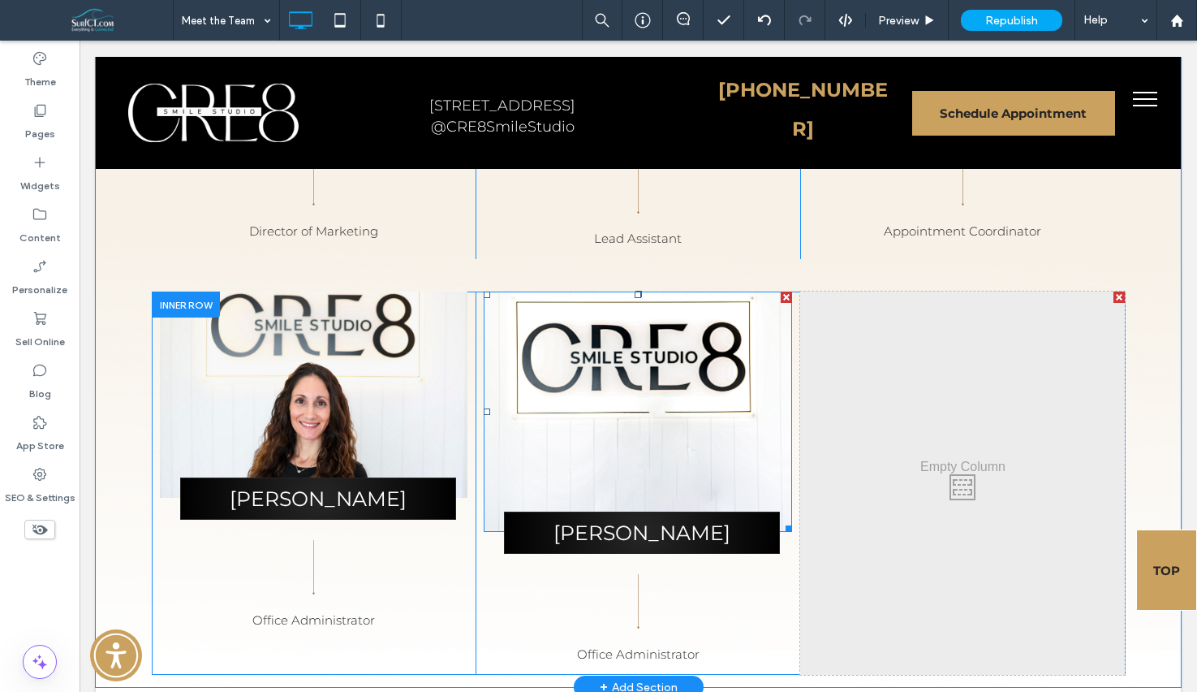
click at [587, 456] on img at bounding box center [638, 411] width 308 height 240
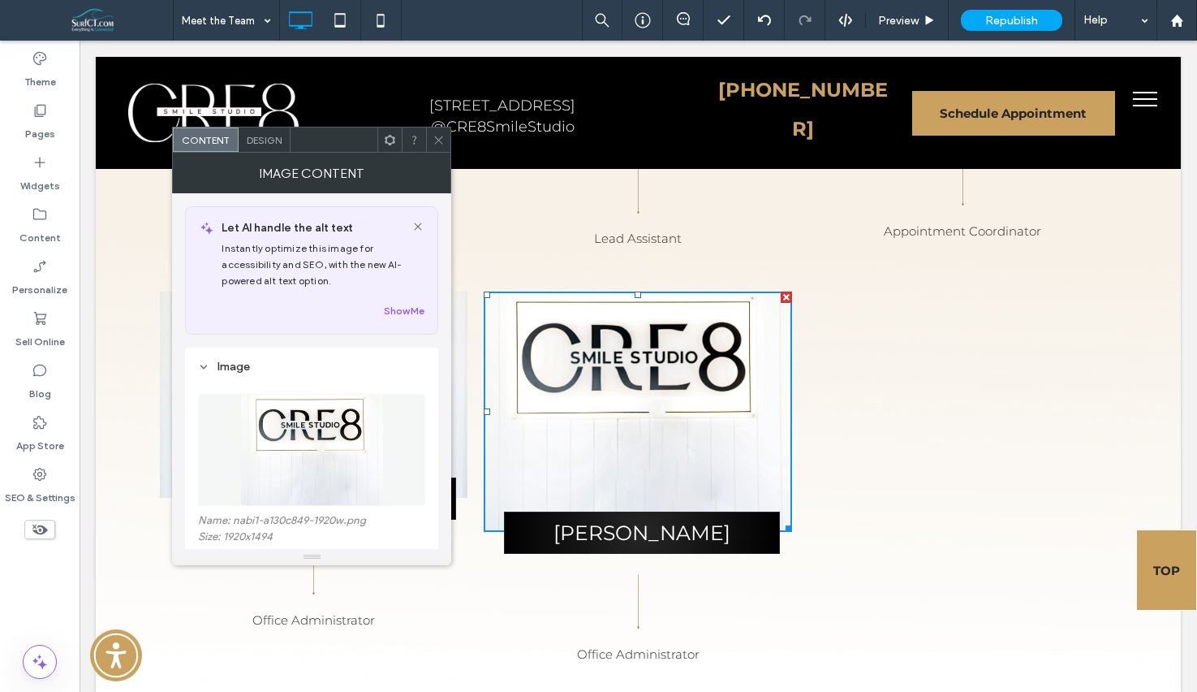
scroll to position [6, 0]
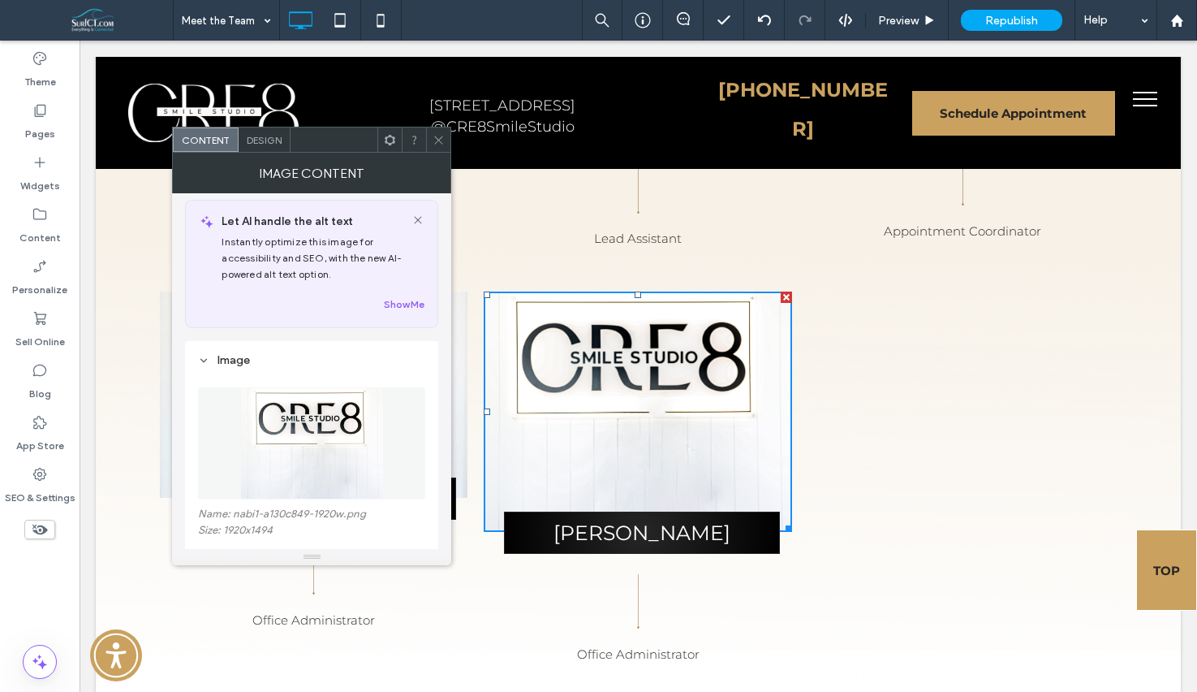
click at [440, 139] on use at bounding box center [439, 140] width 8 height 8
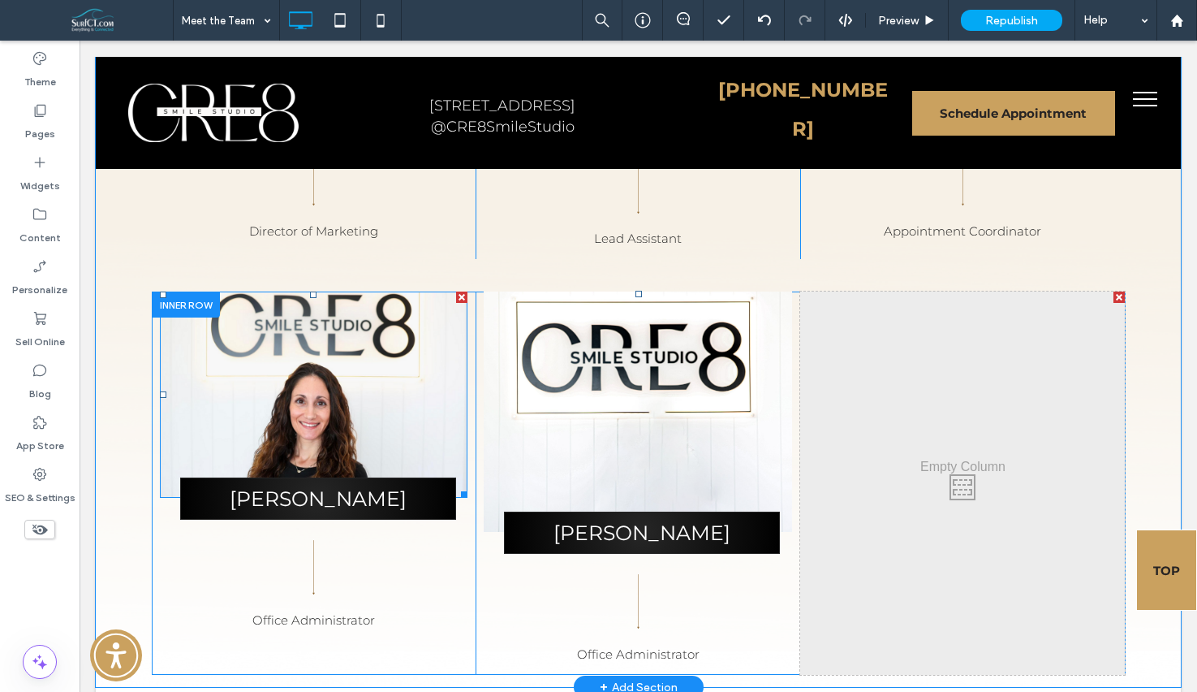
click at [357, 406] on img at bounding box center [314, 393] width 308 height 205
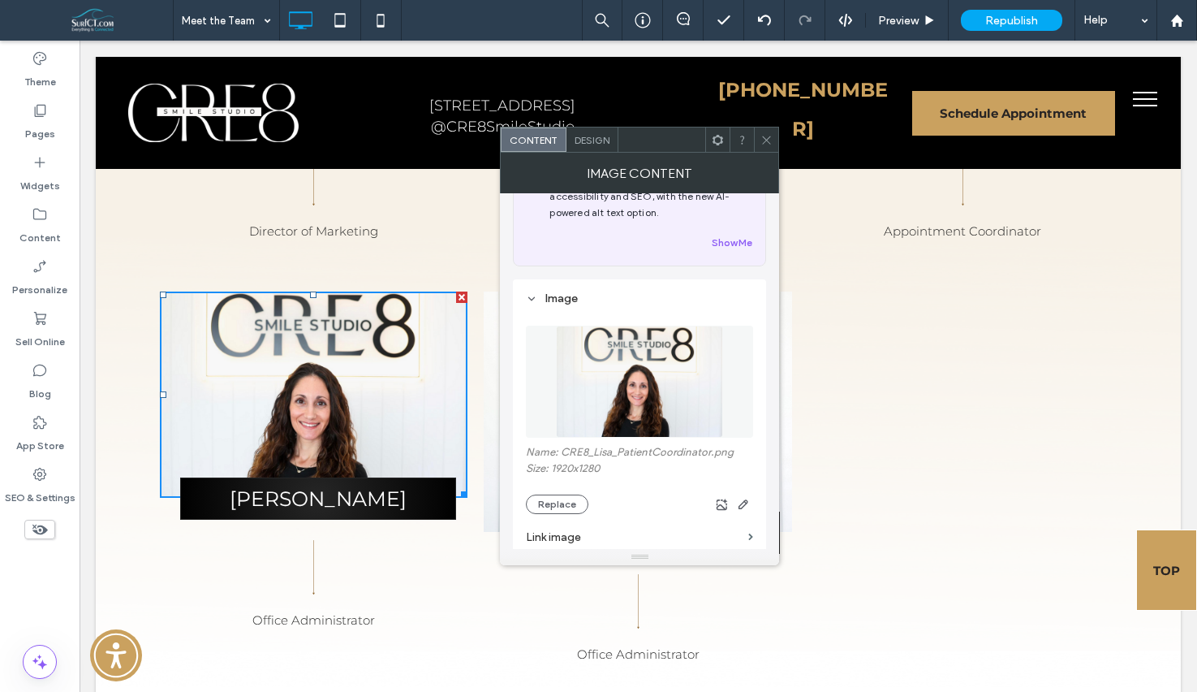
scroll to position [103, 0]
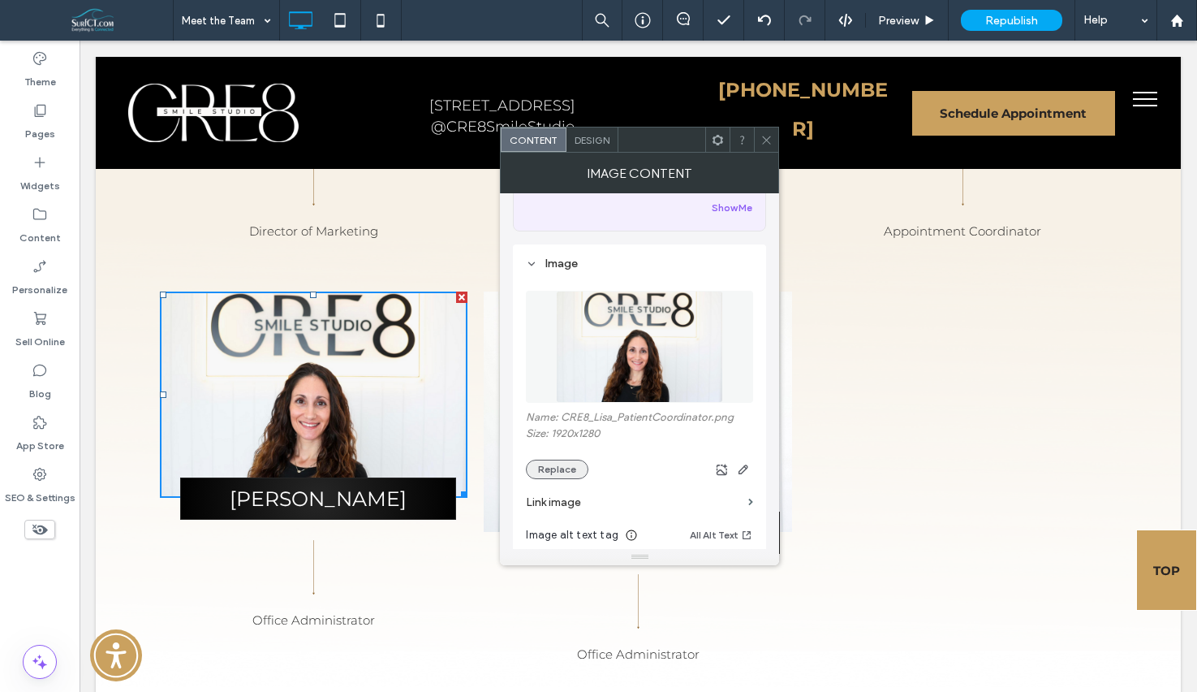
click at [550, 472] on button "Replace" at bounding box center [557, 468] width 63 height 19
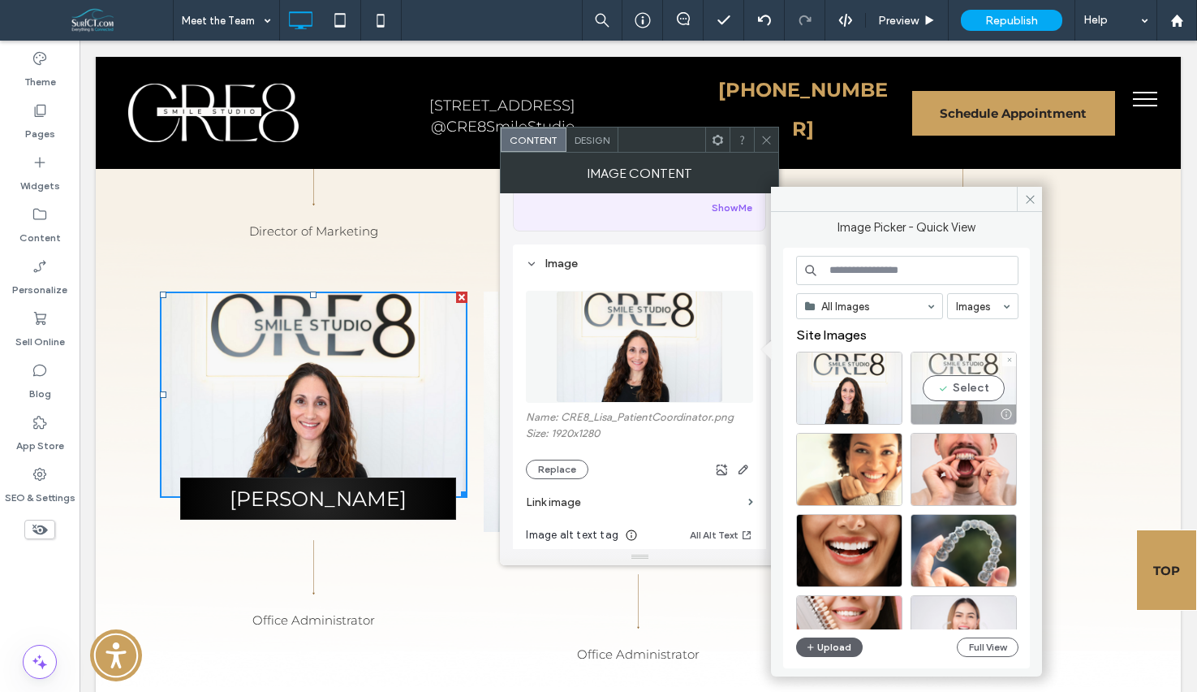
click at [983, 389] on div "Select" at bounding box center [964, 387] width 106 height 73
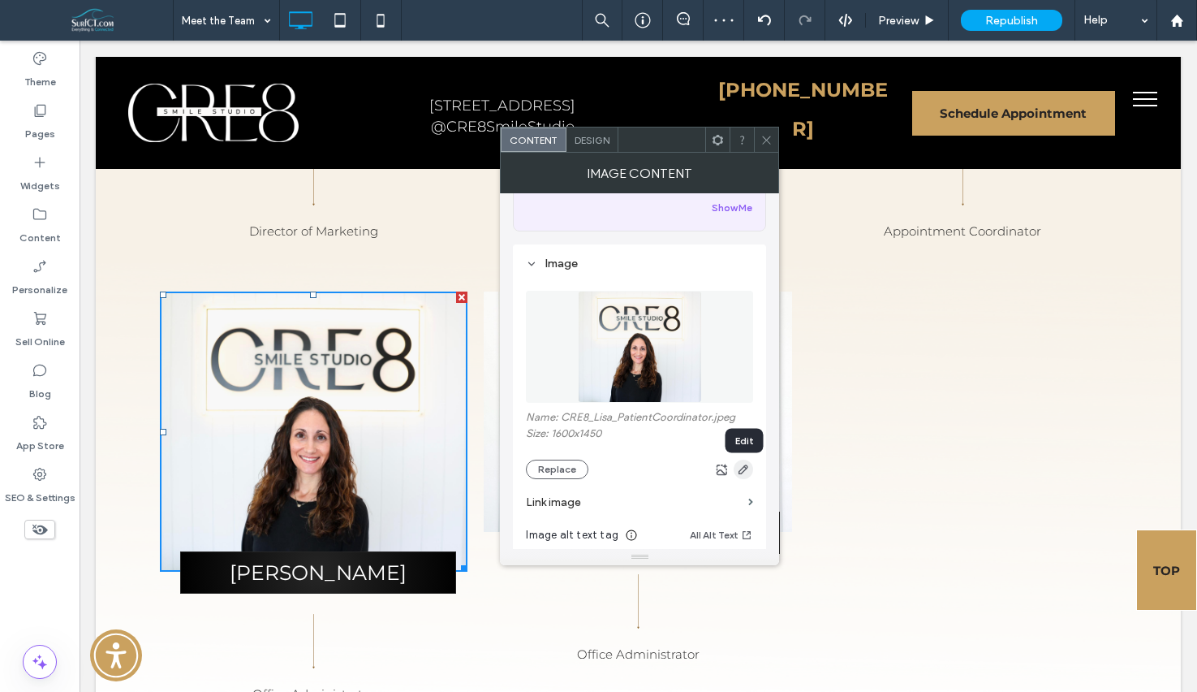
click at [744, 476] on icon "button" at bounding box center [743, 469] width 13 height 13
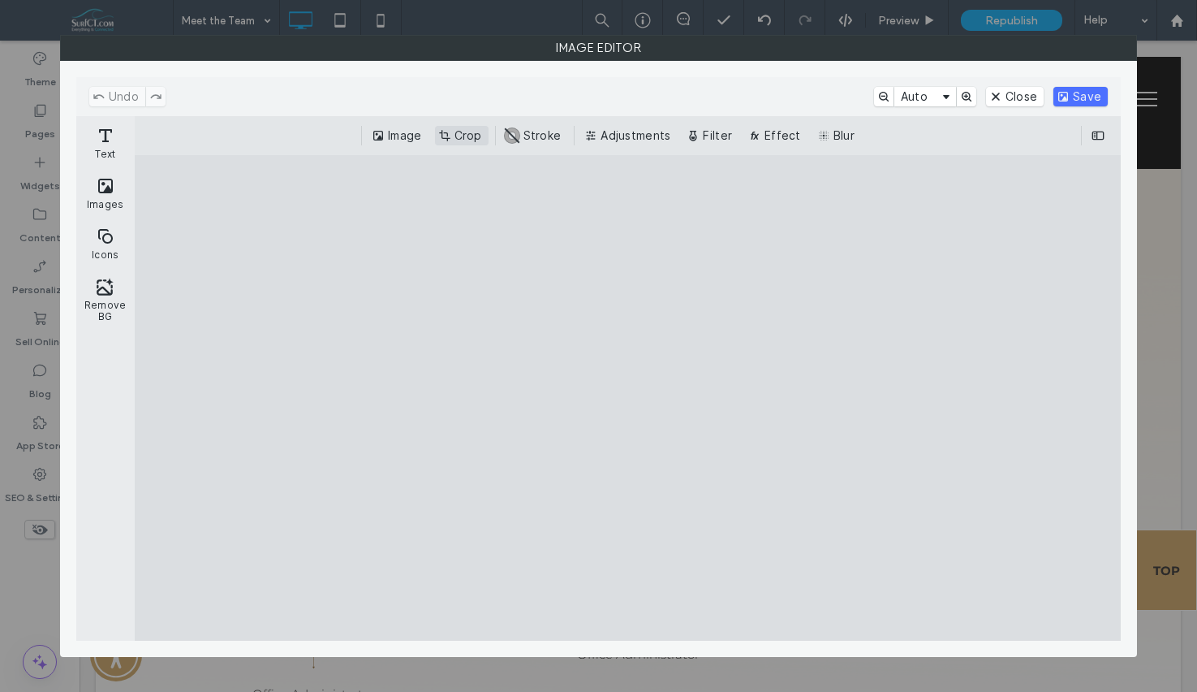
click at [472, 127] on button "Crop" at bounding box center [462, 135] width 54 height 19
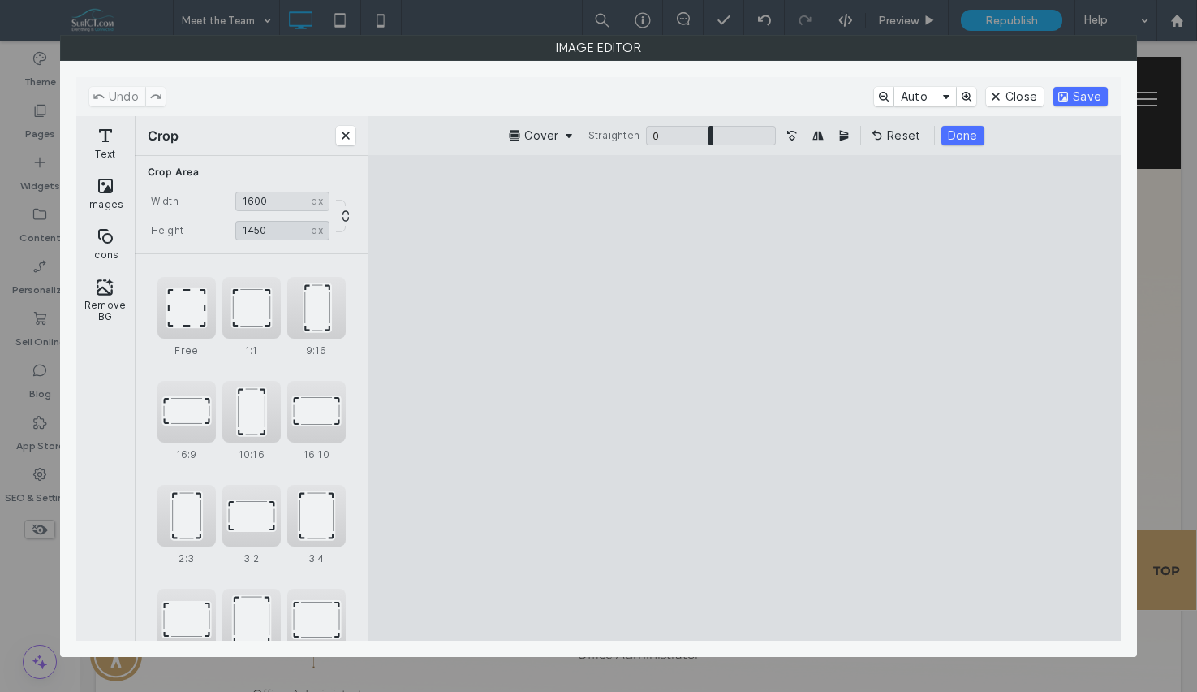
click at [258, 232] on input "****" at bounding box center [282, 230] width 94 height 19
type input "****"
click at [1016, 100] on button "Close" at bounding box center [1015, 96] width 58 height 19
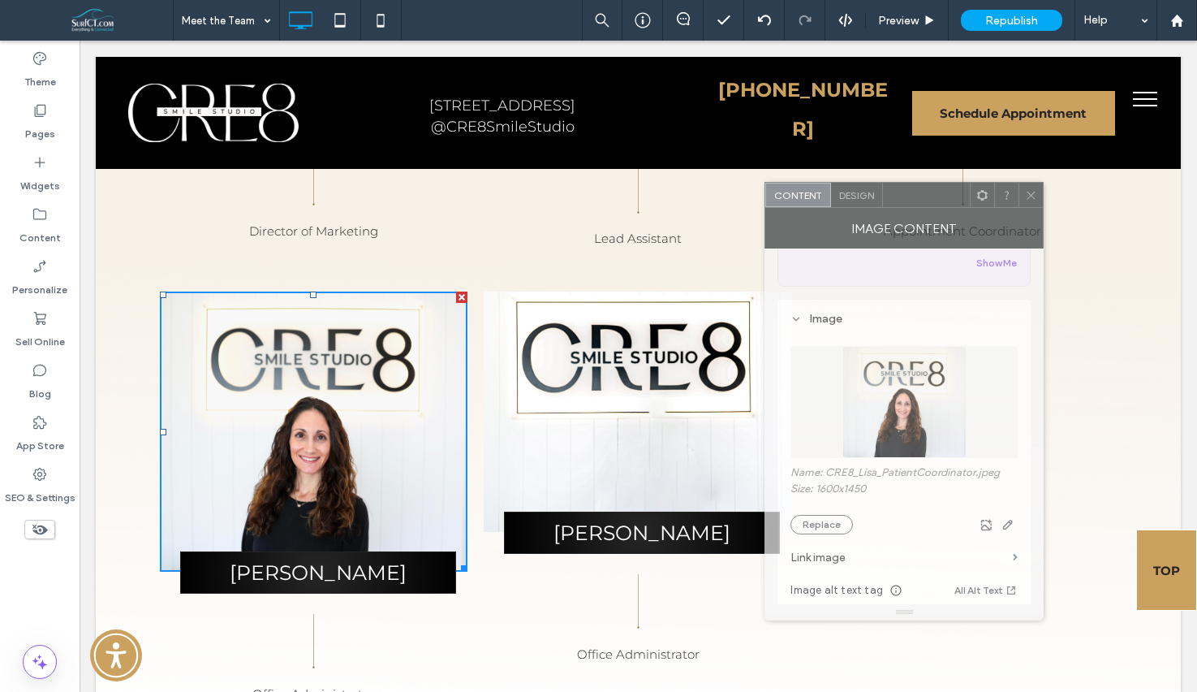
drag, startPoint x: 846, startPoint y: 186, endPoint x: 821, endPoint y: 230, distance: 50.5
click at [916, 197] on div at bounding box center [926, 195] width 87 height 24
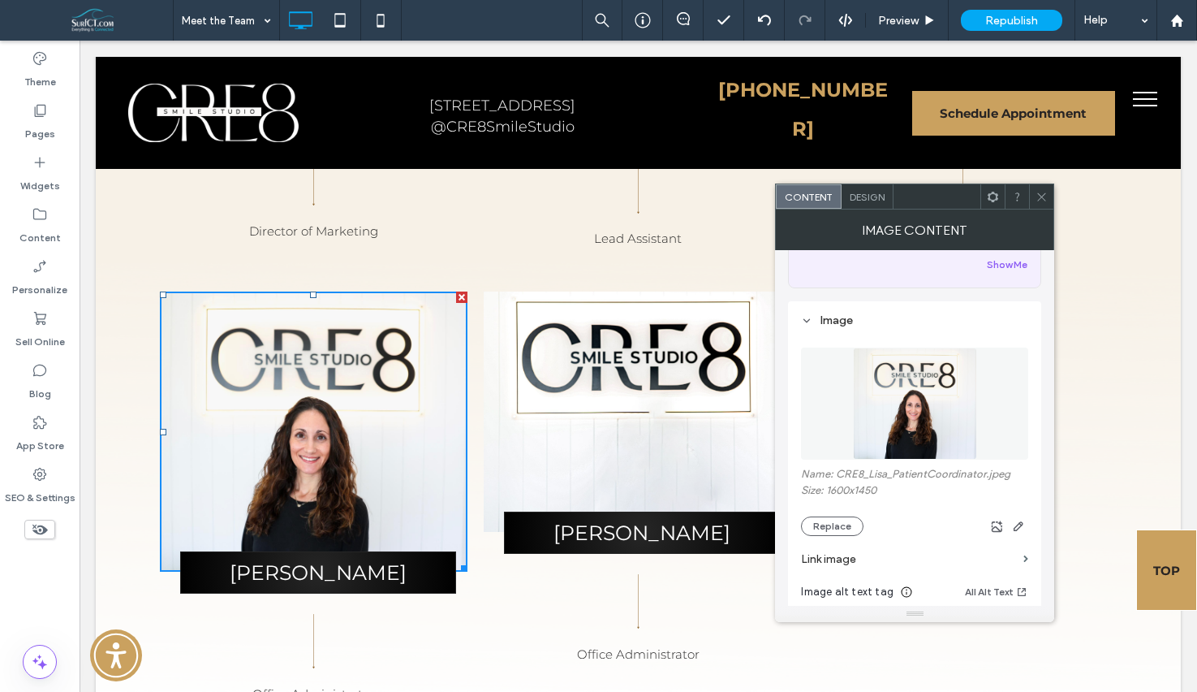
click at [662, 378] on img at bounding box center [638, 411] width 308 height 240
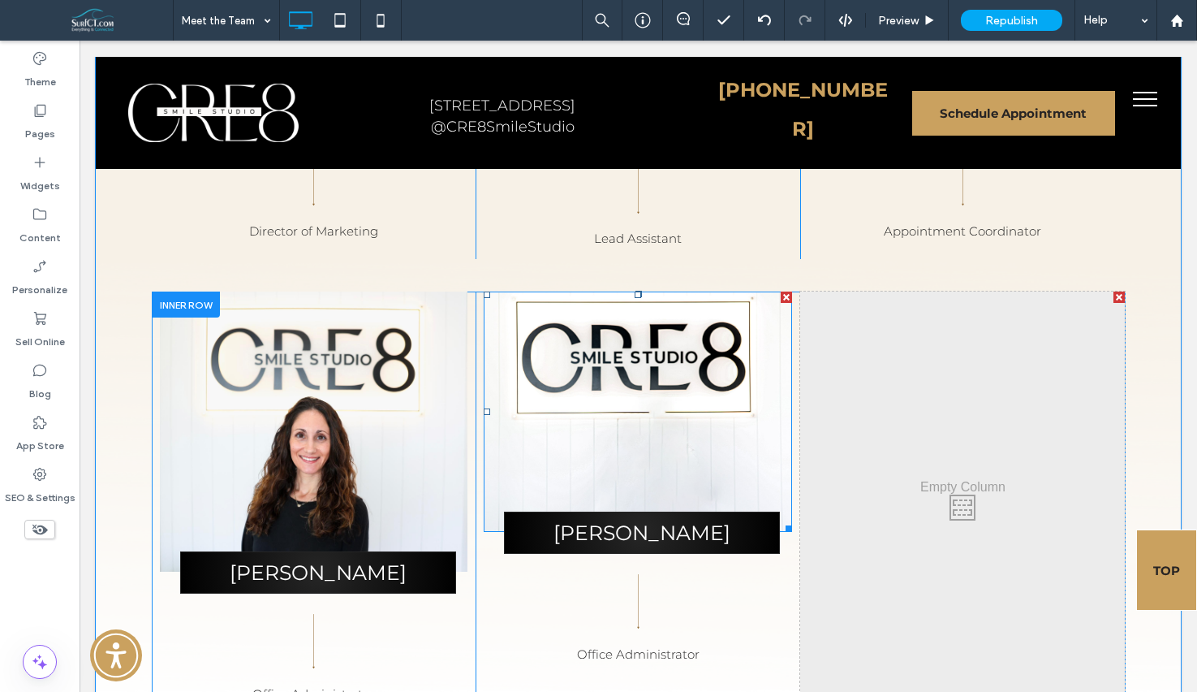
click at [662, 378] on img at bounding box center [638, 411] width 308 height 240
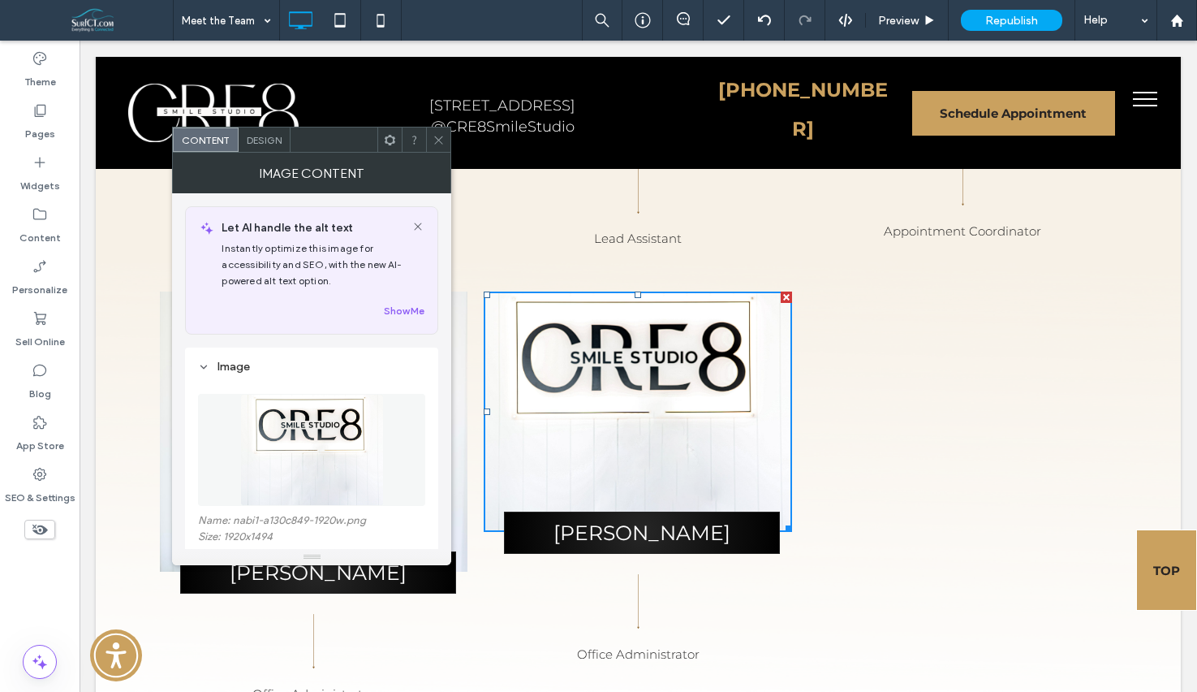
click at [438, 144] on icon at bounding box center [439, 140] width 12 height 12
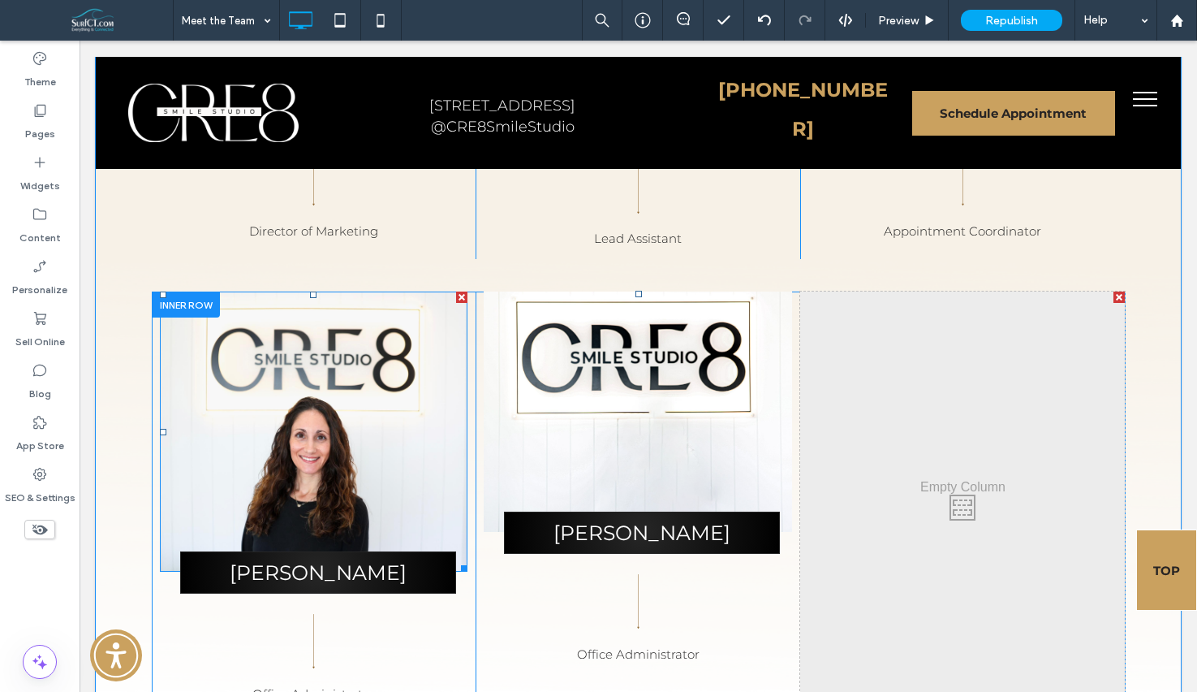
click at [266, 442] on img at bounding box center [314, 430] width 308 height 279
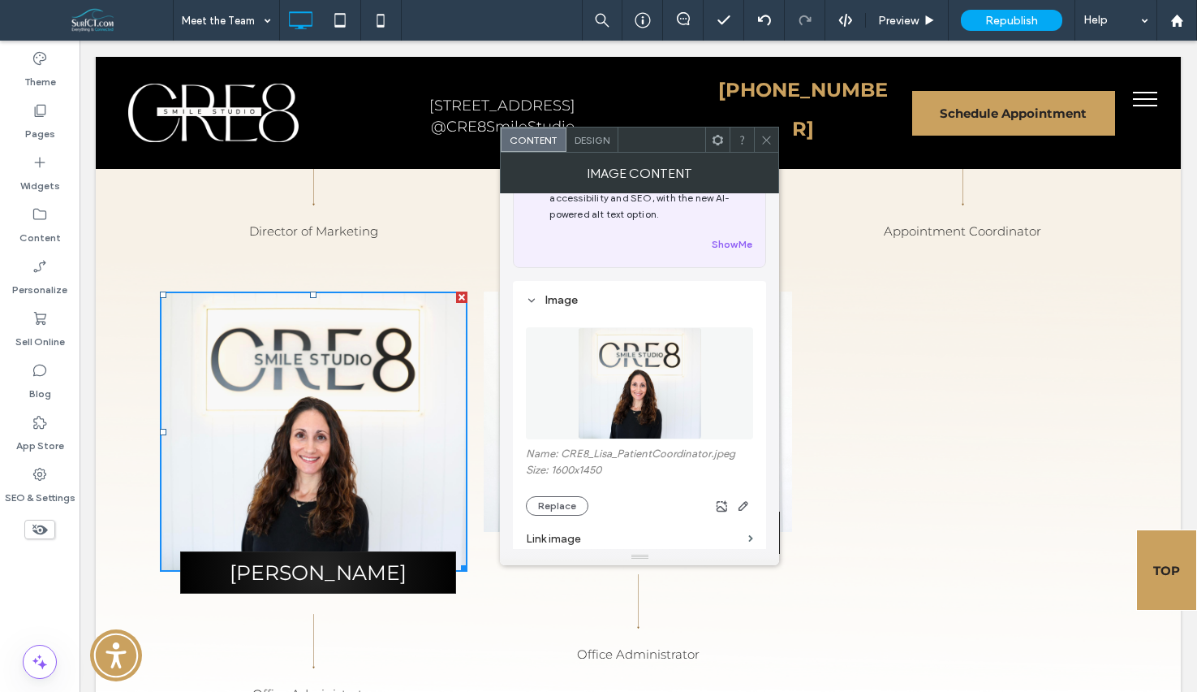
scroll to position [157, 0]
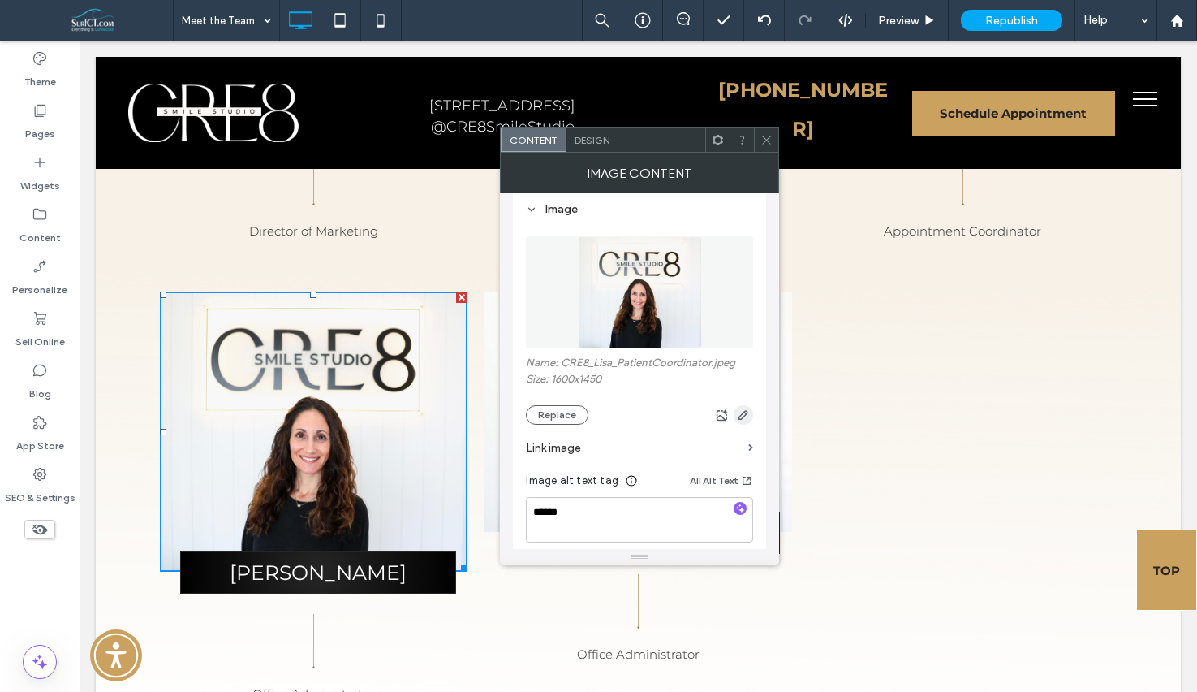
click at [752, 419] on span "button" at bounding box center [743, 414] width 19 height 19
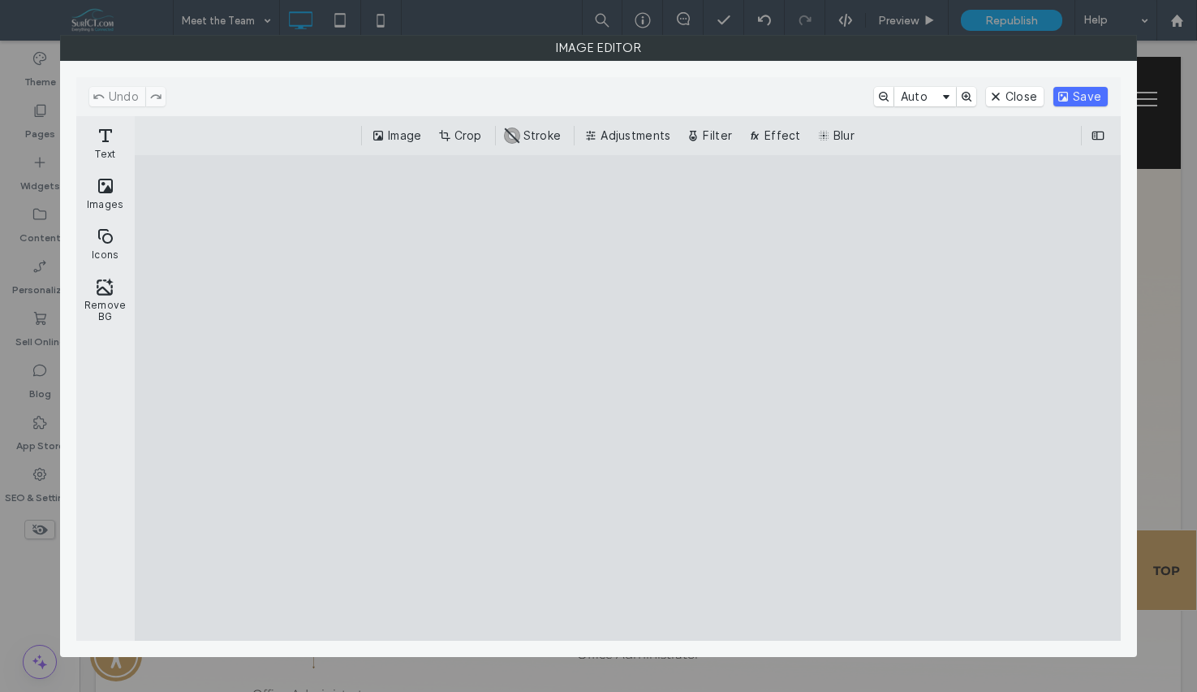
click at [481, 134] on button "Crop" at bounding box center [462, 135] width 54 height 19
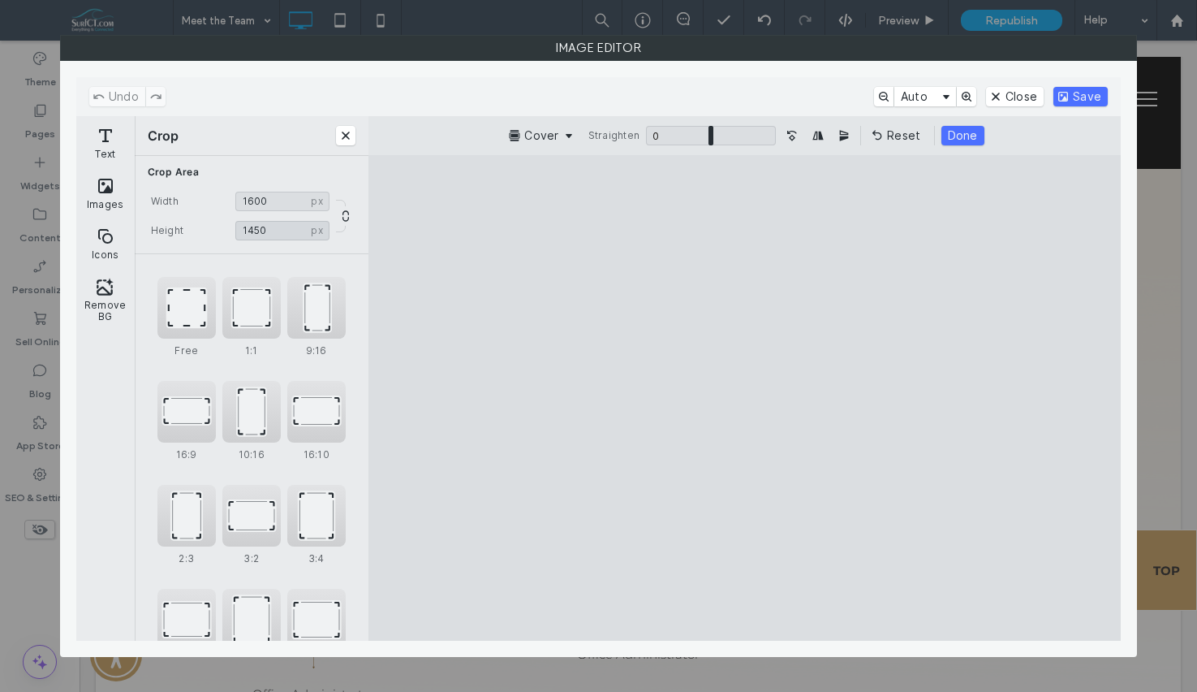
click at [275, 235] on input "****" at bounding box center [282, 230] width 94 height 19
click at [274, 235] on input "****" at bounding box center [282, 230] width 94 height 19
type input "****"
drag, startPoint x: 791, startPoint y: 444, endPoint x: 790, endPoint y: 416, distance: 27.6
click at [745, 398] on cesdk-canvas "Editor canvas" at bounding box center [745, 398] width 0 height 0
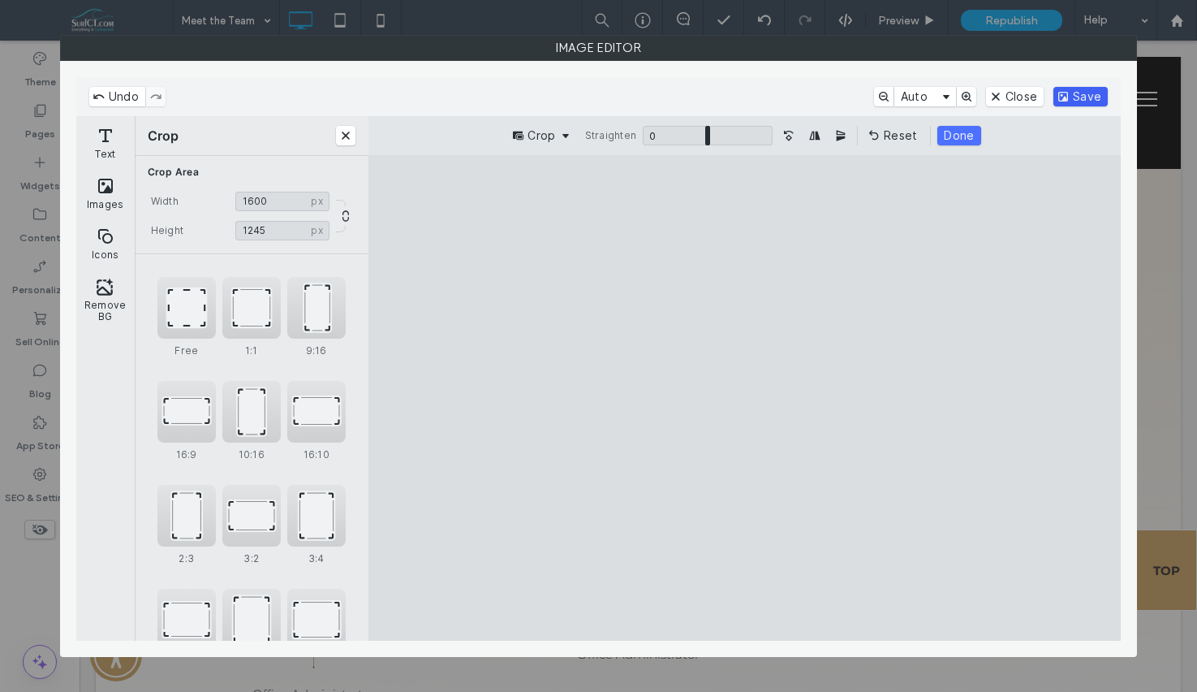
click at [1097, 97] on button "Save" at bounding box center [1081, 96] width 54 height 19
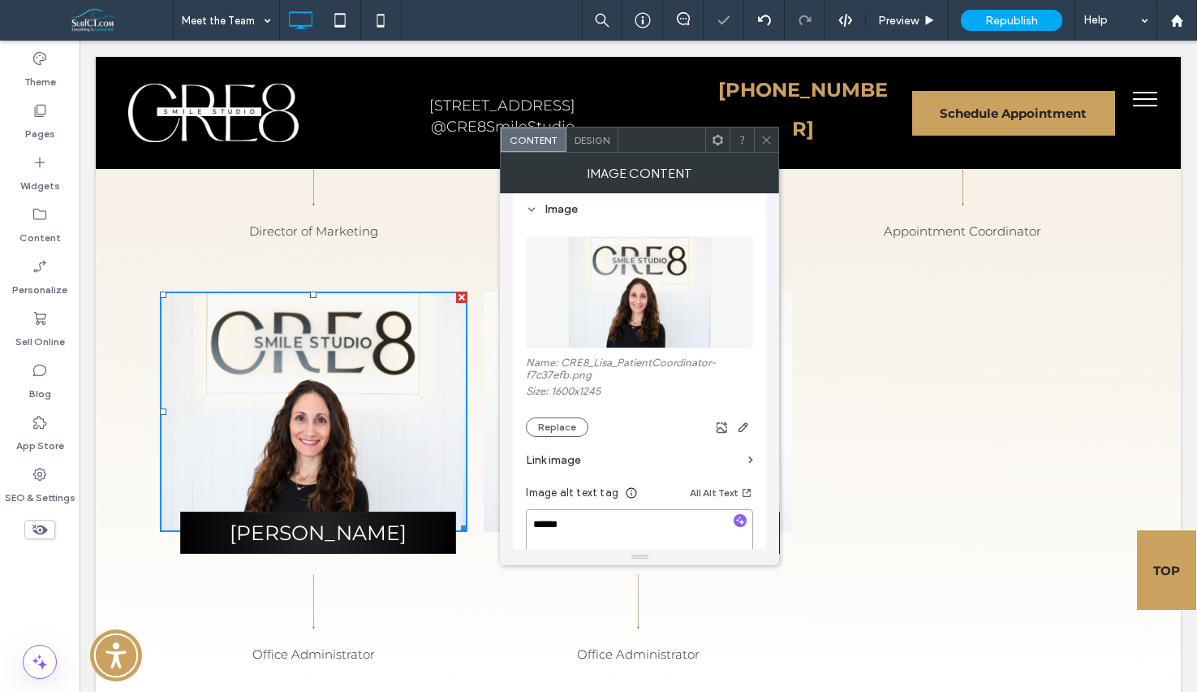
click at [653, 539] on textarea "******" at bounding box center [639, 531] width 227 height 45
click at [653, 540] on textarea "******" at bounding box center [639, 531] width 227 height 45
click at [654, 540] on textarea "******" at bounding box center [639, 531] width 227 height 45
type textarea "****"
click at [765, 137] on icon at bounding box center [767, 140] width 12 height 12
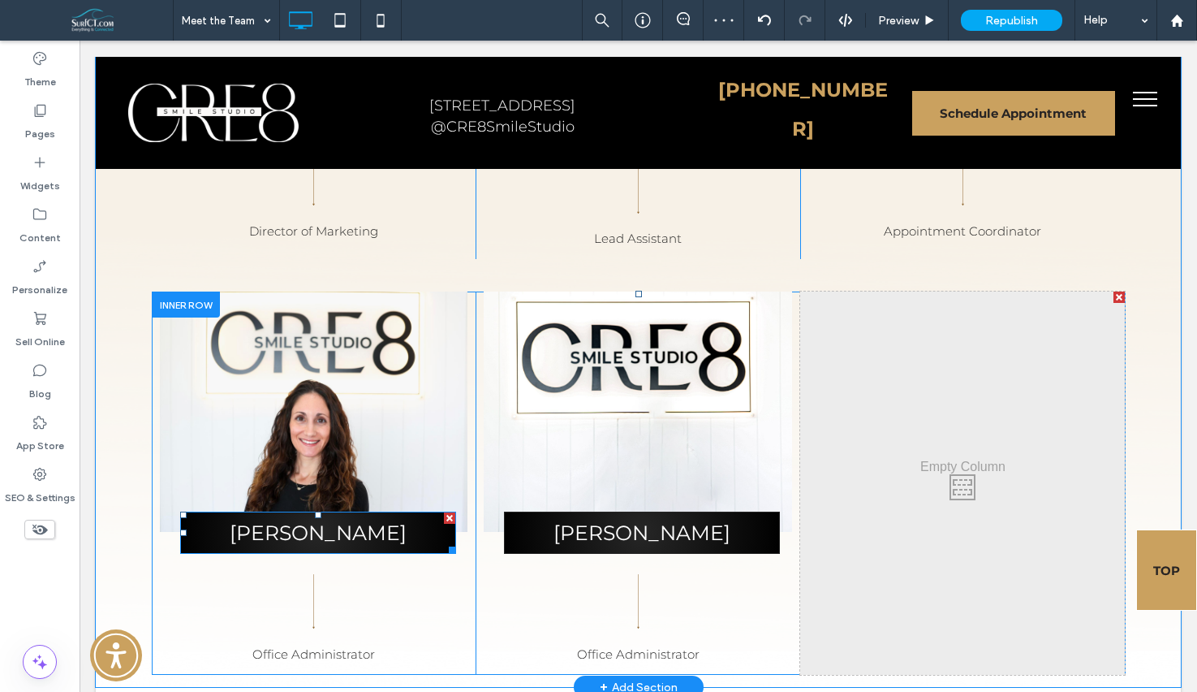
click at [333, 538] on span "Maggie" at bounding box center [318, 532] width 177 height 24
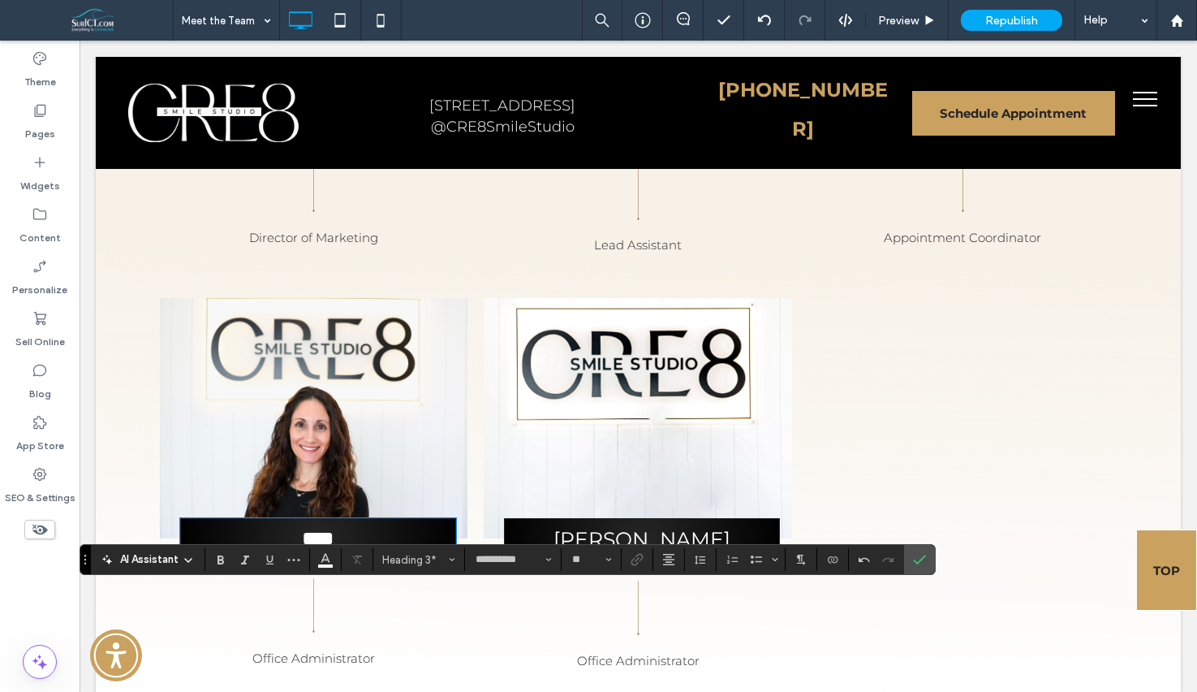
scroll to position [1769, 0]
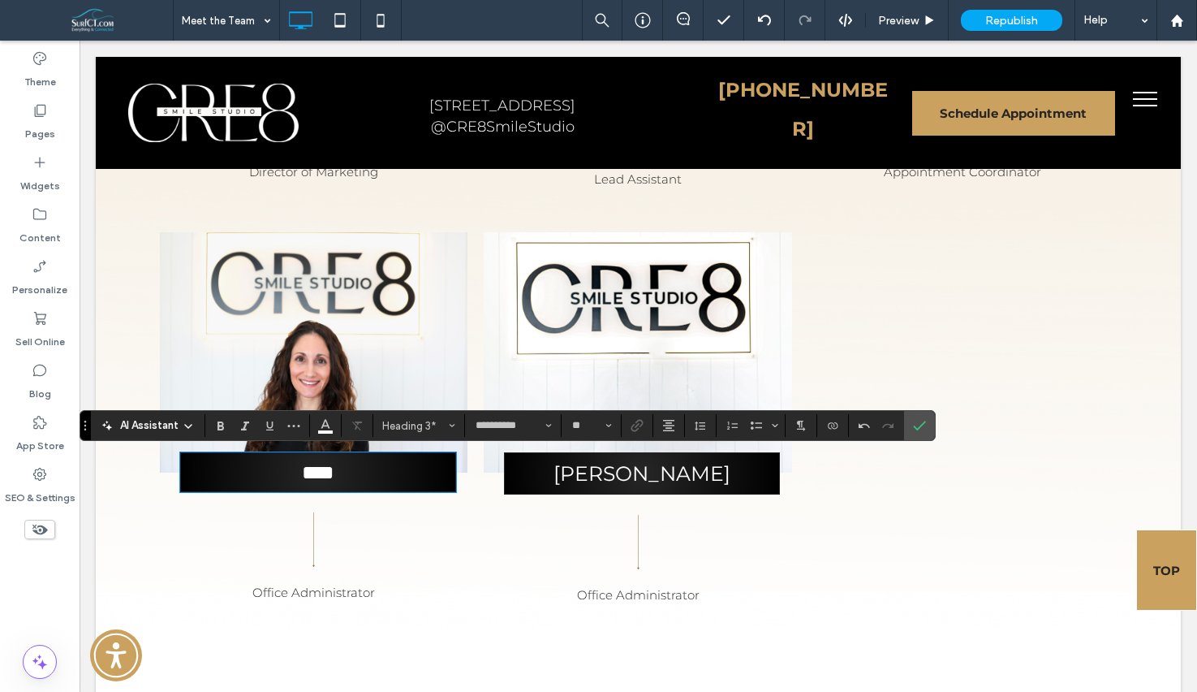
click at [313, 593] on span "Office Administrator" at bounding box center [313, 591] width 123 height 15
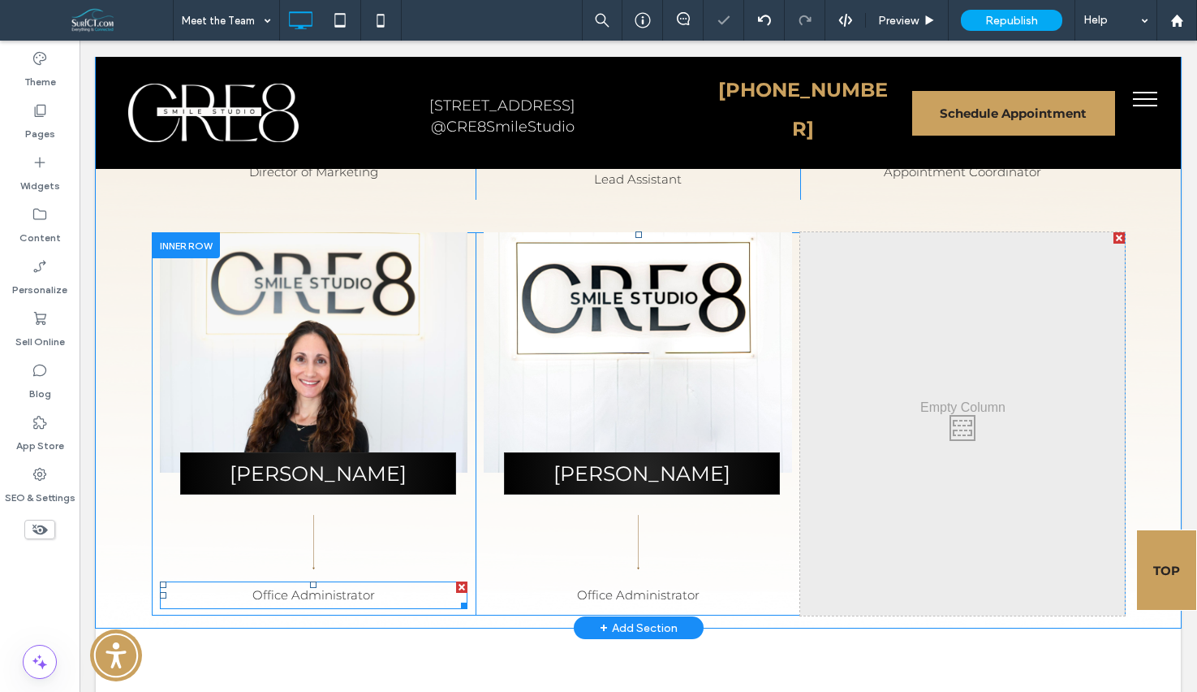
click at [313, 593] on span "Office Administrator" at bounding box center [313, 594] width 123 height 15
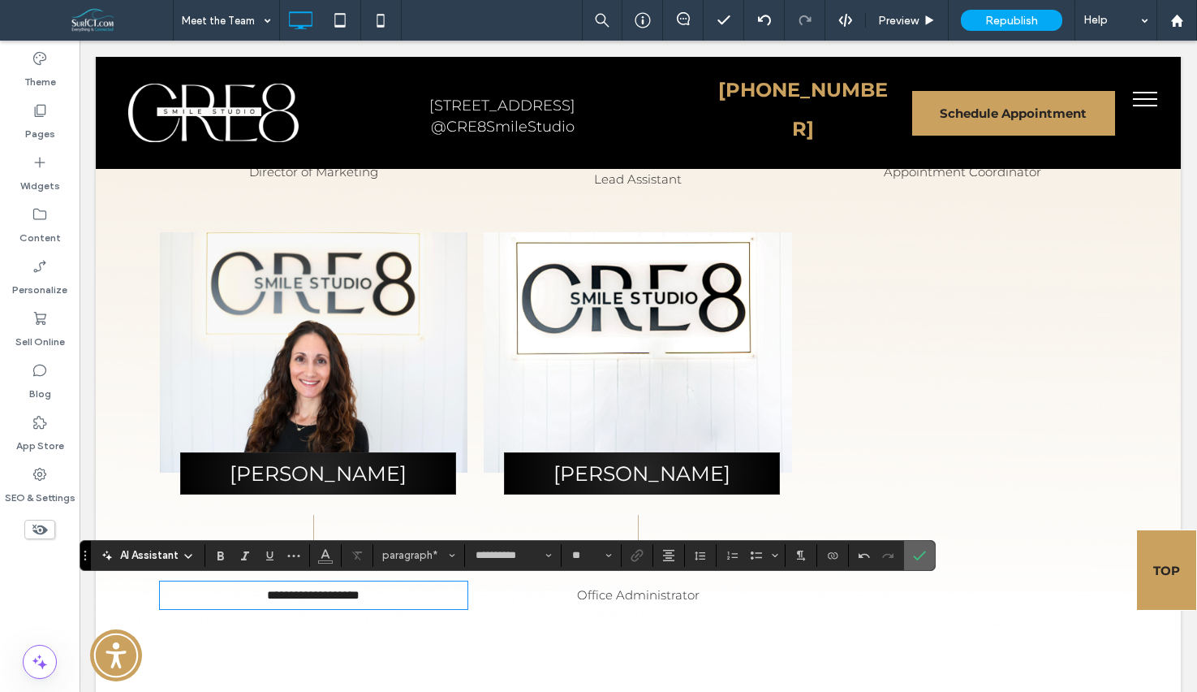
click at [912, 559] on label "Confirm" at bounding box center [920, 555] width 24 height 29
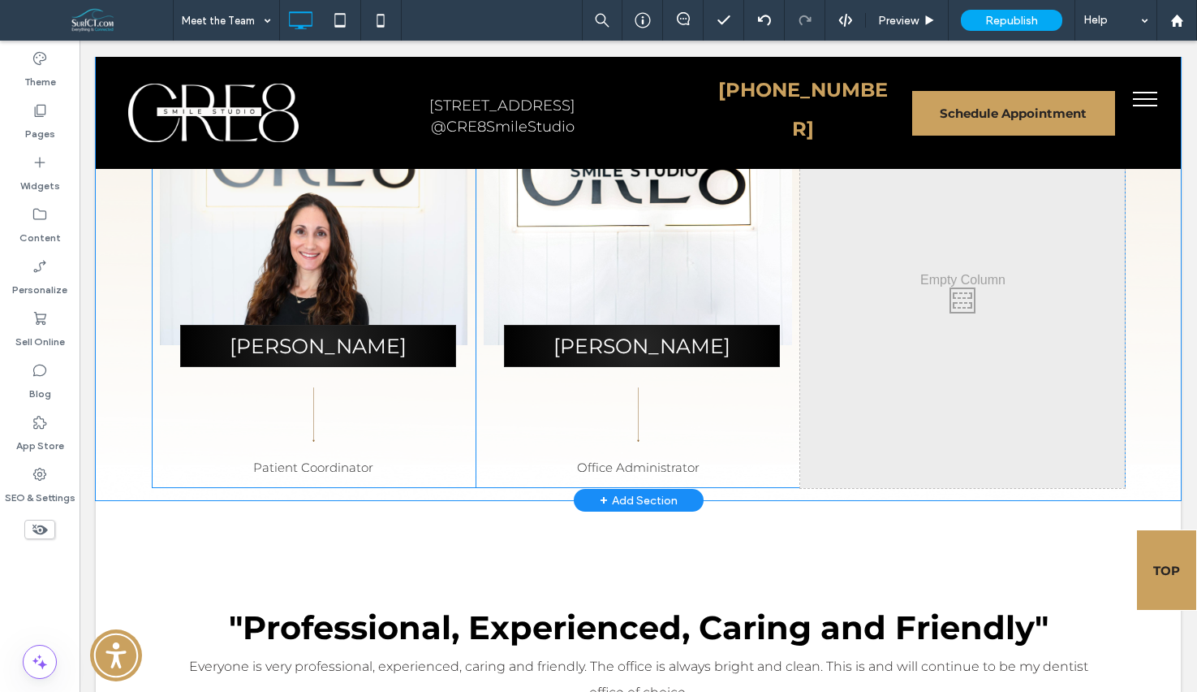
scroll to position [1809, 0]
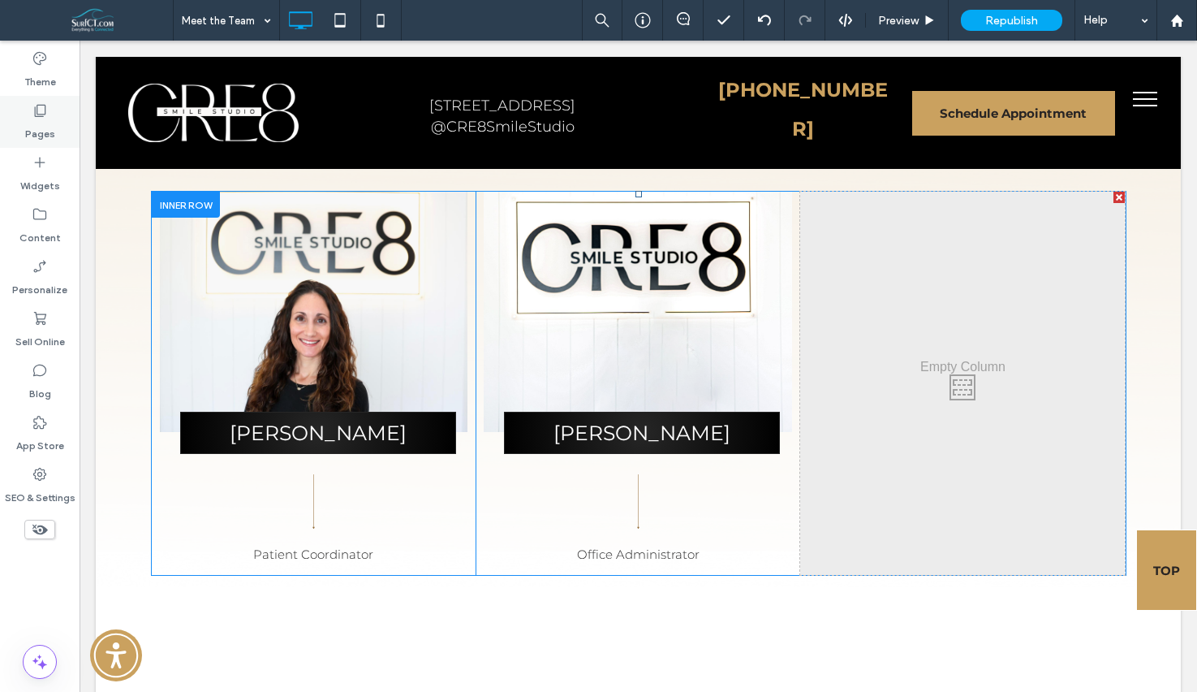
click at [6, 114] on div "Pages" at bounding box center [40, 122] width 80 height 52
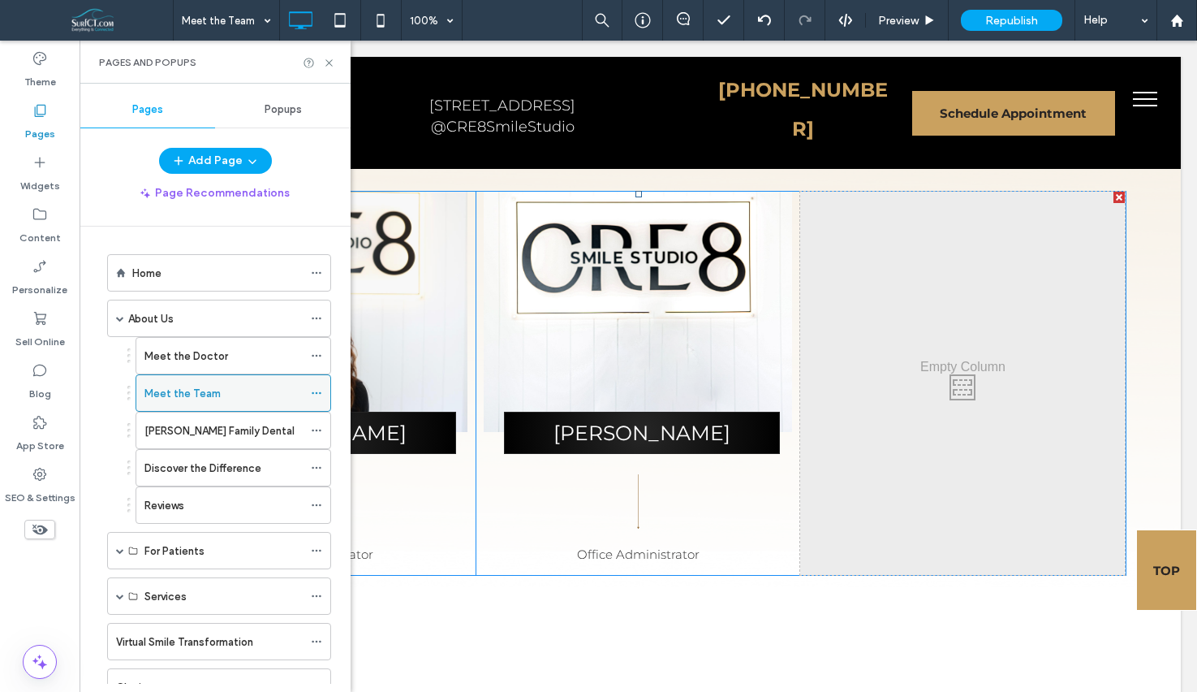
click at [316, 393] on use at bounding box center [316, 393] width 9 height 2
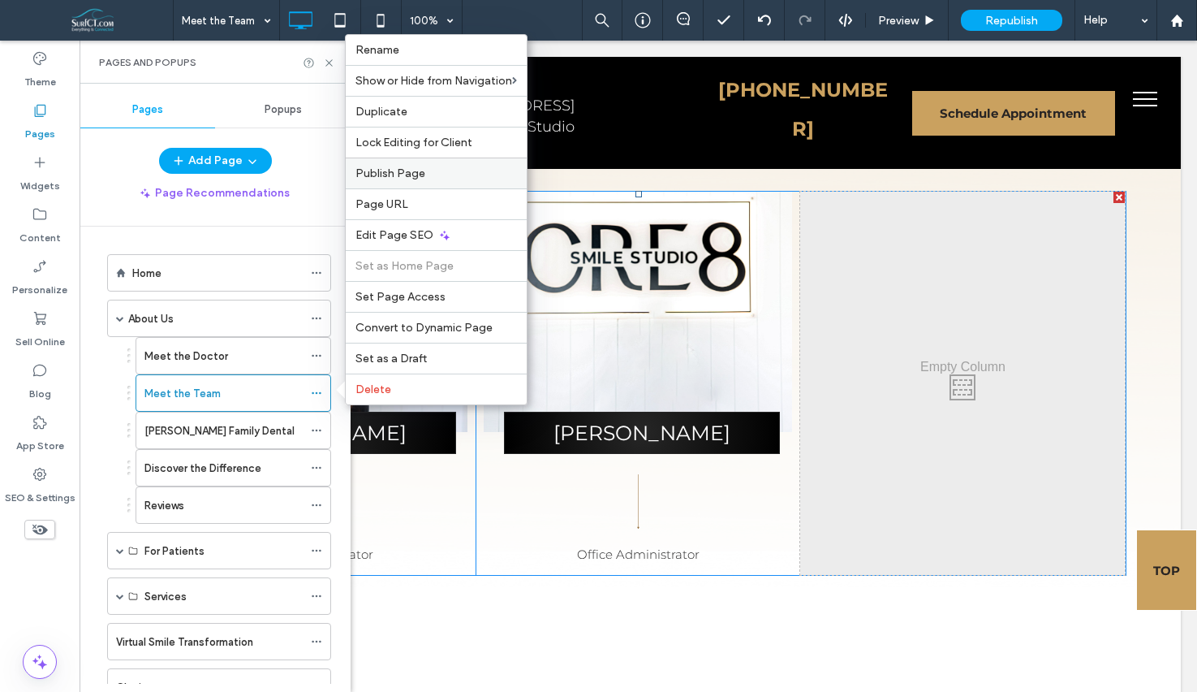
click at [413, 175] on span "Publish Page" at bounding box center [391, 173] width 70 height 14
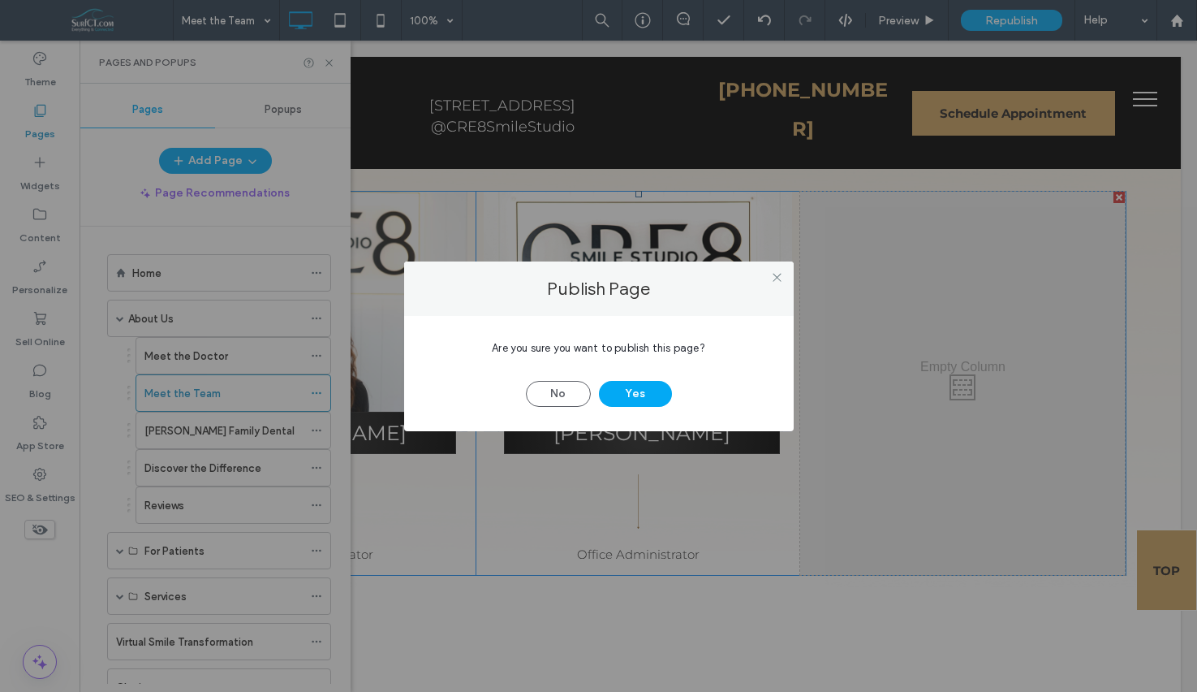
drag, startPoint x: 663, startPoint y: 398, endPoint x: 675, endPoint y: 398, distance: 12.2
click at [663, 398] on button "Yes" at bounding box center [635, 394] width 73 height 26
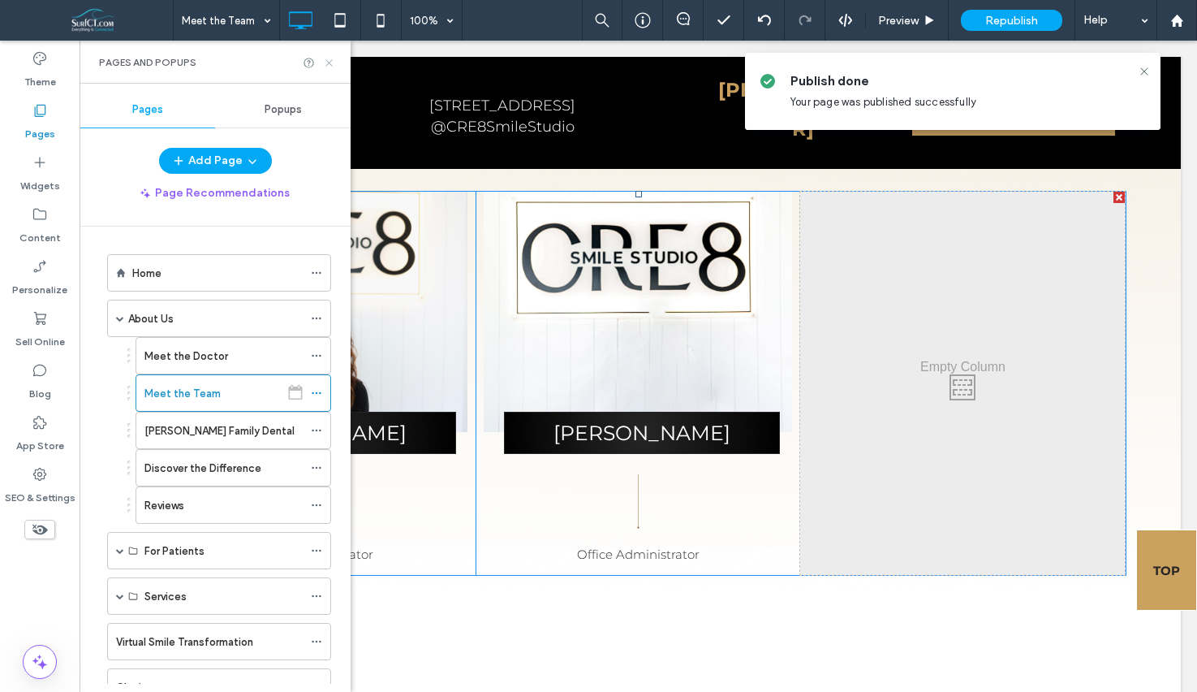
click at [327, 67] on icon at bounding box center [329, 63] width 12 height 12
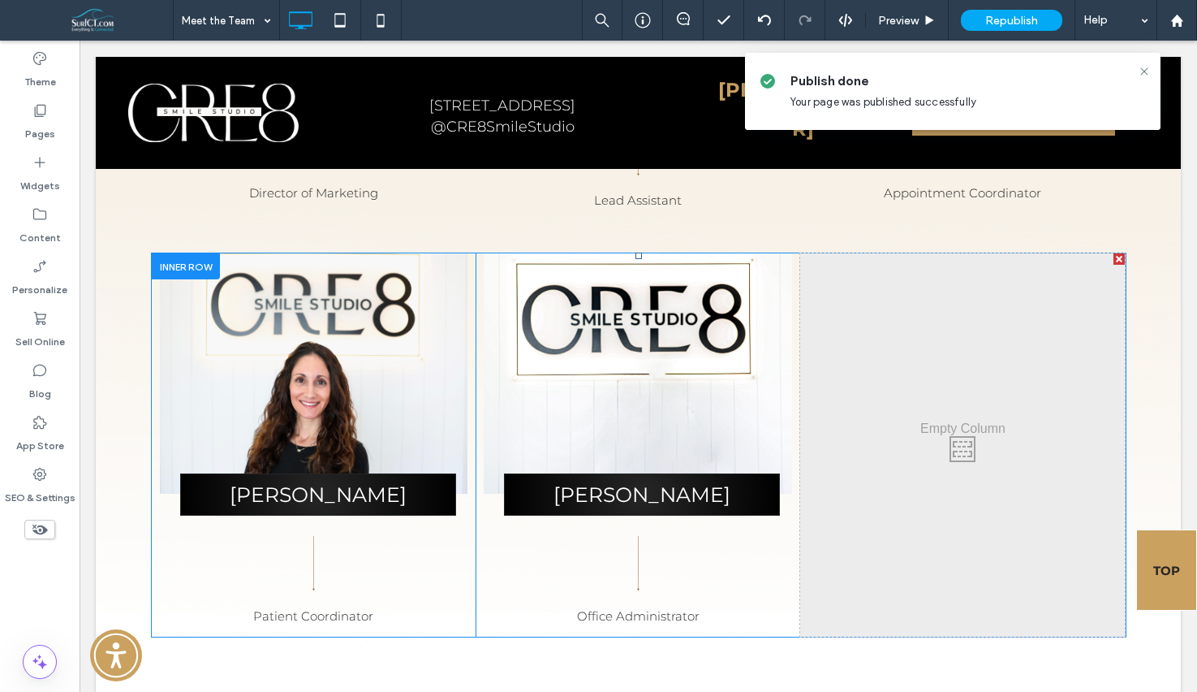
scroll to position [1734, 0]
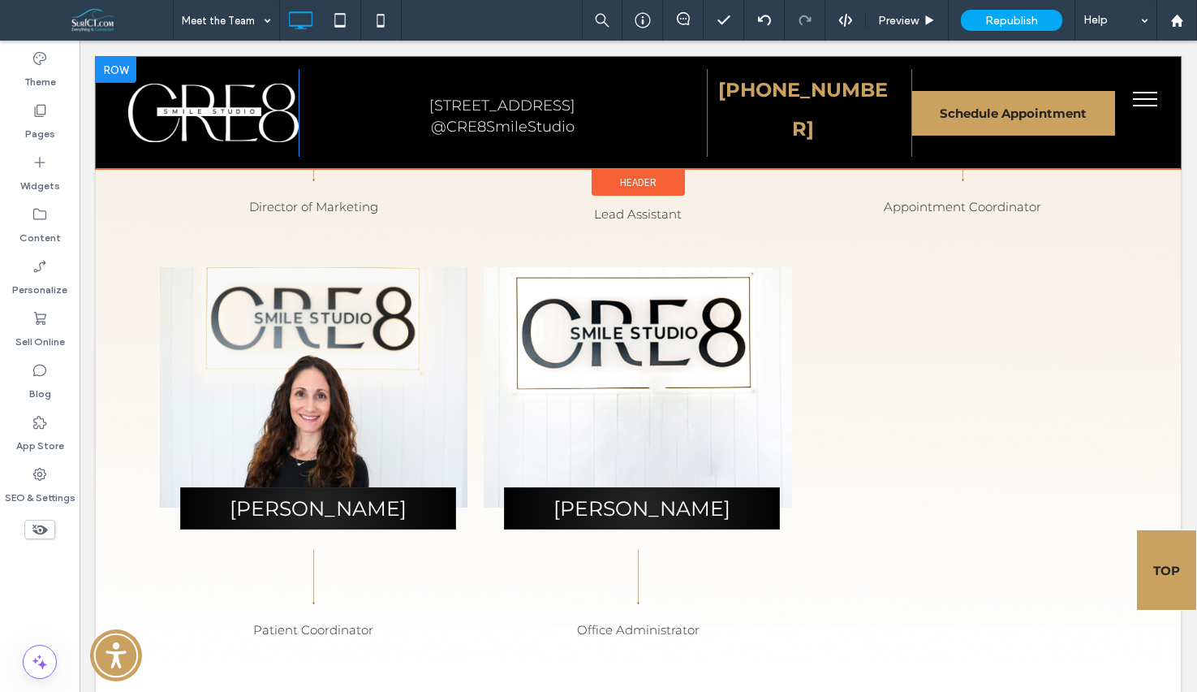
click at [1143, 69] on div "Click To Paste 12620 Beach Boulevard #18 Jacksonville, FL 32246 @CRE8SmileStudi…" at bounding box center [638, 113] width 1020 height 88
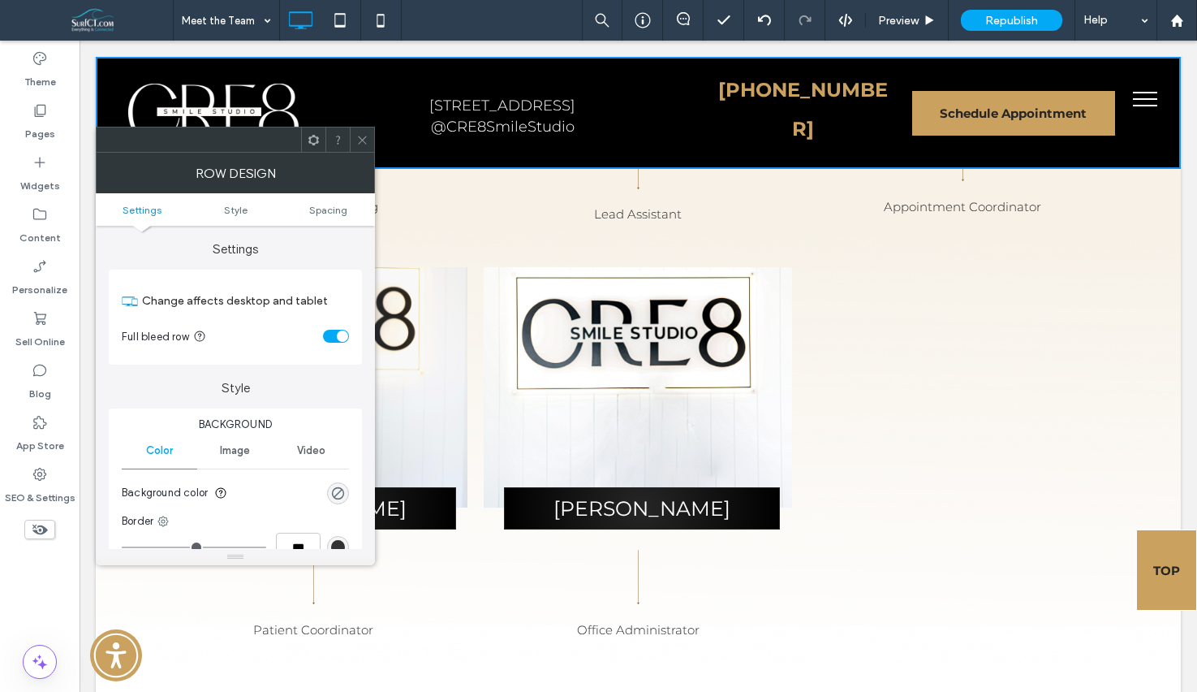
click at [360, 138] on icon at bounding box center [362, 140] width 12 height 12
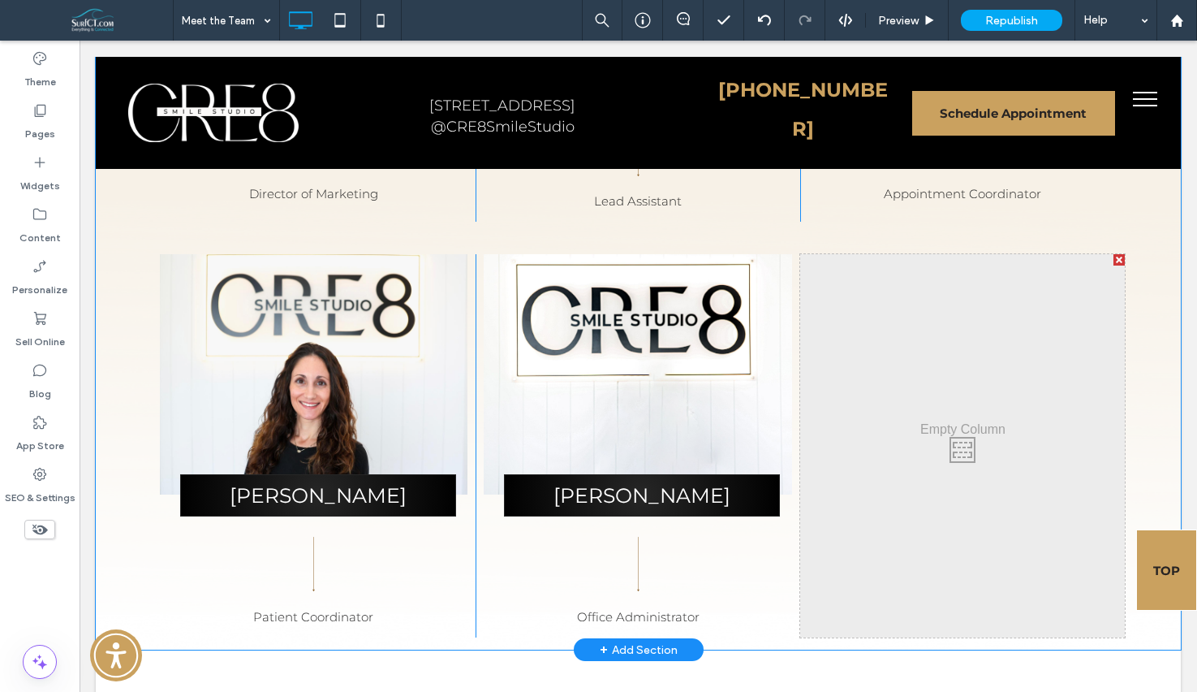
scroll to position [1755, 0]
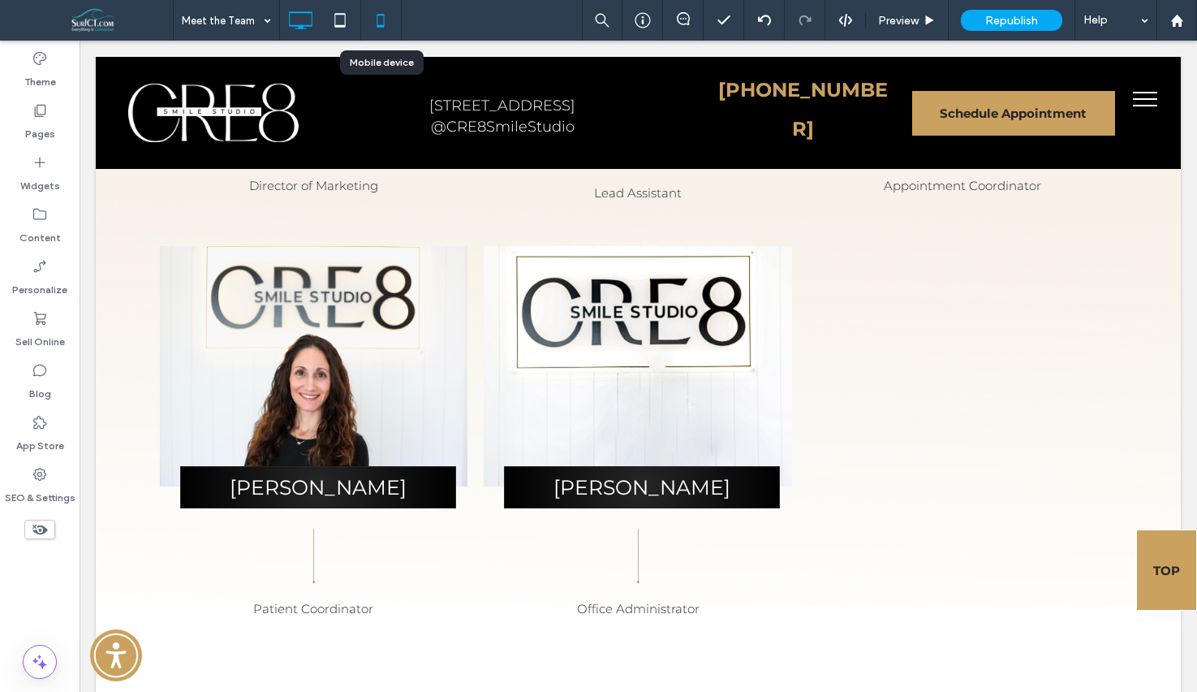
click at [374, 27] on icon at bounding box center [380, 20] width 32 height 32
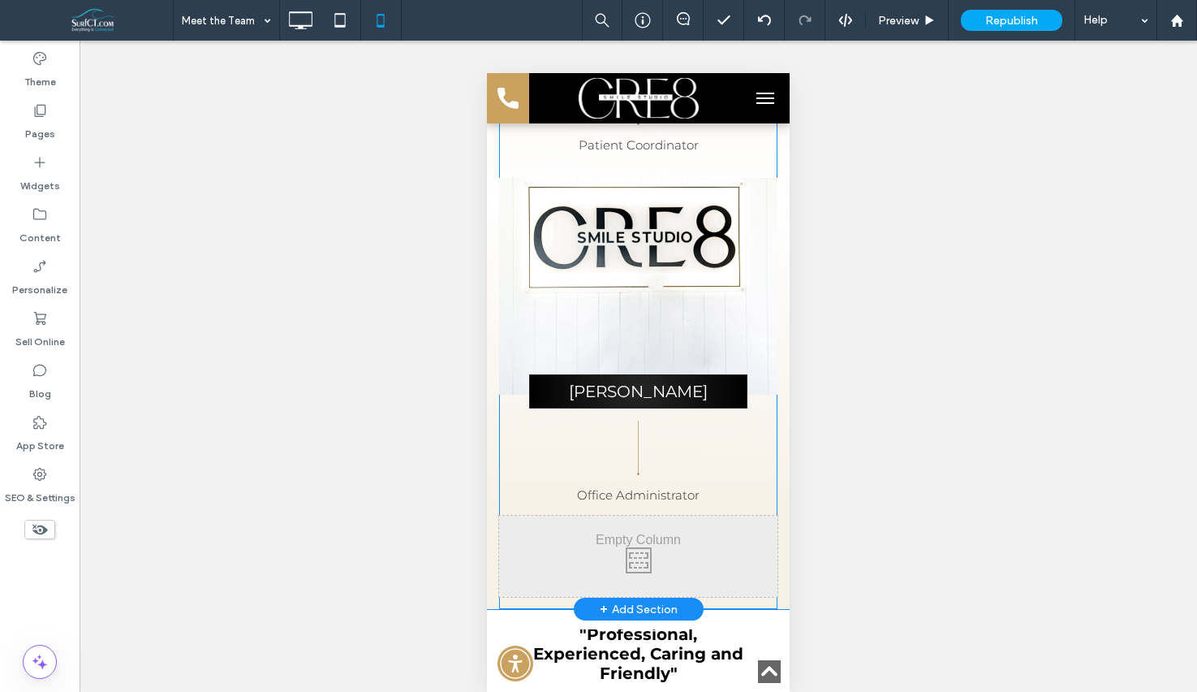
scroll to position [3232, 0]
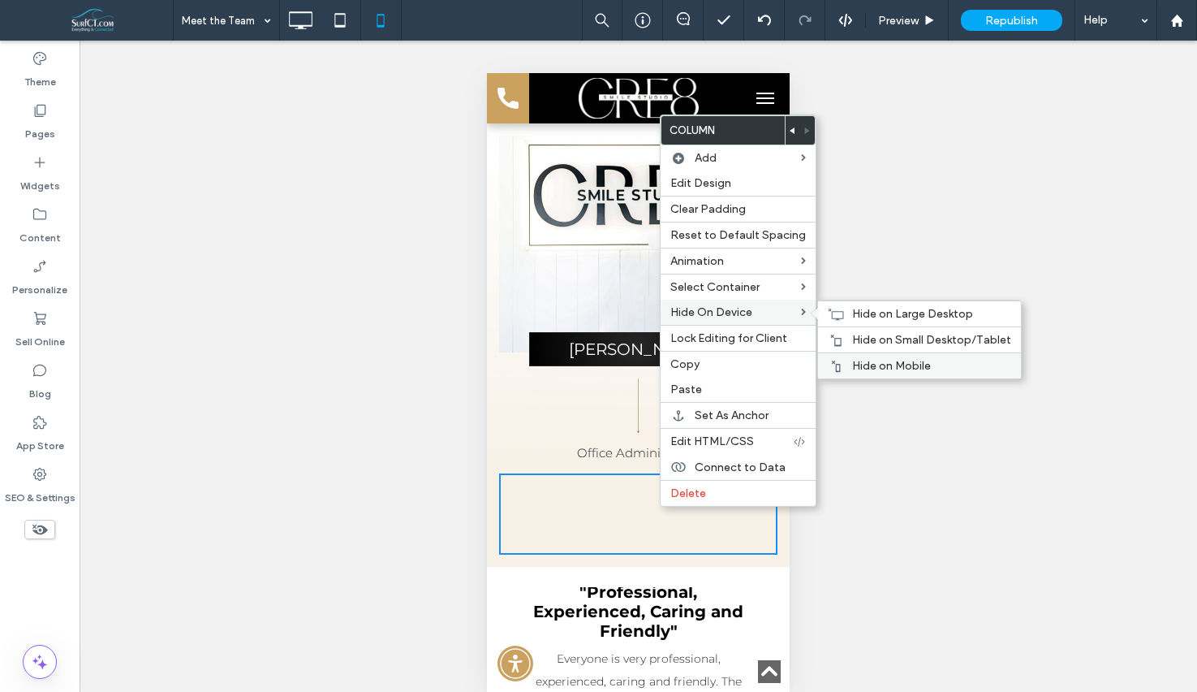
click at [878, 374] on div "Hide on Mobile" at bounding box center [919, 365] width 203 height 26
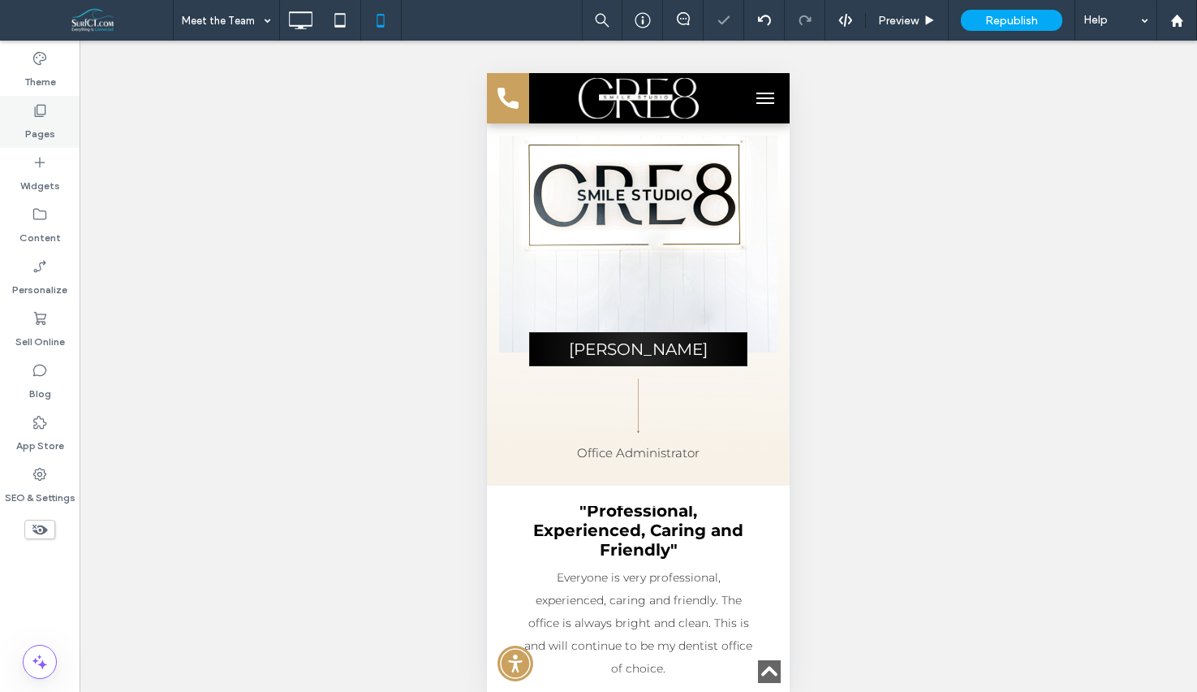
drag, startPoint x: 30, startPoint y: 123, endPoint x: 48, endPoint y: 128, distance: 18.5
click at [30, 123] on label "Pages" at bounding box center [40, 130] width 30 height 23
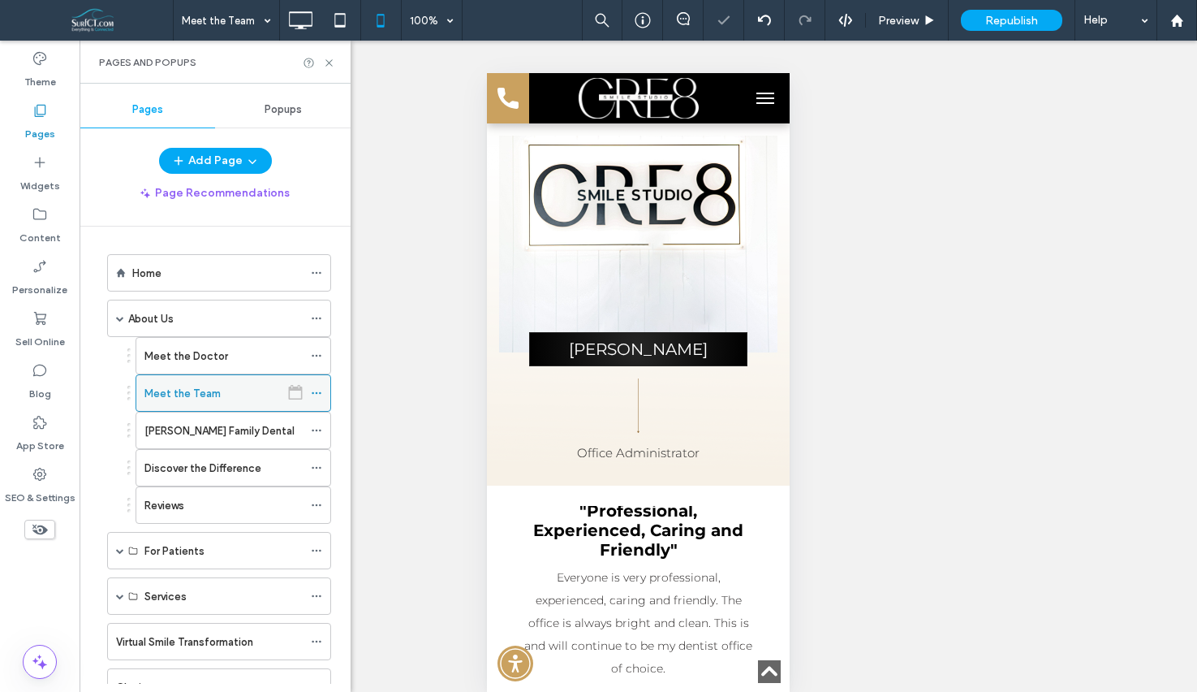
click at [317, 392] on use at bounding box center [316, 393] width 9 height 2
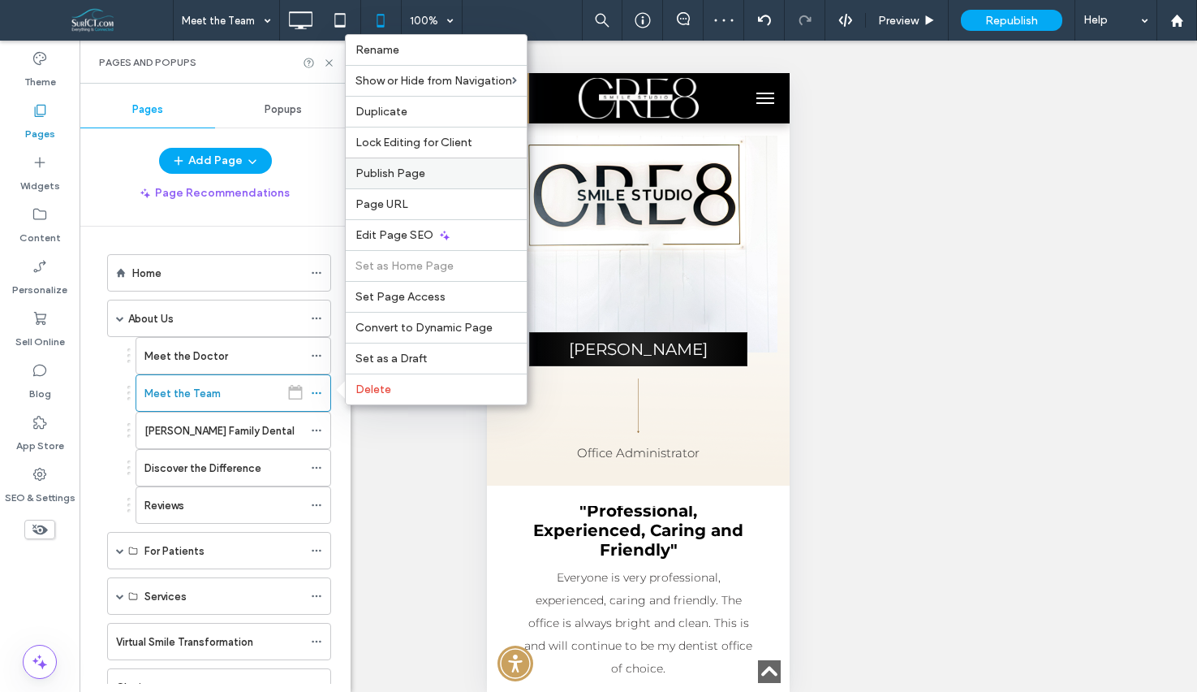
click at [430, 168] on label "Publish Page" at bounding box center [437, 173] width 162 height 14
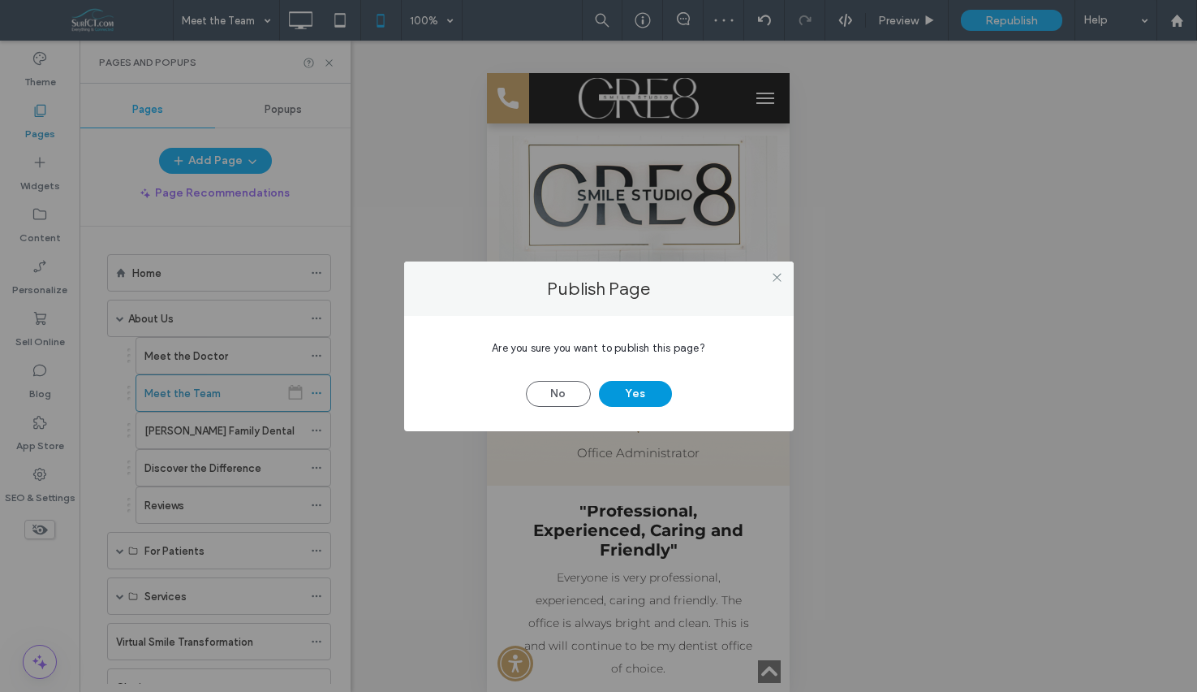
click at [640, 390] on button "Yes" at bounding box center [635, 394] width 73 height 26
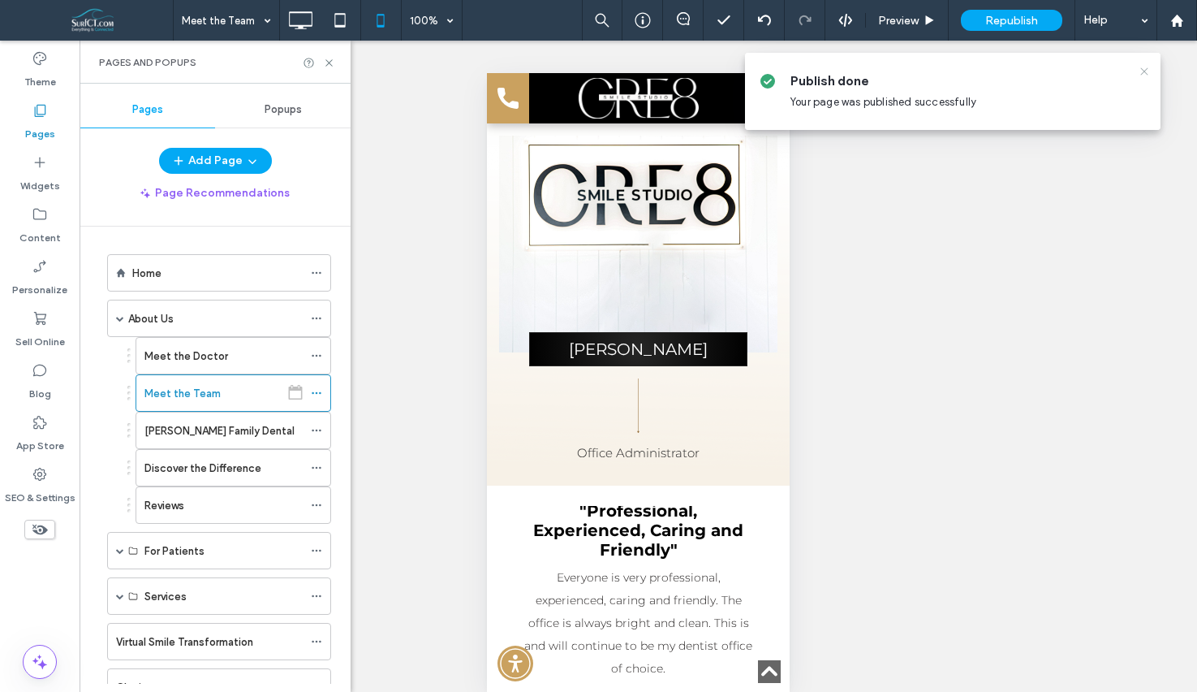
click at [1140, 68] on icon at bounding box center [1144, 71] width 13 height 13
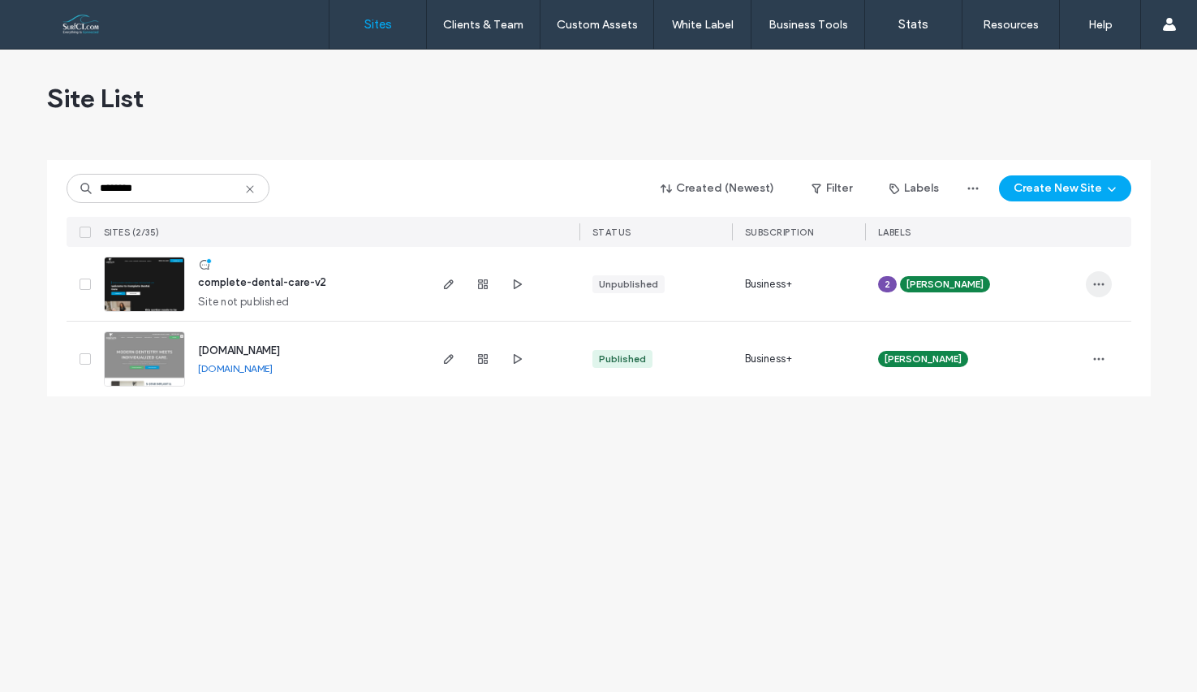
type input "********"
click at [1101, 287] on icon "button" at bounding box center [1099, 284] width 13 height 13
click at [1051, 451] on span "Site Dashboard" at bounding box center [1037, 459] width 78 height 16
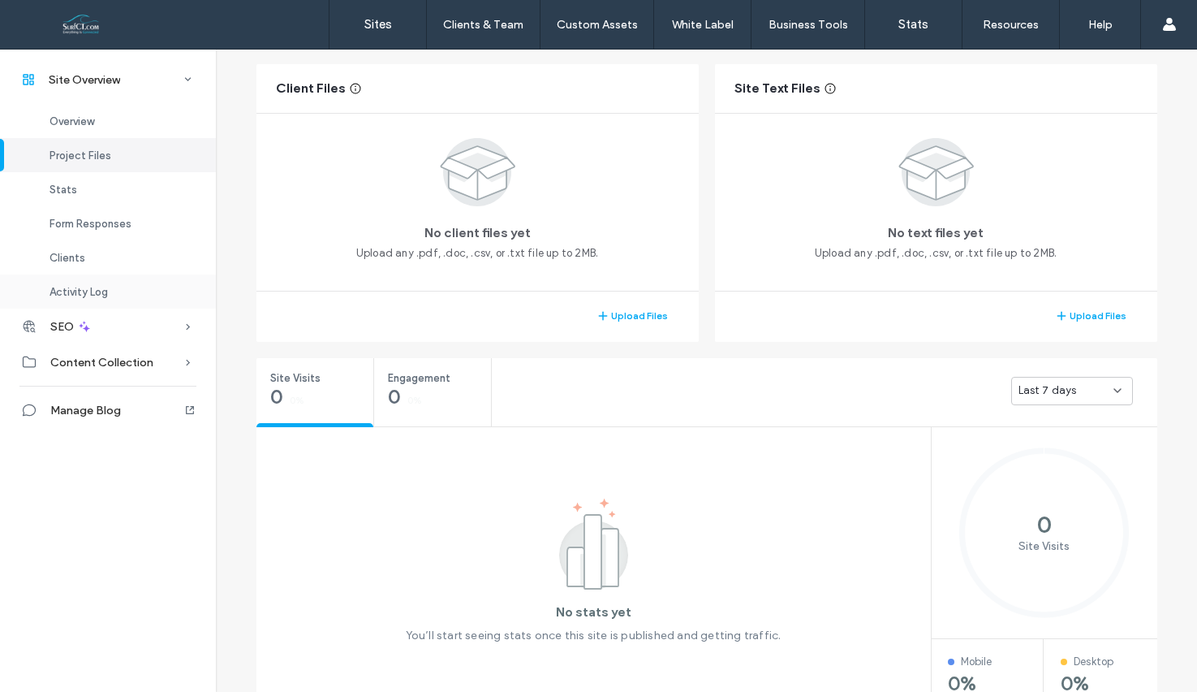
scroll to position [306, 0]
drag, startPoint x: 88, startPoint y: 251, endPoint x: 163, endPoint y: 257, distance: 75.0
click at [88, 251] on div "Clients" at bounding box center [108, 257] width 216 height 34
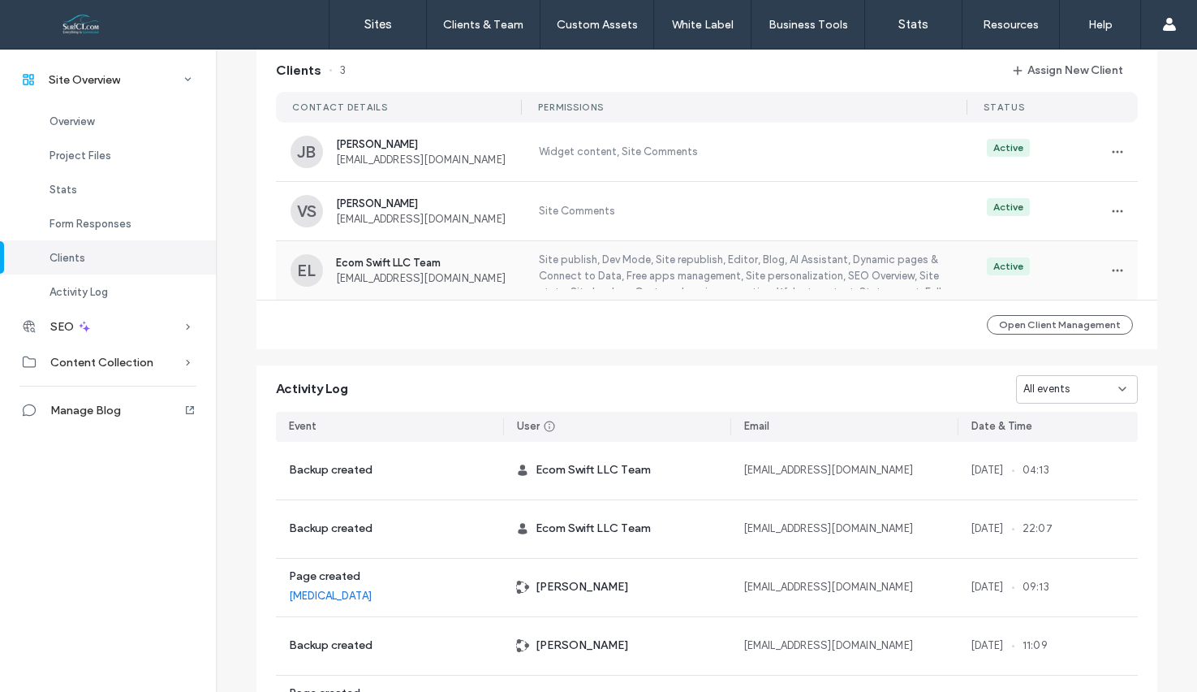
scroll to position [1332, 0]
click at [597, 264] on label "Site publish, Dev Mode, Site republish, Editor, Blog, AI Assistant, Dynamic pag…" at bounding box center [743, 268] width 412 height 37
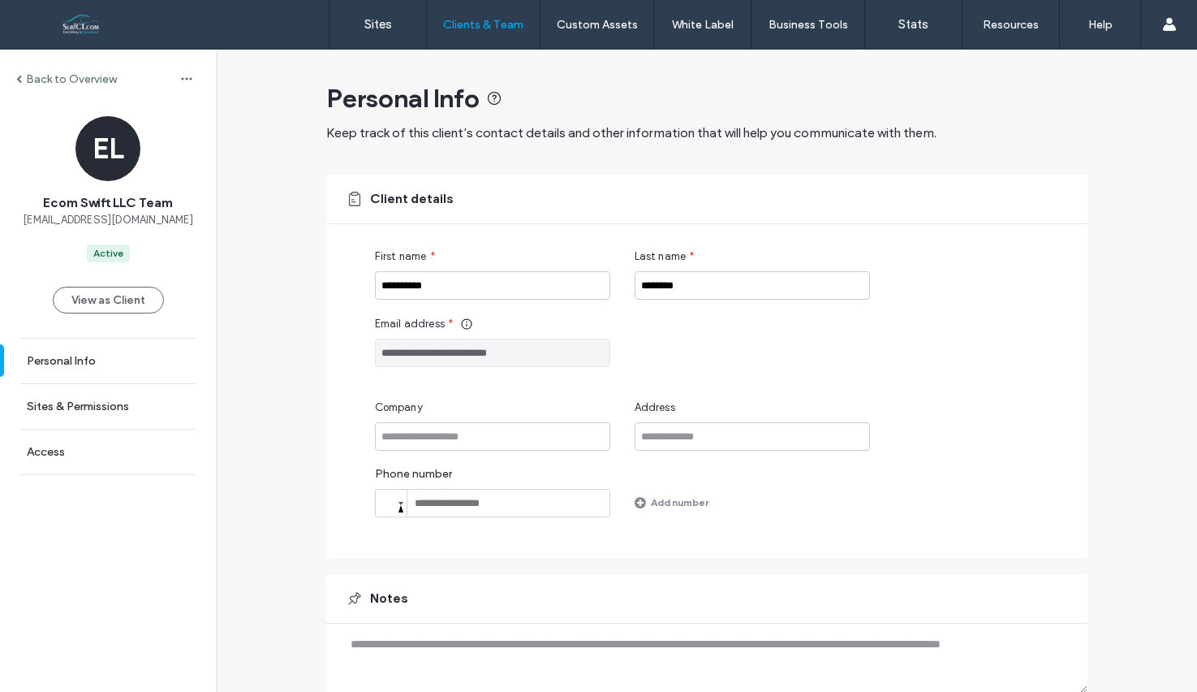
scroll to position [64, 0]
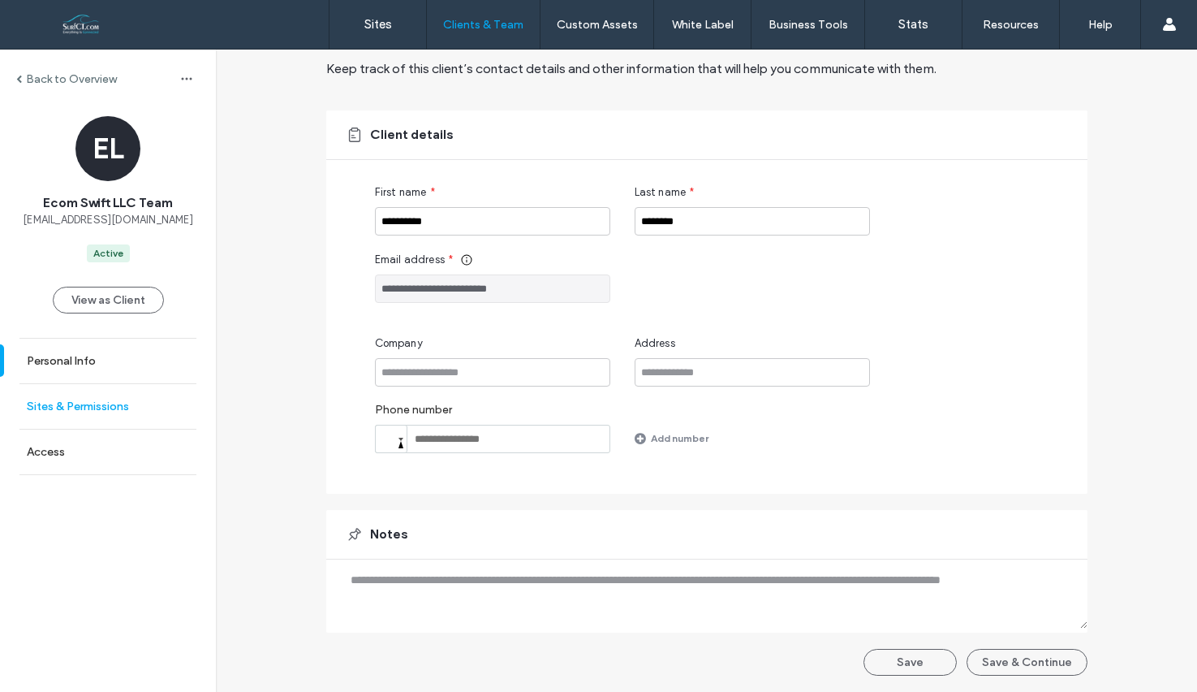
click at [88, 395] on link "Sites & Permissions" at bounding box center [108, 406] width 216 height 45
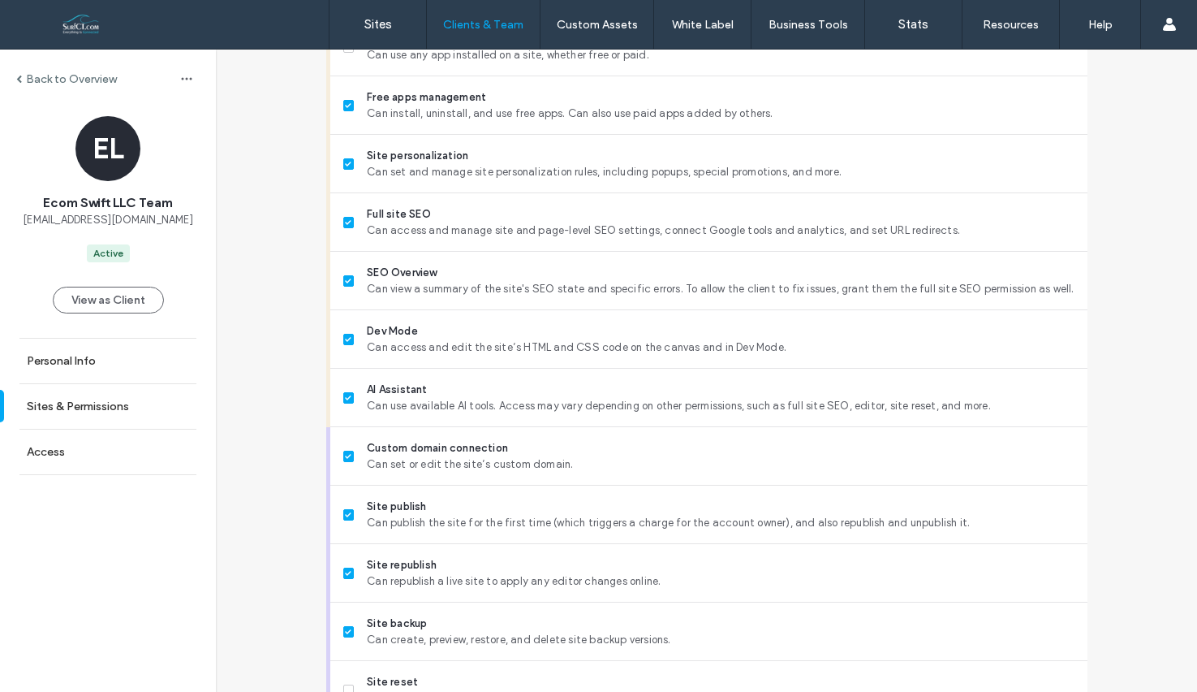
scroll to position [1306, 0]
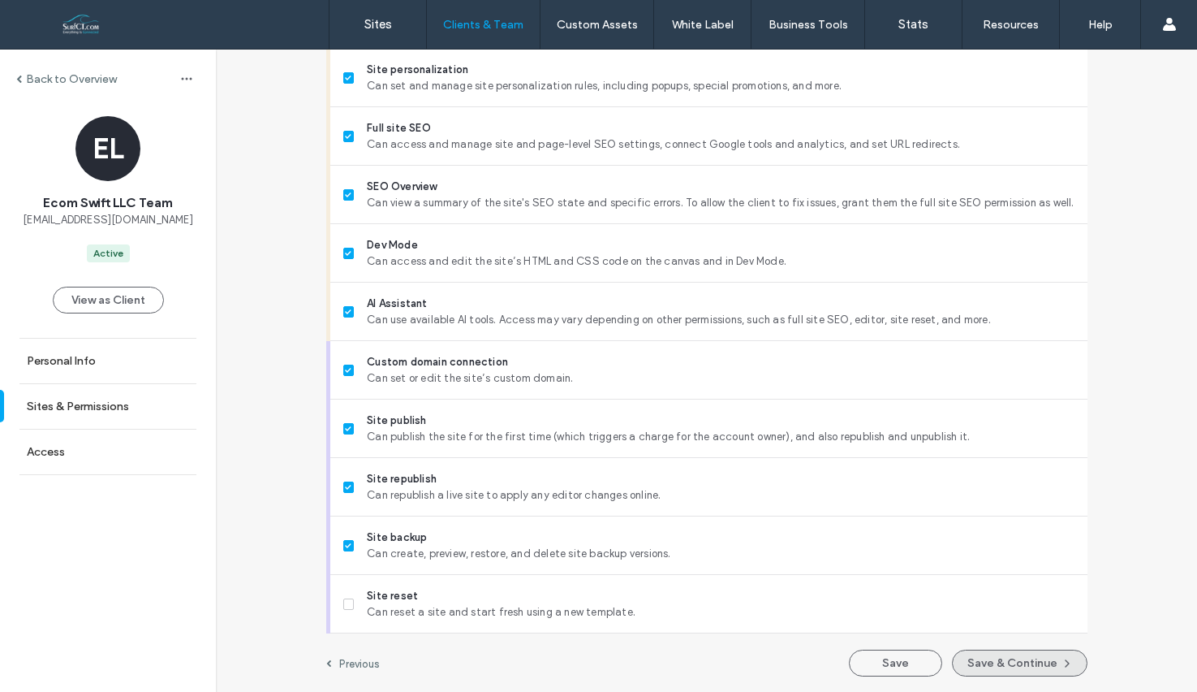
click at [1013, 662] on button "Save & Continue" at bounding box center [1020, 662] width 136 height 27
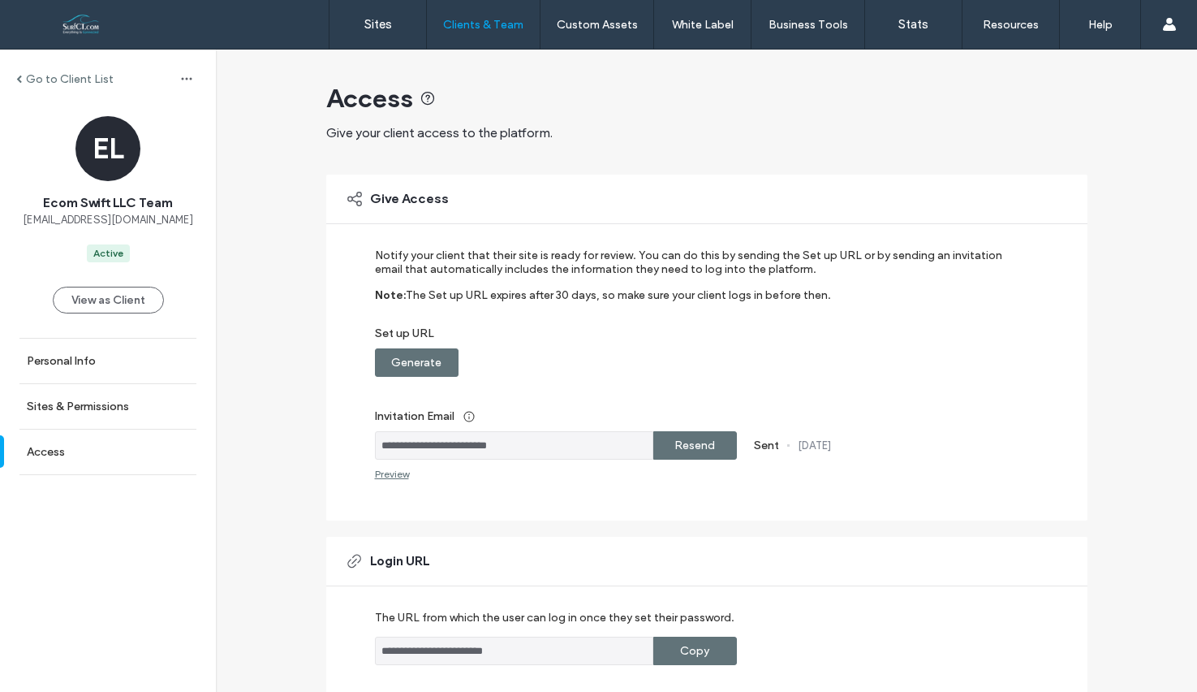
click at [524, 446] on input "**********" at bounding box center [514, 445] width 278 height 28
click at [590, 475] on div "**********" at bounding box center [696, 363] width 642 height 231
click at [675, 453] on label "Resend" at bounding box center [695, 445] width 41 height 30
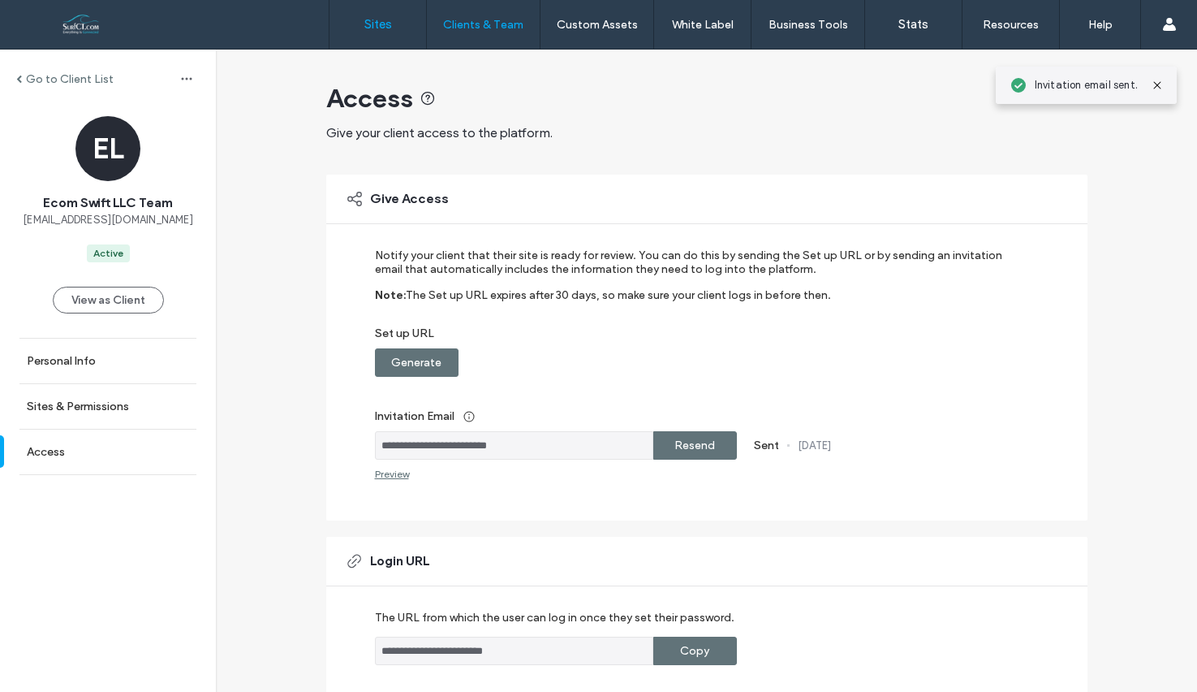
click at [386, 15] on link "Sites" at bounding box center [378, 24] width 97 height 49
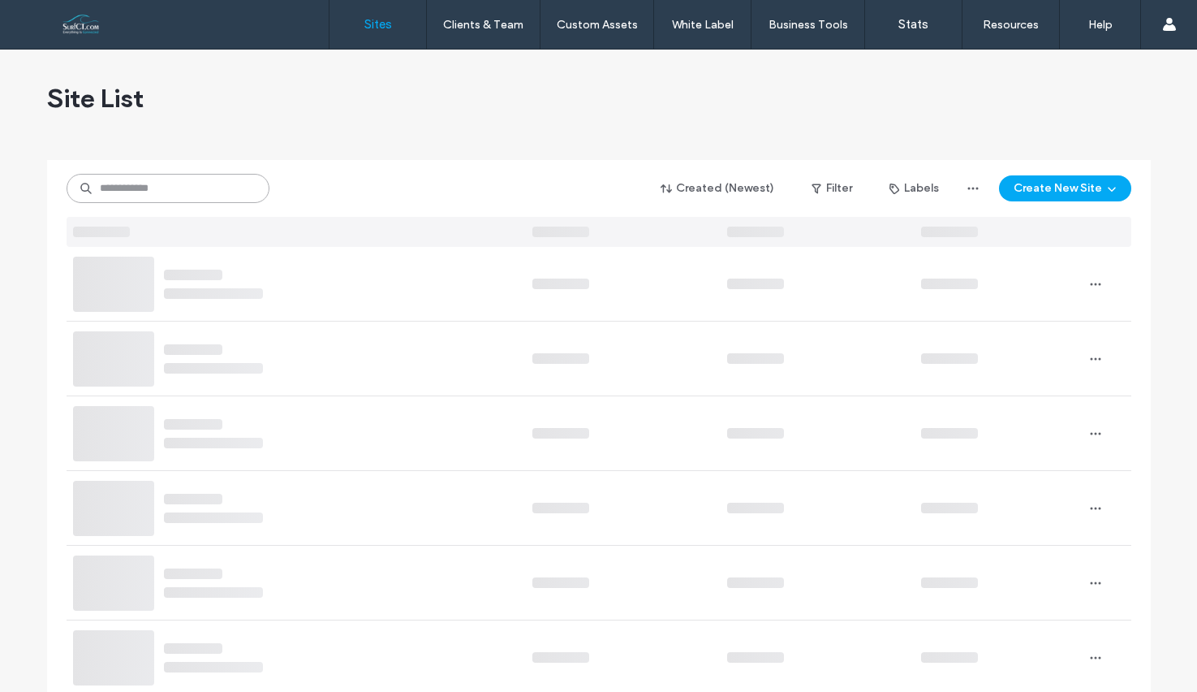
click at [194, 192] on input at bounding box center [168, 188] width 203 height 29
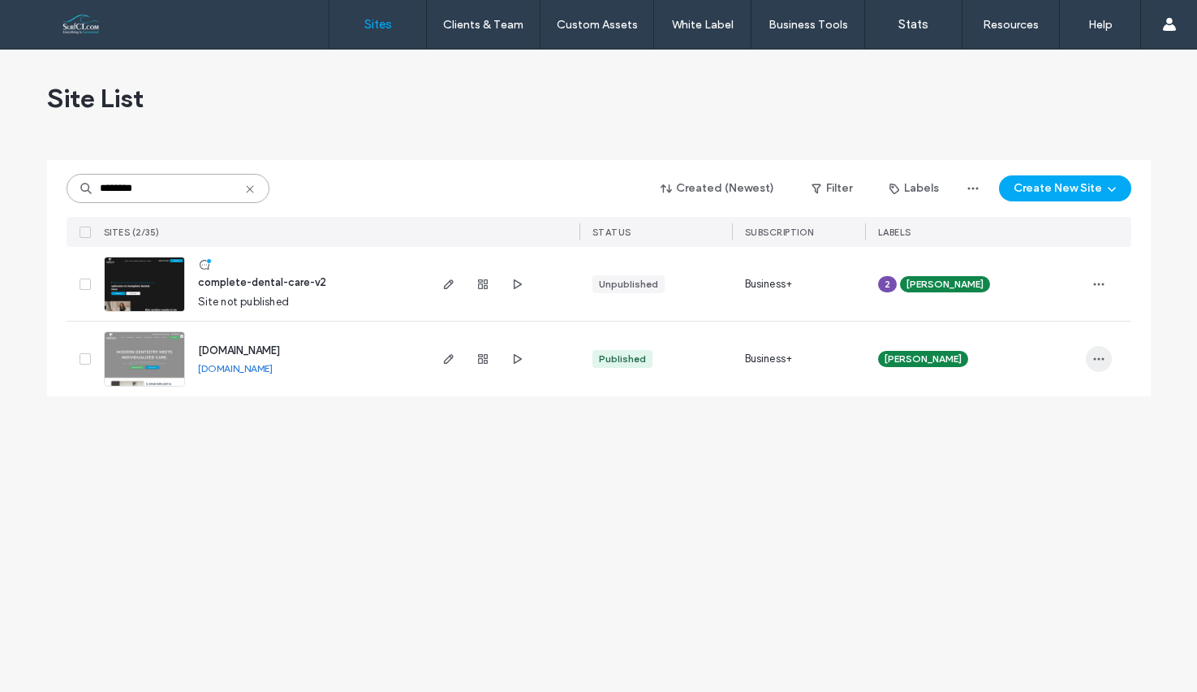
type input "********"
click at [1102, 356] on icon "button" at bounding box center [1099, 358] width 13 height 13
click at [1067, 532] on span "Site Dashboard" at bounding box center [1037, 534] width 78 height 16
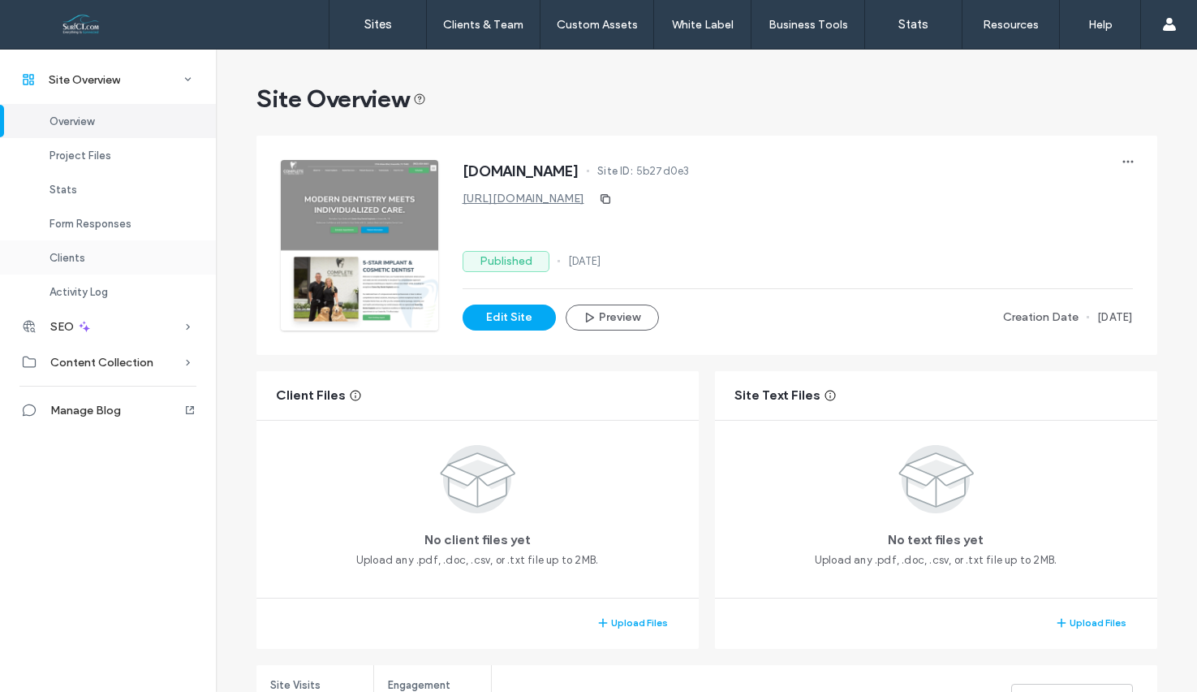
click at [95, 255] on div "Clients" at bounding box center [108, 257] width 216 height 34
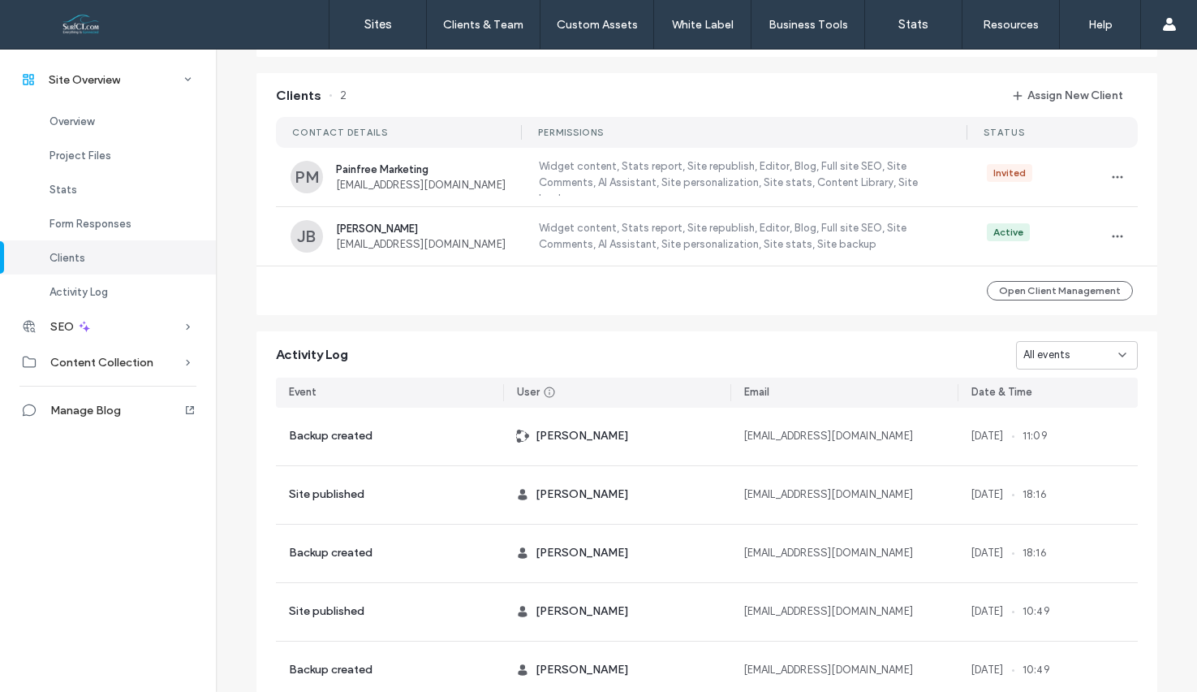
scroll to position [1487, 0]
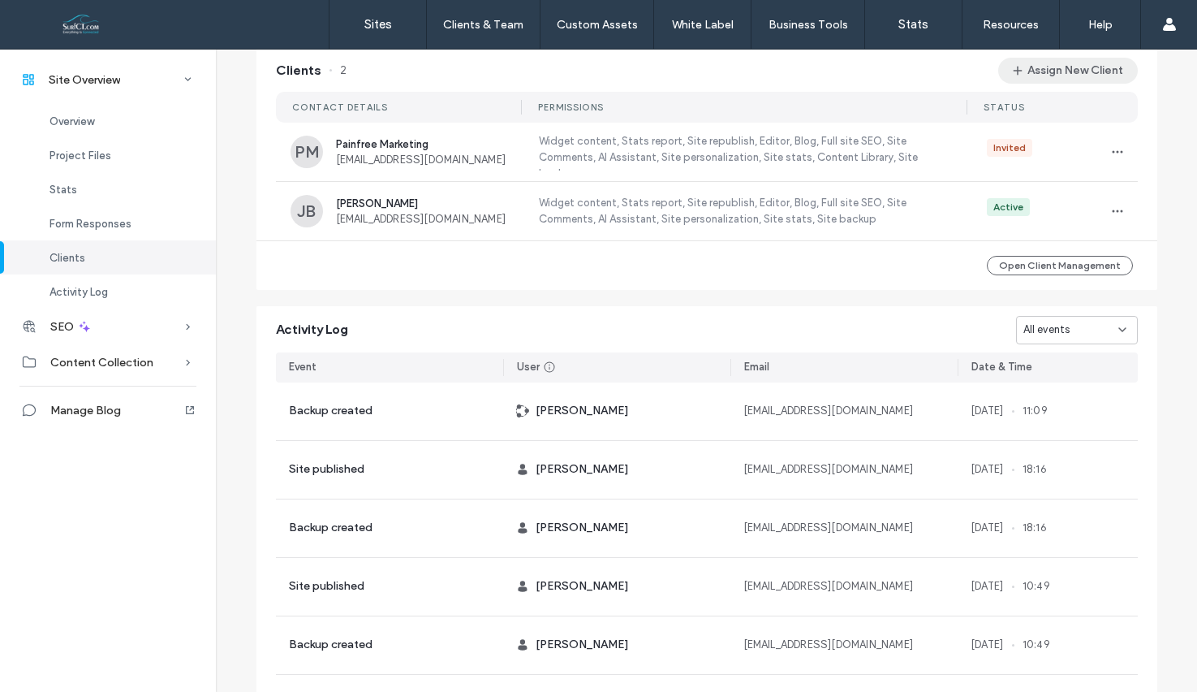
click at [1062, 79] on button "Assign New Client" at bounding box center [1068, 71] width 140 height 26
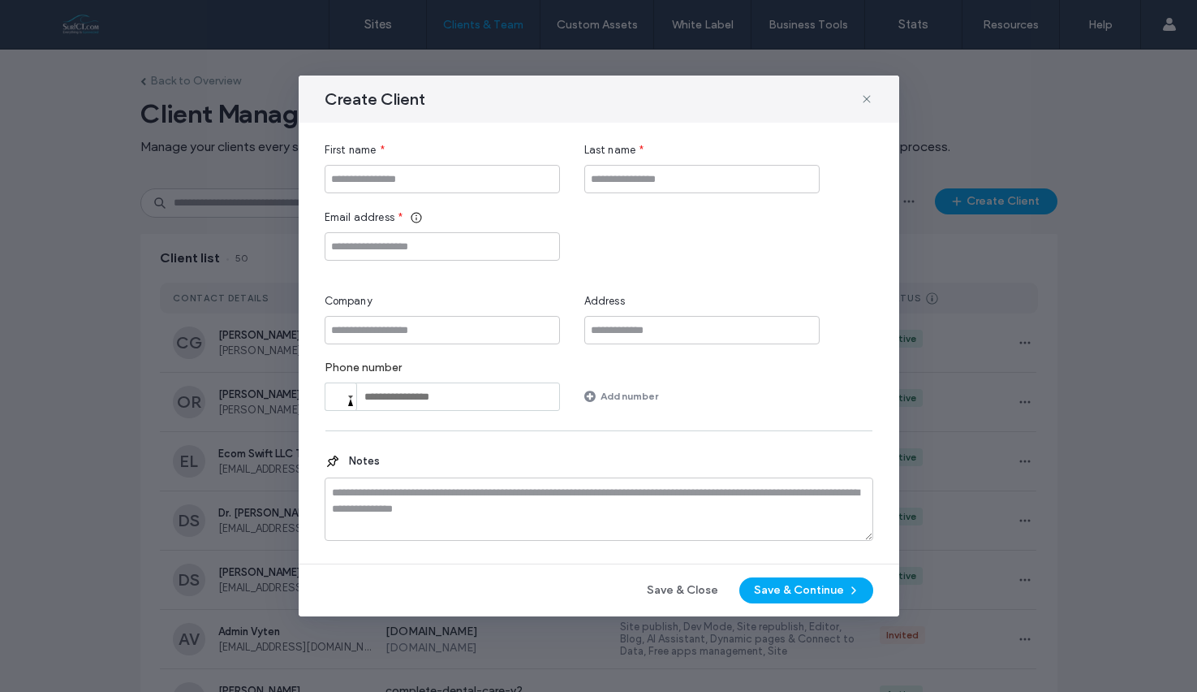
click at [876, 101] on div "Create Client" at bounding box center [599, 98] width 601 height 47
click at [864, 97] on icon at bounding box center [866, 99] width 13 height 13
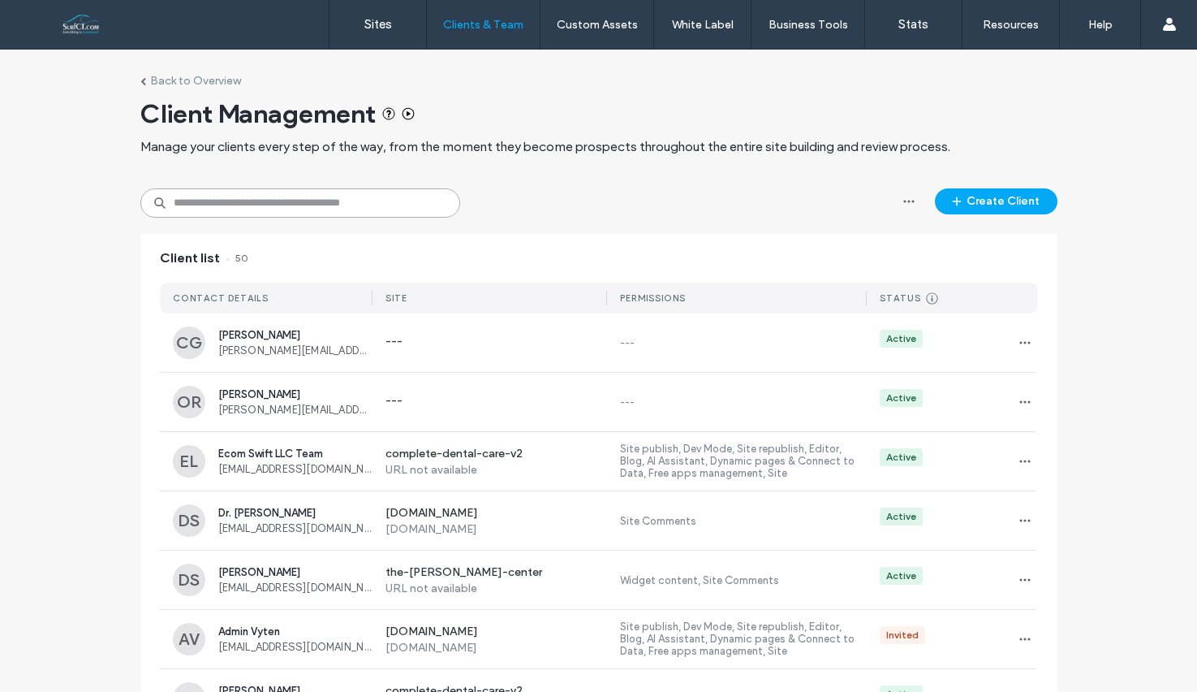
click at [295, 203] on input at bounding box center [300, 202] width 320 height 29
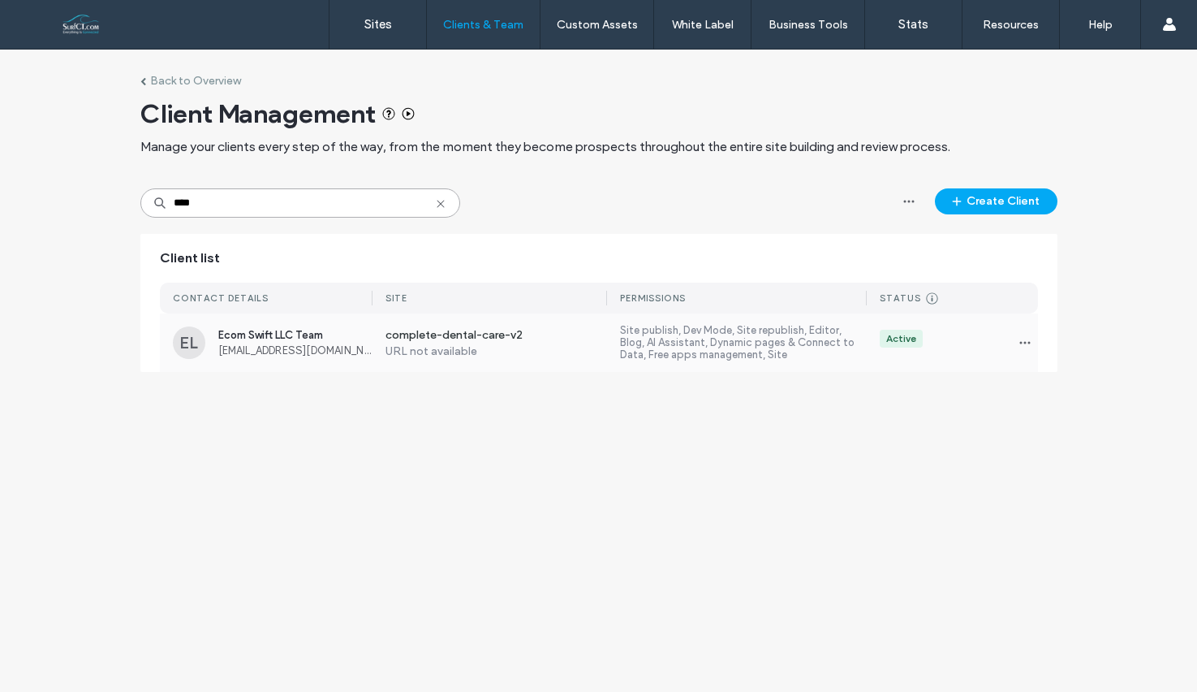
type input "****"
click at [1020, 342] on use "button" at bounding box center [1025, 343] width 11 height 2
click at [1079, 412] on span "Manage Access" at bounding box center [1085, 415] width 79 height 16
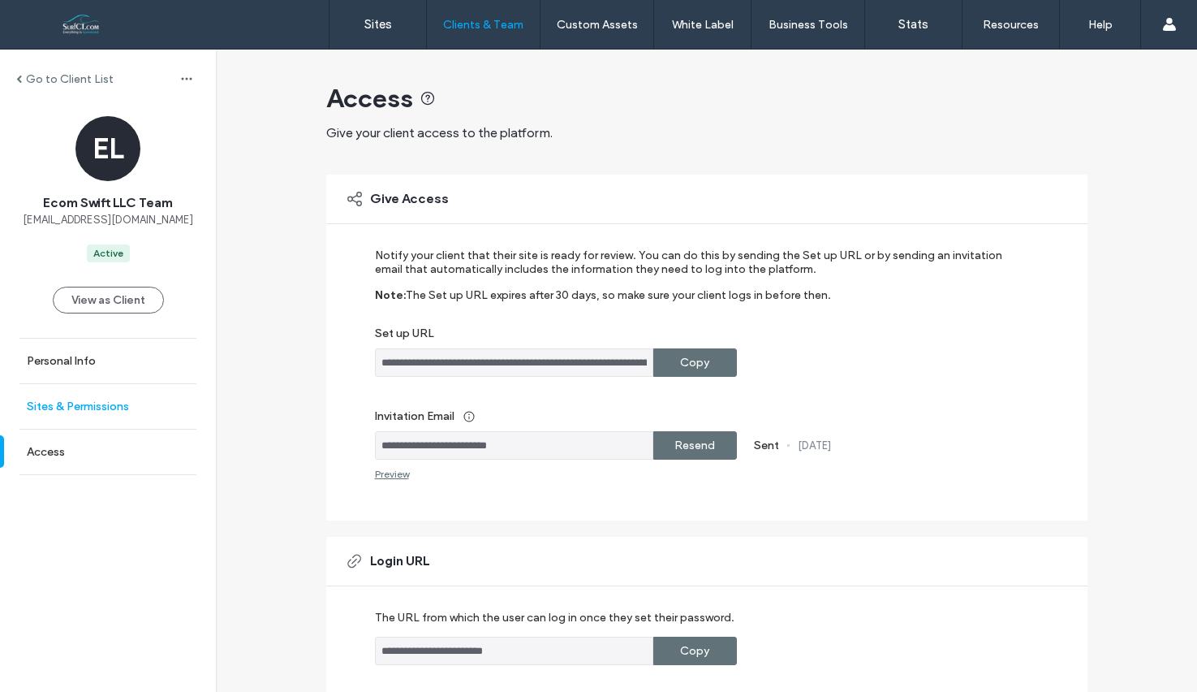
click at [90, 399] on label "Sites & Permissions" at bounding box center [78, 406] width 102 height 14
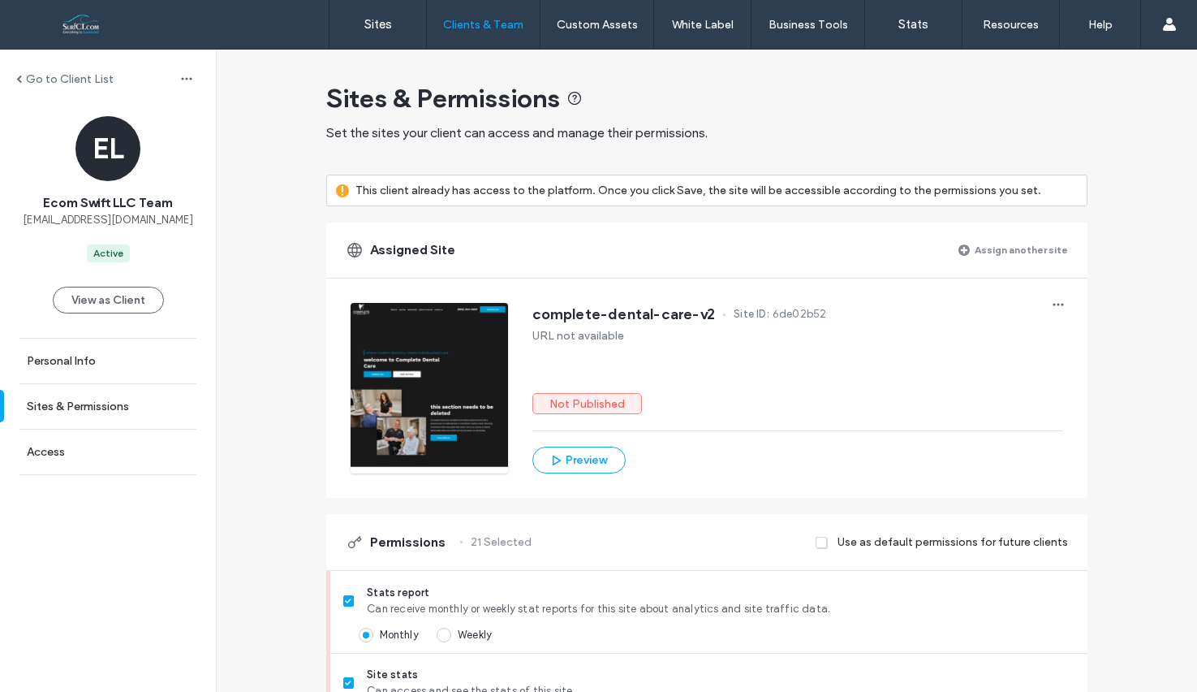
click at [1038, 243] on label "Assign another site" at bounding box center [1021, 249] width 93 height 28
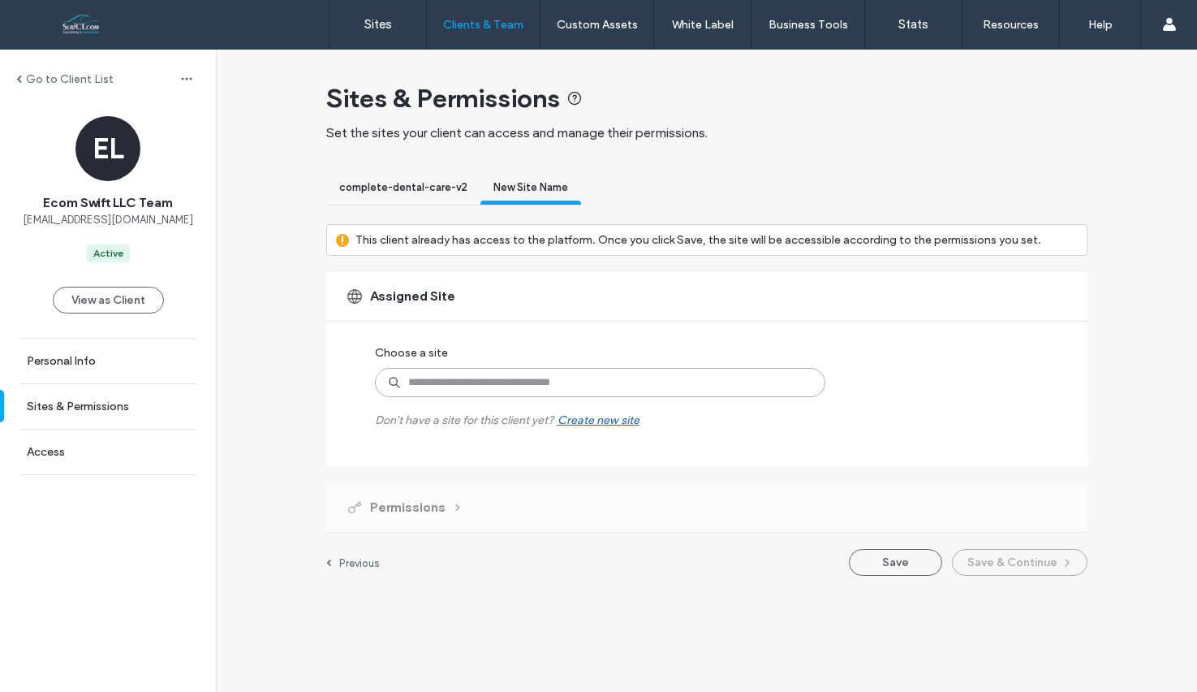
click at [532, 382] on input at bounding box center [600, 382] width 451 height 29
type input "********"
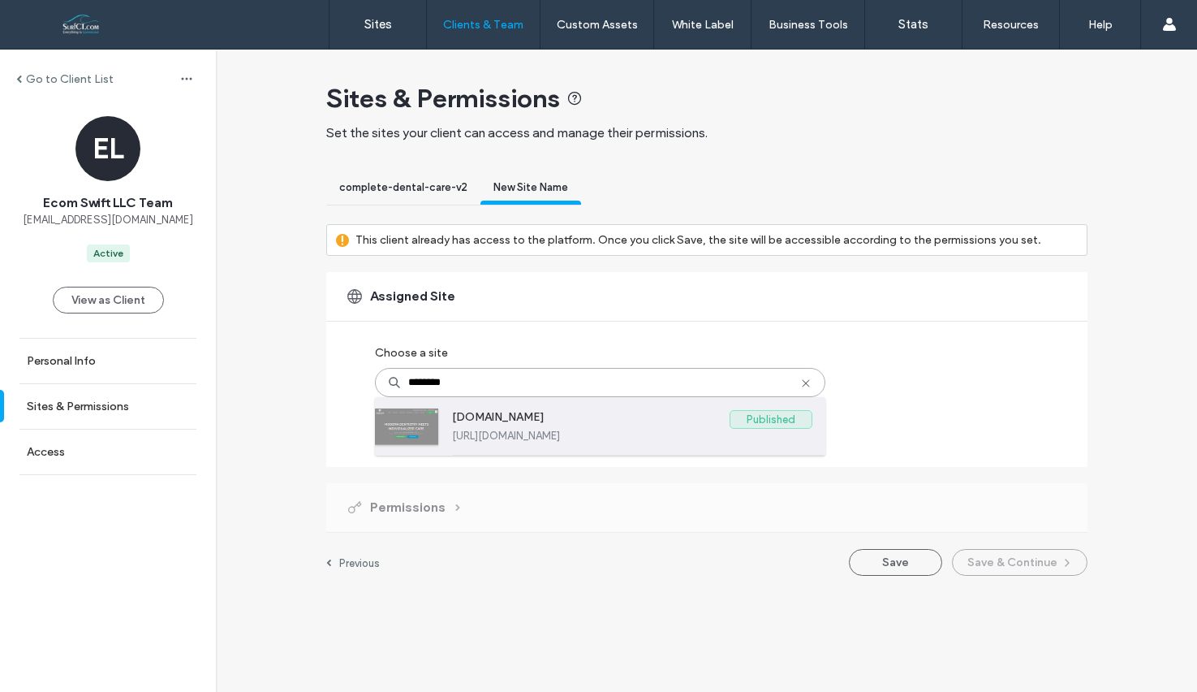
click at [650, 420] on label "[DOMAIN_NAME]" at bounding box center [591, 419] width 278 height 19
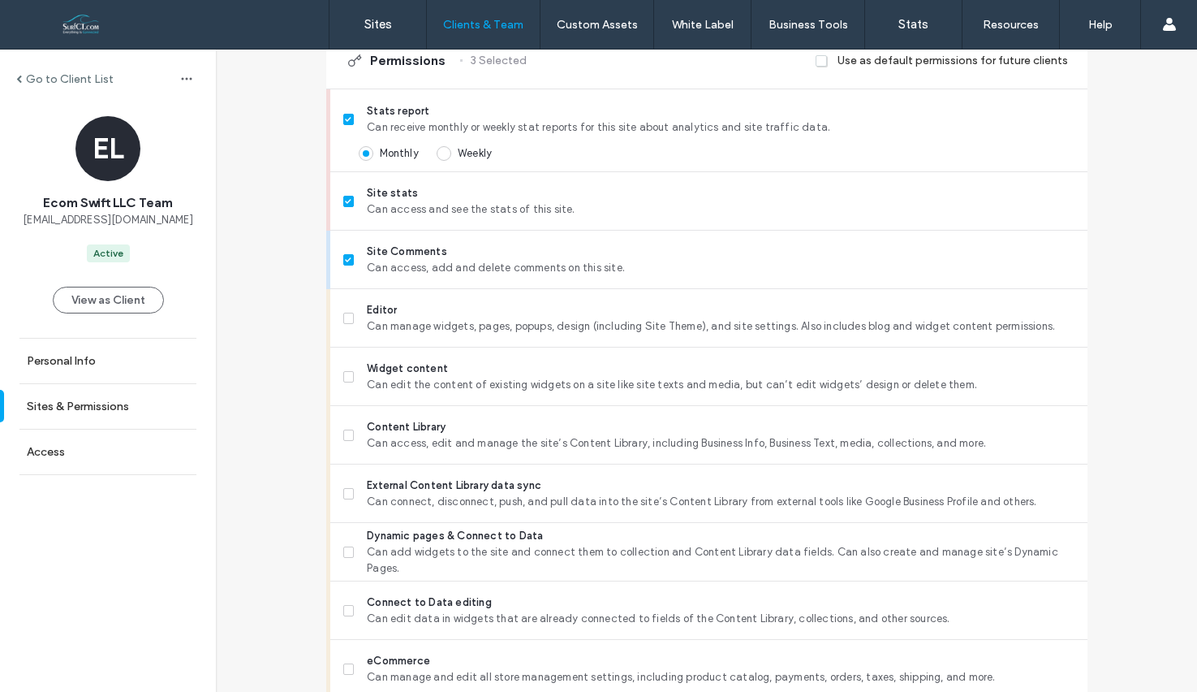
scroll to position [533, 0]
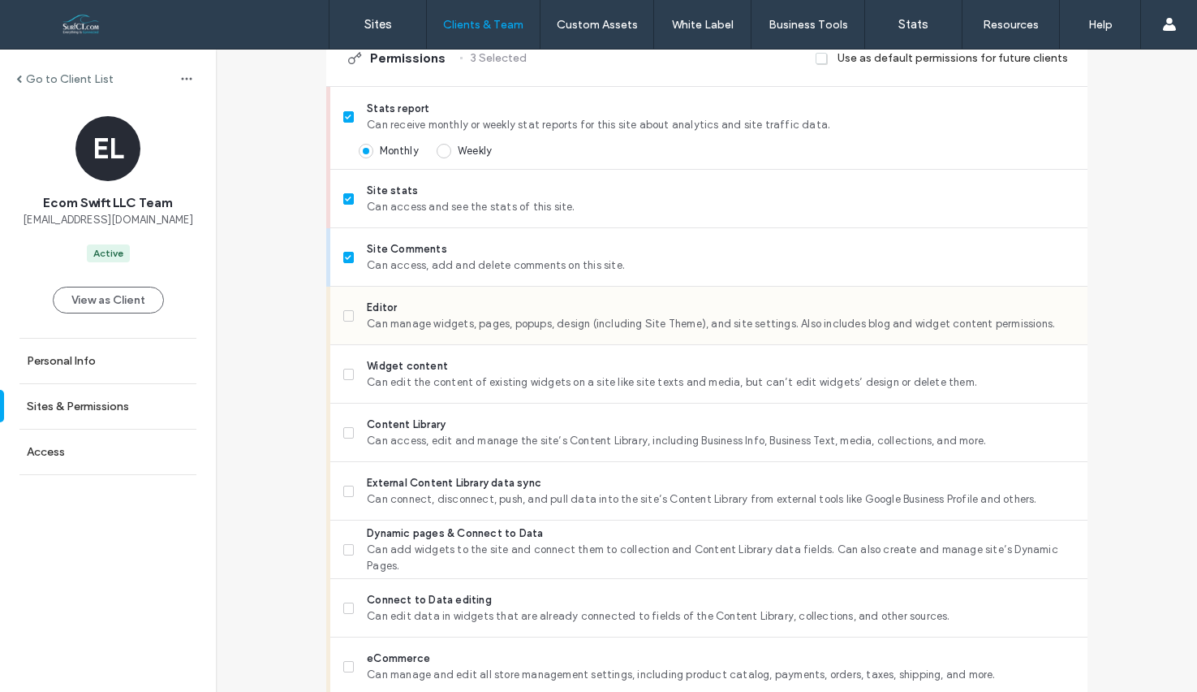
click at [421, 314] on span "Editor" at bounding box center [720, 308] width 707 height 16
click at [423, 419] on span "Content Library" at bounding box center [720, 424] width 707 height 16
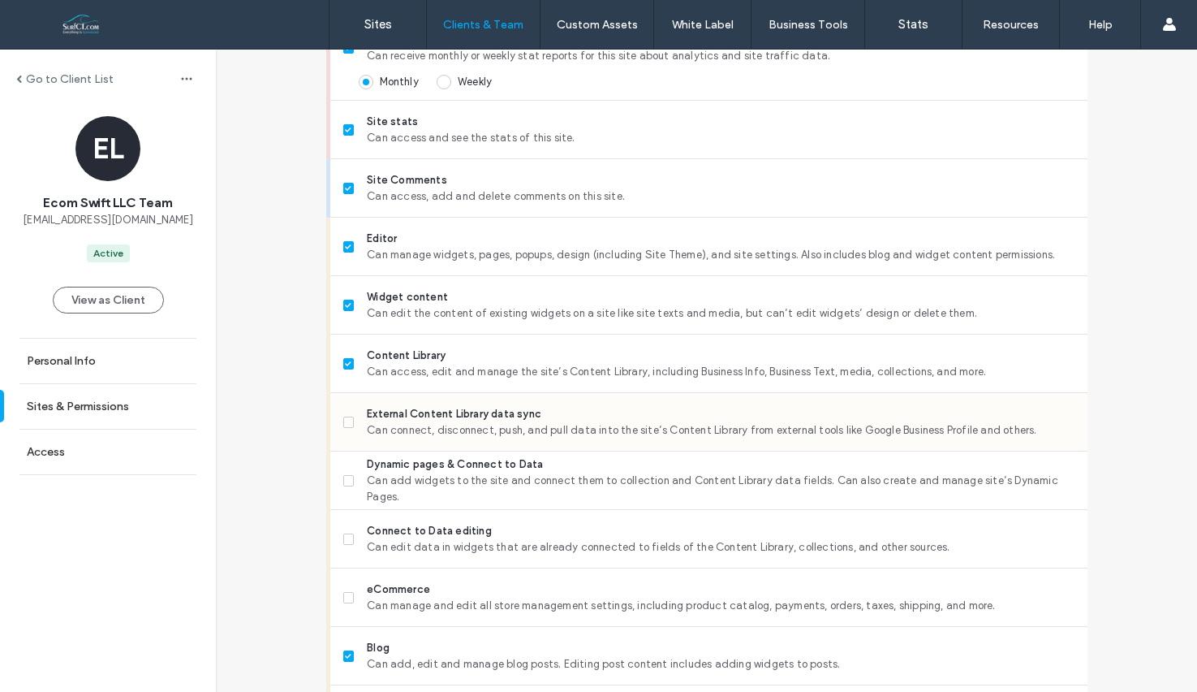
click at [446, 429] on span "Can connect, disconnect, push, and pull data into the site’s Content Library fr…" at bounding box center [720, 430] width 707 height 16
click at [463, 484] on span "Can add widgets to the site and connect them to collection and Content Library …" at bounding box center [720, 488] width 707 height 32
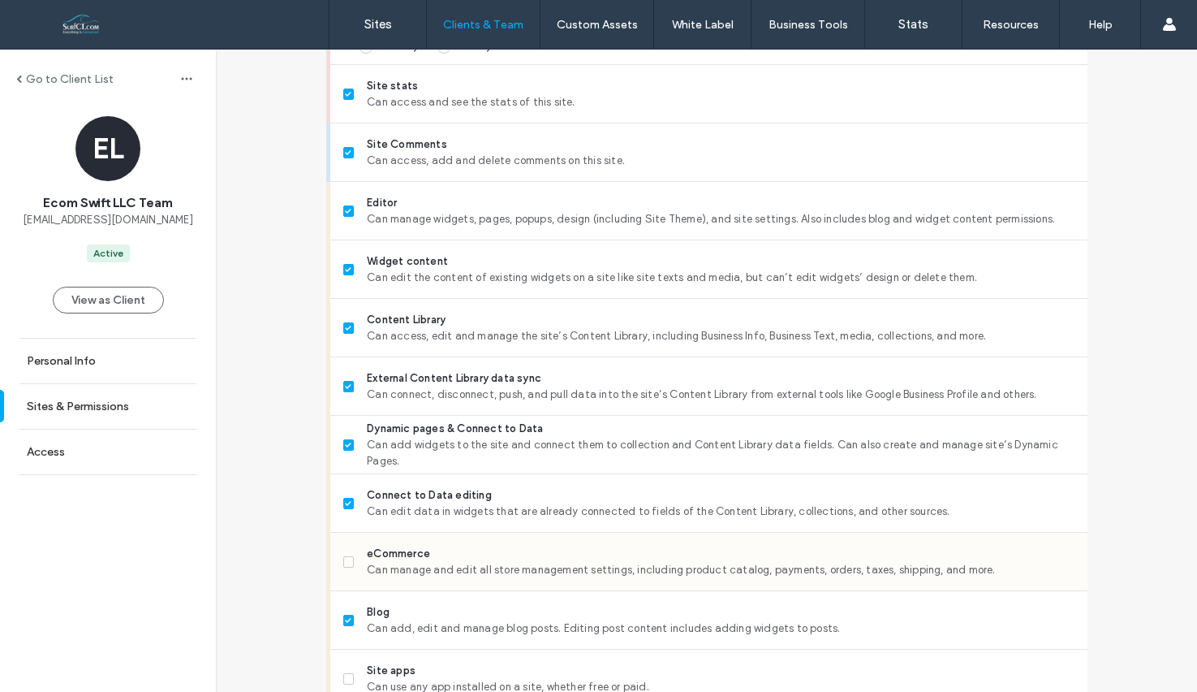
click at [420, 556] on span "eCommerce" at bounding box center [720, 553] width 707 height 16
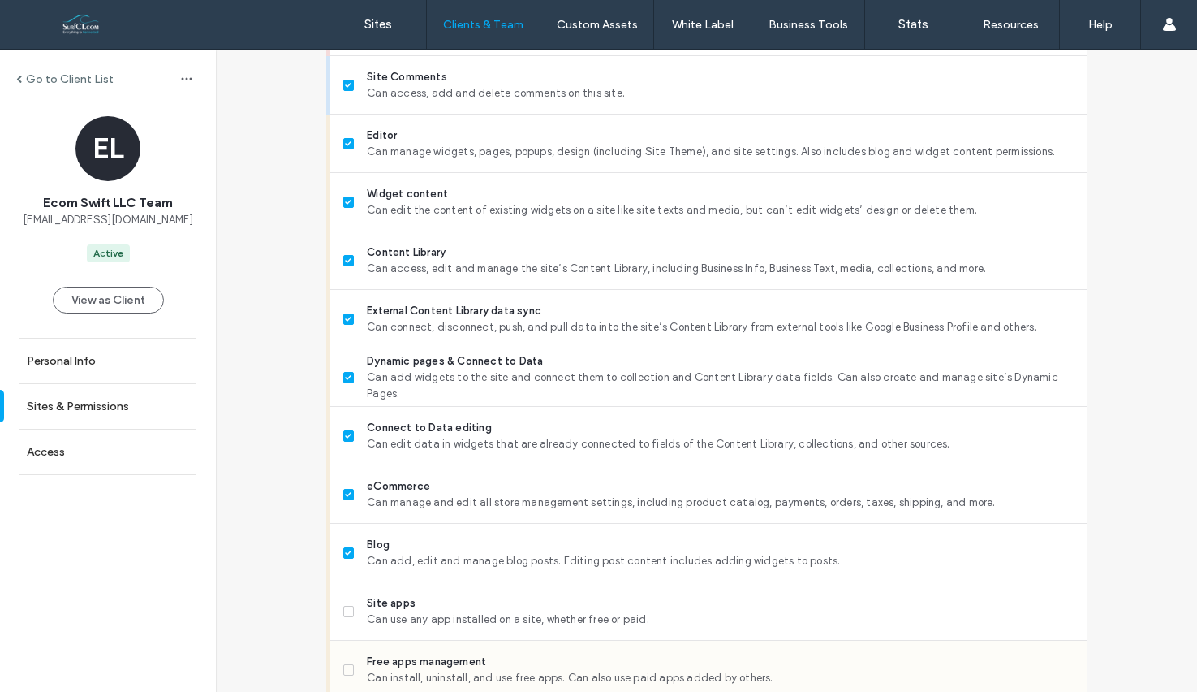
scroll to position [799, 0]
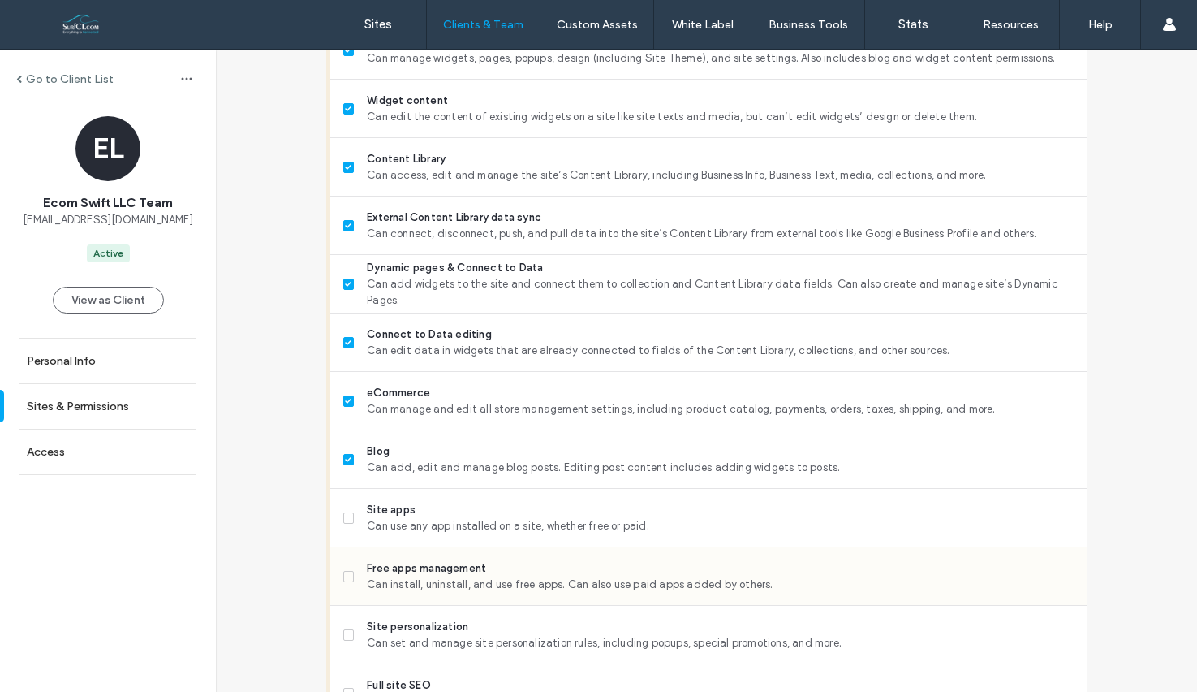
click at [385, 571] on span "Free apps management" at bounding box center [720, 568] width 707 height 16
click at [395, 627] on span "Site personalization" at bounding box center [720, 627] width 707 height 16
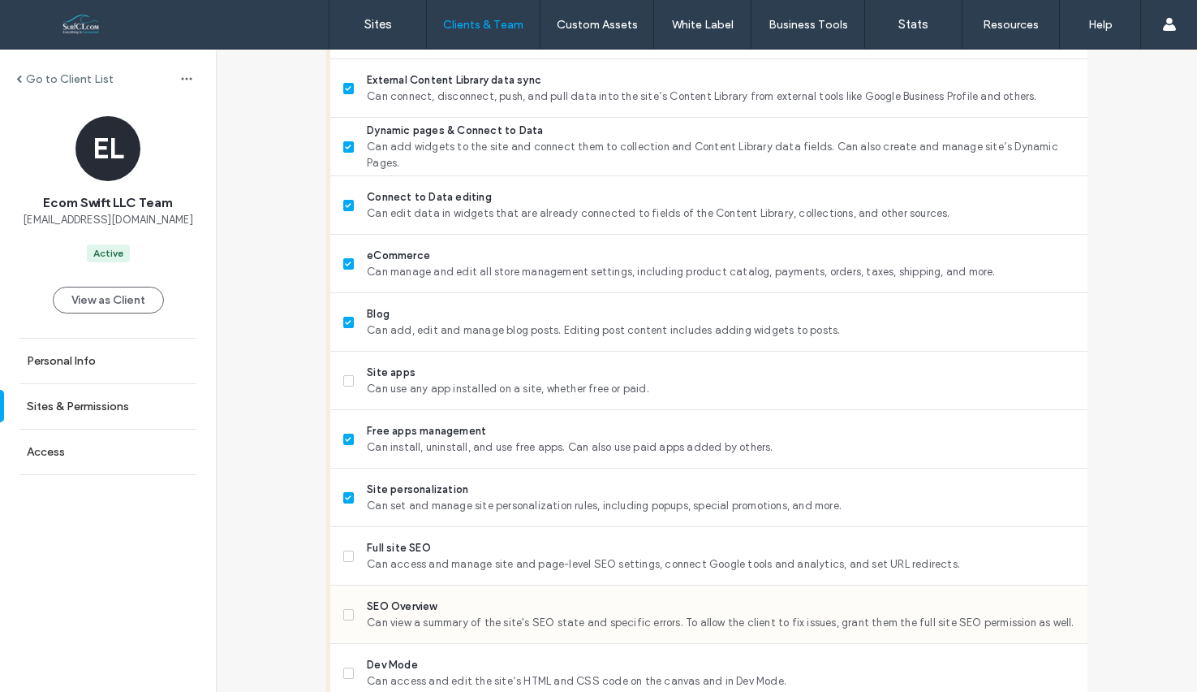
drag, startPoint x: 399, startPoint y: 567, endPoint x: 399, endPoint y: 601, distance: 34.1
click at [399, 567] on span "Can access and manage site and page-level SEO settings, connect Google tools an…" at bounding box center [720, 564] width 707 height 16
click at [399, 613] on span "SEO Overview" at bounding box center [720, 606] width 707 height 16
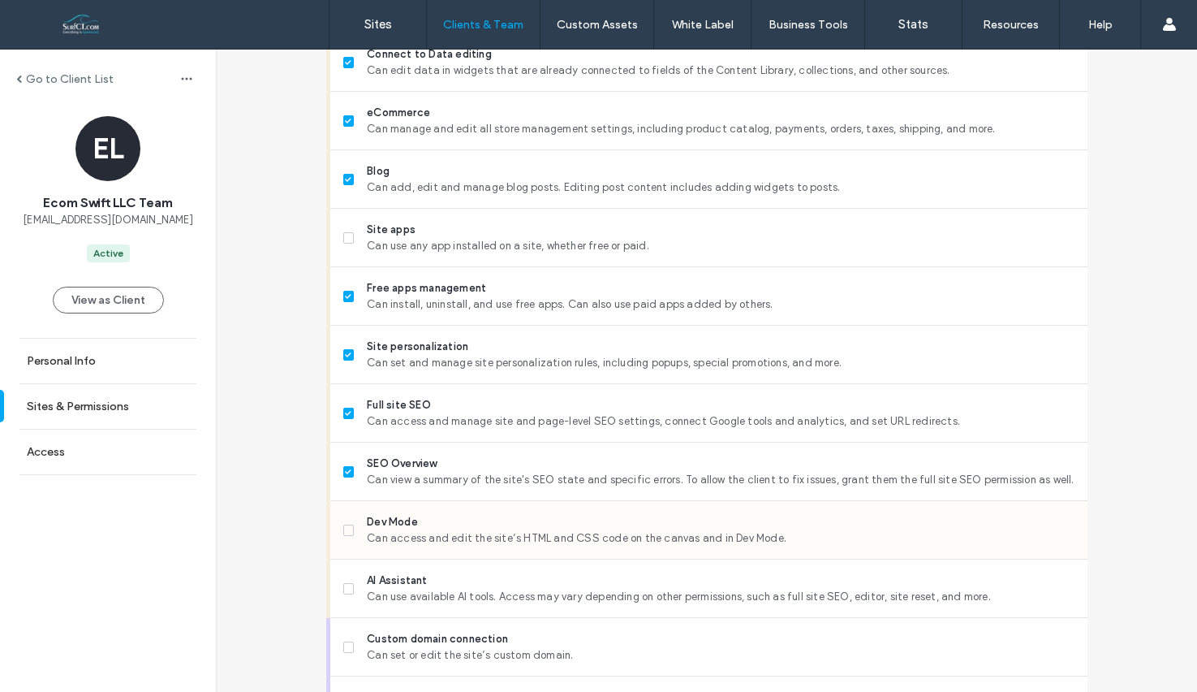
click at [412, 539] on span "Can access and edit the site’s HTML and CSS code on the canvas and in Dev Mode." at bounding box center [720, 538] width 707 height 16
click at [410, 589] on span "Can use available AI tools. Access may vary depending on other permissions, suc…" at bounding box center [720, 597] width 707 height 16
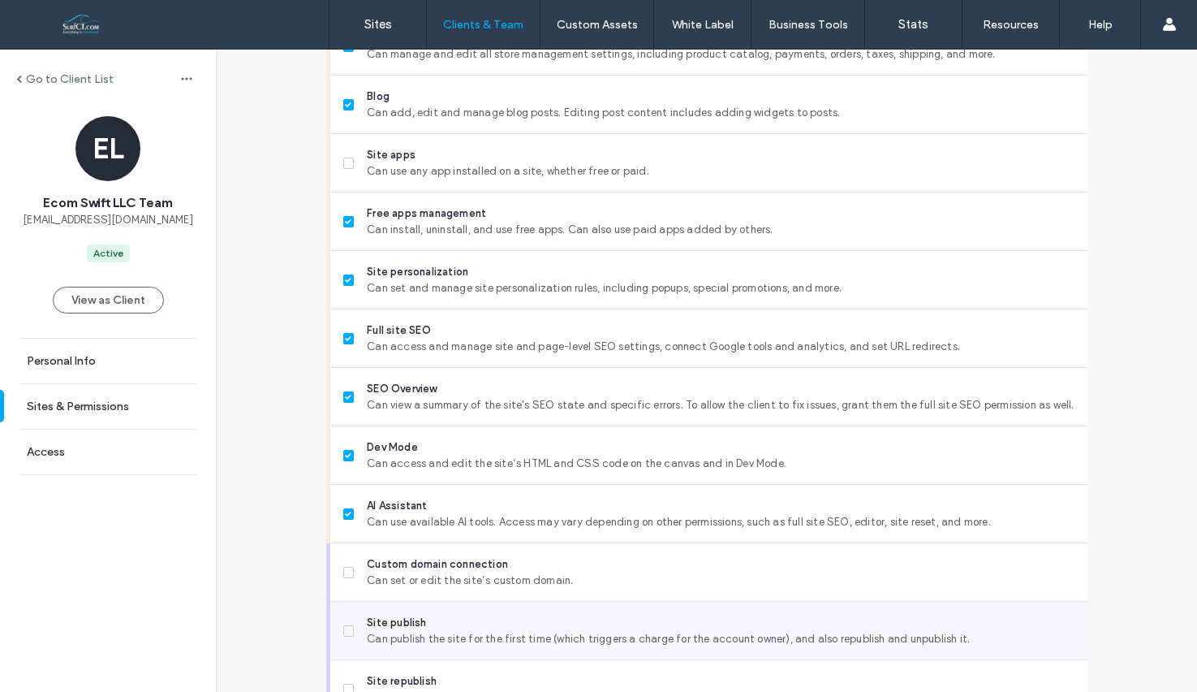
scroll to position [1177, 0]
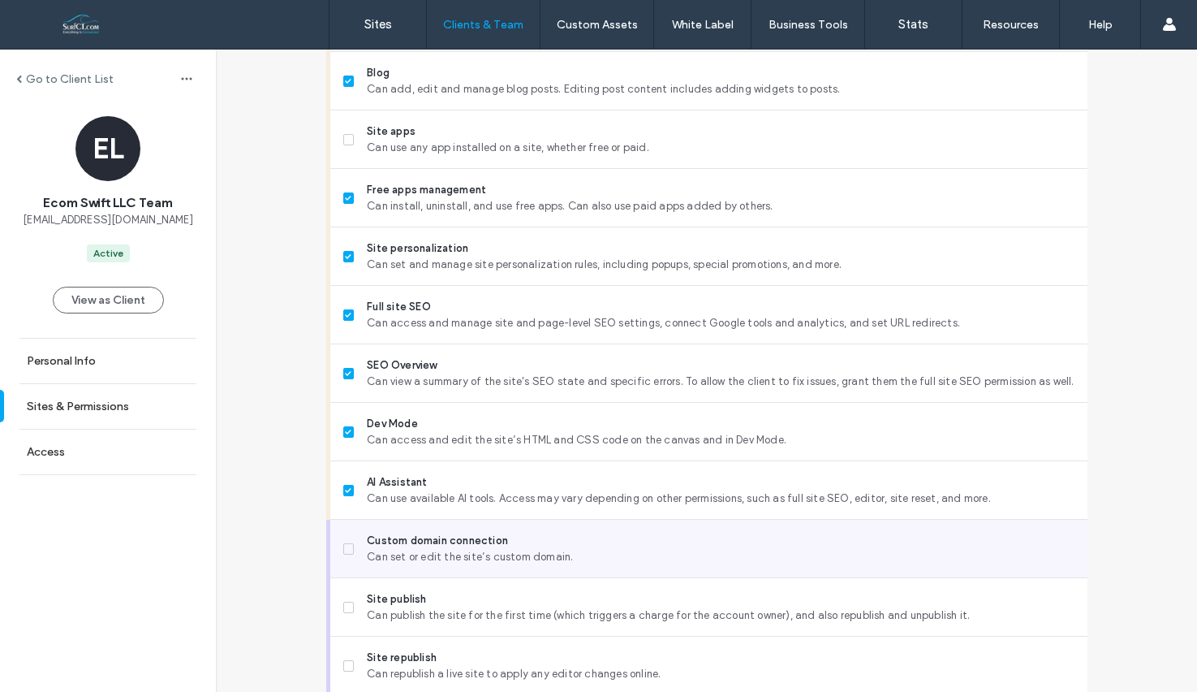
click at [411, 554] on span "Can set or edit the site’s custom domain." at bounding box center [720, 557] width 707 height 16
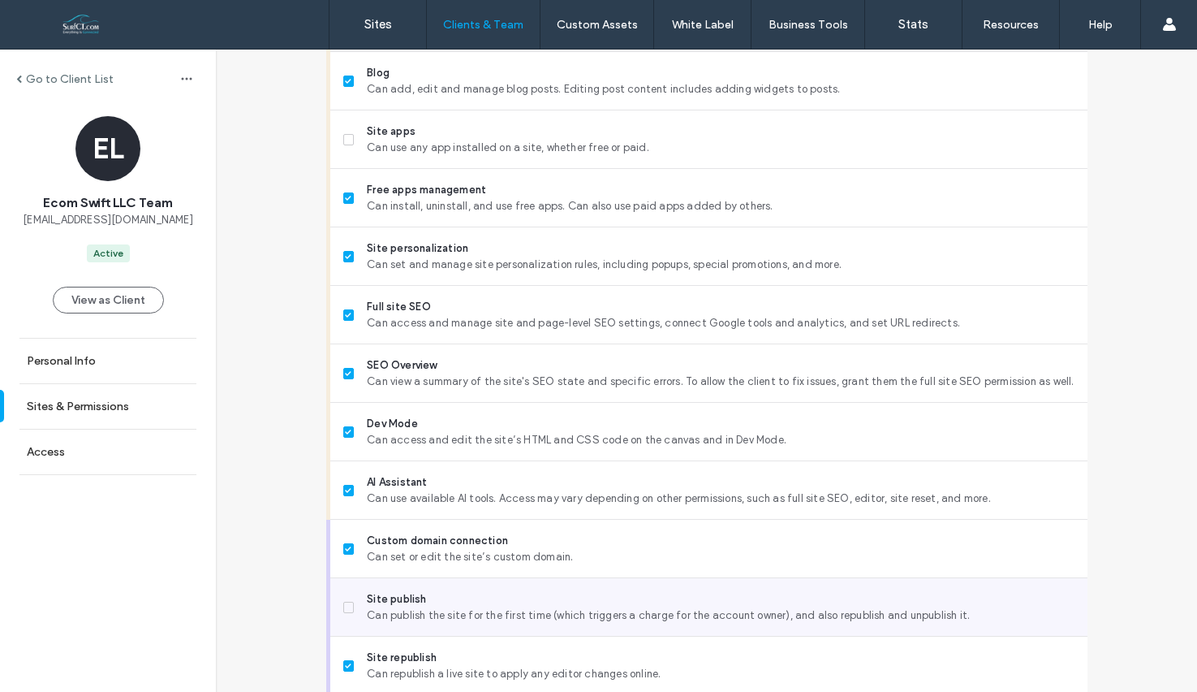
click at [415, 609] on span "Can publish the site for the first time (which triggers a charge for the accoun…" at bounding box center [720, 615] width 707 height 16
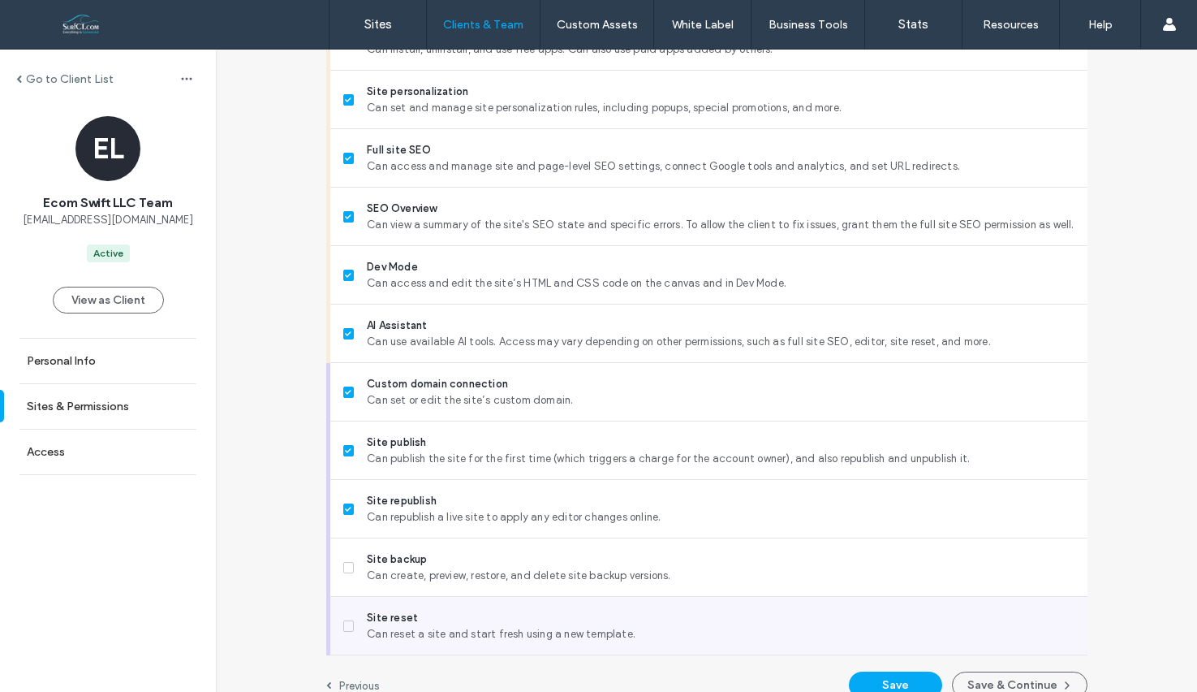
scroll to position [1334, 0]
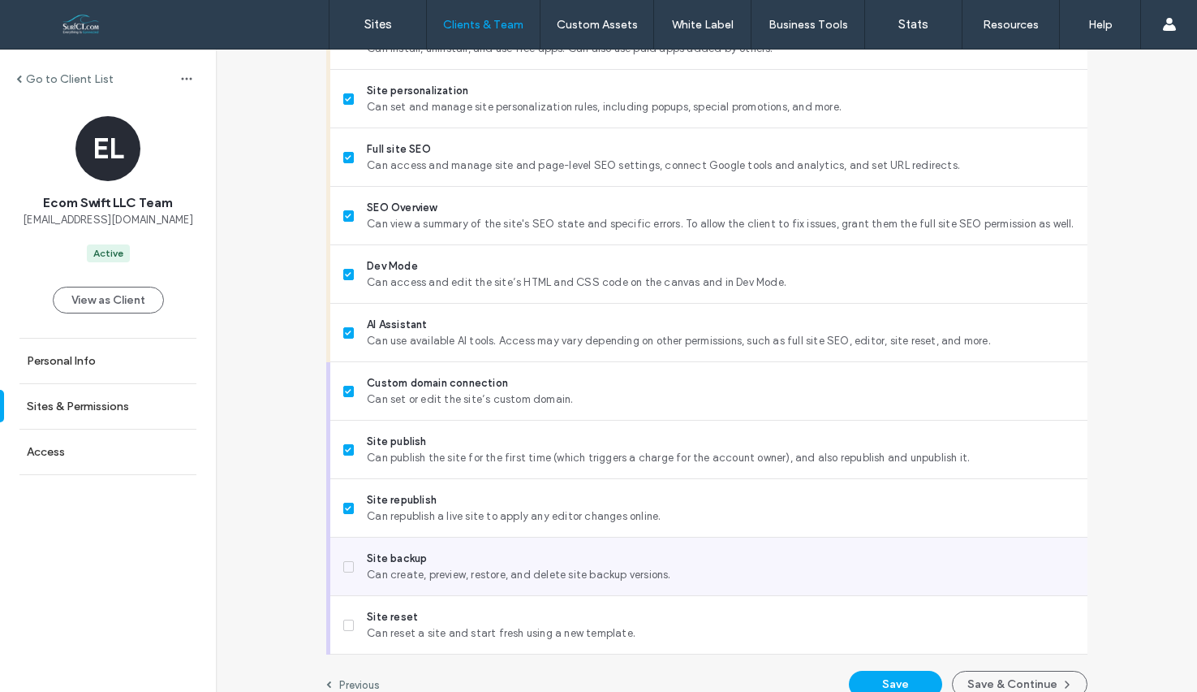
click at [423, 576] on span "Can create, preview, restore, and delete site backup versions." at bounding box center [720, 575] width 707 height 16
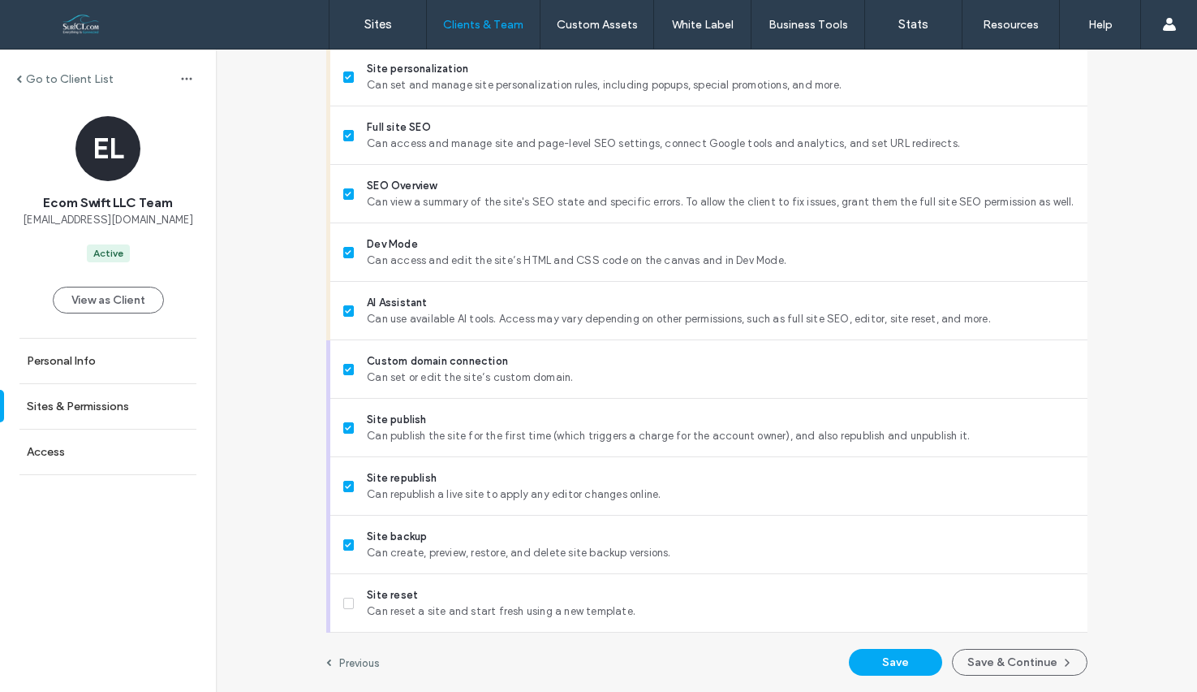
click at [974, 665] on button "Save & Continue" at bounding box center [1020, 662] width 136 height 27
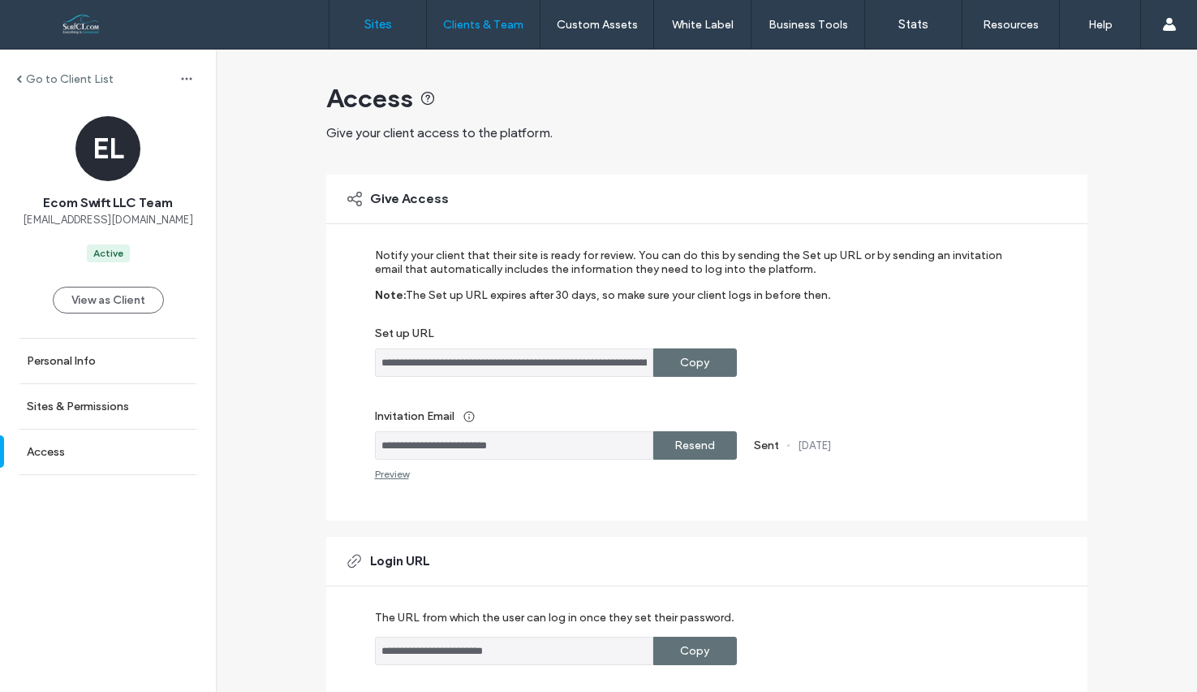
click at [375, 34] on link "Sites" at bounding box center [378, 24] width 97 height 49
